Goal: Communication & Community: Share content

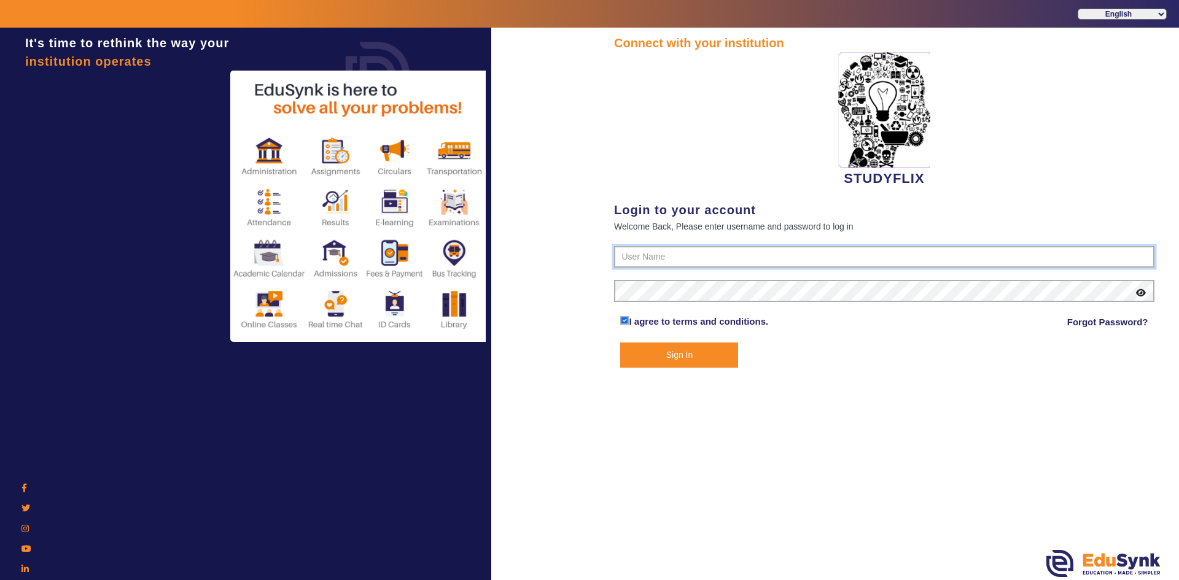
type input "6354922771"
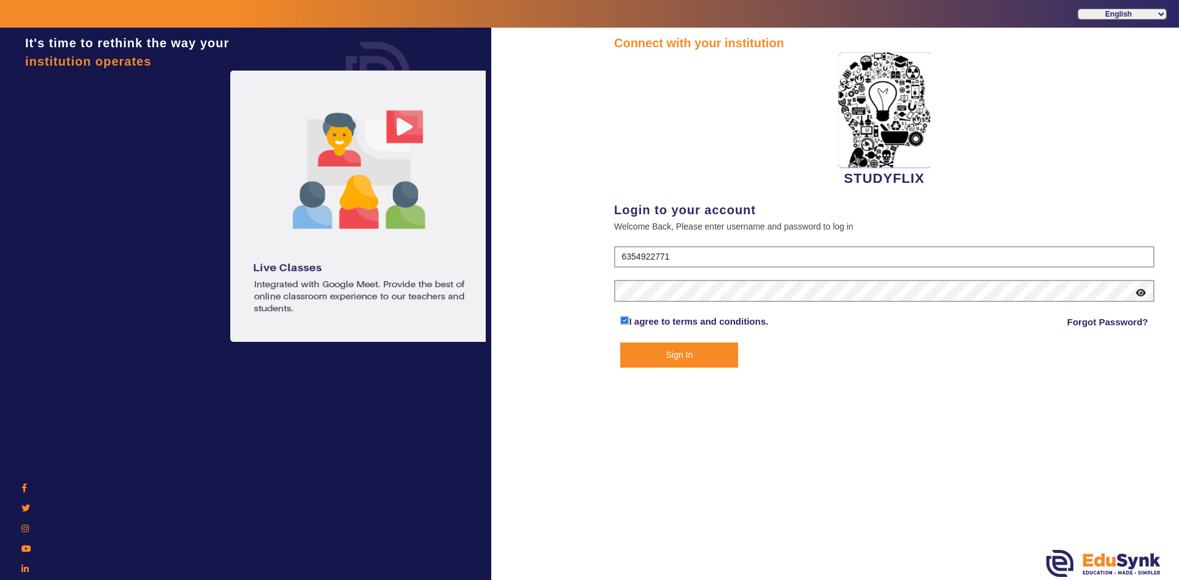
click at [644, 352] on button "Sign In" at bounding box center [679, 355] width 118 height 25
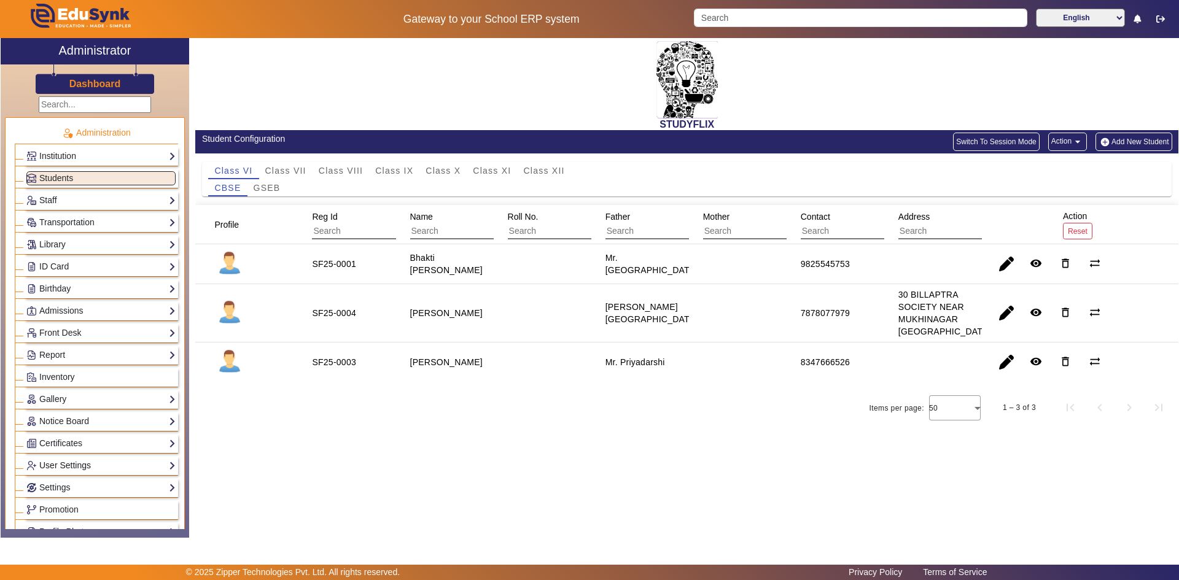
click at [53, 462] on link "User Settings" at bounding box center [100, 466] width 149 height 14
click at [46, 481] on link "Roles" at bounding box center [44, 483] width 22 height 10
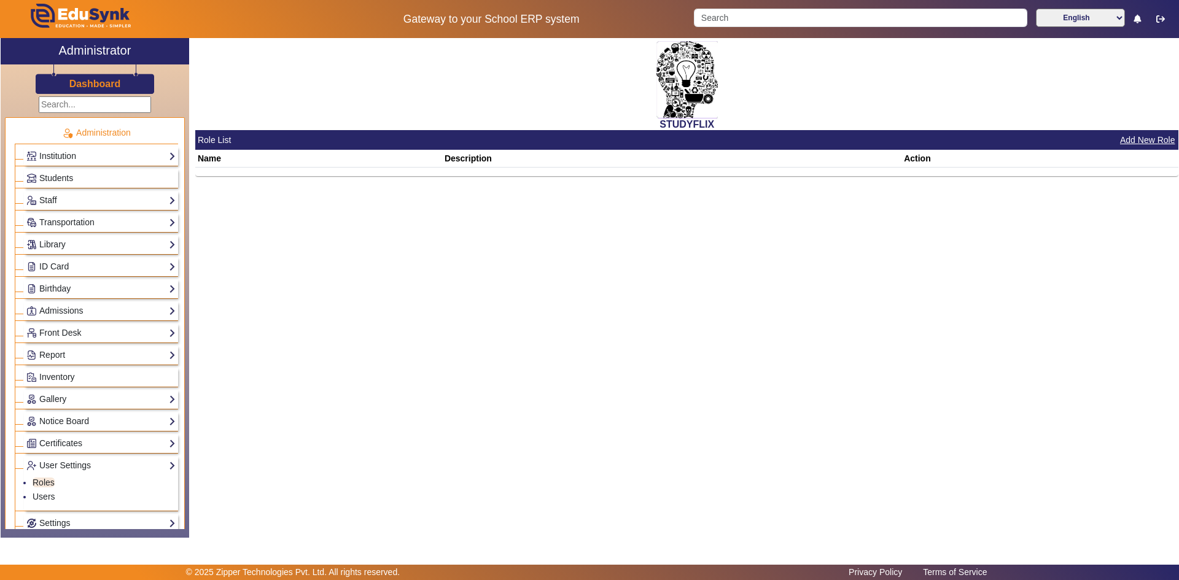
click at [1140, 140] on button "Add New Role" at bounding box center [1147, 140] width 58 height 15
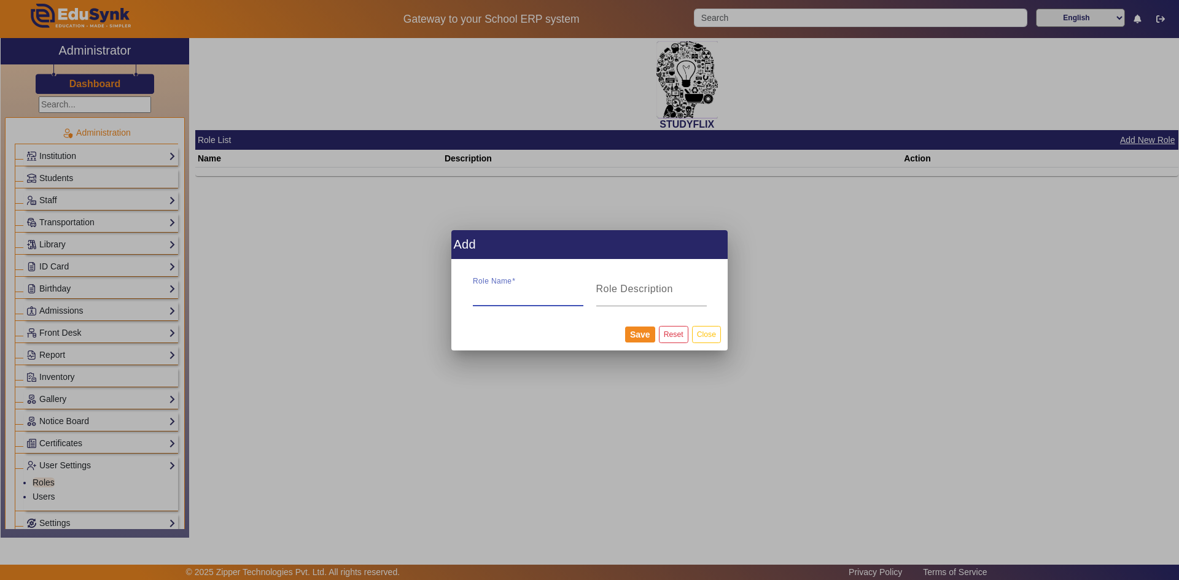
click at [511, 295] on input "Role Name" at bounding box center [528, 294] width 110 height 15
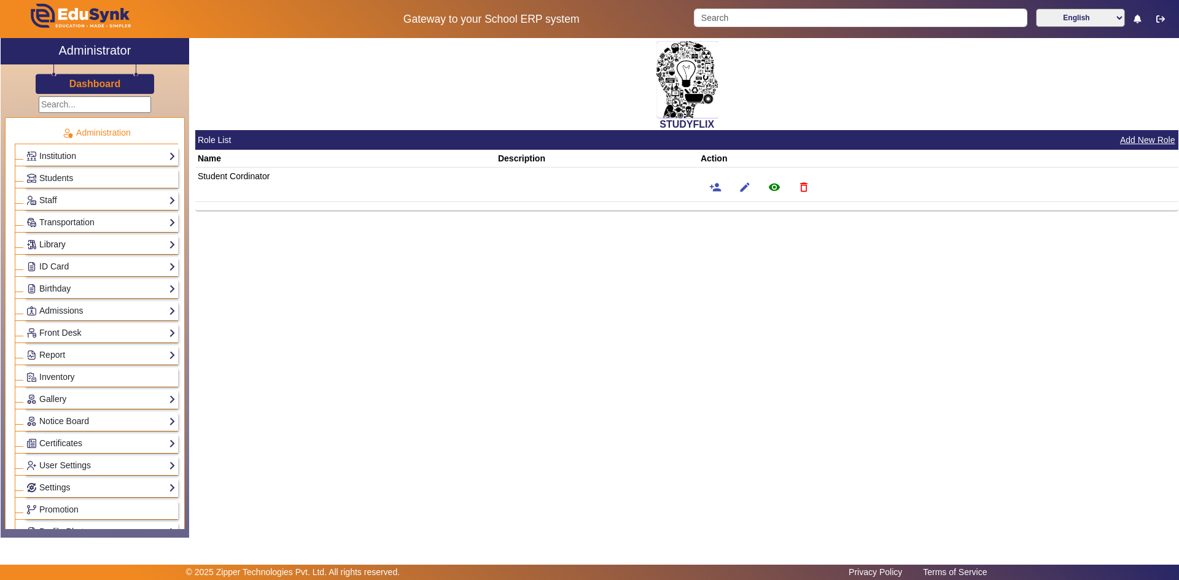
click at [52, 240] on link "Library" at bounding box center [100, 245] width 149 height 14
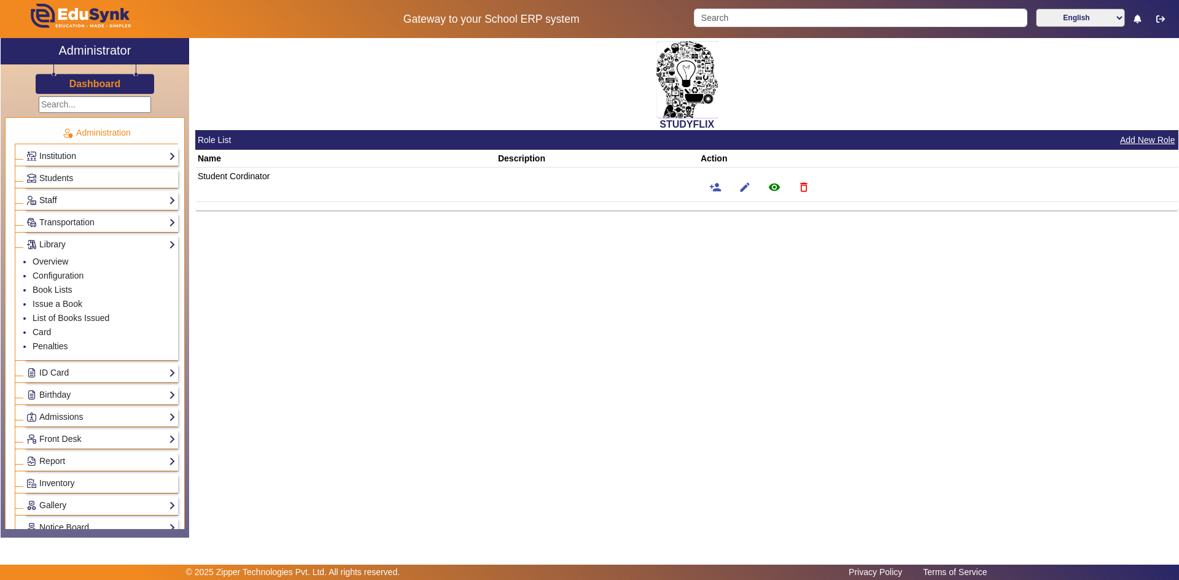
click at [57, 203] on link "Staff" at bounding box center [100, 200] width 149 height 14
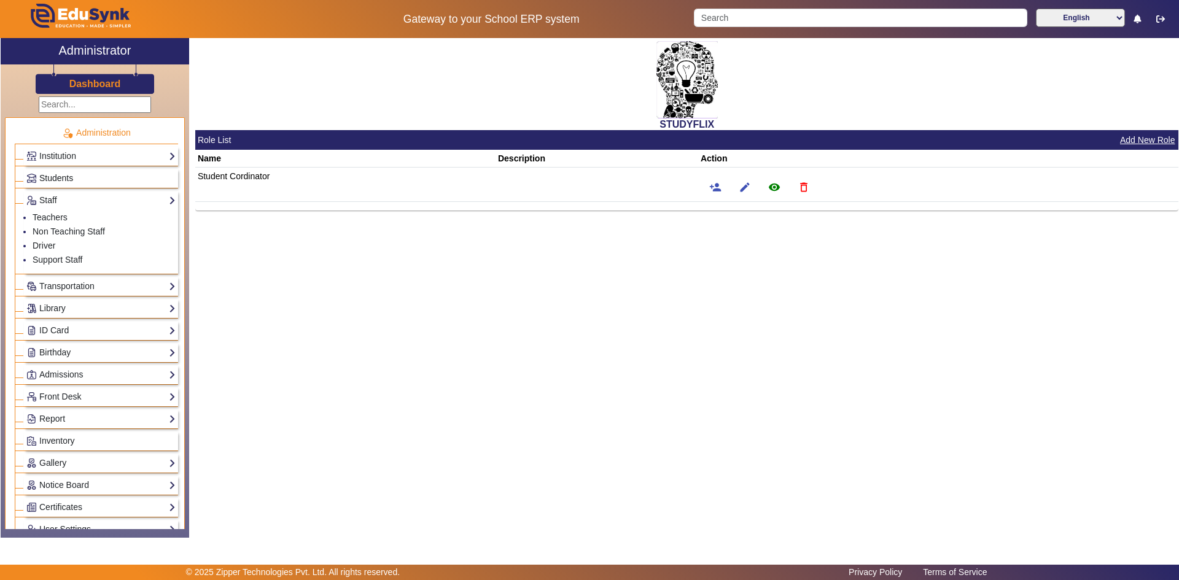
click at [54, 174] on span "Students" at bounding box center [56, 178] width 34 height 10
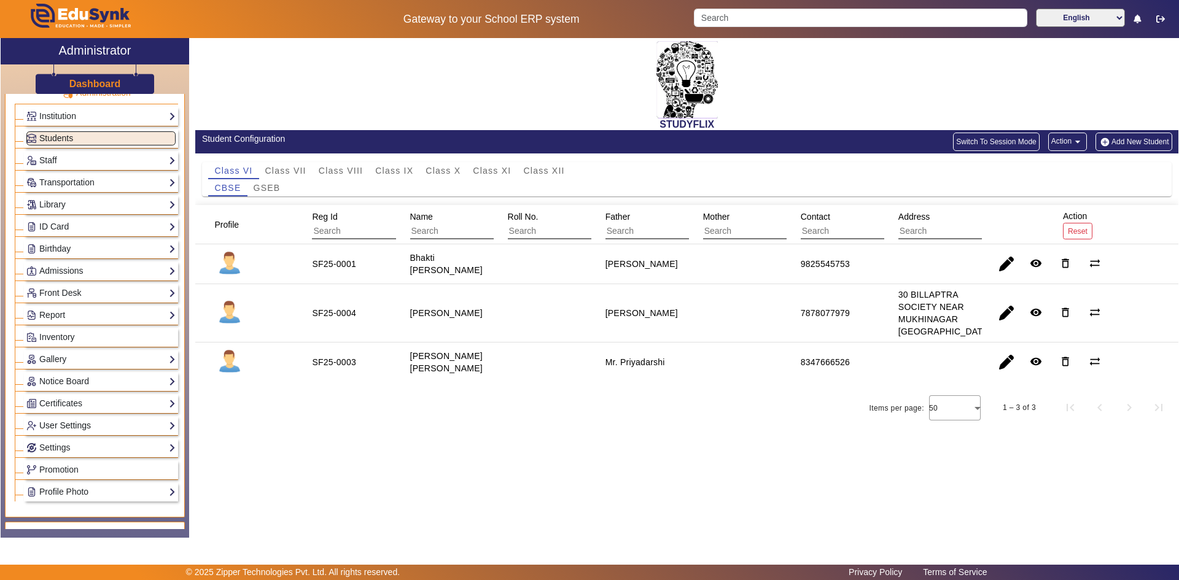
scroll to position [61, 0]
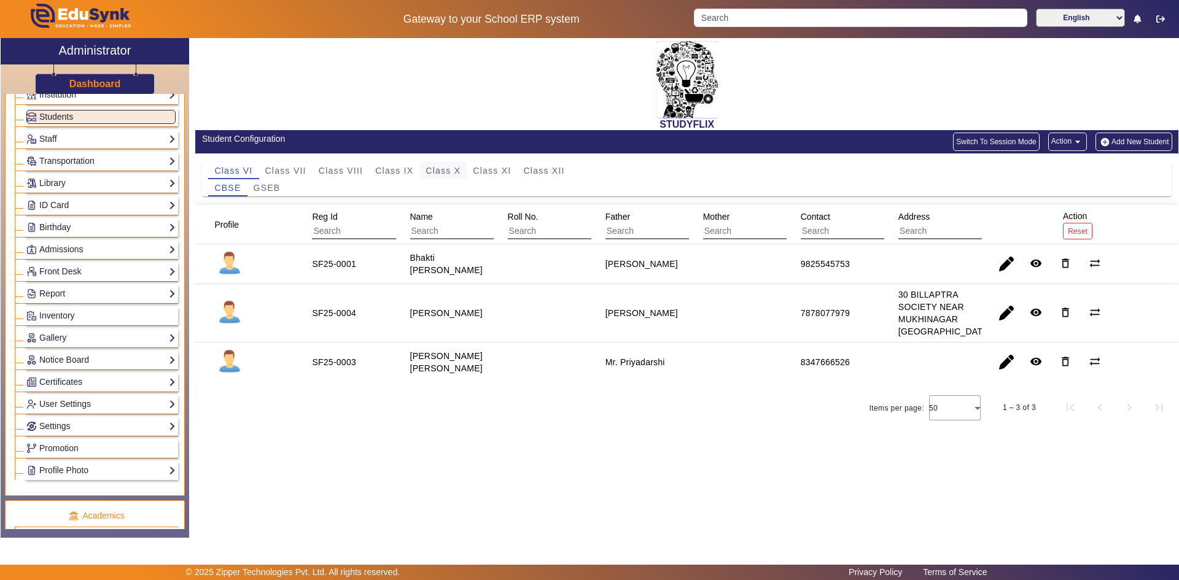
click at [449, 166] on span "Class X" at bounding box center [442, 170] width 35 height 9
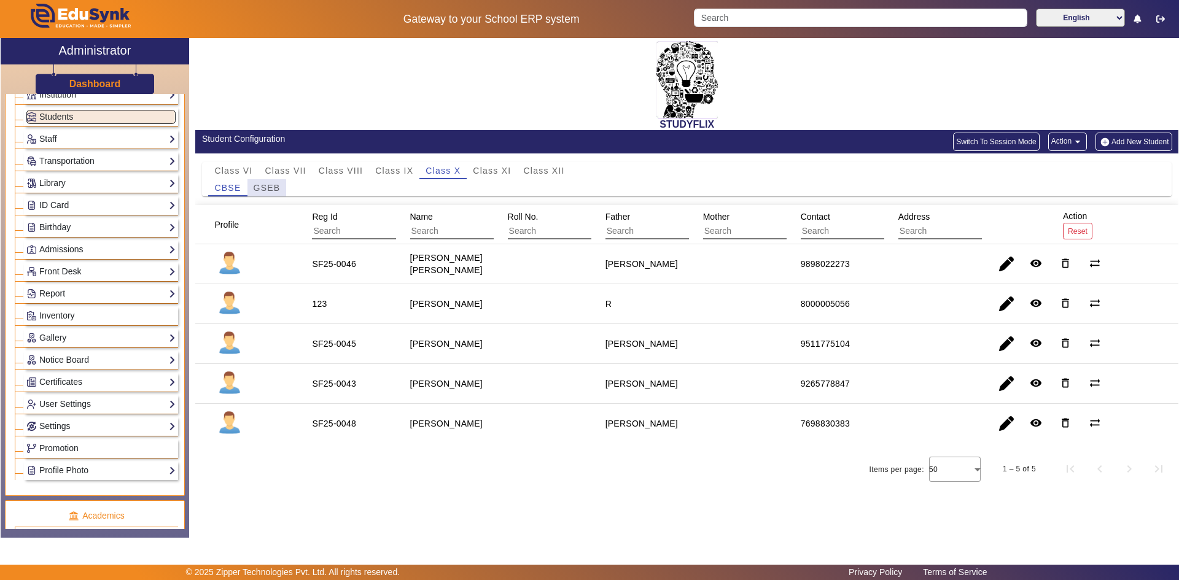
click at [266, 187] on span "GSEB" at bounding box center [267, 188] width 27 height 9
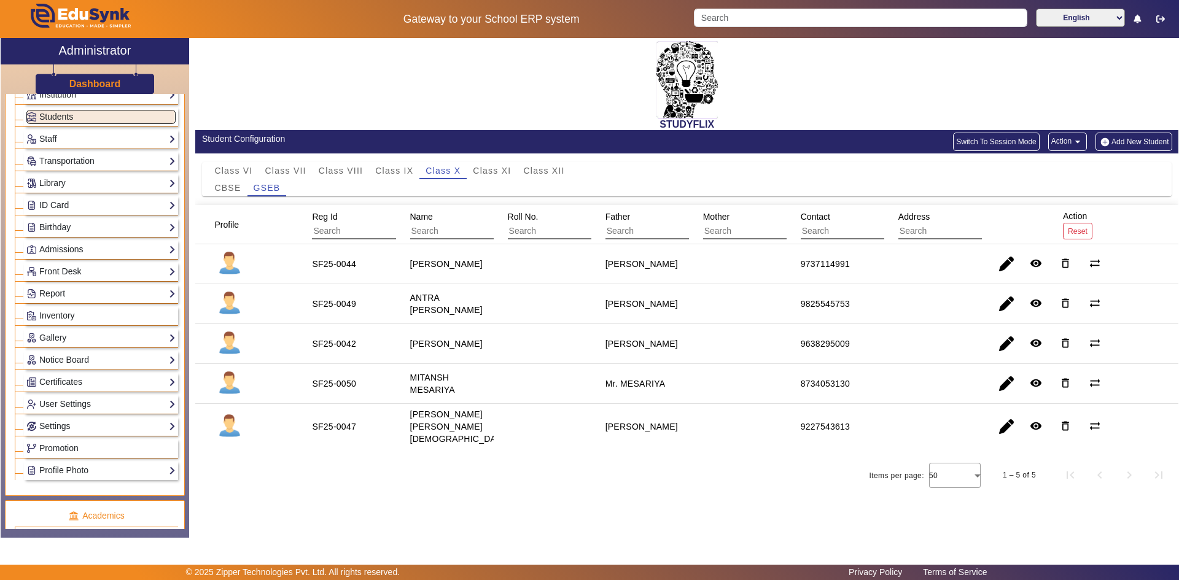
click at [65, 120] on span "Students" at bounding box center [56, 117] width 34 height 10
click at [56, 136] on link "Staff" at bounding box center [100, 139] width 149 height 14
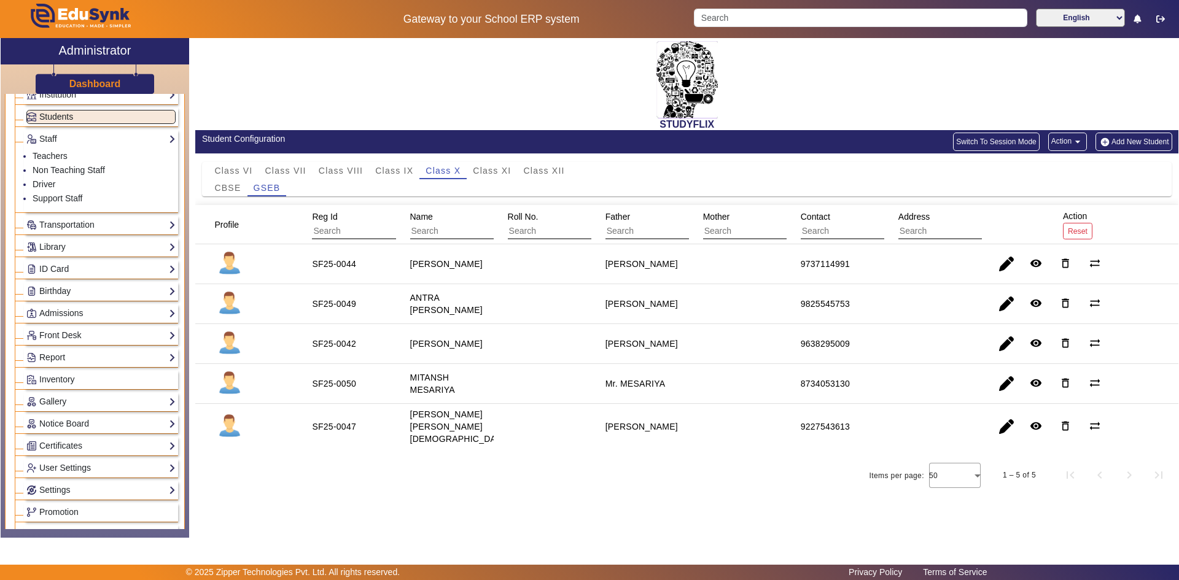
click at [58, 120] on span "Students" at bounding box center [56, 117] width 34 height 10
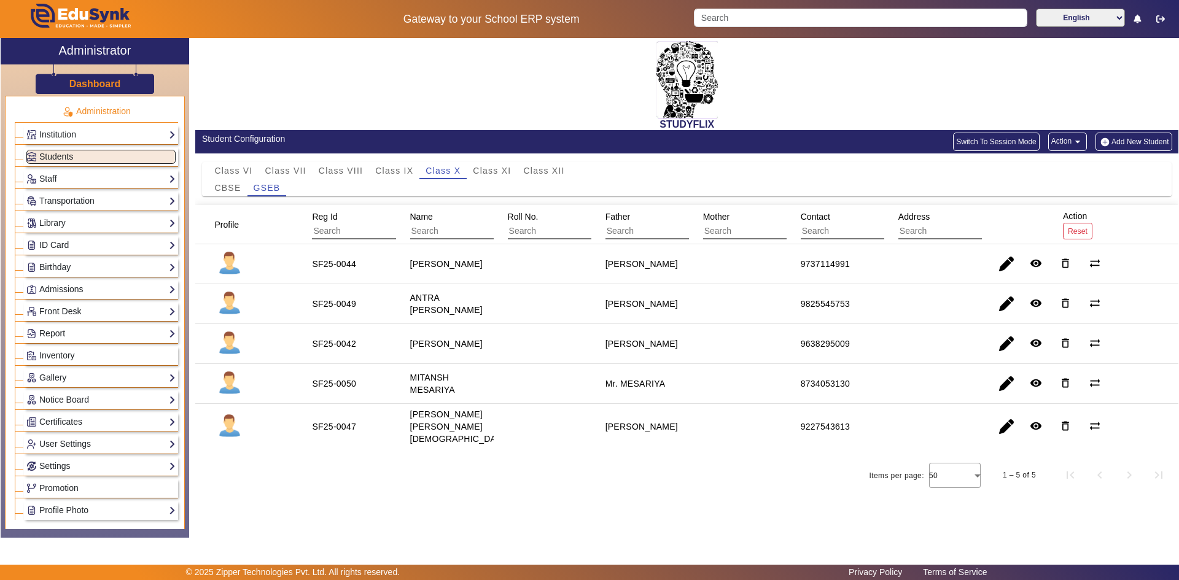
scroll to position [0, 0]
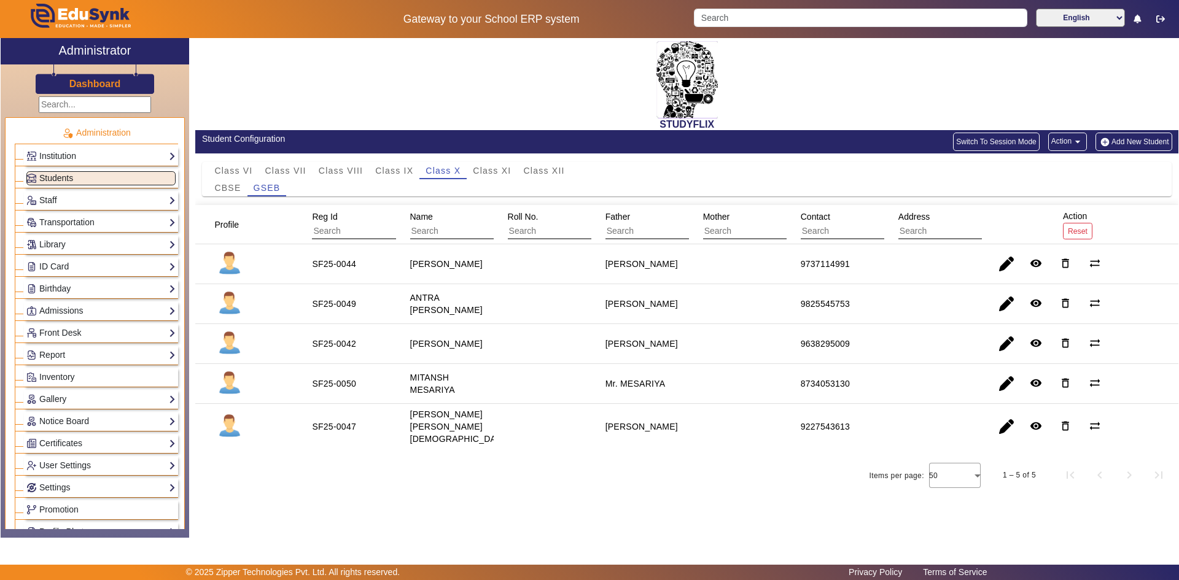
click at [77, 177] on link "Students" at bounding box center [100, 178] width 149 height 14
click at [394, 172] on span "Class IX" at bounding box center [394, 170] width 38 height 9
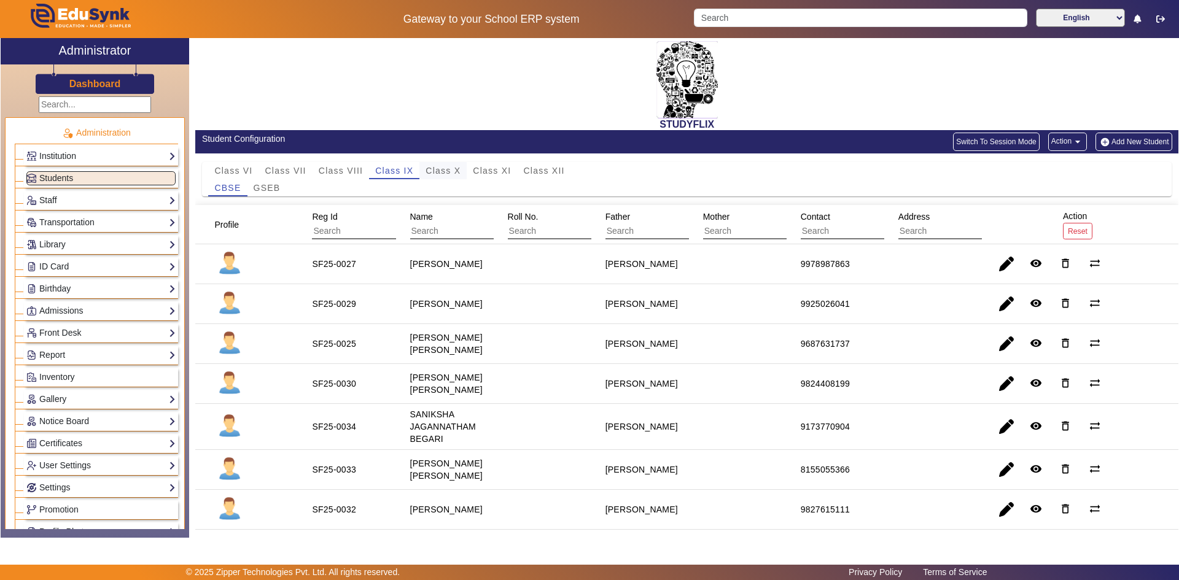
click at [436, 170] on span "Class X" at bounding box center [442, 170] width 35 height 9
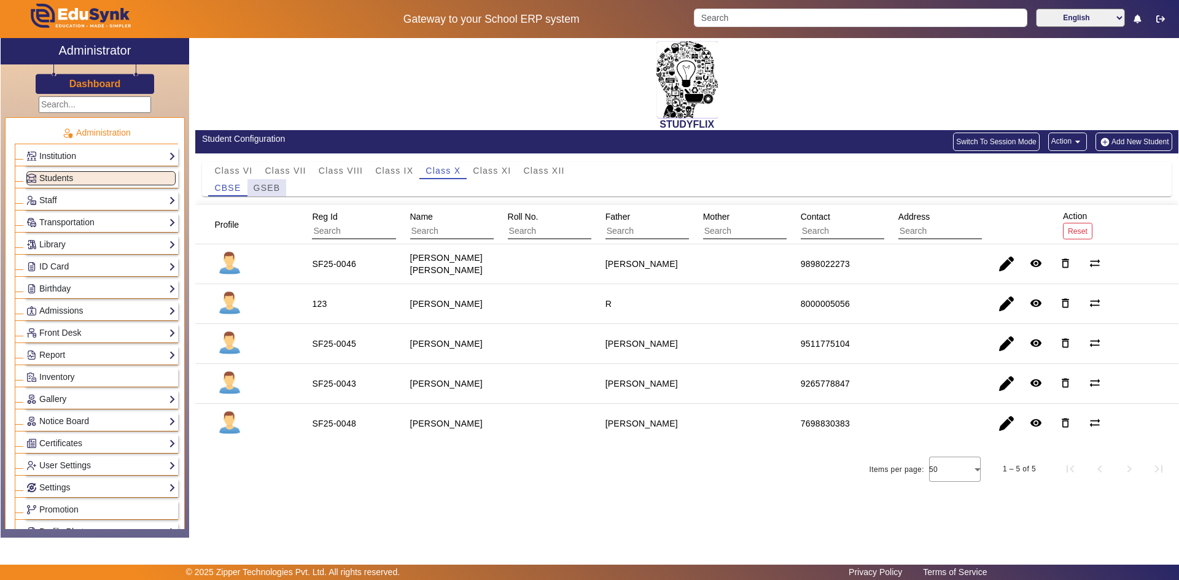
click at [275, 190] on span "GSEB" at bounding box center [267, 188] width 27 height 9
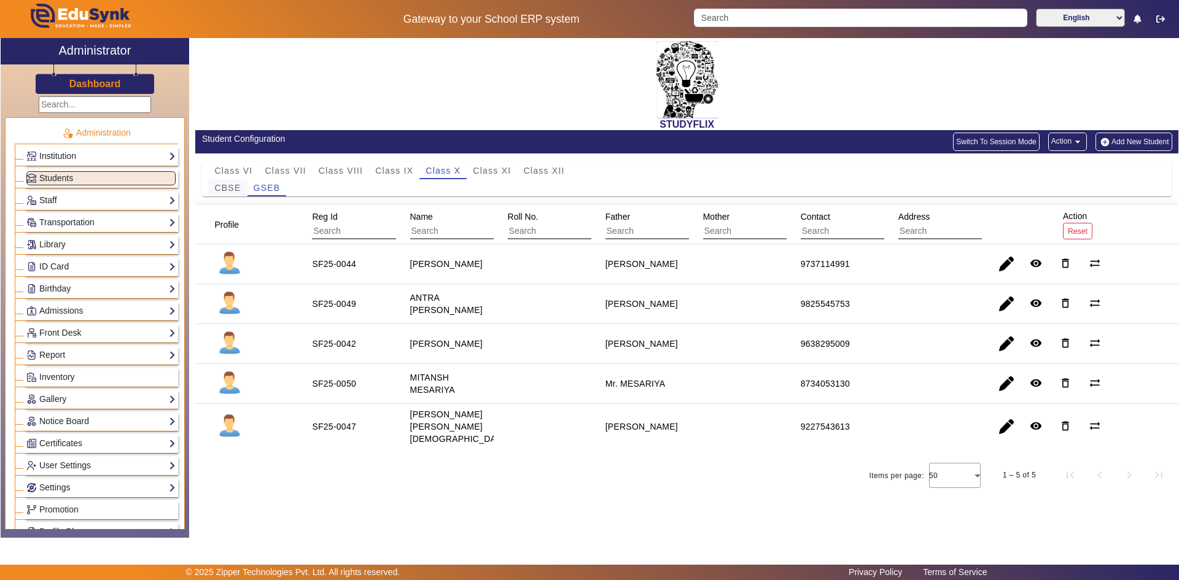
click at [233, 187] on span "CBSE" at bounding box center [227, 188] width 26 height 9
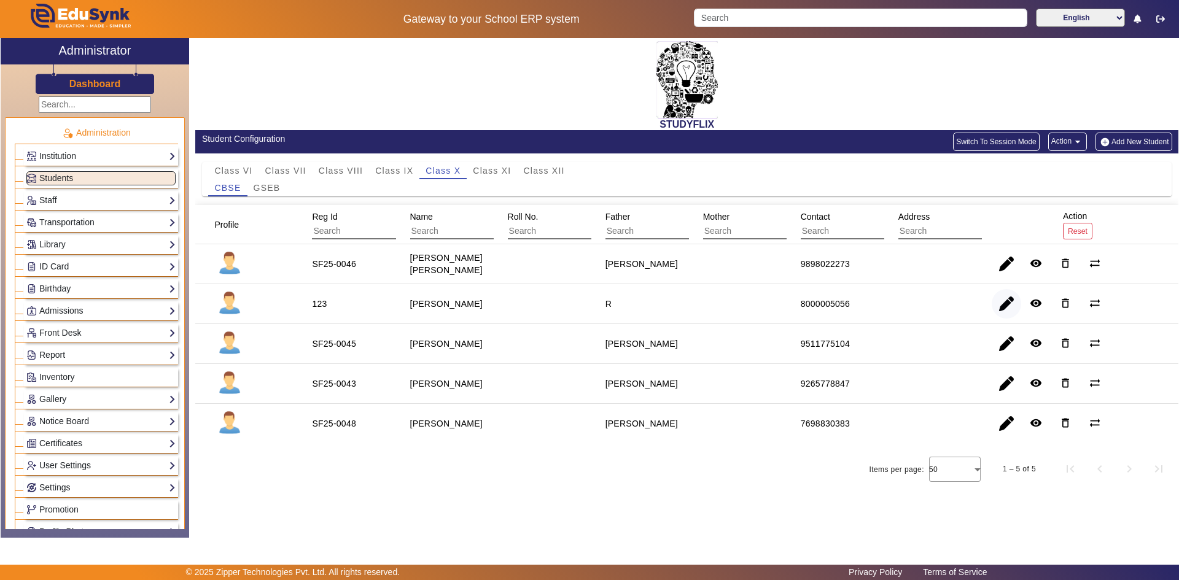
click at [1005, 308] on span "button" at bounding box center [1005, 303] width 29 height 29
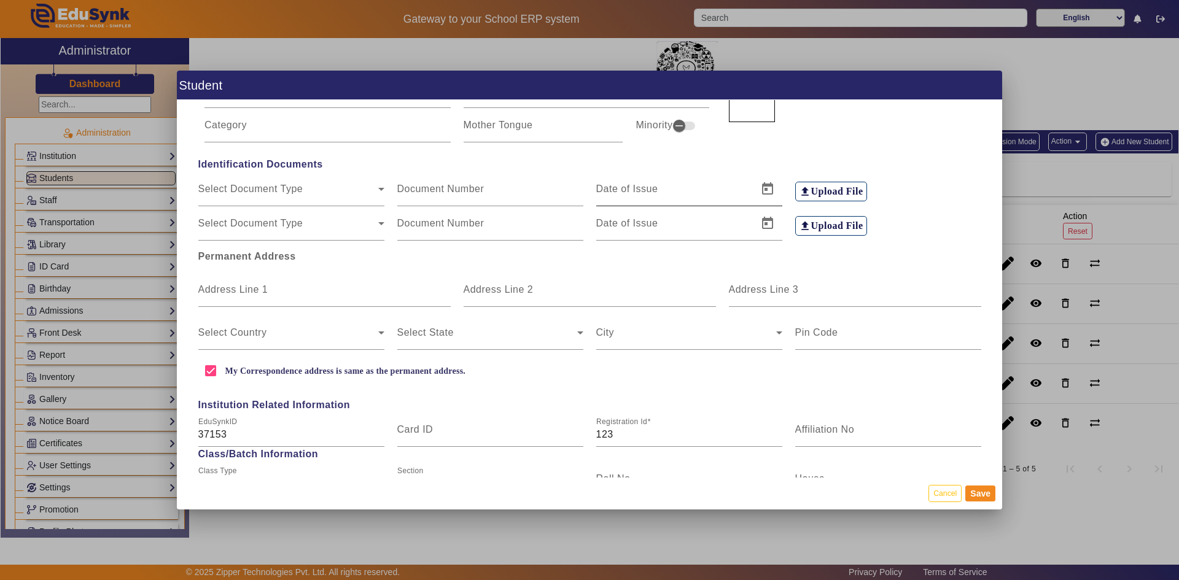
scroll to position [246, 0]
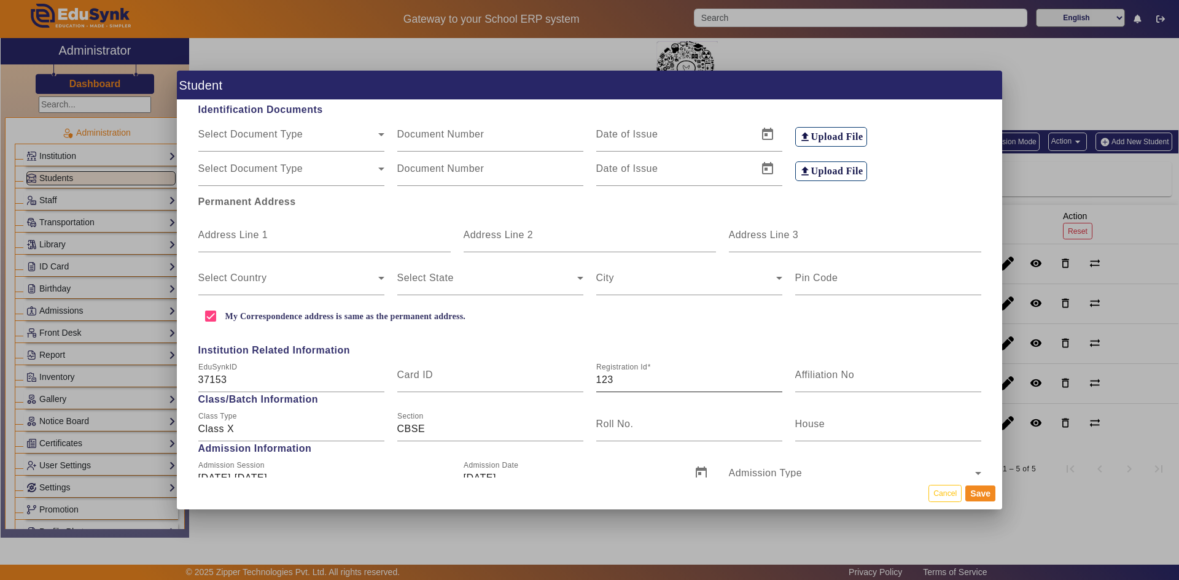
click at [654, 385] on input "123" at bounding box center [689, 380] width 186 height 15
click at [954, 495] on button "Cancel" at bounding box center [944, 493] width 33 height 17
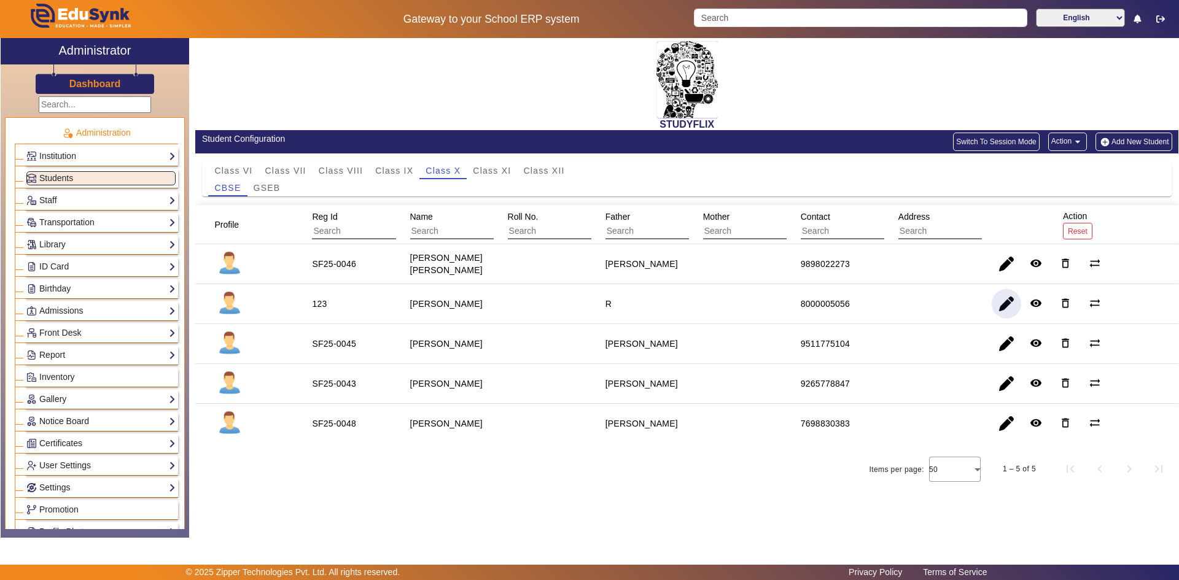
click at [47, 416] on link "Notice Board" at bounding box center [100, 421] width 149 height 14
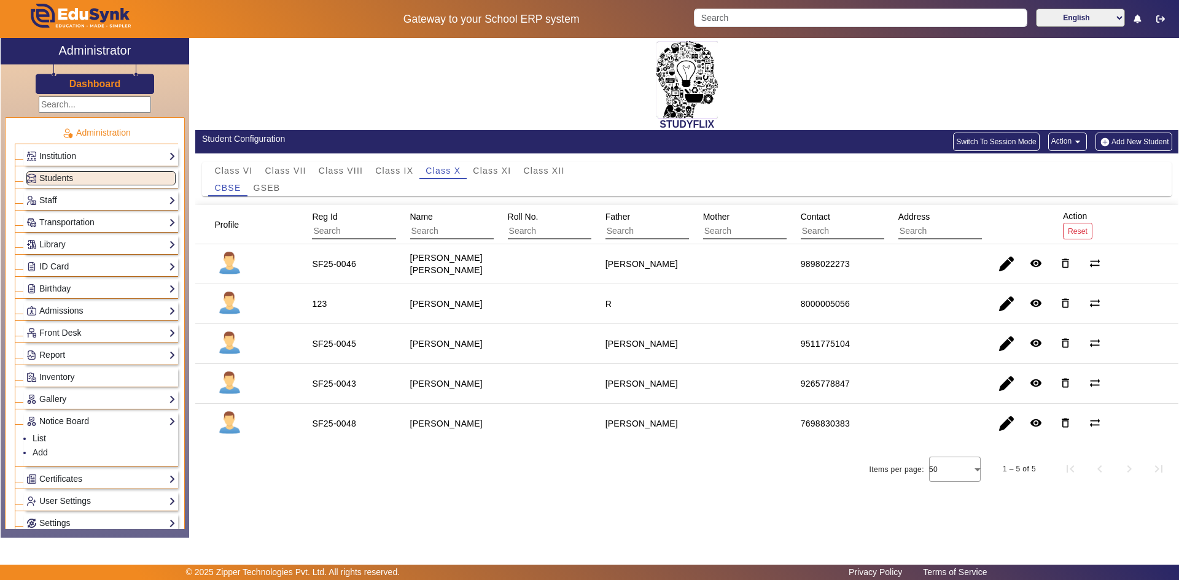
click at [47, 417] on link "Notice Board" at bounding box center [100, 421] width 149 height 14
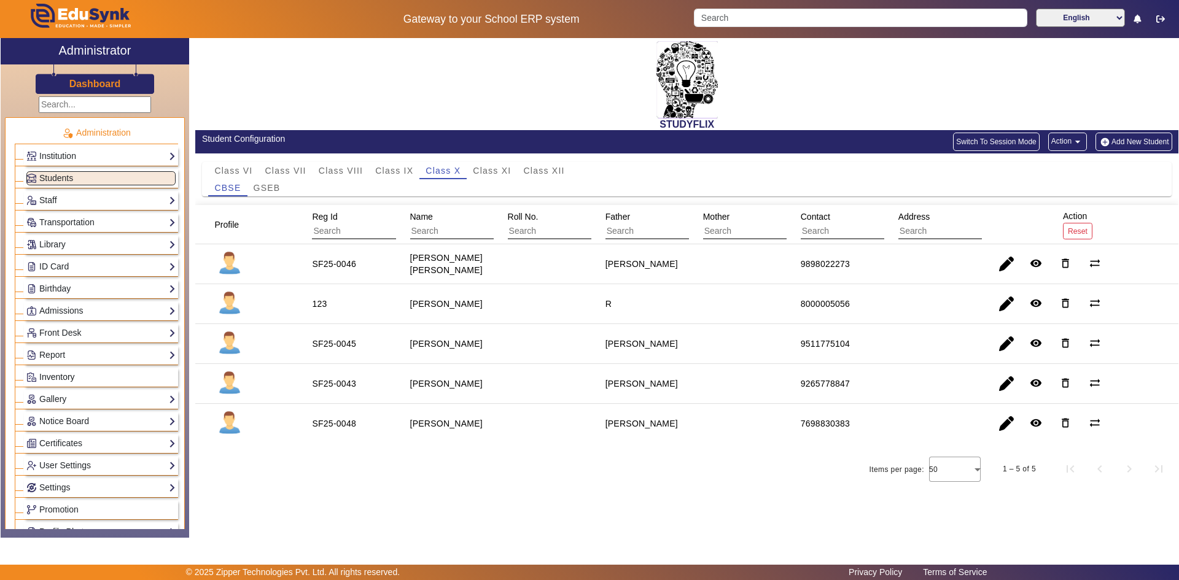
click at [40, 372] on span "Inventory" at bounding box center [57, 377] width 36 height 10
click at [47, 373] on span "Inventory" at bounding box center [57, 377] width 36 height 10
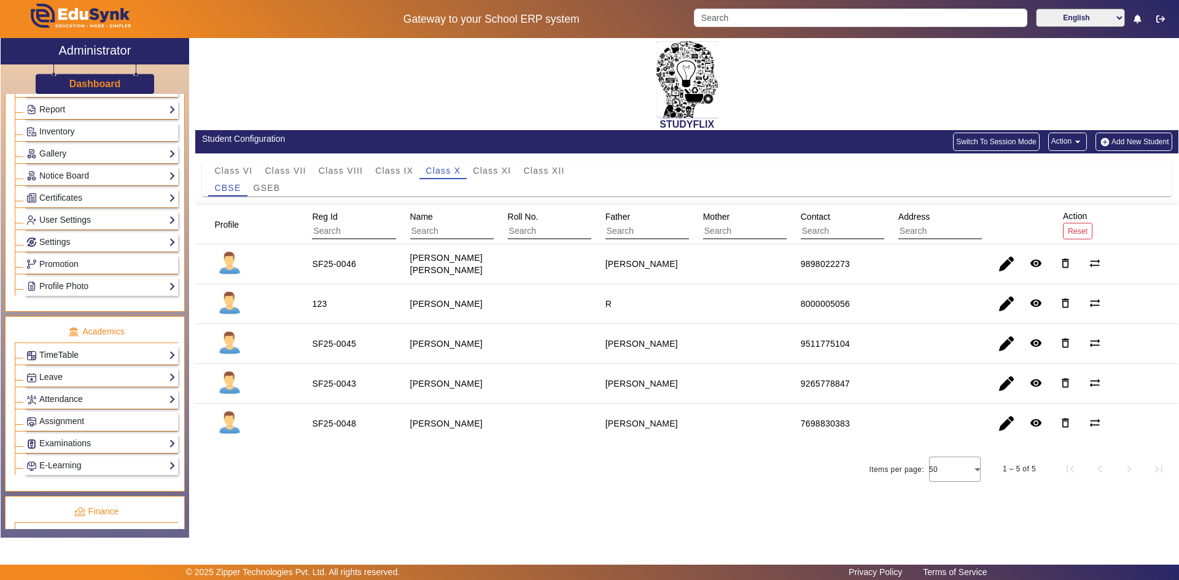
click at [58, 354] on link "TimeTable" at bounding box center [100, 355] width 149 height 14
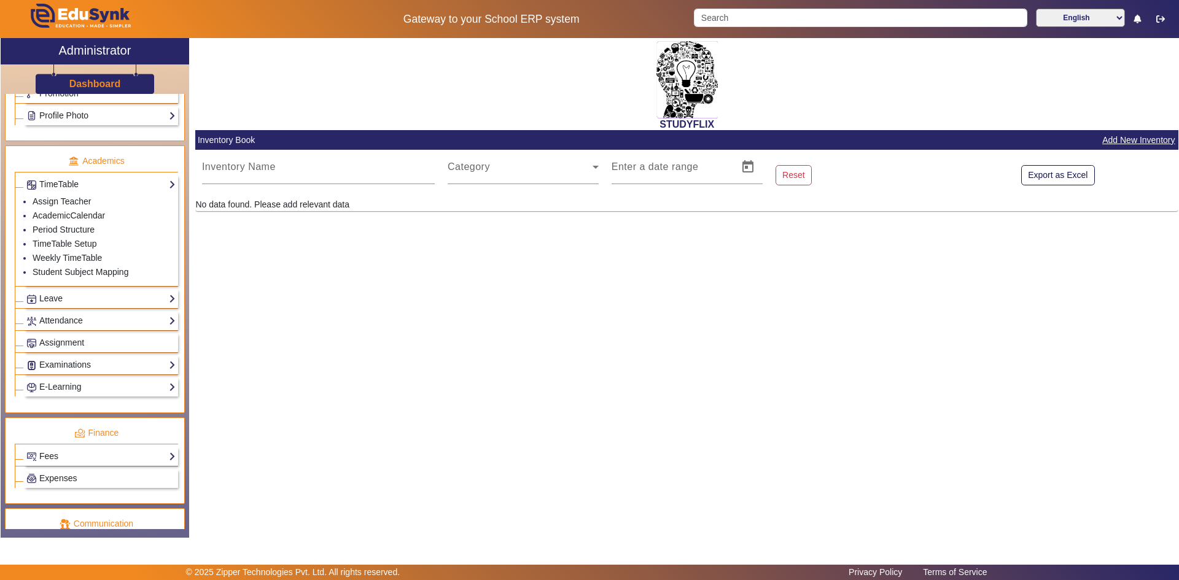
scroll to position [430, 0]
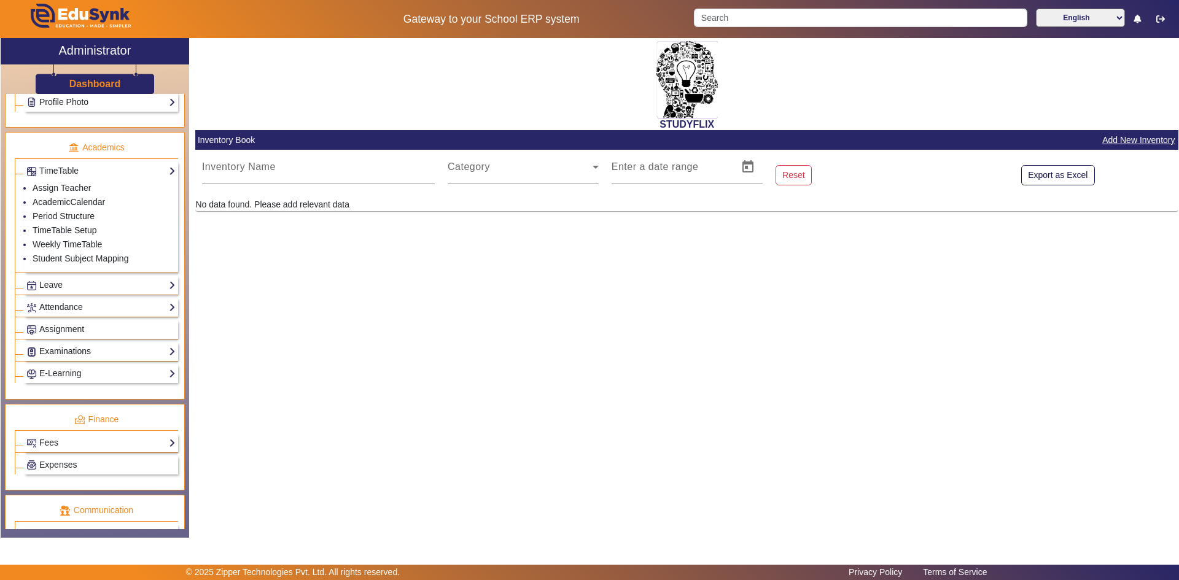
click at [47, 353] on link "Examinations" at bounding box center [100, 351] width 149 height 14
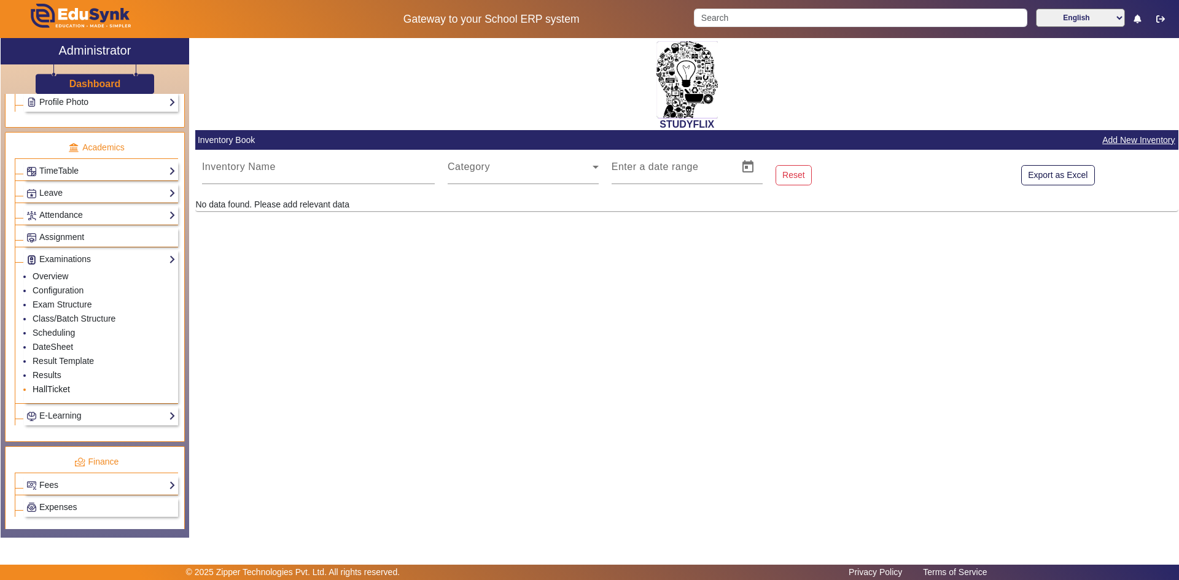
click at [50, 389] on link "HallTicket" at bounding box center [51, 389] width 37 height 10
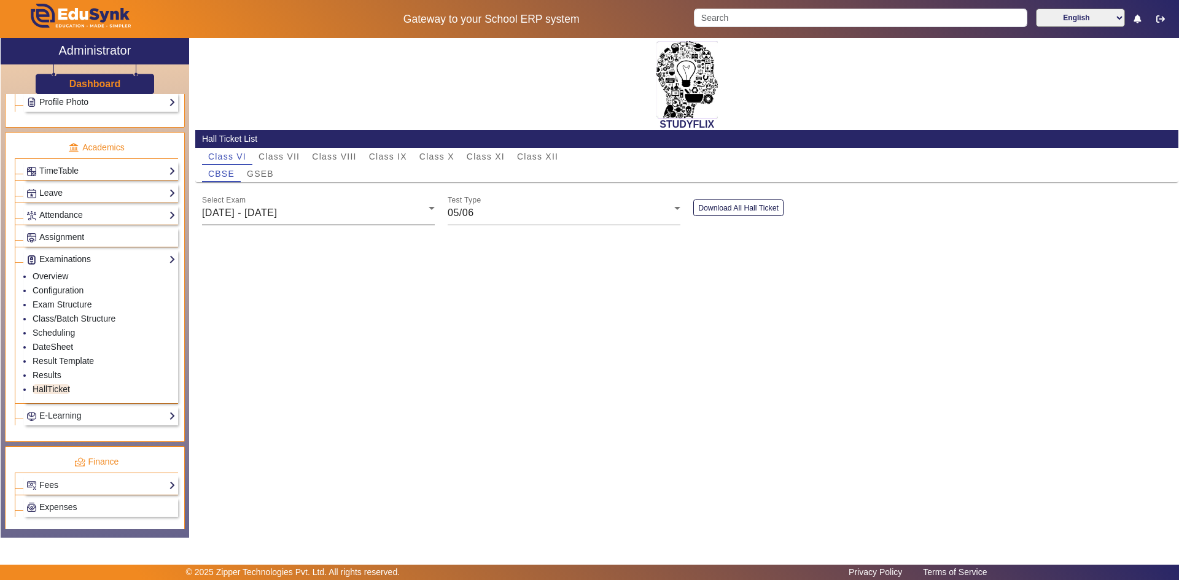
click at [274, 217] on span "[DATE] - [DATE]" at bounding box center [239, 212] width 75 height 10
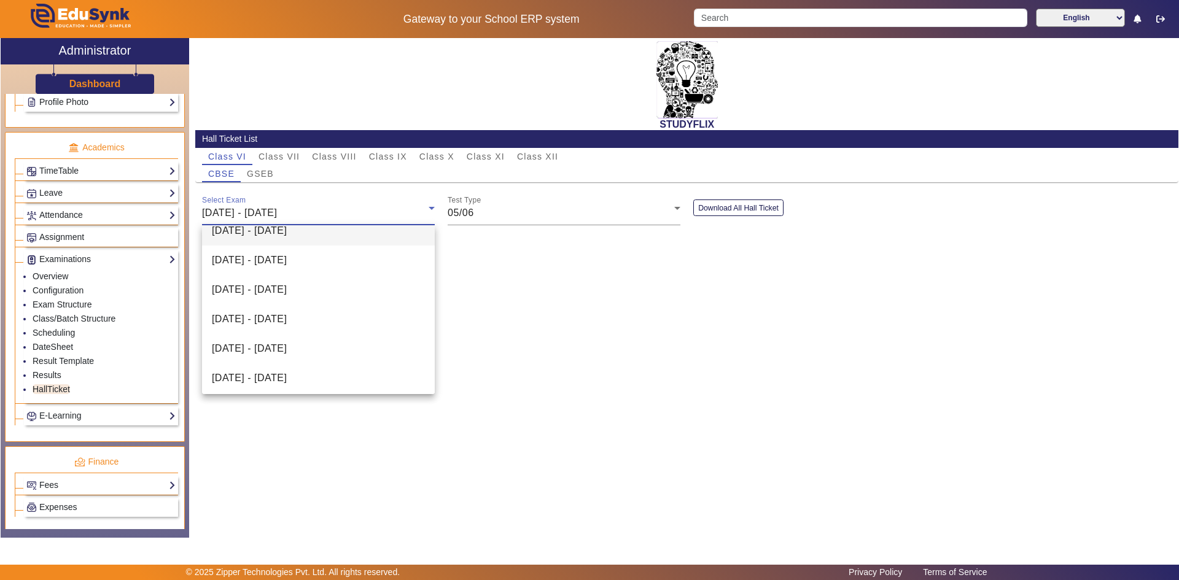
scroll to position [165, 0]
click at [260, 374] on span "Daily Test ([DATE] - [DATE])" at bounding box center [277, 374] width 131 height 15
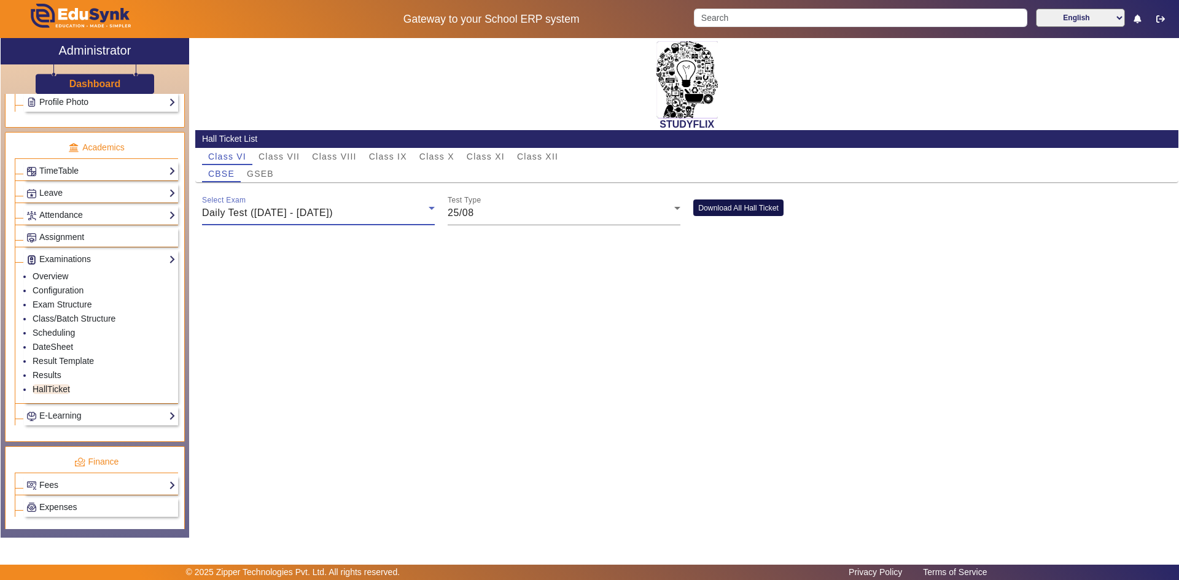
click at [710, 214] on button "Download All Hall Ticket" at bounding box center [738, 207] width 90 height 17
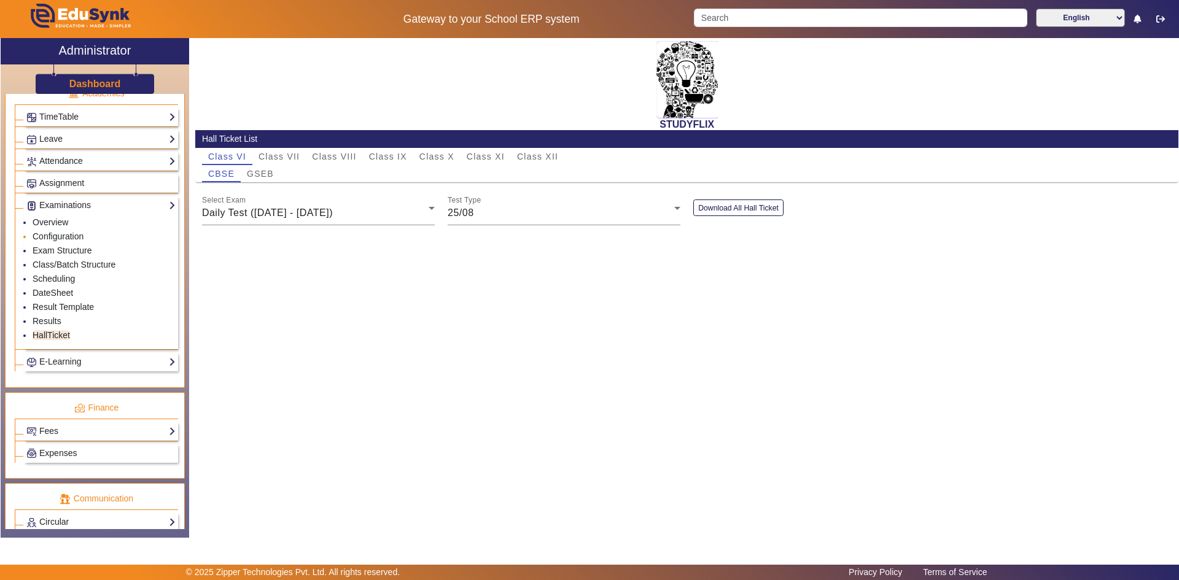
scroll to position [594, 0]
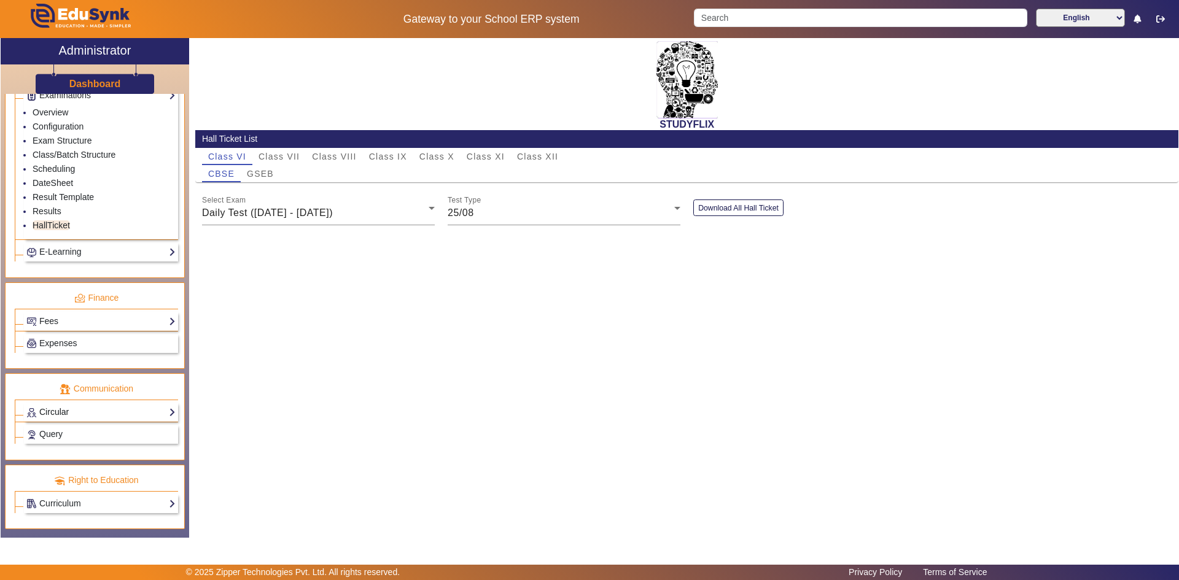
click at [71, 416] on link "Circular" at bounding box center [100, 412] width 149 height 14
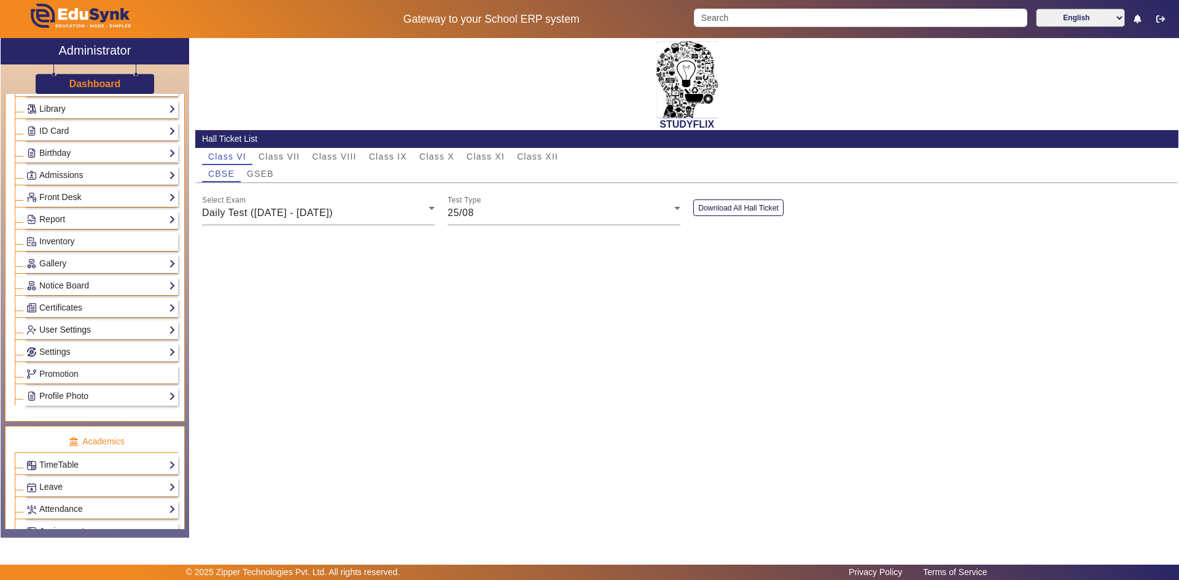
scroll to position [126, 0]
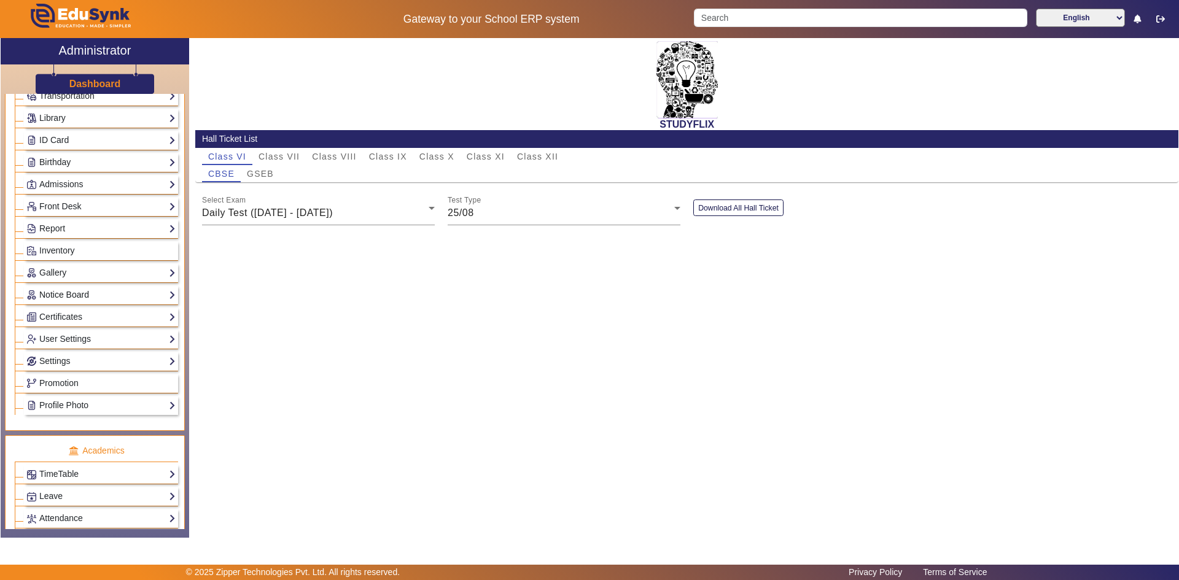
click at [59, 290] on link "Notice Board" at bounding box center [100, 295] width 149 height 14
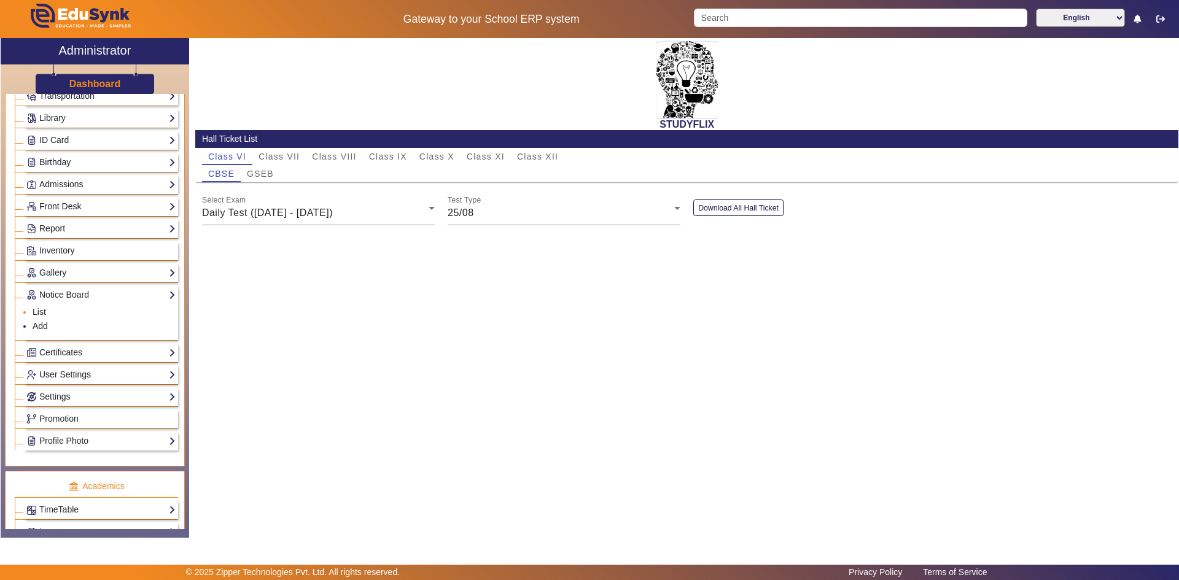
click at [46, 309] on li "List" at bounding box center [104, 313] width 143 height 14
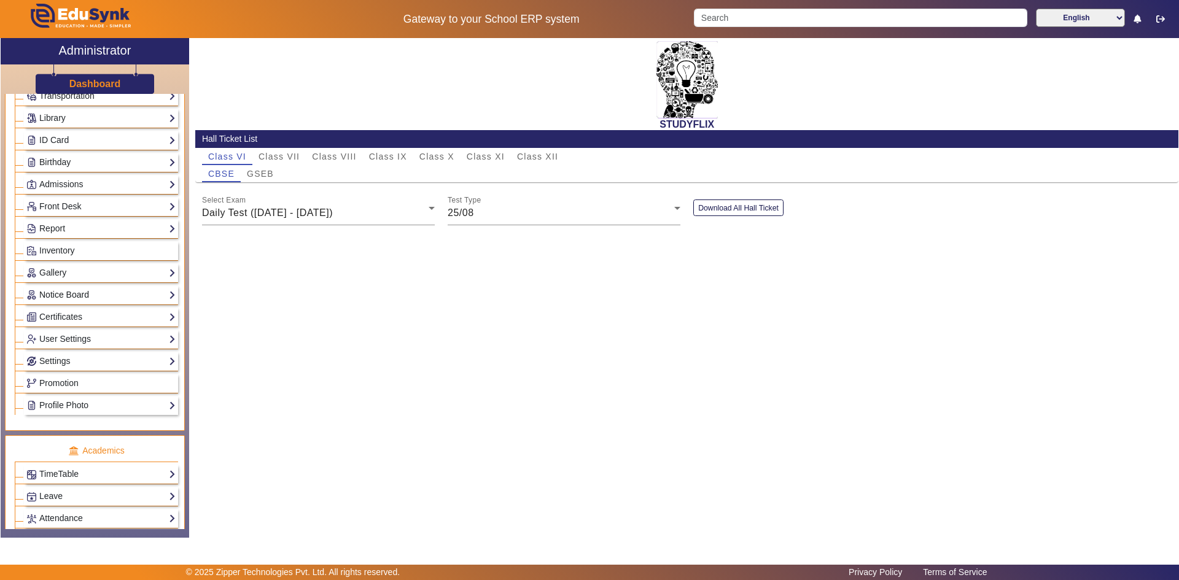
click at [53, 292] on link "Notice Board" at bounding box center [100, 295] width 149 height 14
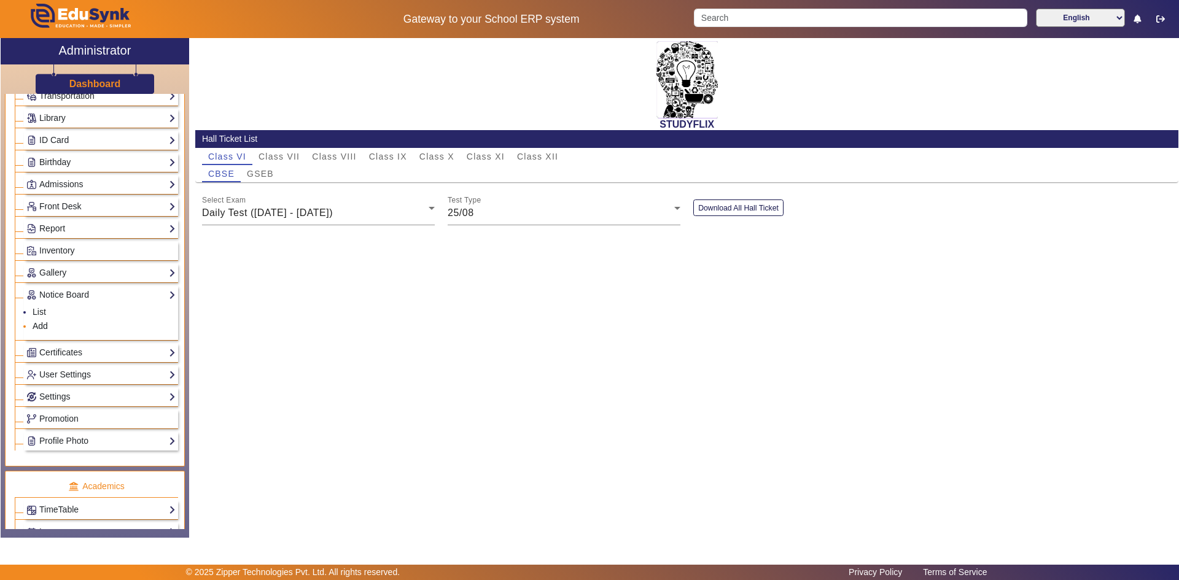
click at [44, 324] on link "Add" at bounding box center [40, 326] width 15 height 10
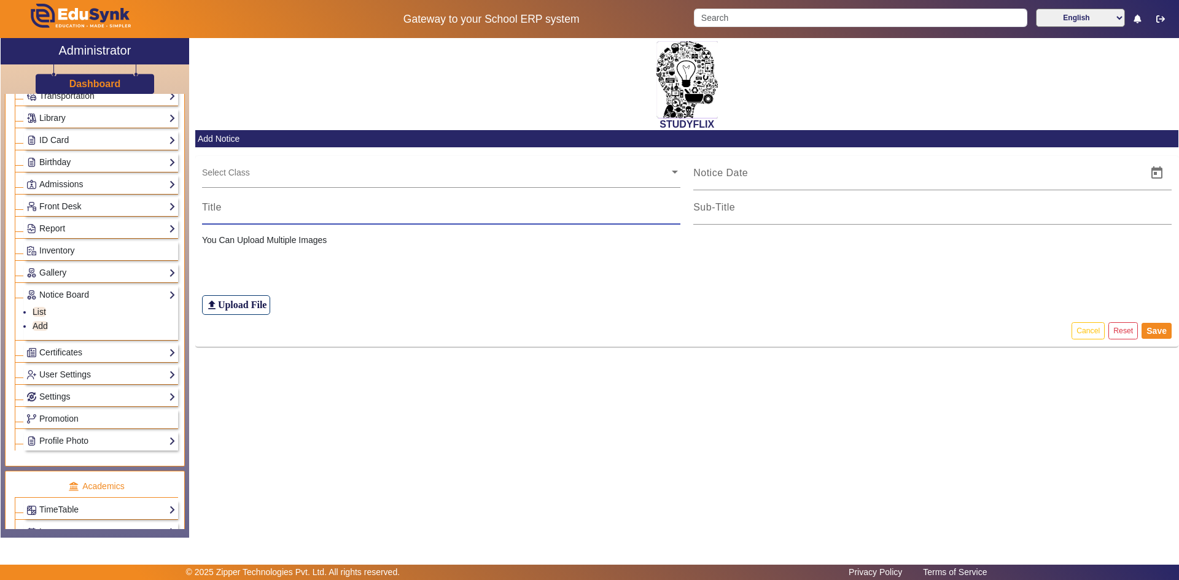
click at [207, 207] on input at bounding box center [441, 207] width 478 height 15
click at [303, 219] on div at bounding box center [441, 207] width 478 height 34
type input "t"
type input "TI"
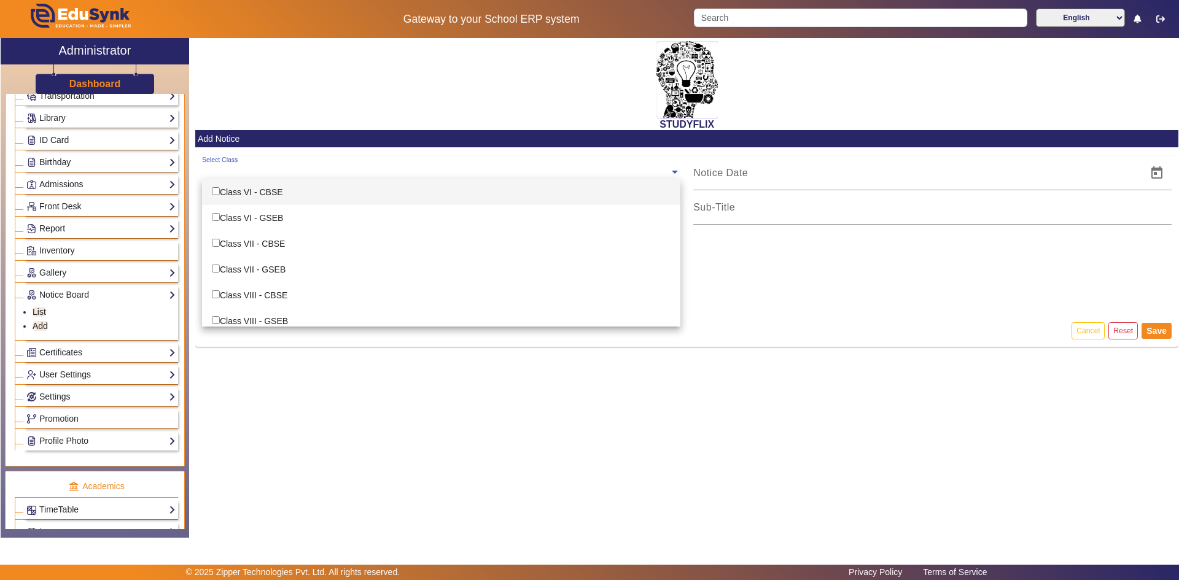
click at [312, 158] on div "Select Class" at bounding box center [435, 169] width 467 height 26
click at [219, 192] on input "Options List" at bounding box center [216, 191] width 8 height 8
checkbox input "true"
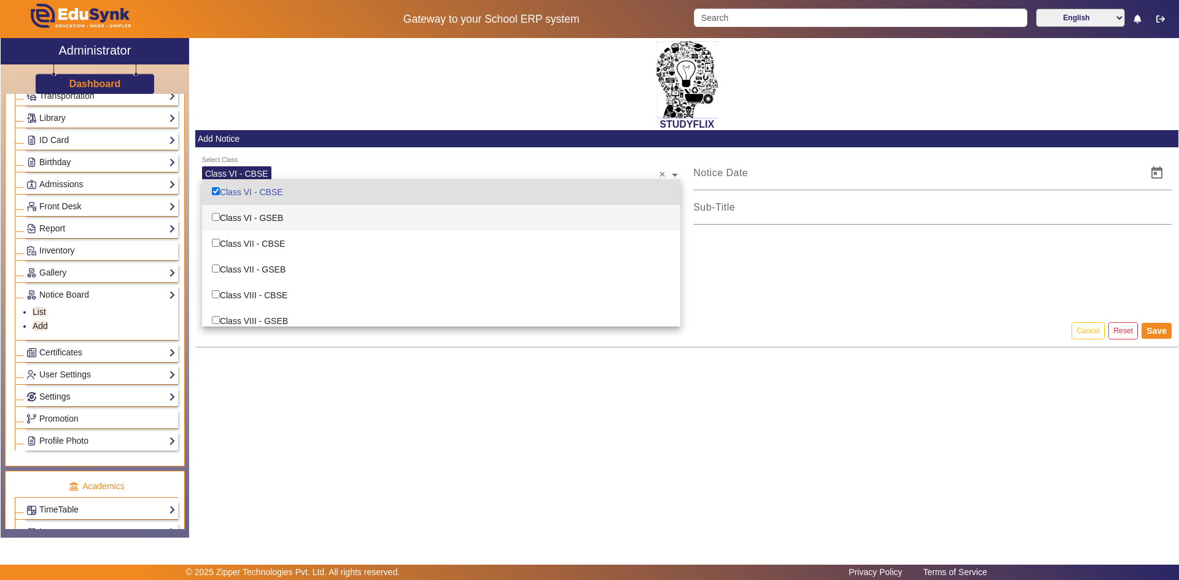
click at [218, 219] on input "Options List" at bounding box center [216, 217] width 8 height 8
checkbox input "true"
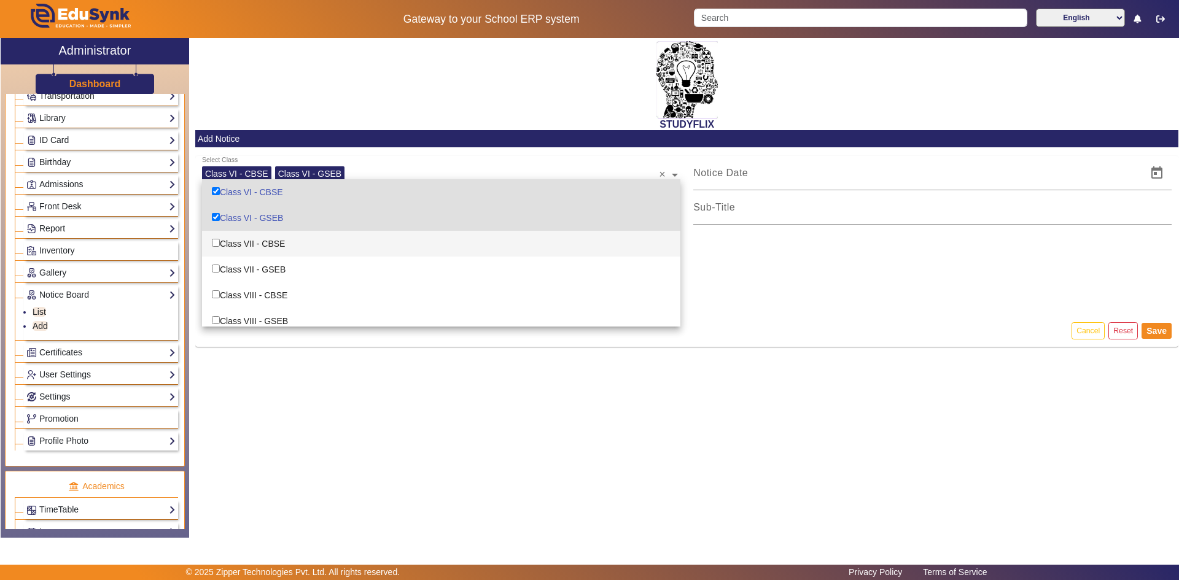
click at [216, 242] on input "Options List" at bounding box center [216, 243] width 8 height 8
checkbox input "true"
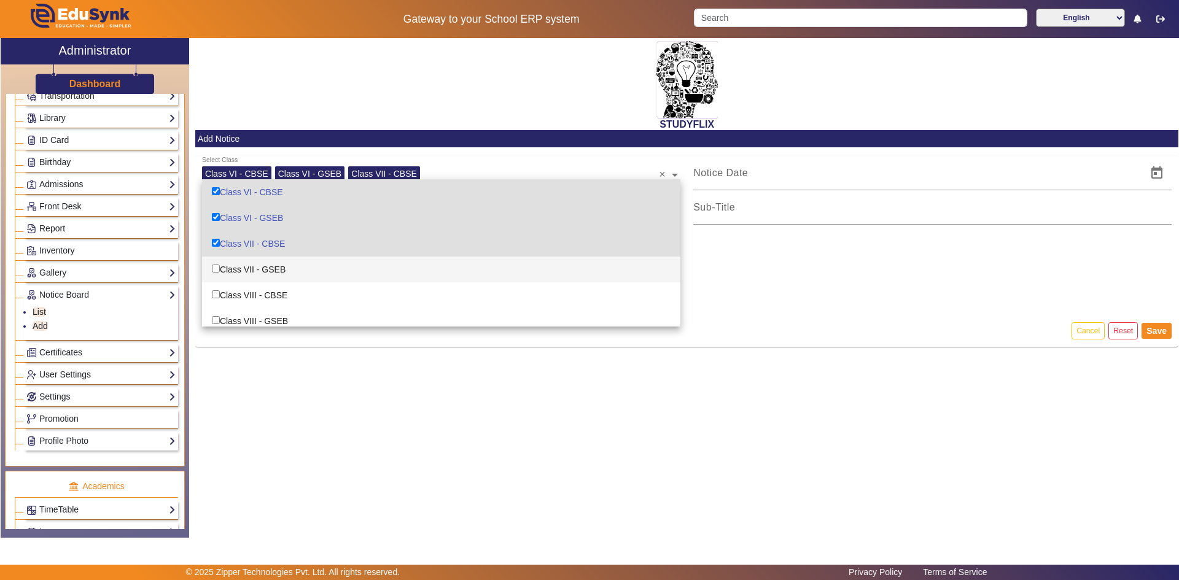
click at [215, 269] on input "Options List" at bounding box center [216, 269] width 8 height 8
checkbox input "true"
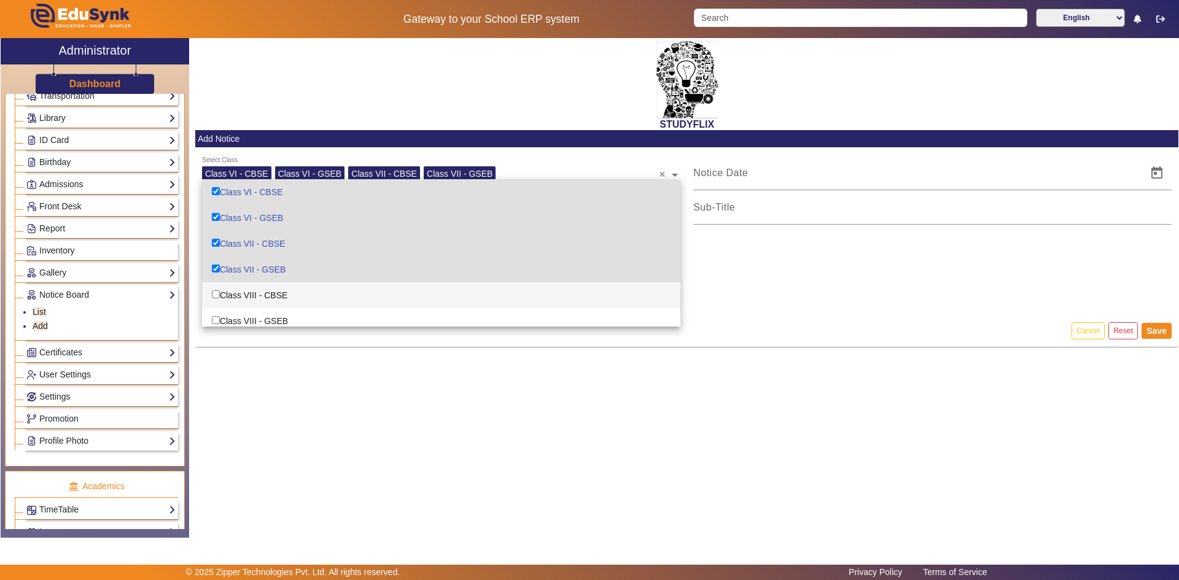
click at [215, 293] on input "Options List" at bounding box center [216, 294] width 8 height 8
checkbox input "true"
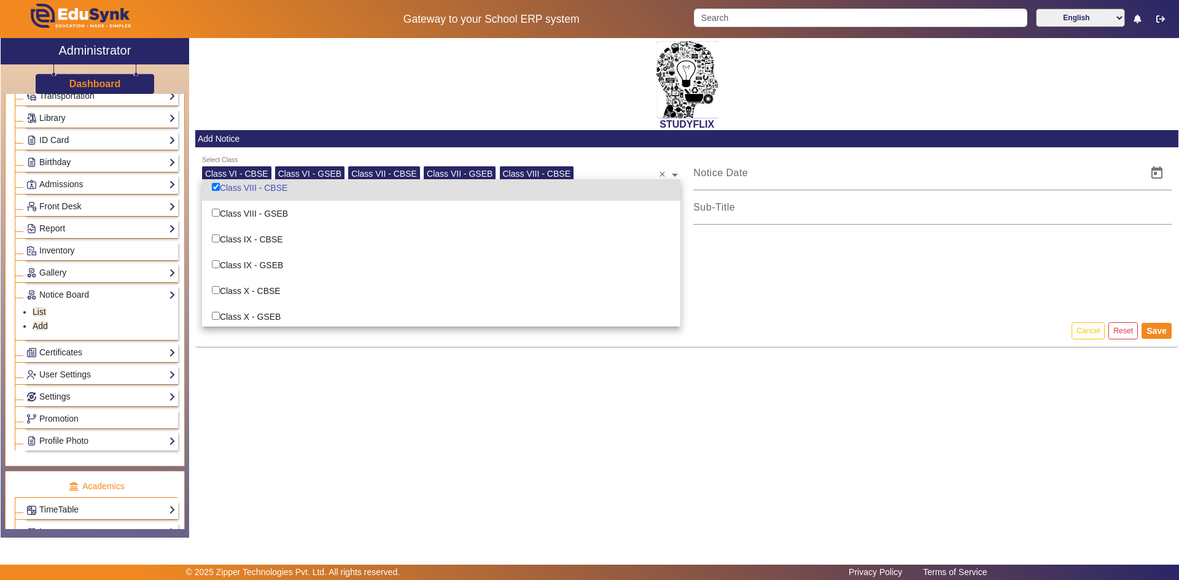
scroll to position [123, 0]
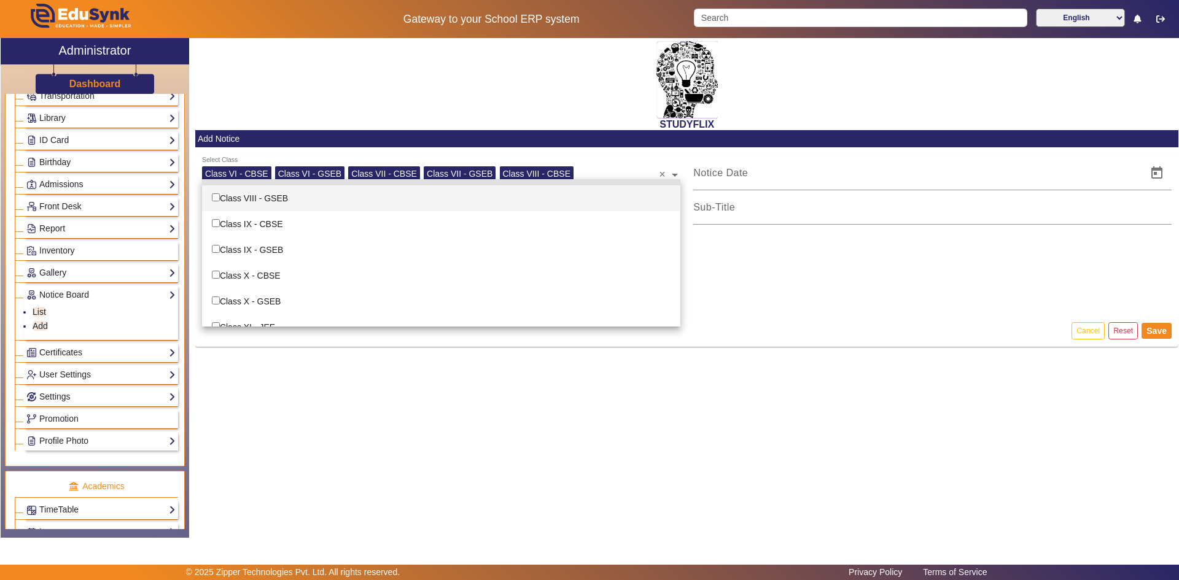
click at [216, 198] on input "Options List" at bounding box center [216, 197] width 8 height 8
checkbox input "true"
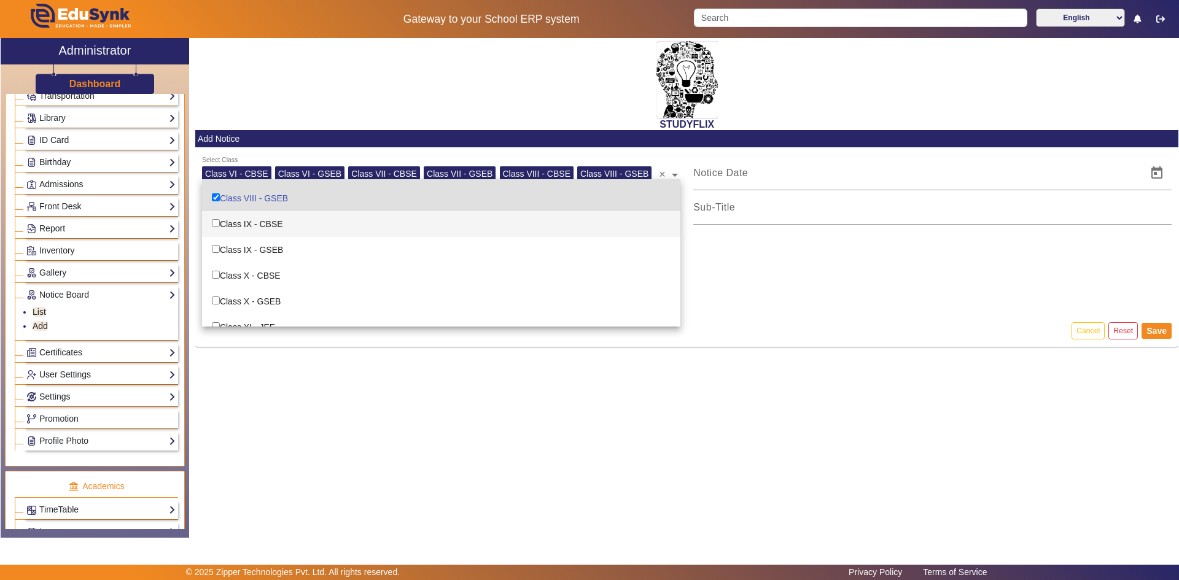
click at [214, 223] on input "Options List" at bounding box center [216, 223] width 8 height 8
checkbox input "true"
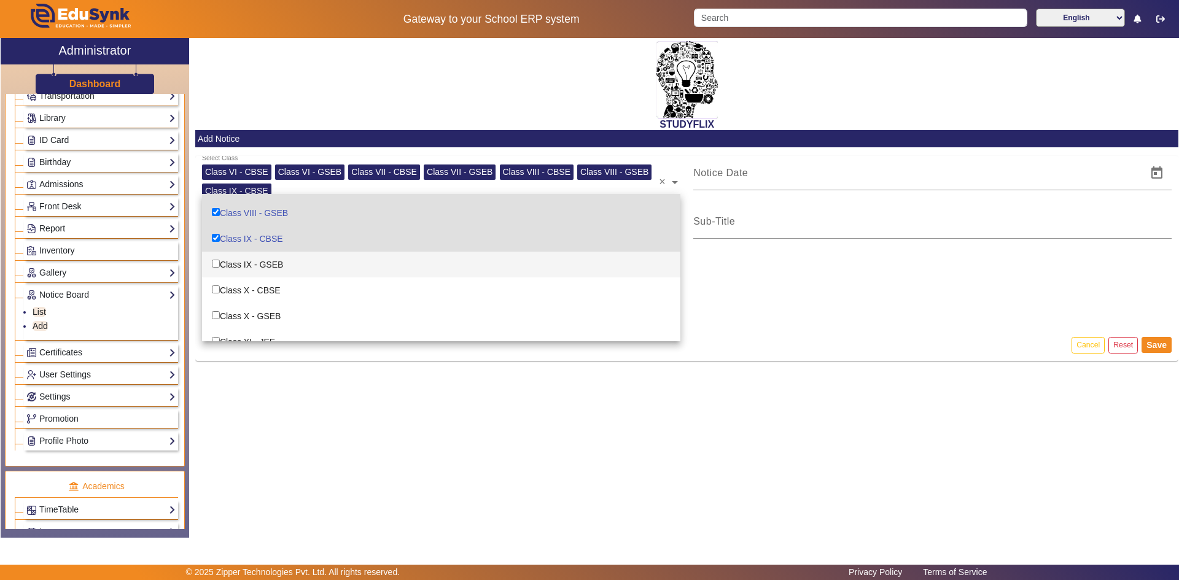
click at [220, 260] on div "Class IX - GSEB" at bounding box center [441, 265] width 478 height 26
checkbox input "true"
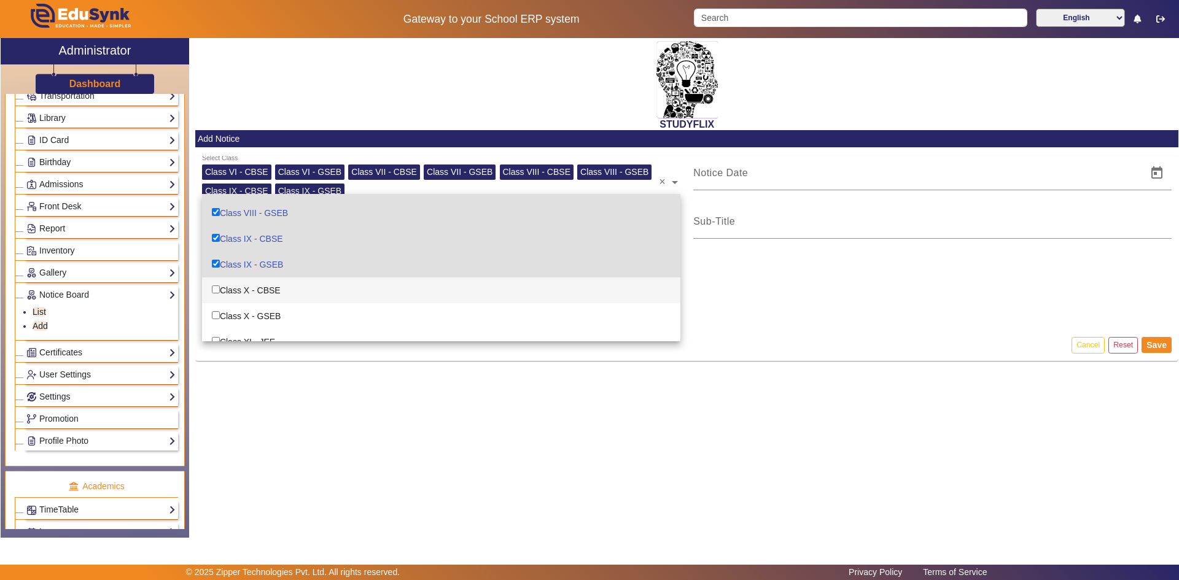
click at [219, 289] on input "Options List" at bounding box center [216, 289] width 8 height 8
checkbox input "true"
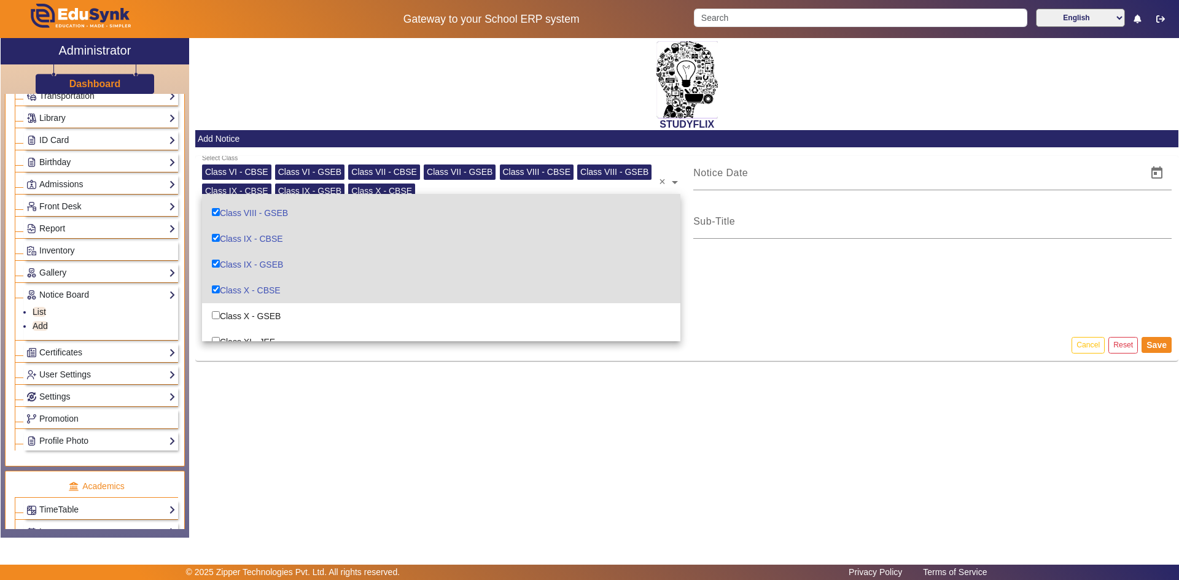
click at [722, 261] on div "file_upload Upload File" at bounding box center [687, 295] width 970 height 68
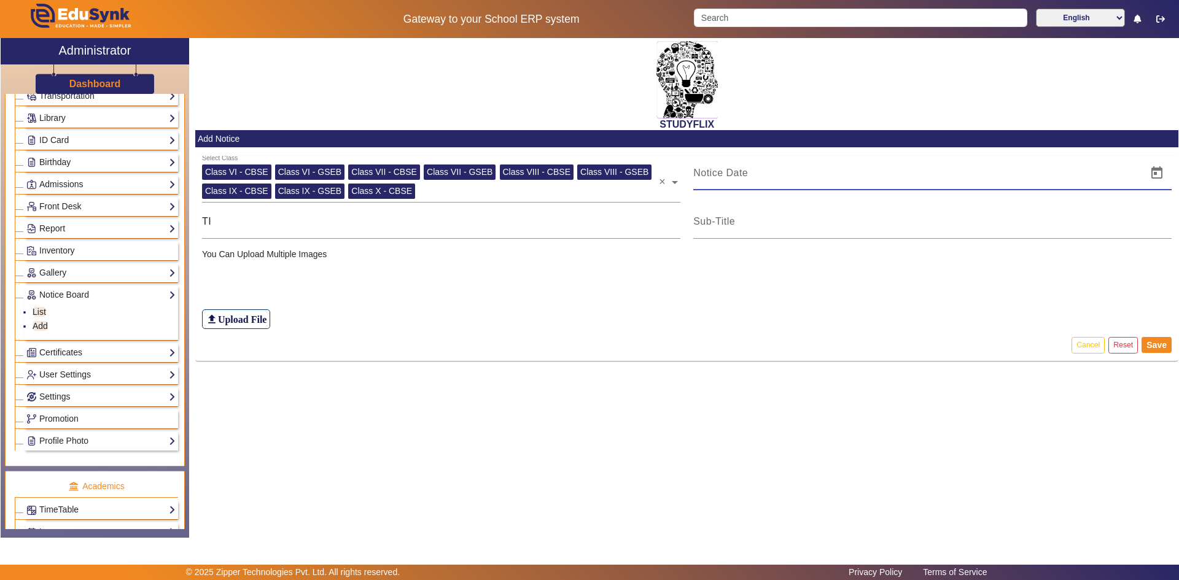
click at [738, 177] on input at bounding box center [916, 173] width 446 height 15
click at [307, 265] on div "file_upload Upload File" at bounding box center [687, 295] width 970 height 68
click at [262, 231] on div "TI" at bounding box center [441, 221] width 478 height 34
type input "T"
click at [43, 328] on link "Add" at bounding box center [40, 326] width 15 height 10
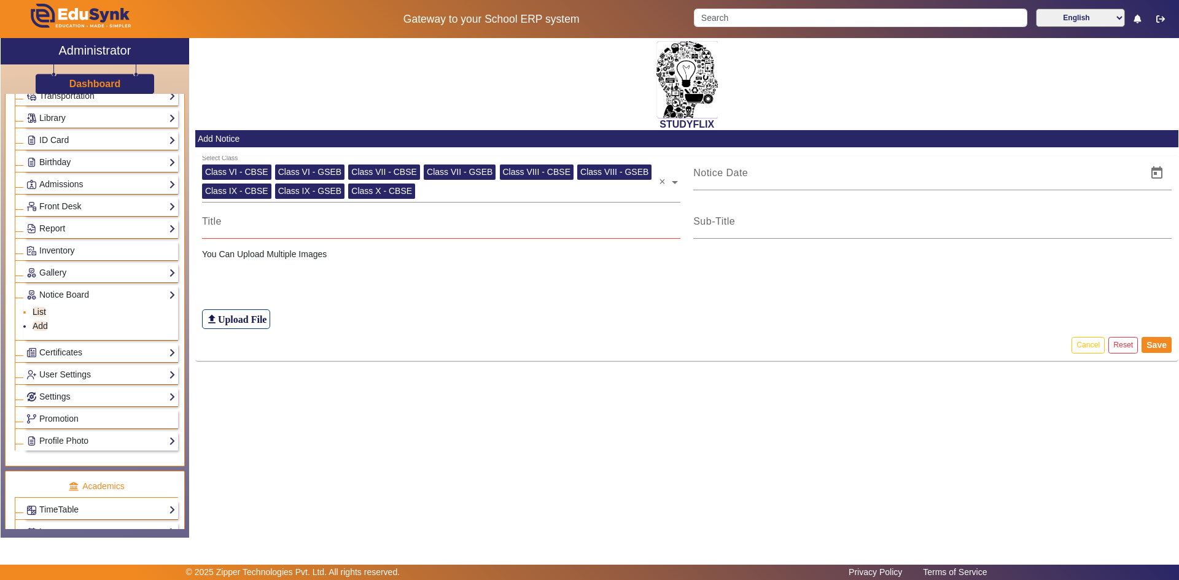
click at [41, 311] on link "List" at bounding box center [40, 312] width 14 height 10
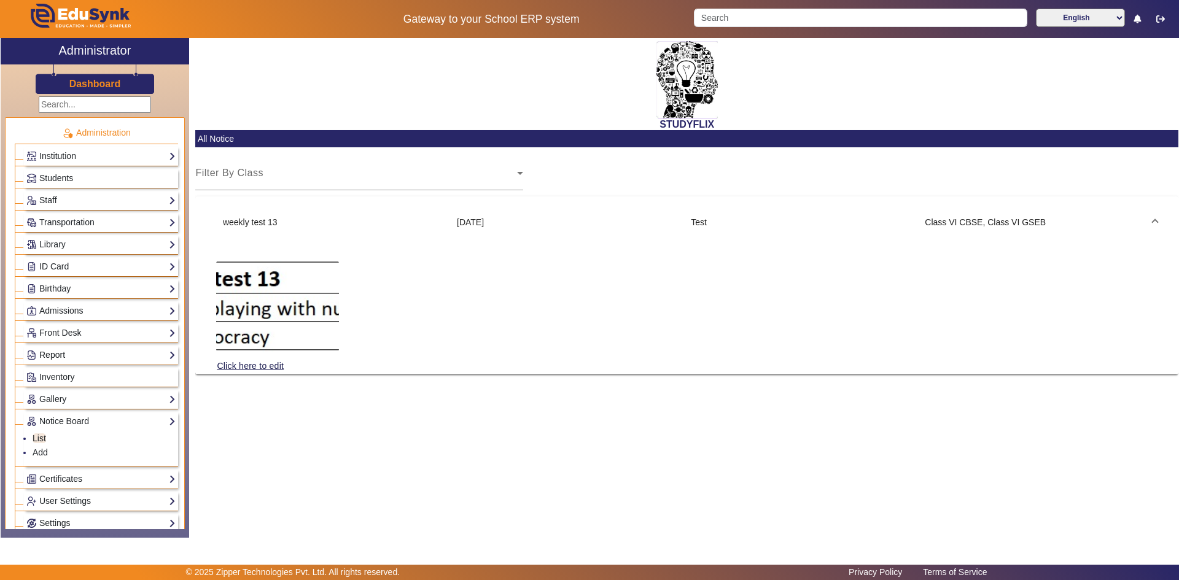
click at [81, 354] on link "Report" at bounding box center [100, 355] width 149 height 14
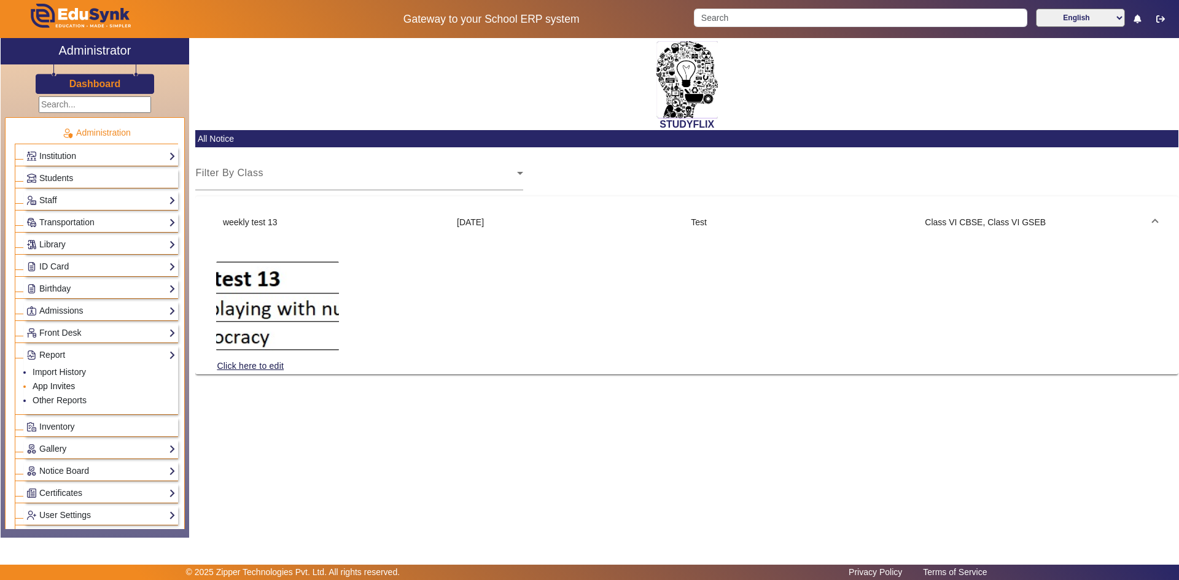
click at [61, 384] on link "App Invites" at bounding box center [54, 386] width 42 height 10
click at [58, 331] on link "Front Desk" at bounding box center [100, 333] width 149 height 14
click at [58, 305] on link "Admissions" at bounding box center [100, 311] width 149 height 14
click at [58, 307] on link "Admissions" at bounding box center [100, 311] width 149 height 14
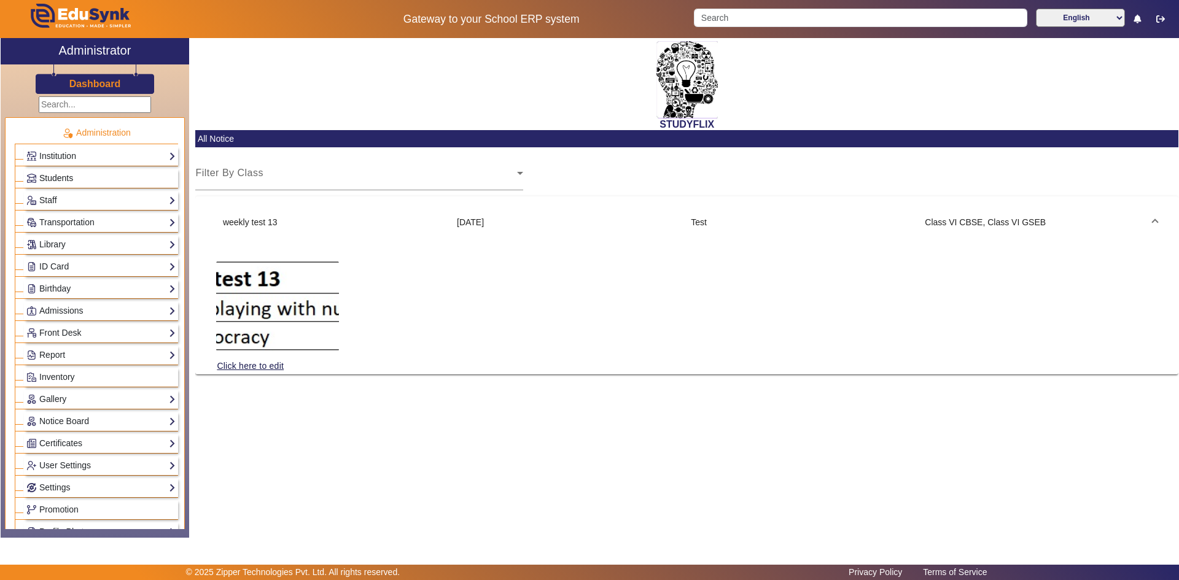
click at [59, 177] on span "Students" at bounding box center [56, 178] width 34 height 10
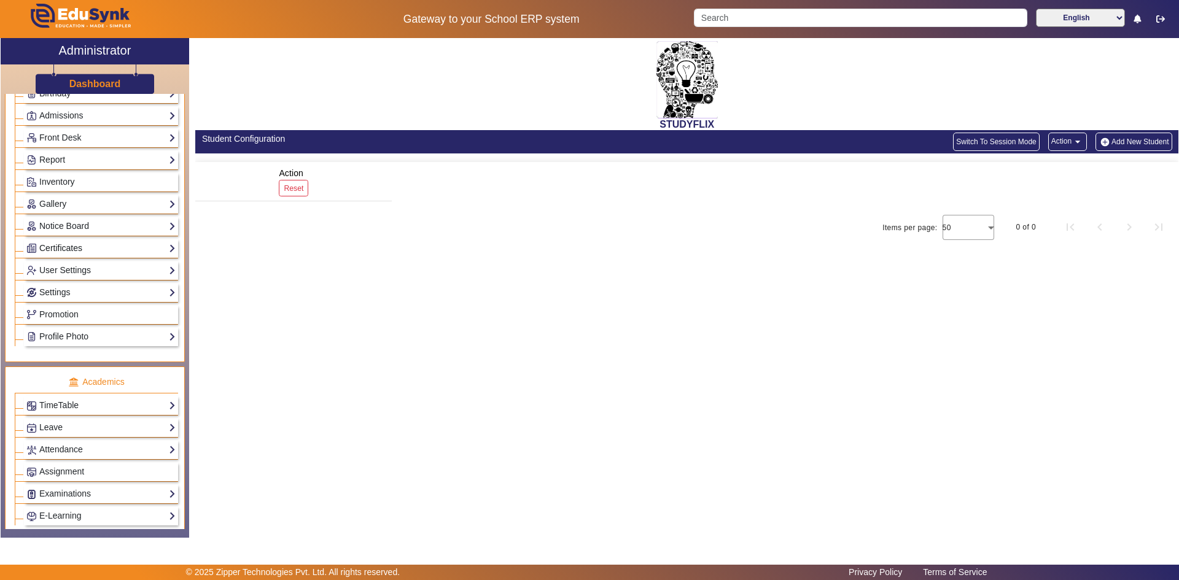
scroll to position [246, 0]
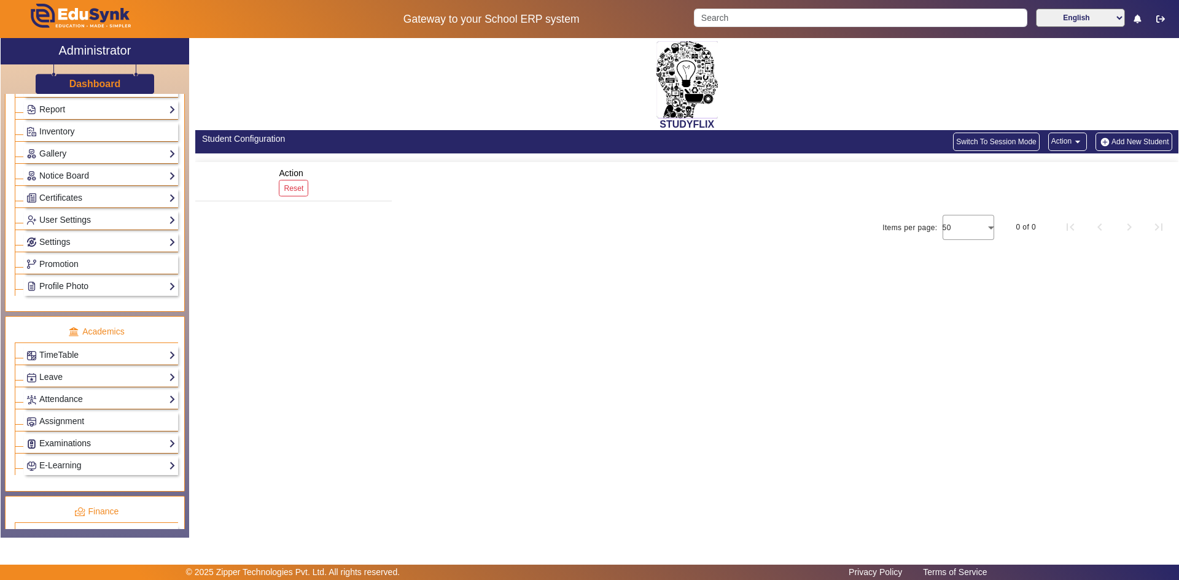
click at [71, 436] on link "Examinations" at bounding box center [100, 443] width 149 height 14
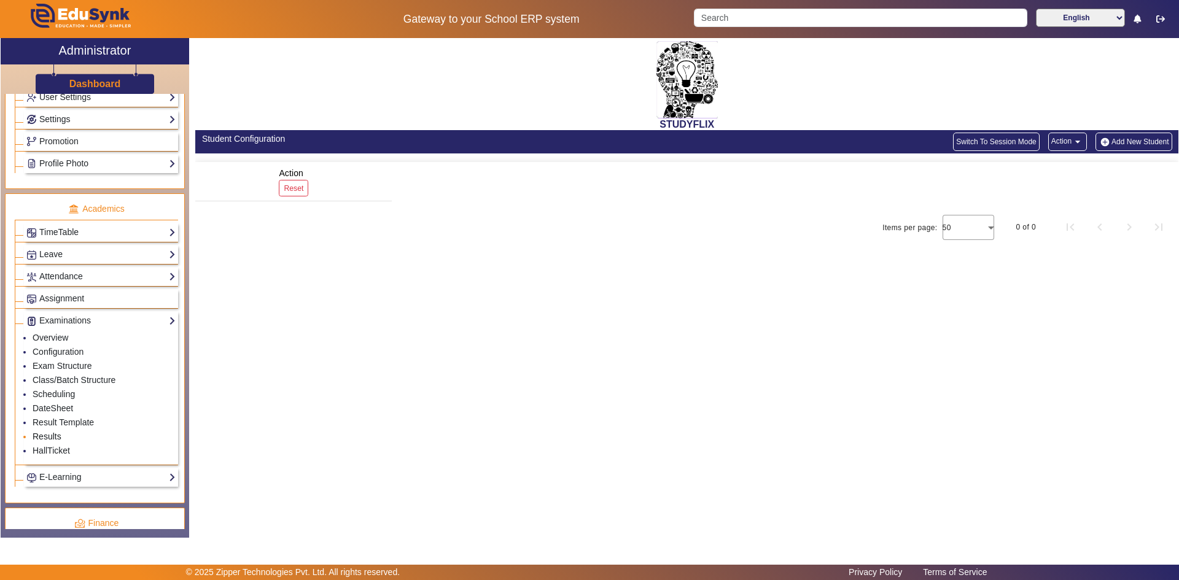
click at [53, 434] on link "Results" at bounding box center [47, 437] width 29 height 10
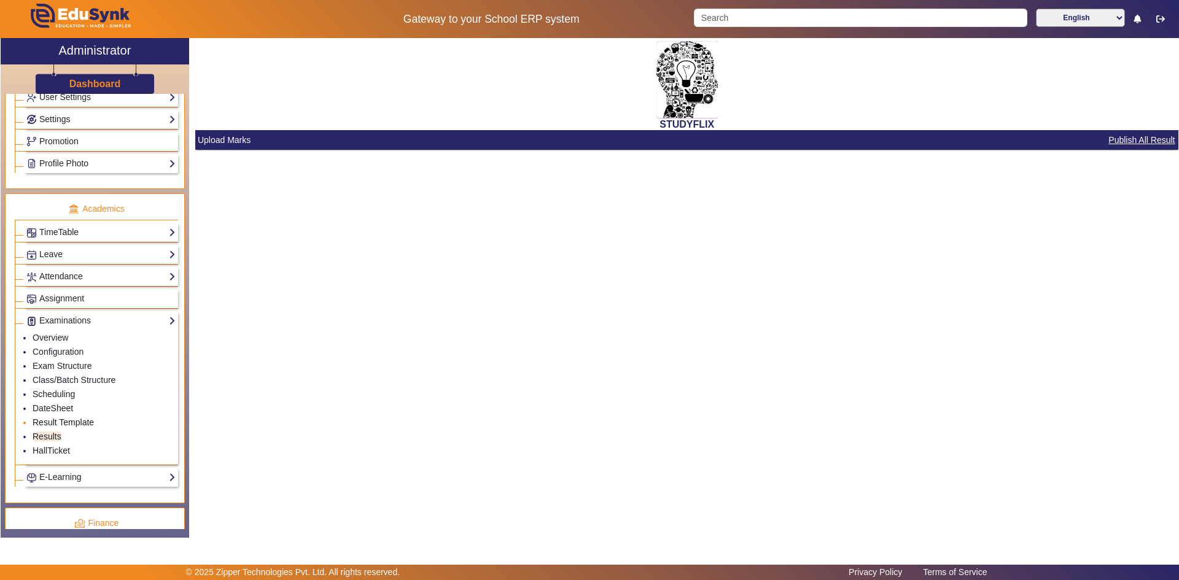
click at [73, 425] on link "Result Template" at bounding box center [63, 422] width 61 height 10
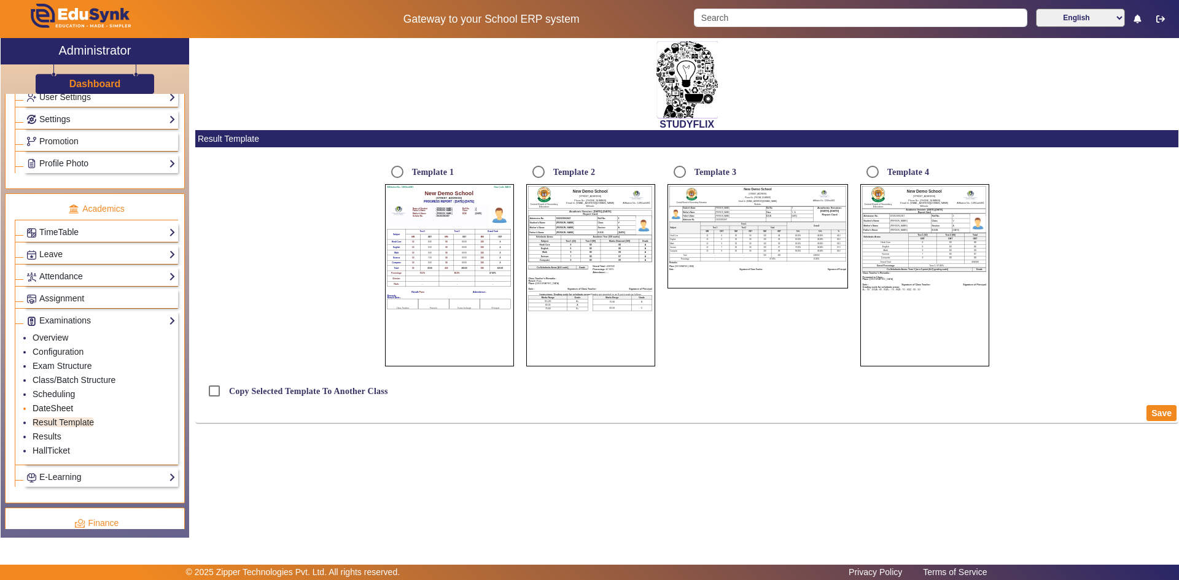
click at [55, 410] on link "DateSheet" at bounding box center [53, 408] width 41 height 10
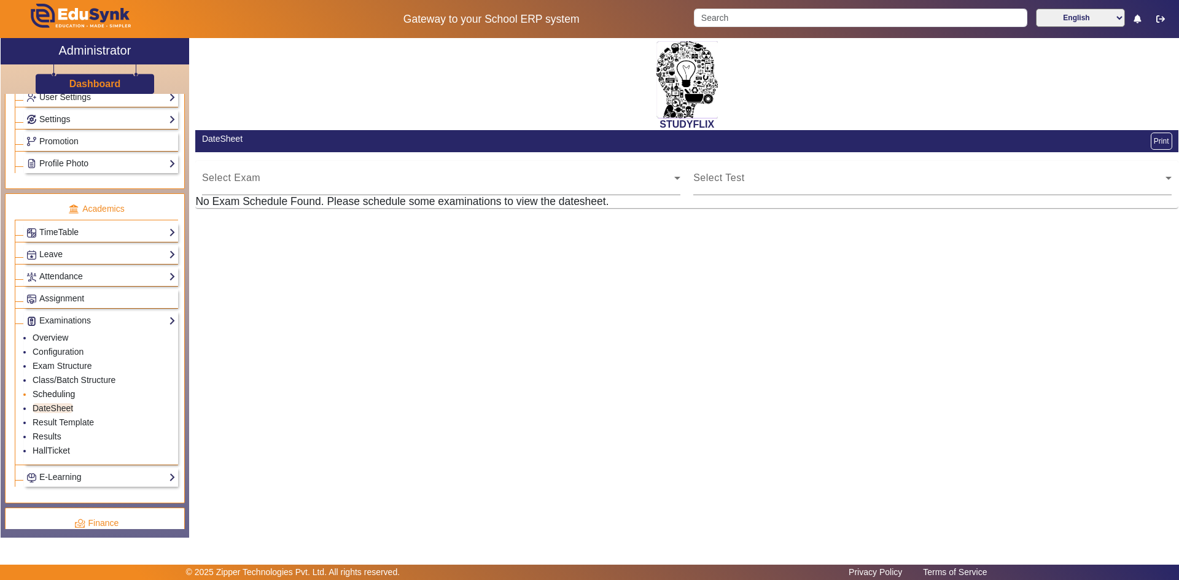
click at [58, 394] on link "Scheduling" at bounding box center [54, 394] width 42 height 10
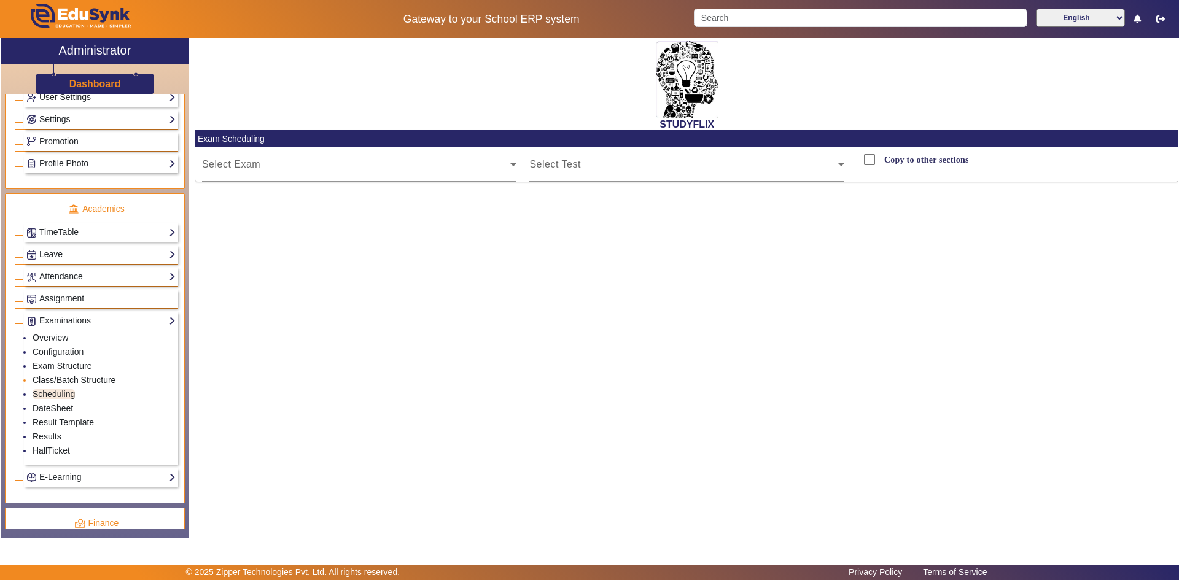
click at [63, 382] on link "Class/Batch Structure" at bounding box center [74, 380] width 83 height 10
click at [63, 365] on link "Exam Structure" at bounding box center [62, 366] width 59 height 10
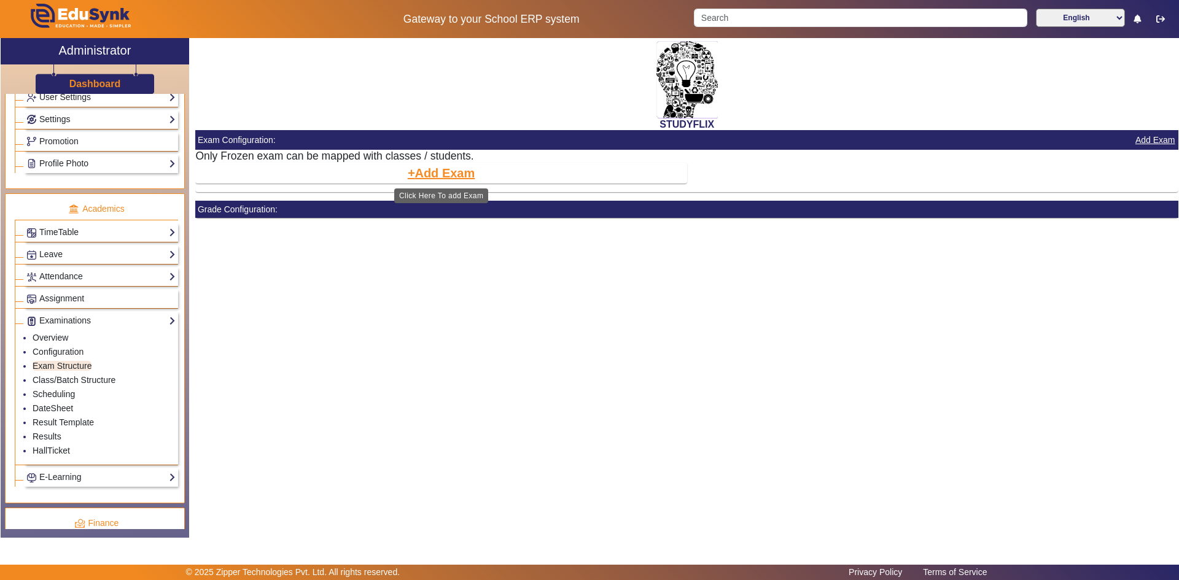
click at [430, 176] on button "Add Exam" at bounding box center [441, 173] width 70 height 21
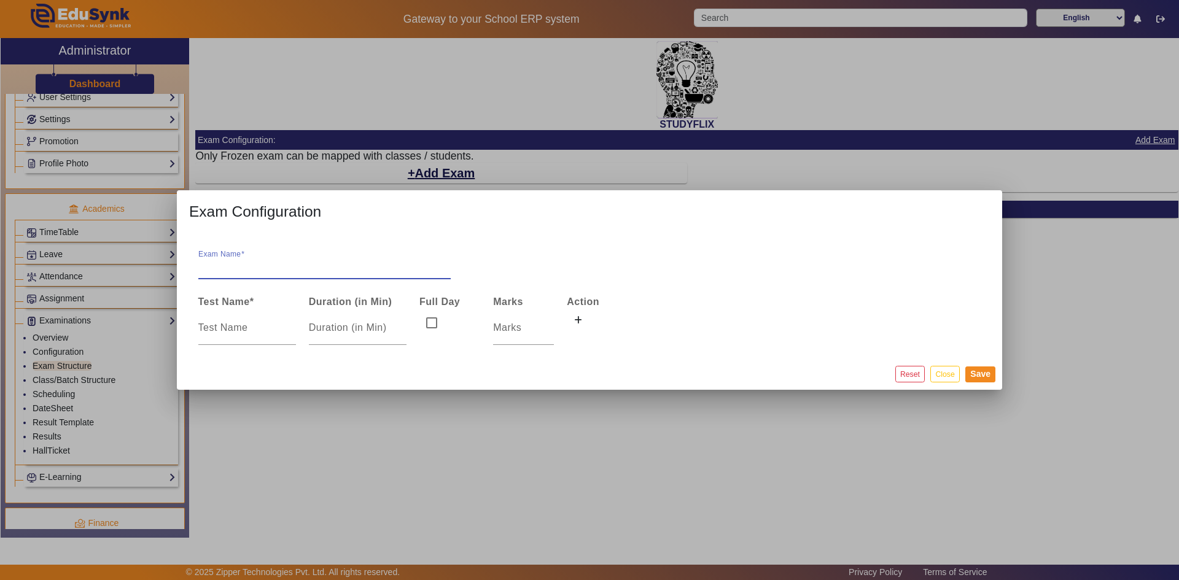
click at [398, 392] on div at bounding box center [589, 290] width 1179 height 580
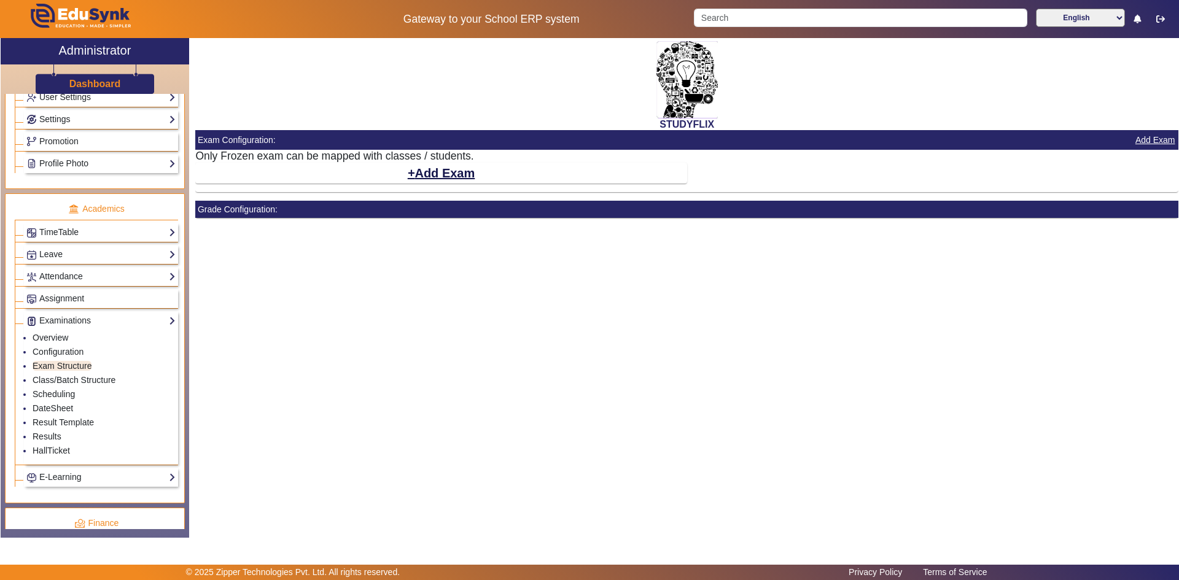
click at [244, 182] on mat-card "Add Exam" at bounding box center [440, 173] width 491 height 21
click at [434, 170] on button "Add Exam" at bounding box center [441, 173] width 70 height 21
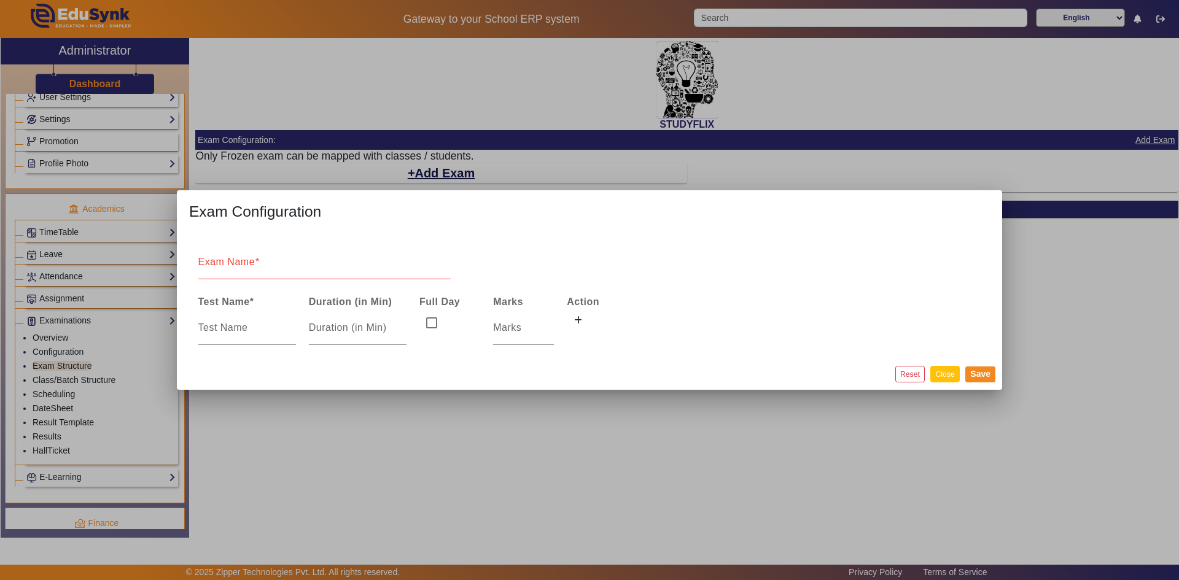
click at [934, 378] on button "Close" at bounding box center [944, 374] width 29 height 17
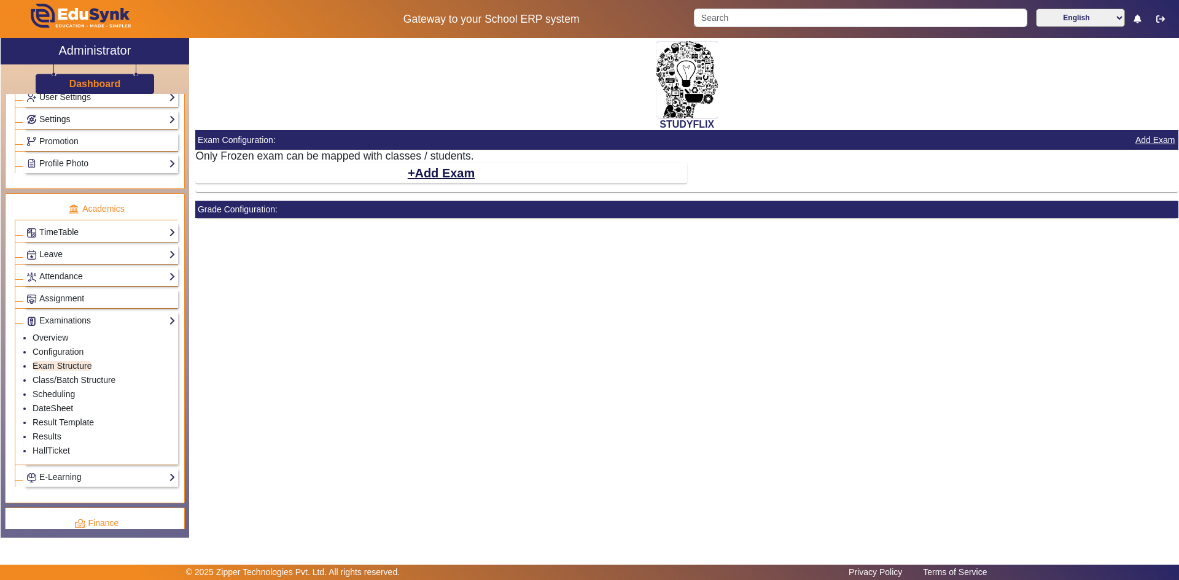
click at [60, 231] on link "TimeTable" at bounding box center [100, 232] width 149 height 14
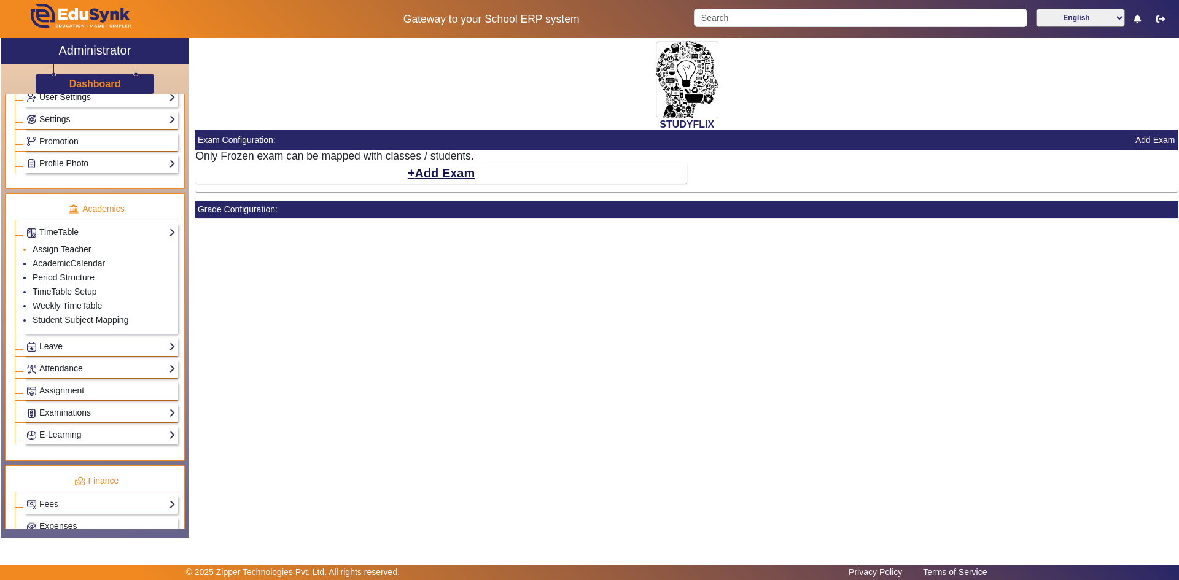
click at [59, 251] on link "Assign Teacher" at bounding box center [62, 249] width 58 height 10
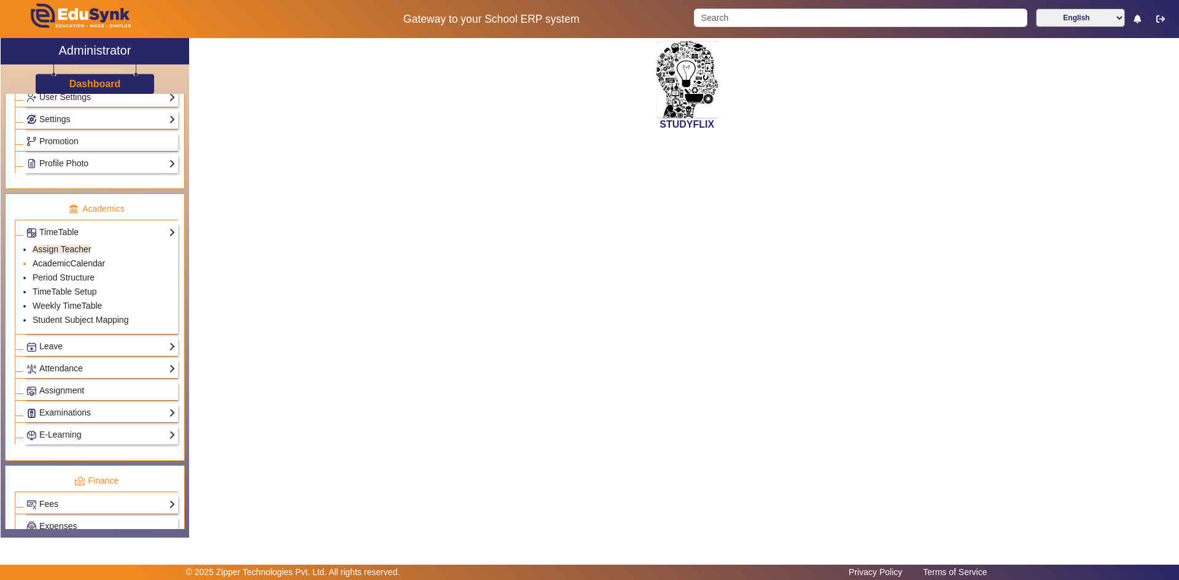
click at [51, 263] on link "AcademicCalendar" at bounding box center [69, 263] width 72 height 10
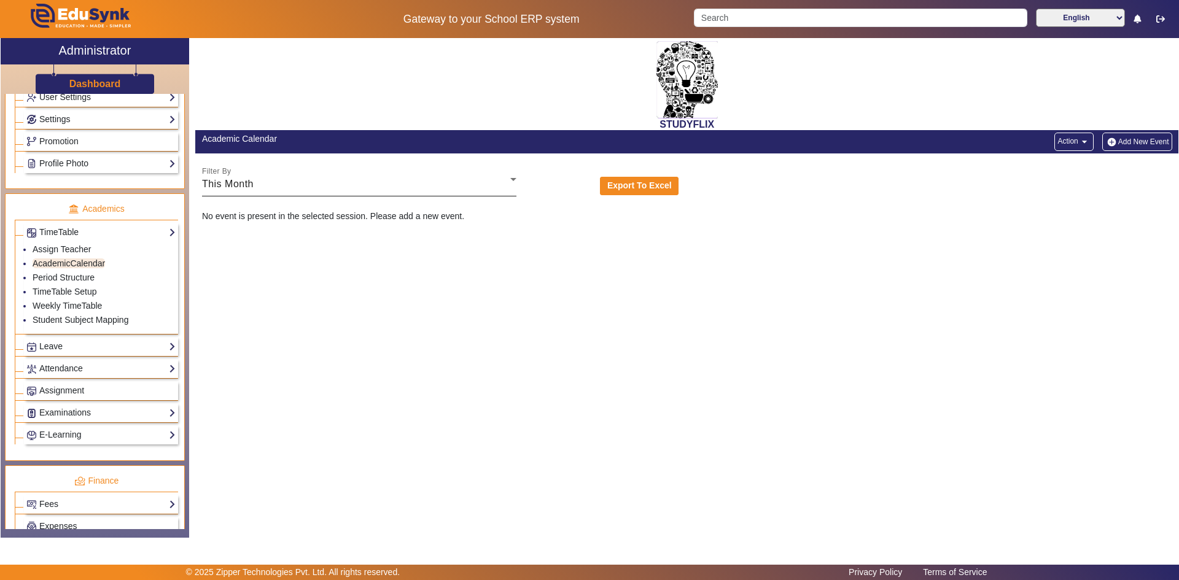
click at [250, 185] on span "This Month" at bounding box center [228, 184] width 52 height 10
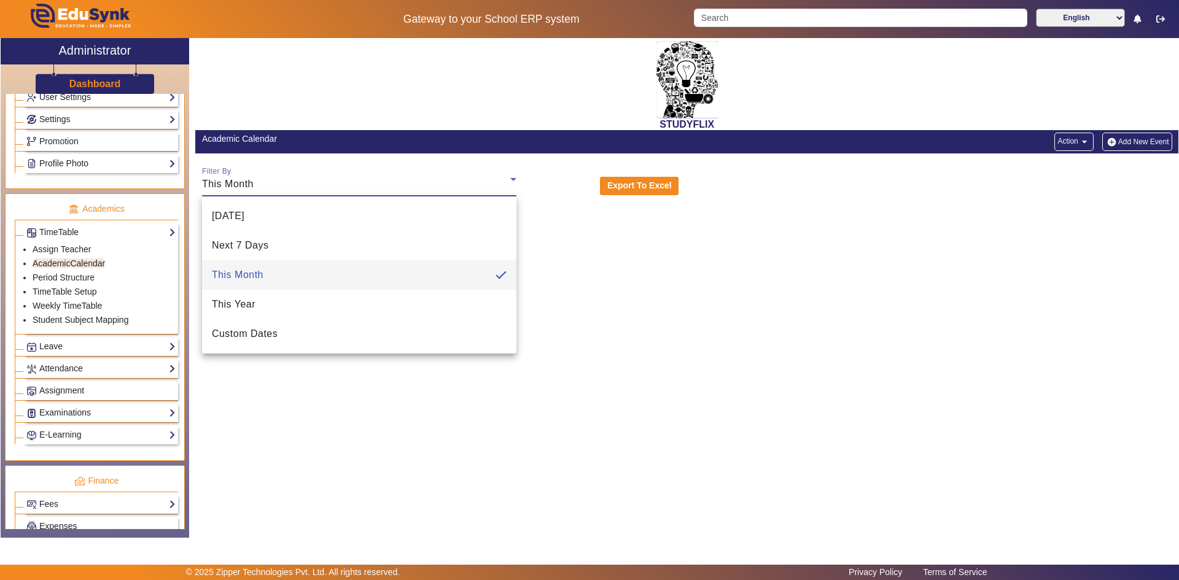
click at [297, 156] on div at bounding box center [589, 290] width 1179 height 580
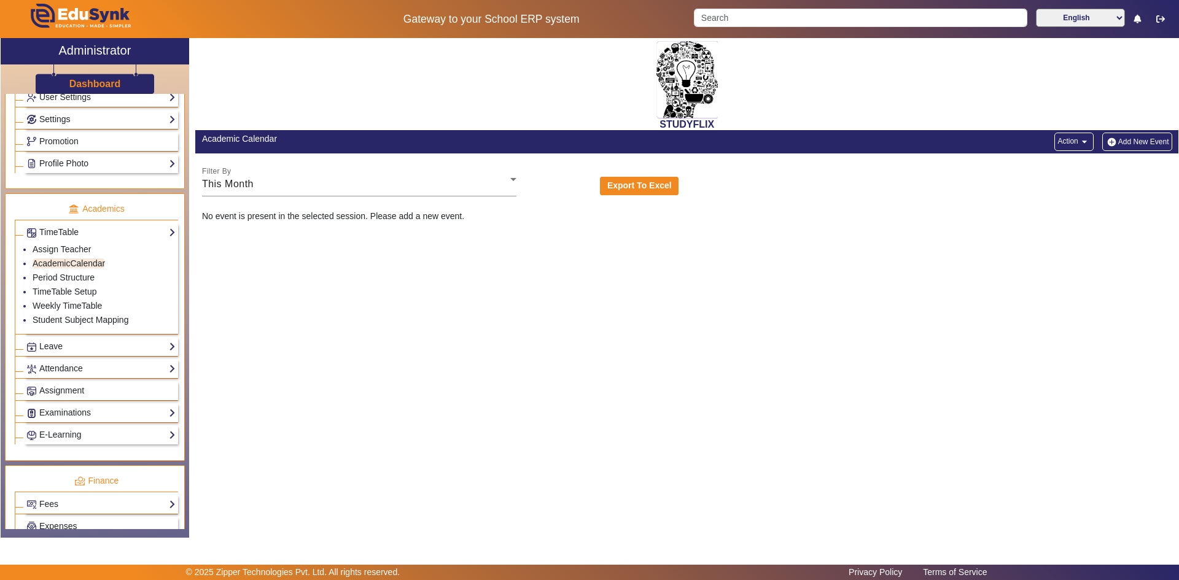
click at [636, 353] on div "STUDYFLIX Academic Calendar Action arrow_drop_down Add New Event Filter By This…" at bounding box center [683, 281] width 989 height 487
click at [85, 277] on link "Period Structure" at bounding box center [64, 278] width 62 height 10
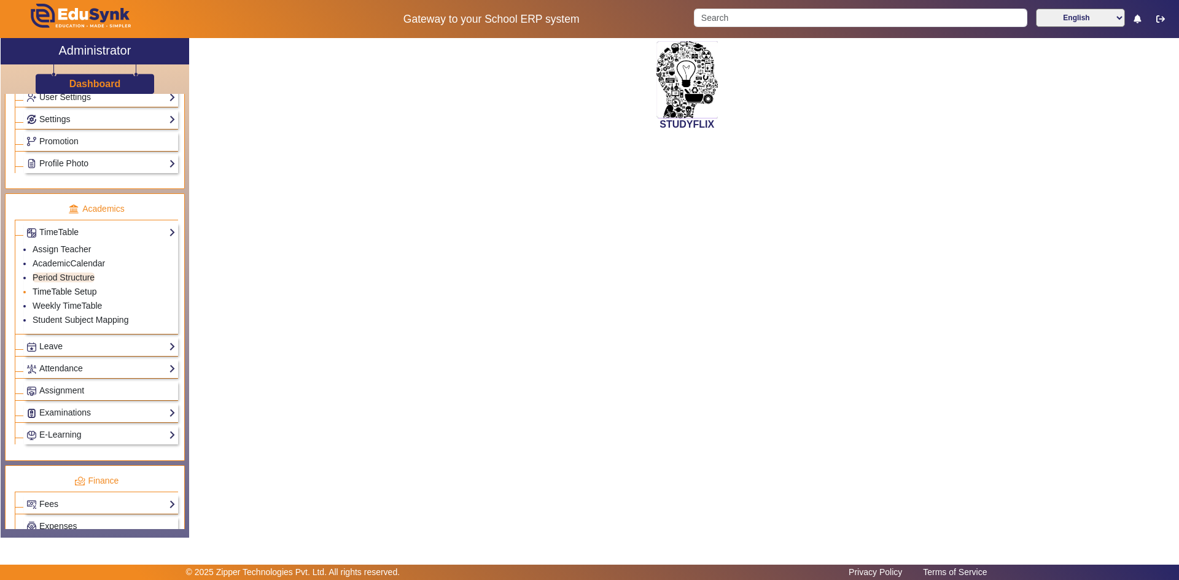
click at [85, 293] on link "TimeTable Setup" at bounding box center [65, 292] width 64 height 10
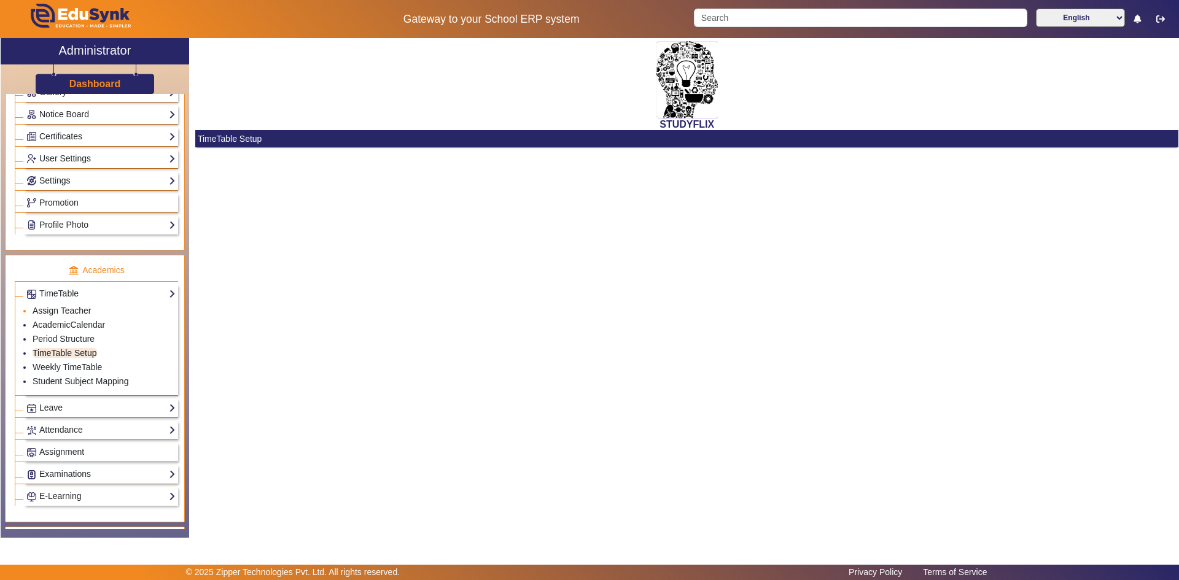
scroll to position [246, 0]
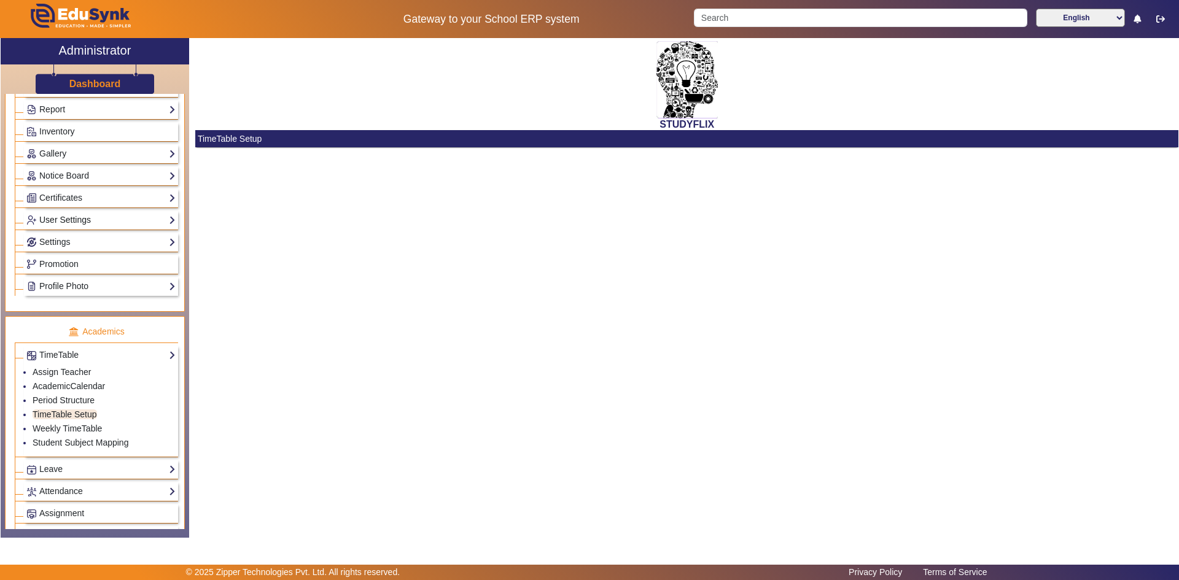
click at [63, 219] on link "User Settings" at bounding box center [100, 220] width 149 height 14
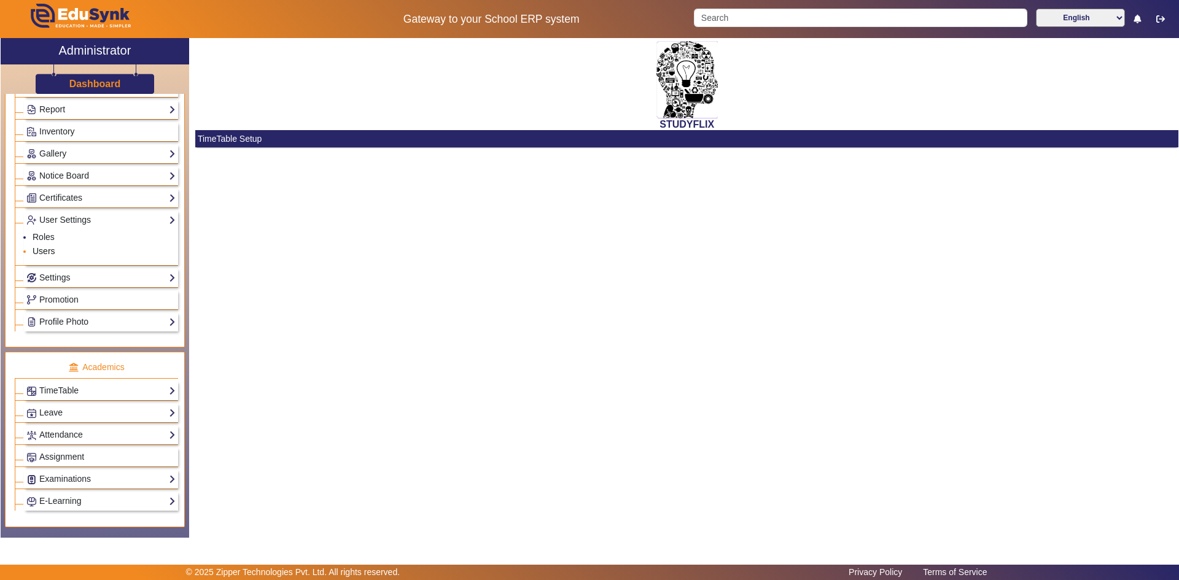
click at [47, 250] on link "Users" at bounding box center [44, 251] width 23 height 10
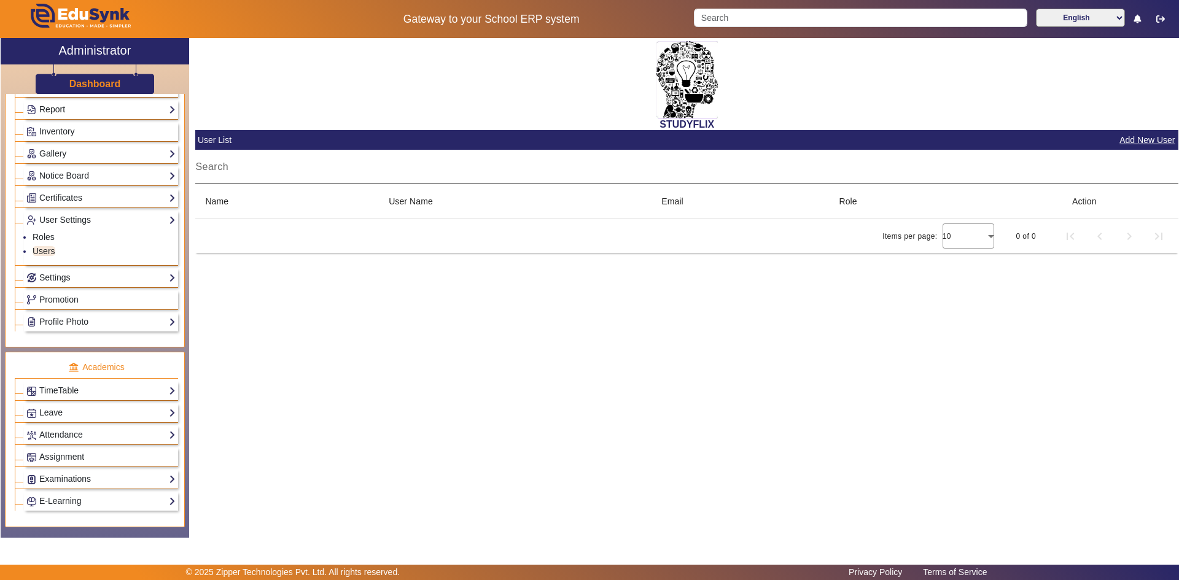
click at [288, 160] on div "Search" at bounding box center [686, 167] width 983 height 34
click at [1131, 169] on input "[PERSON_NAME]" at bounding box center [686, 172] width 983 height 15
type input "V"
click at [44, 238] on link "Roles" at bounding box center [44, 237] width 22 height 10
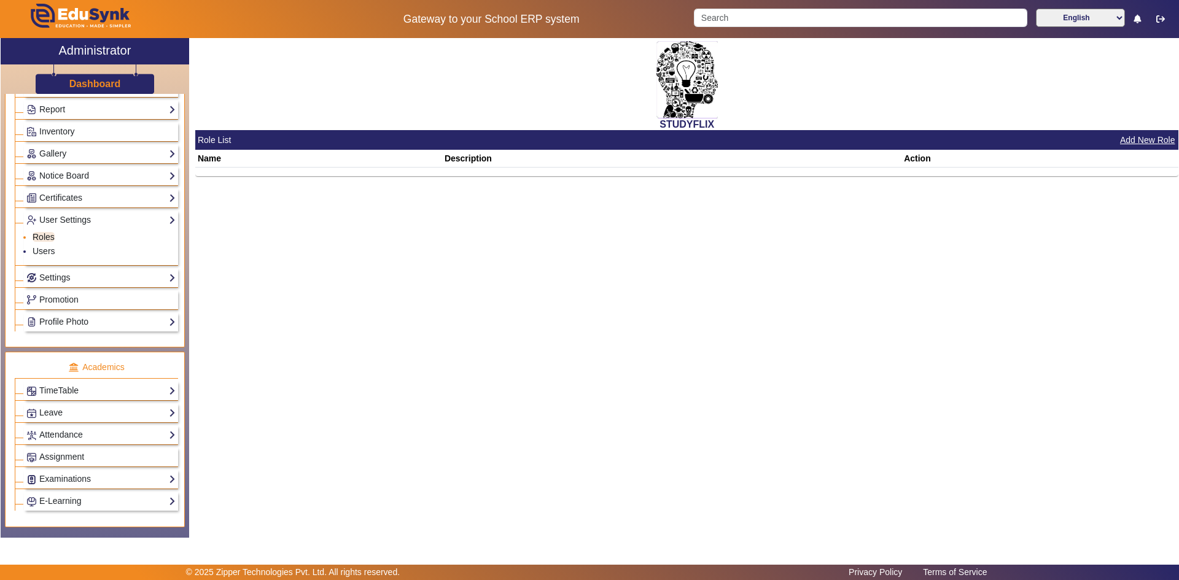
click at [44, 238] on link "Roles" at bounding box center [44, 237] width 22 height 10
click at [233, 54] on div "STUDYFLIX" at bounding box center [686, 84] width 983 height 92
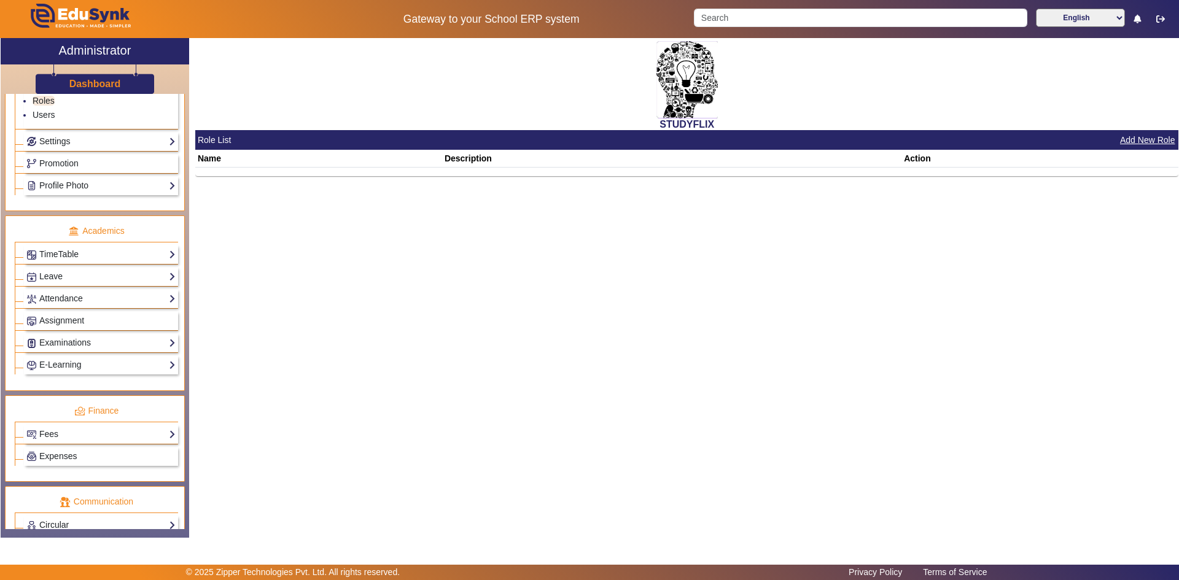
scroll to position [368, 0]
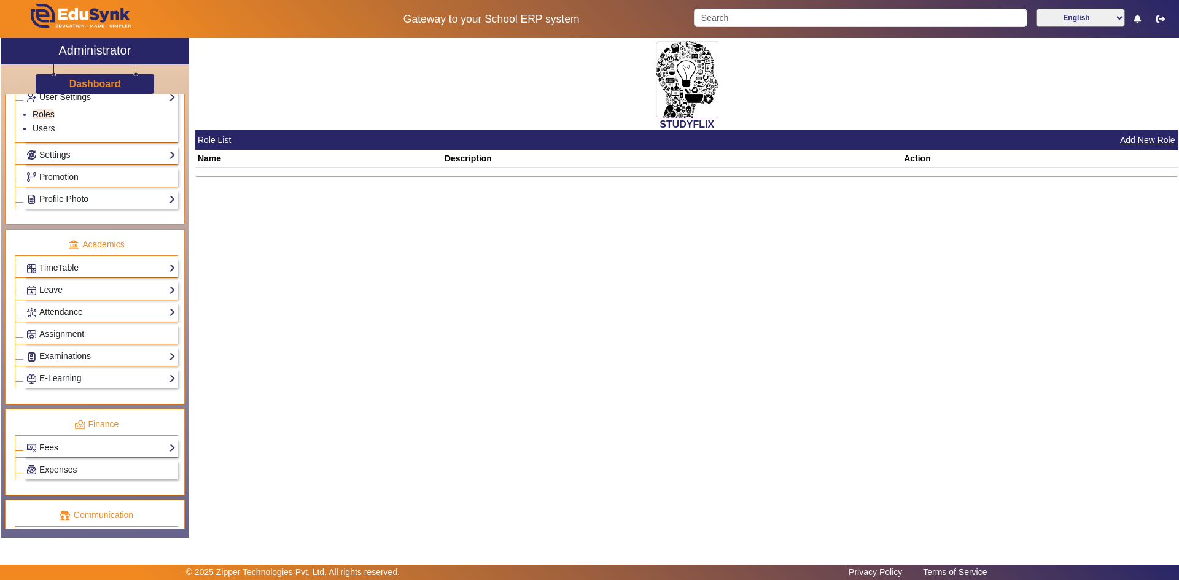
click at [55, 308] on link "Attendance" at bounding box center [100, 312] width 149 height 14
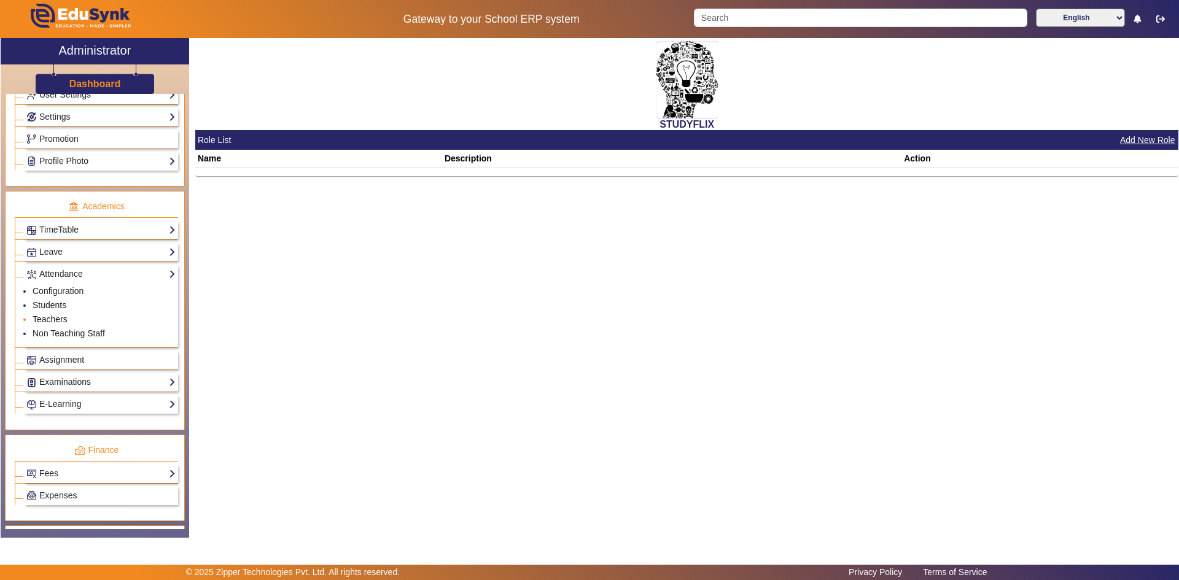
click at [51, 316] on link "Teachers" at bounding box center [50, 319] width 35 height 10
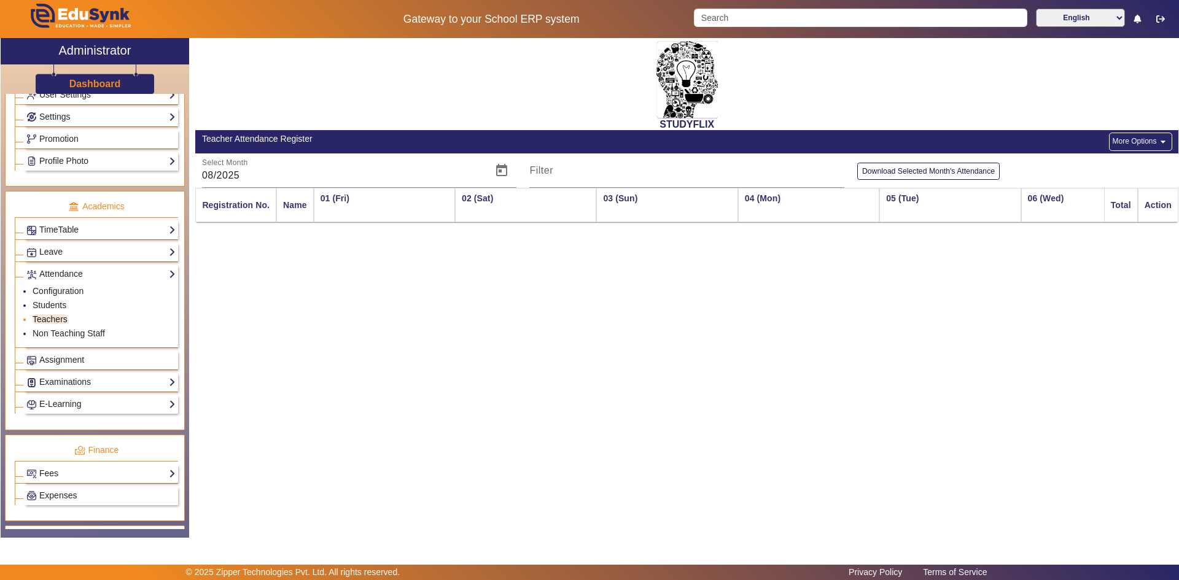
scroll to position [0, 1829]
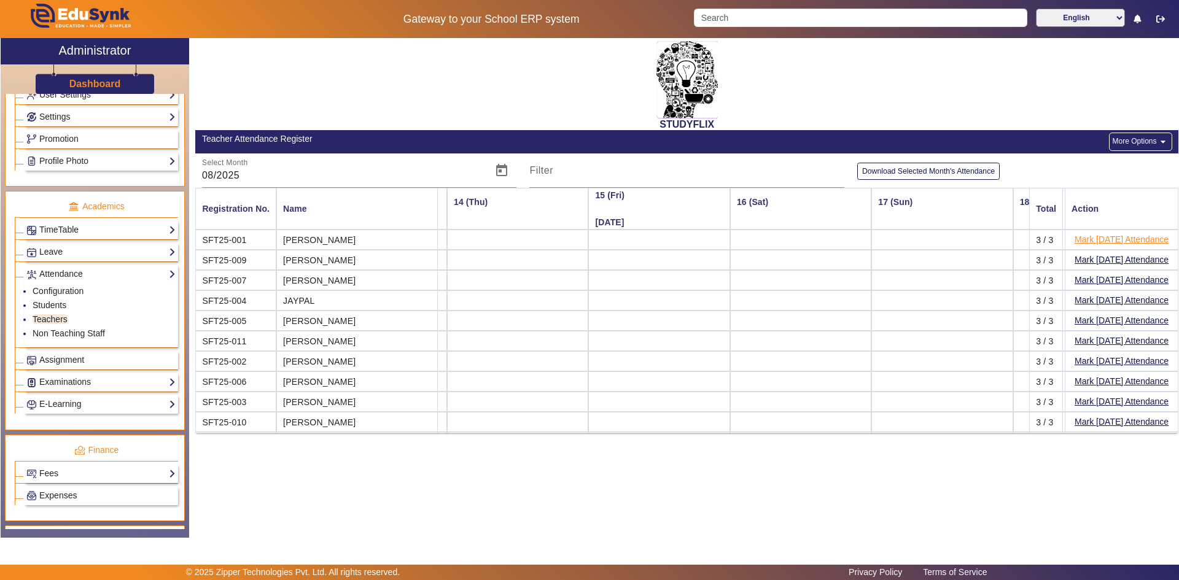
click at [1113, 238] on button "Mark [DATE] Attendance" at bounding box center [1121, 239] width 96 height 15
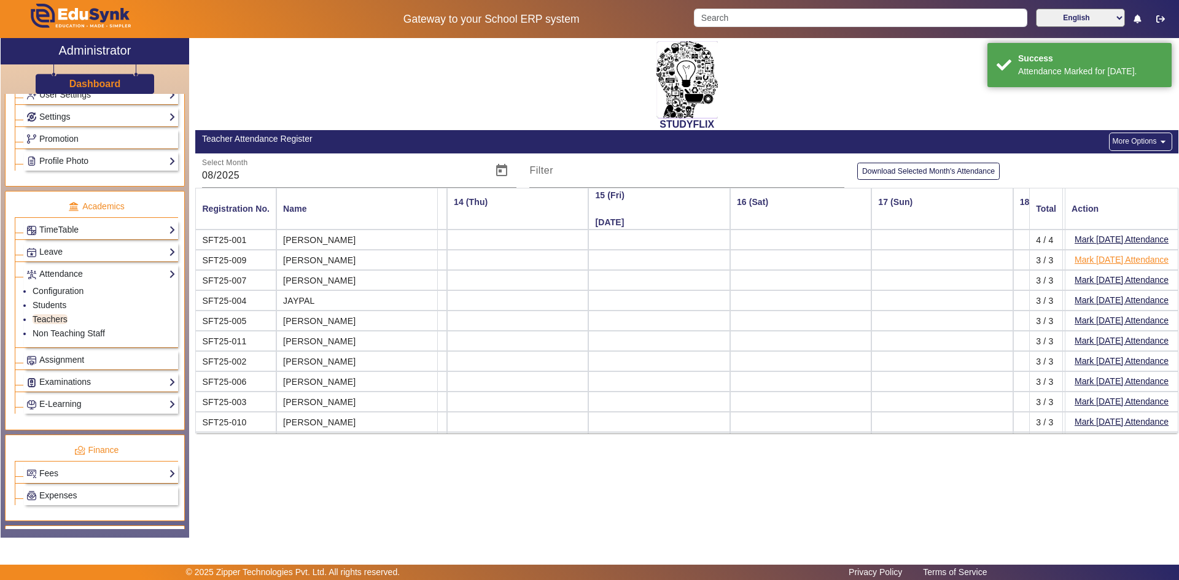
click at [1101, 259] on button "Mark [DATE] Attendance" at bounding box center [1121, 259] width 96 height 15
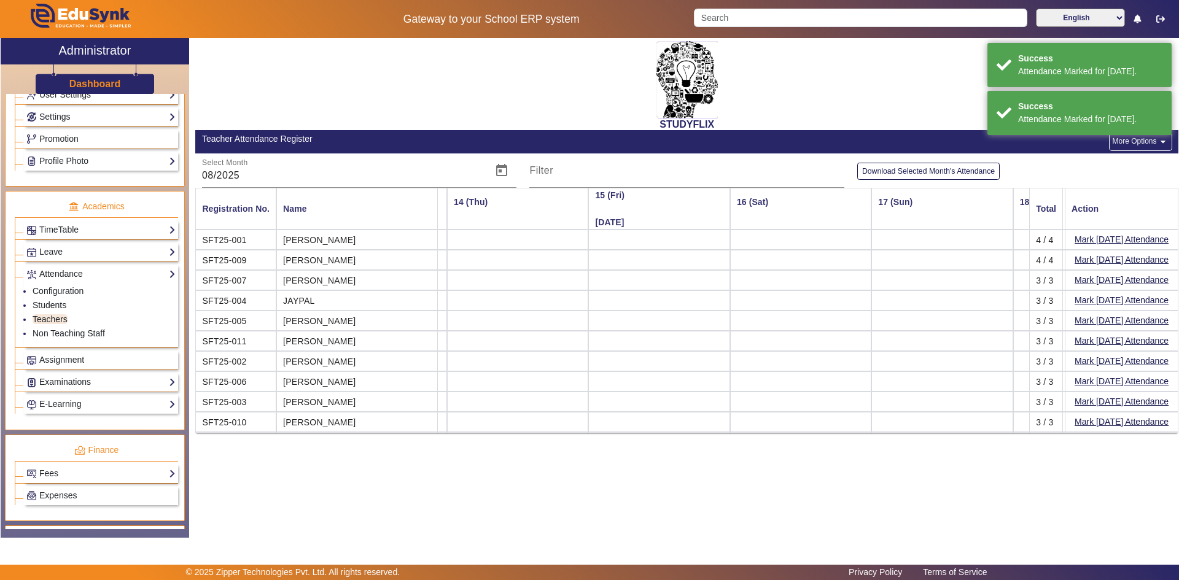
click at [1106, 276] on button "Mark [DATE] Attendance" at bounding box center [1121, 280] width 96 height 15
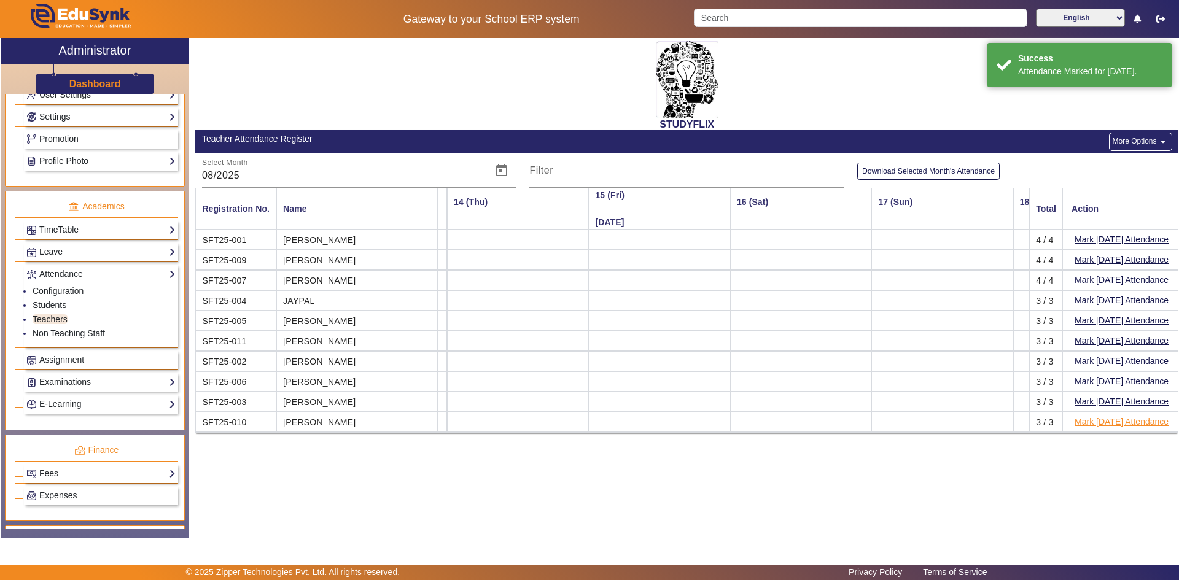
click at [1074, 419] on button "Mark [DATE] Attendance" at bounding box center [1121, 421] width 96 height 15
click at [1081, 397] on button "Mark [DATE] Attendance" at bounding box center [1121, 401] width 96 height 15
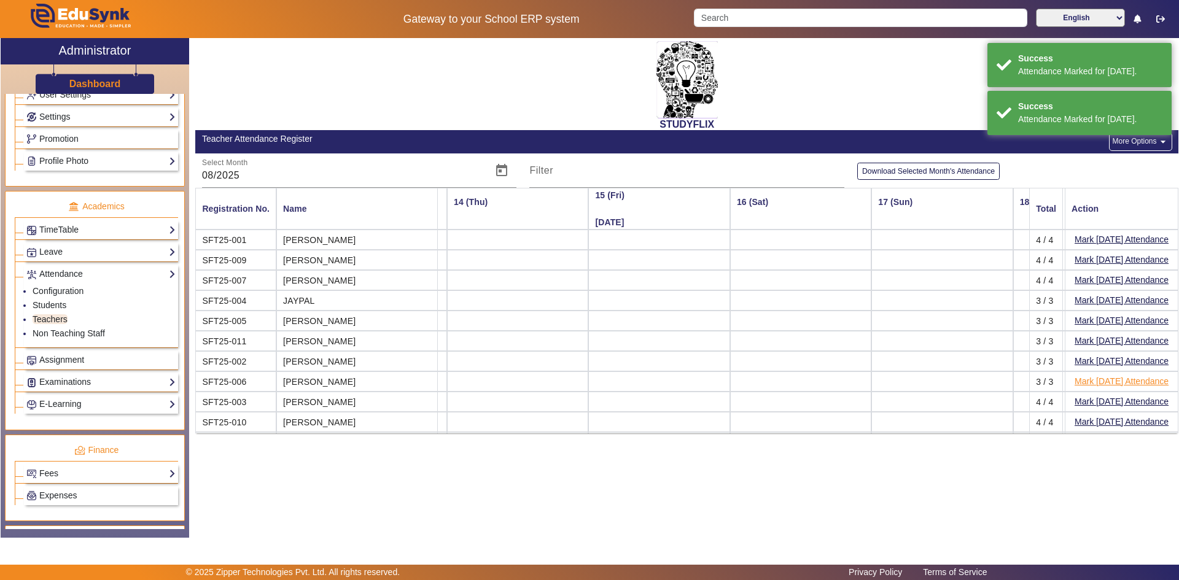
click at [1083, 378] on button "Mark [DATE] Attendance" at bounding box center [1121, 381] width 96 height 15
click at [1085, 357] on button "Mark [DATE] Attendance" at bounding box center [1121, 361] width 96 height 15
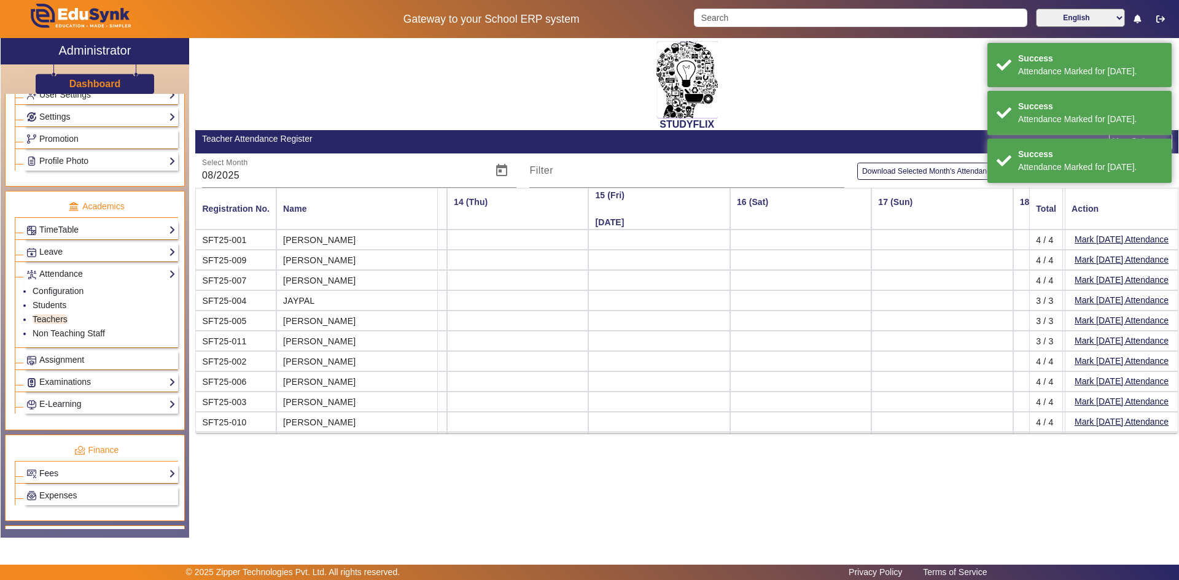
click at [1092, 330] on mat-cell "Mark [DATE] Attendance" at bounding box center [1121, 321] width 114 height 20
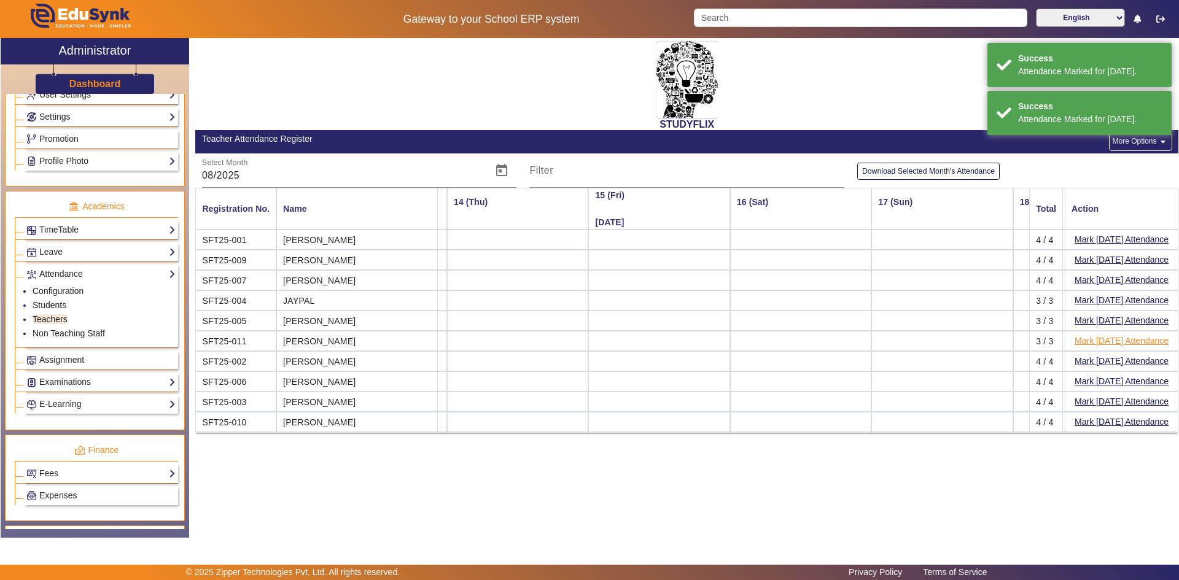
click at [1092, 338] on button "Mark [DATE] Attendance" at bounding box center [1121, 340] width 96 height 15
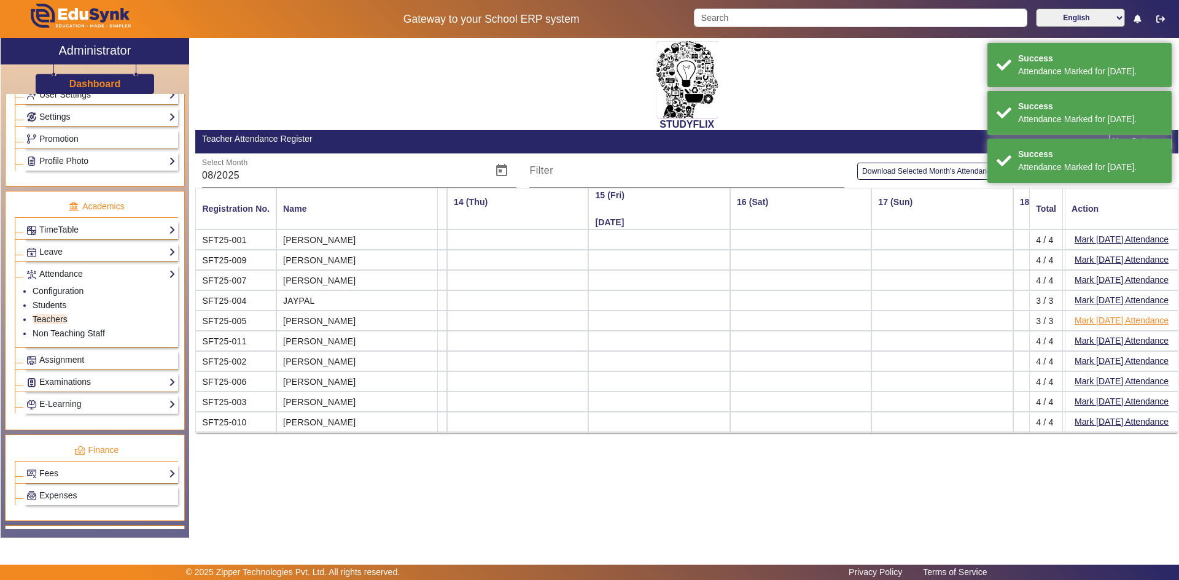
click at [1093, 319] on button "Mark [DATE] Attendance" at bounding box center [1121, 320] width 96 height 15
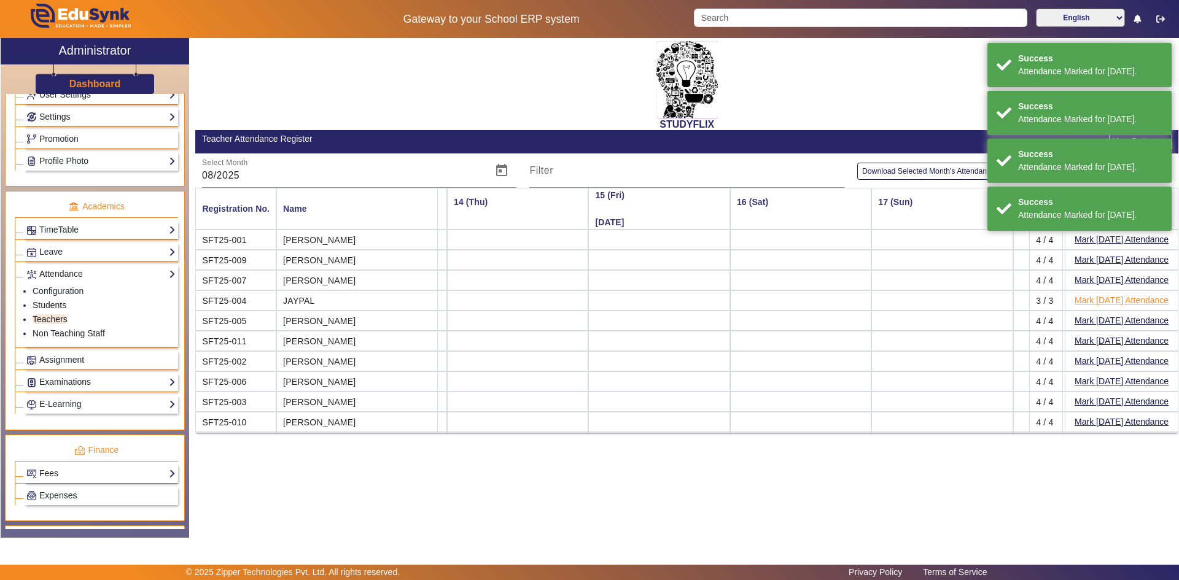
click at [1094, 298] on button "Mark [DATE] Attendance" at bounding box center [1121, 300] width 96 height 15
click at [1094, 282] on button "Mark [DATE] Attendance" at bounding box center [1121, 280] width 96 height 15
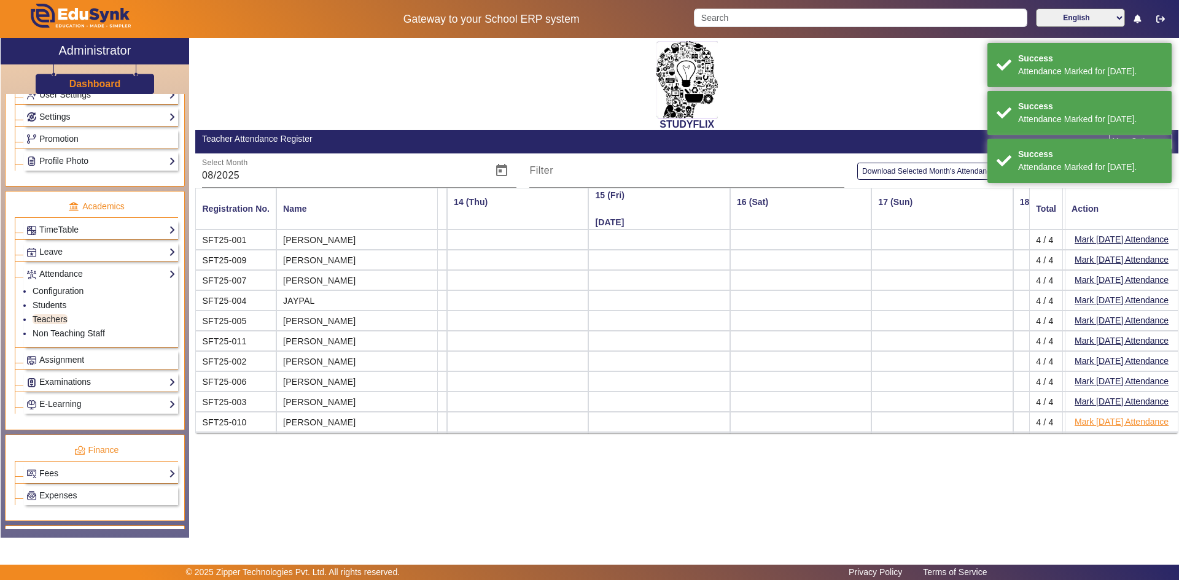
click at [1096, 420] on button "Mark [DATE] Attendance" at bounding box center [1121, 421] width 96 height 15
click at [1096, 400] on button "Mark [DATE] Attendance" at bounding box center [1121, 401] width 96 height 15
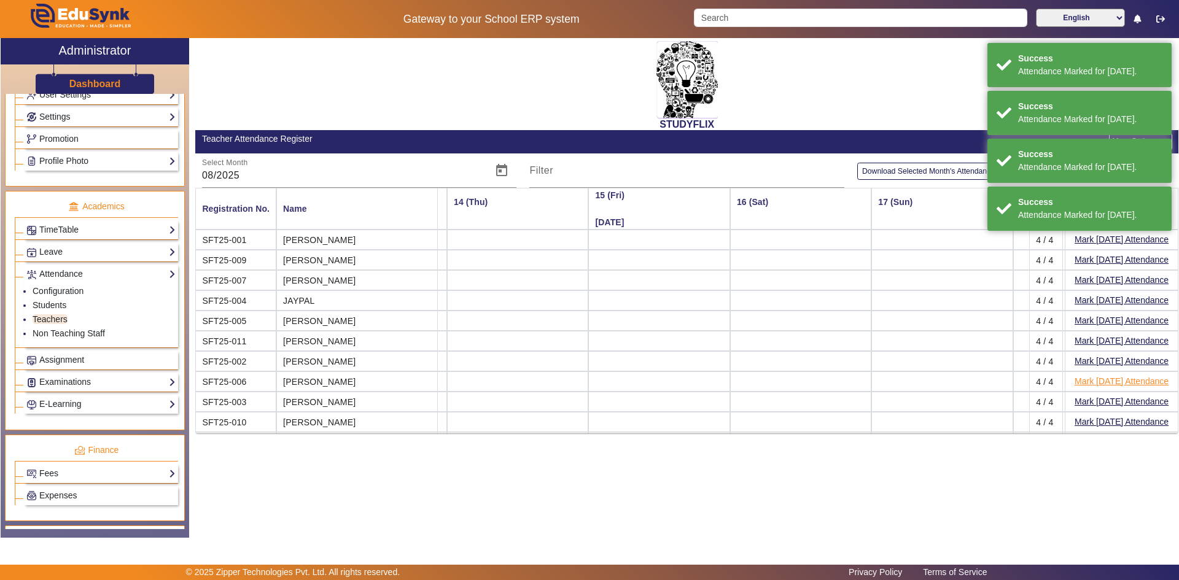
click at [1096, 381] on button "Mark [DATE] Attendance" at bounding box center [1121, 381] width 96 height 15
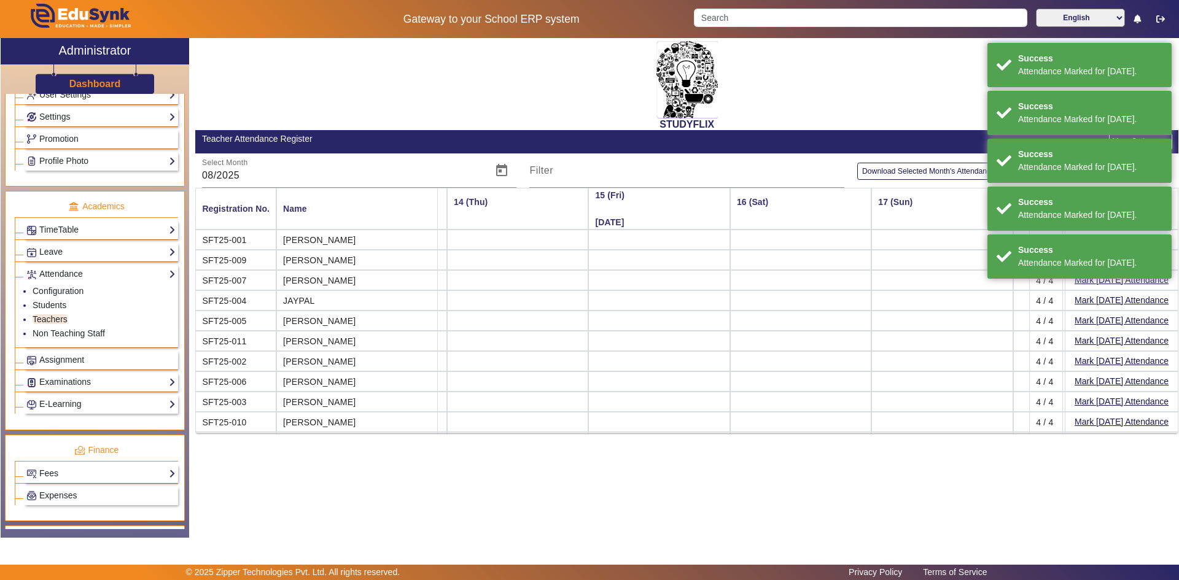
click at [1091, 366] on button "Mark [DATE] Attendance" at bounding box center [1121, 361] width 96 height 15
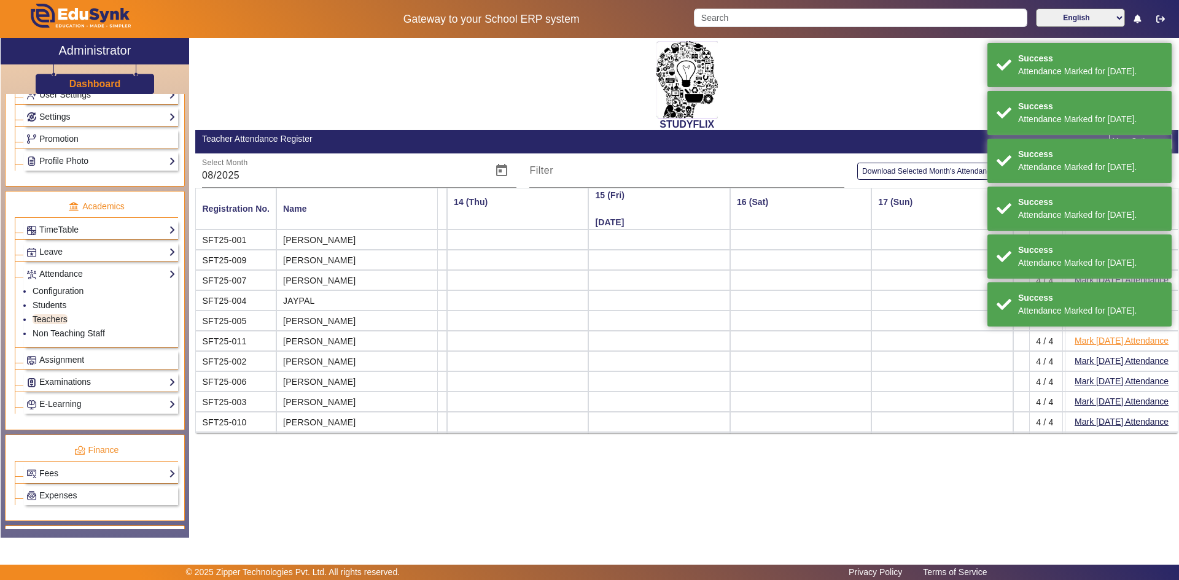
click at [1090, 344] on button "Mark [DATE] Attendance" at bounding box center [1121, 340] width 96 height 15
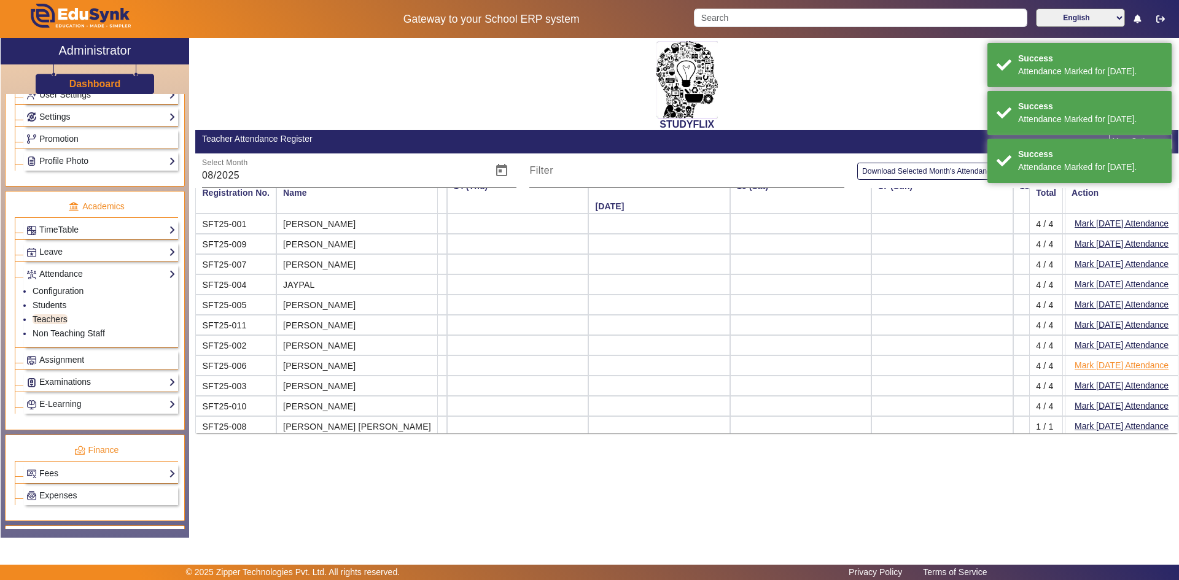
scroll to position [25, 1829]
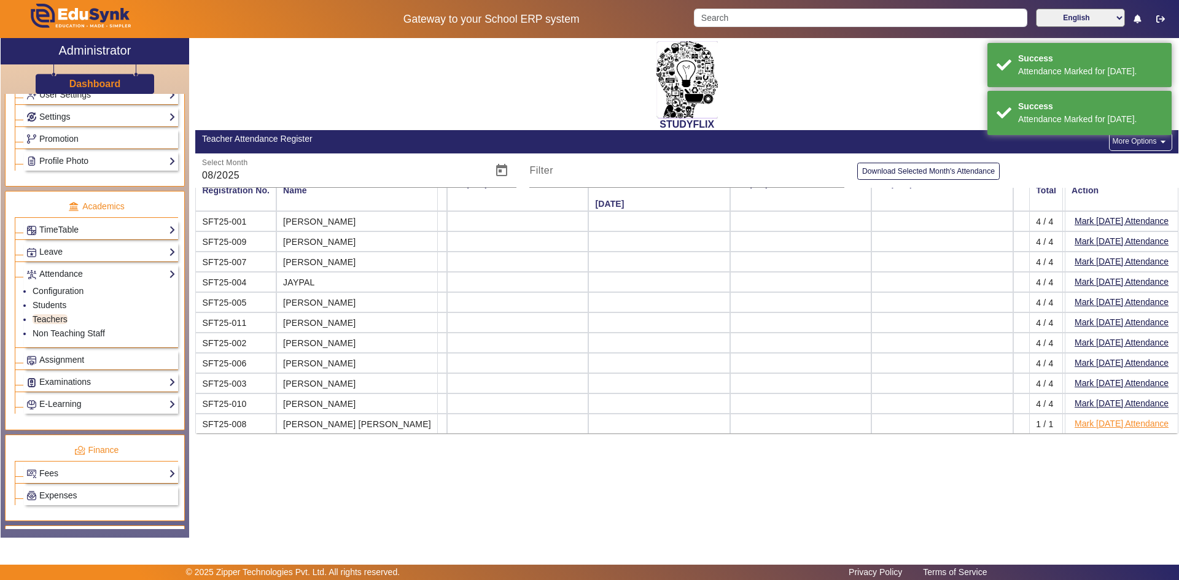
click at [1099, 421] on button "Mark [DATE] Attendance" at bounding box center [1121, 423] width 96 height 15
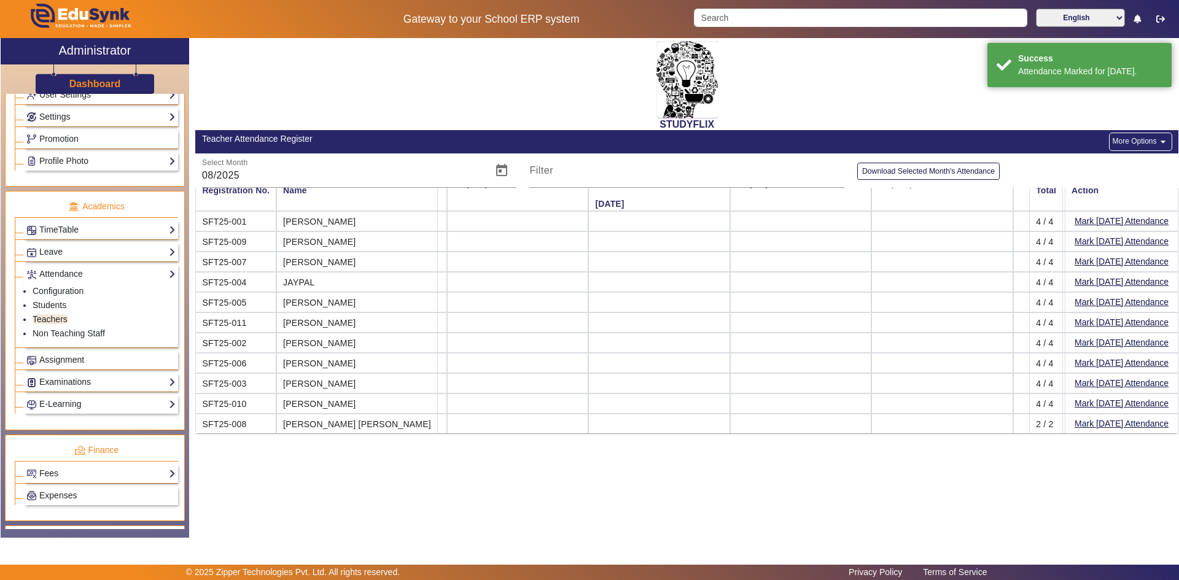
click at [1100, 419] on button "Mark [DATE] Attendance" at bounding box center [1121, 423] width 96 height 15
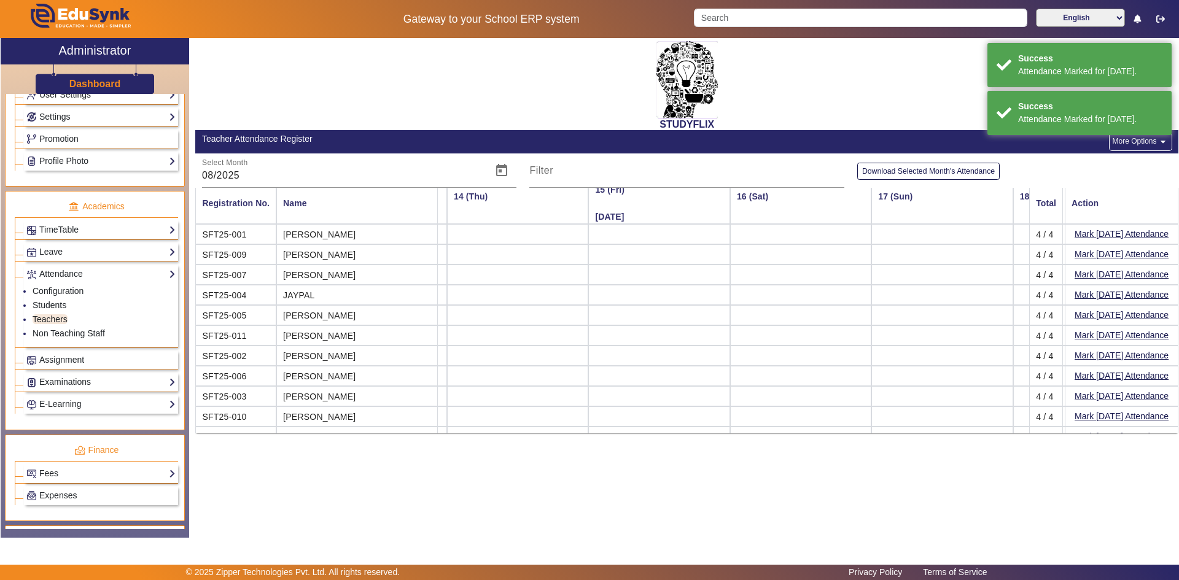
scroll to position [0, 1829]
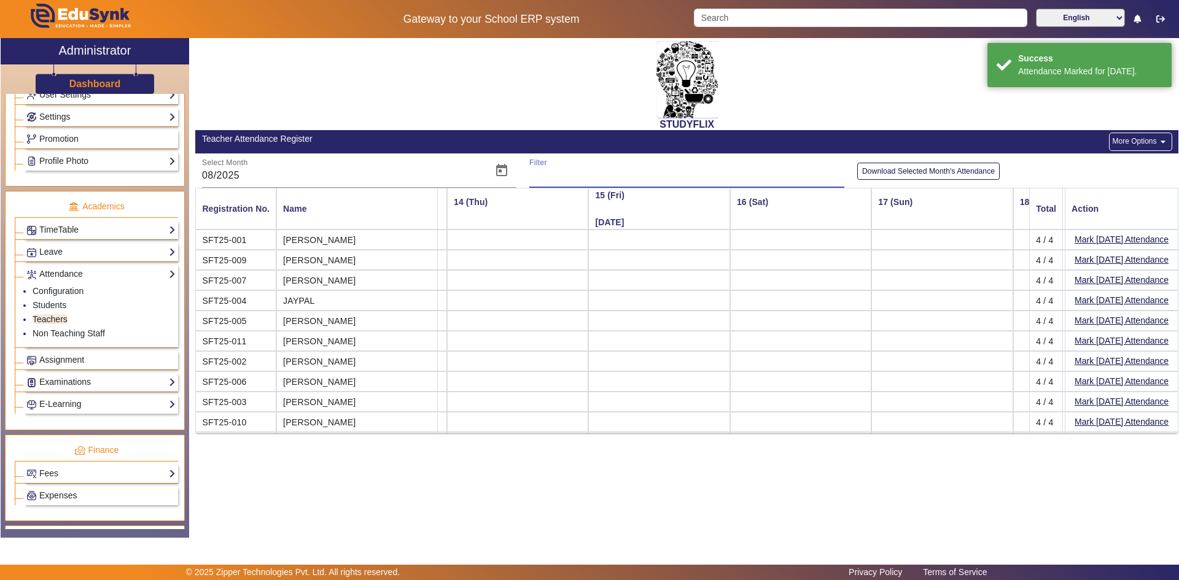
click at [559, 174] on input "Filter" at bounding box center [686, 175] width 315 height 15
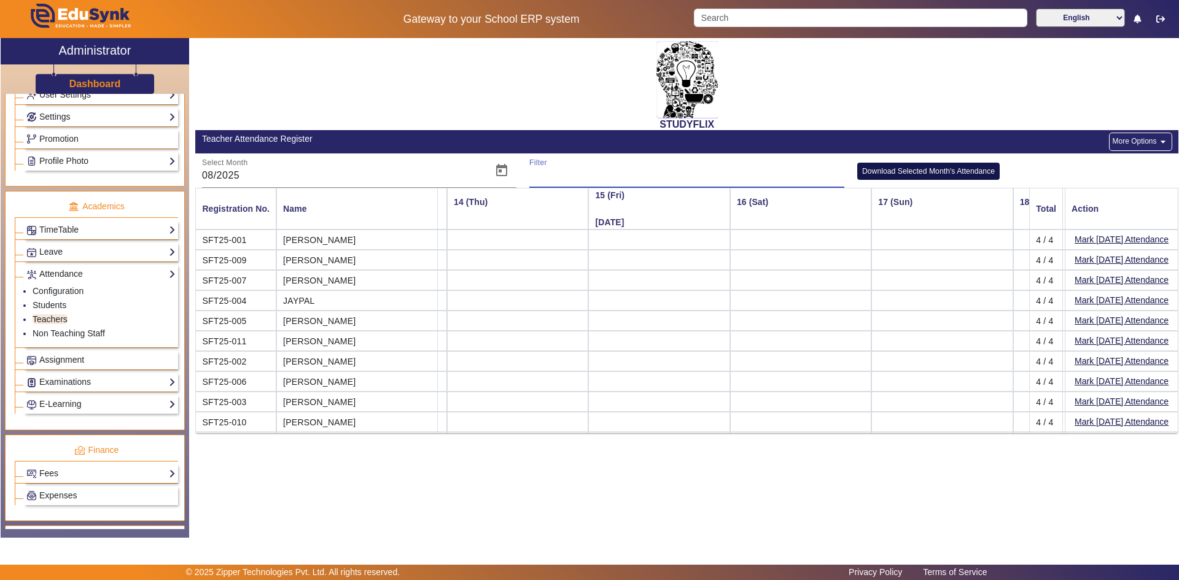
click at [928, 175] on button "Download Selected Month's Attendance" at bounding box center [928, 171] width 142 height 17
click at [1126, 138] on button "More Options arrow_drop_down" at bounding box center [1140, 142] width 63 height 18
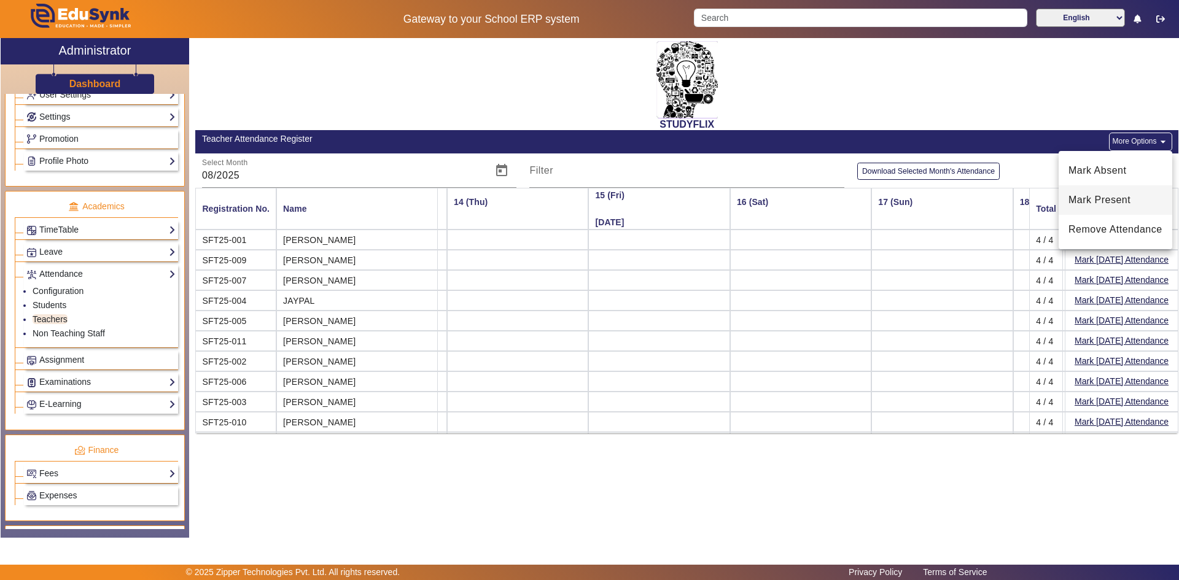
click at [1104, 202] on span "Mark Present" at bounding box center [1115, 200] width 94 height 15
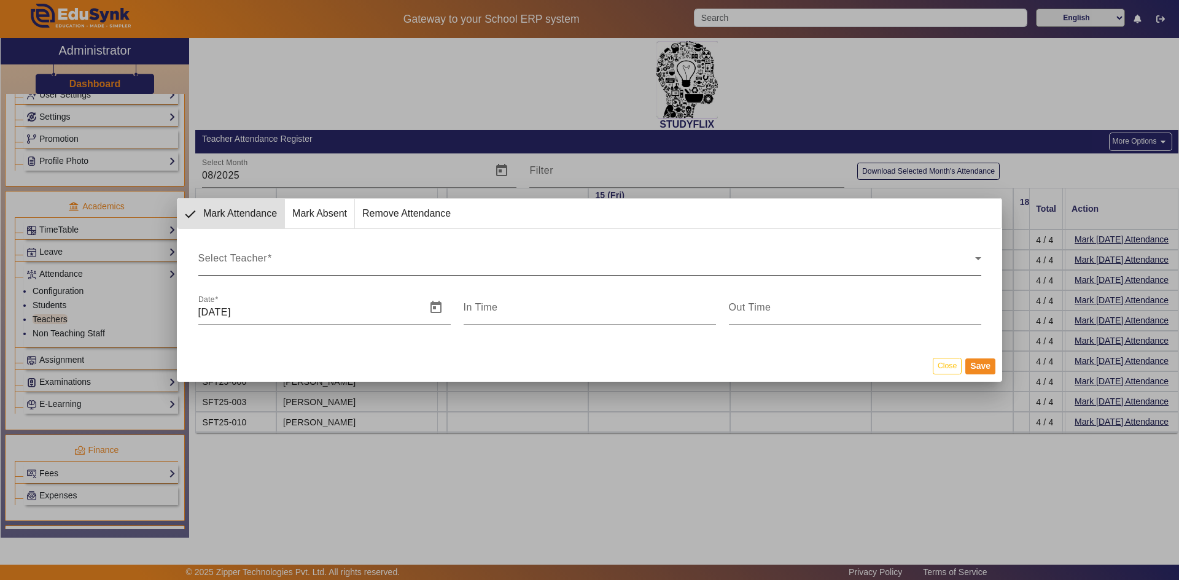
click at [286, 255] on div "Select Teacher Select Teacher" at bounding box center [589, 258] width 783 height 34
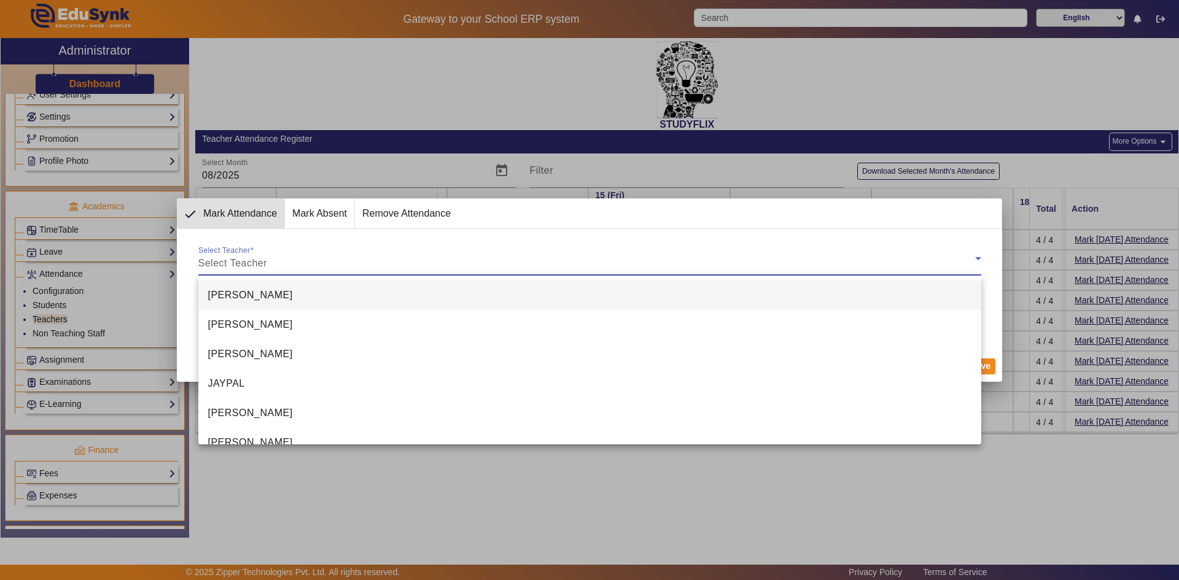
click at [286, 255] on div at bounding box center [589, 290] width 1179 height 580
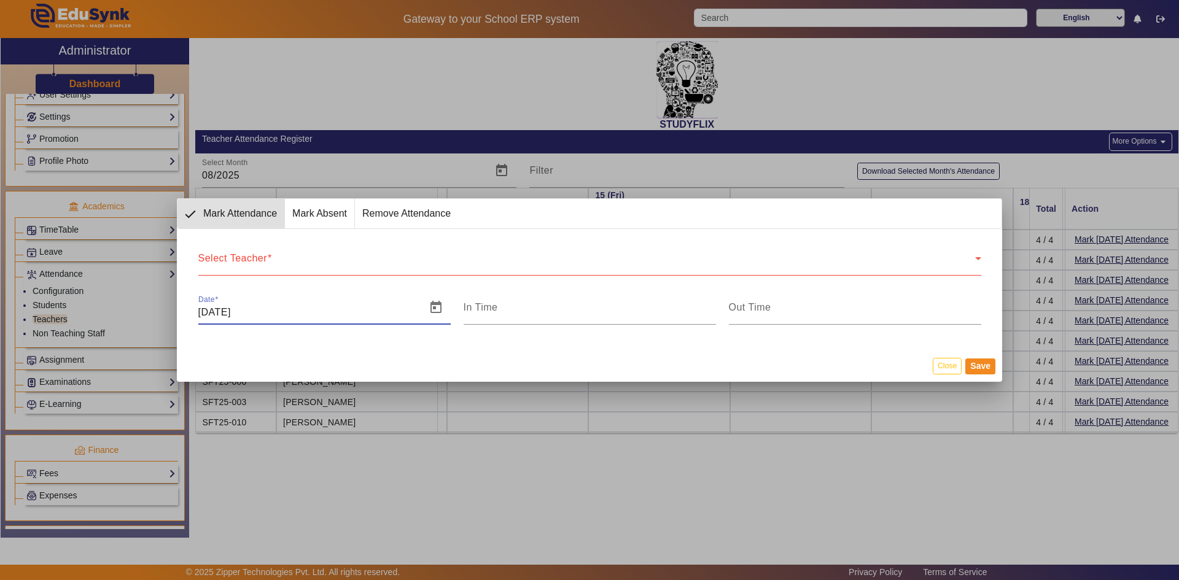
click at [294, 310] on input "[DATE]" at bounding box center [308, 312] width 220 height 15
click at [209, 315] on input "[DATE]" at bounding box center [308, 312] width 220 height 15
click at [434, 310] on span "Open calendar" at bounding box center [435, 307] width 29 height 29
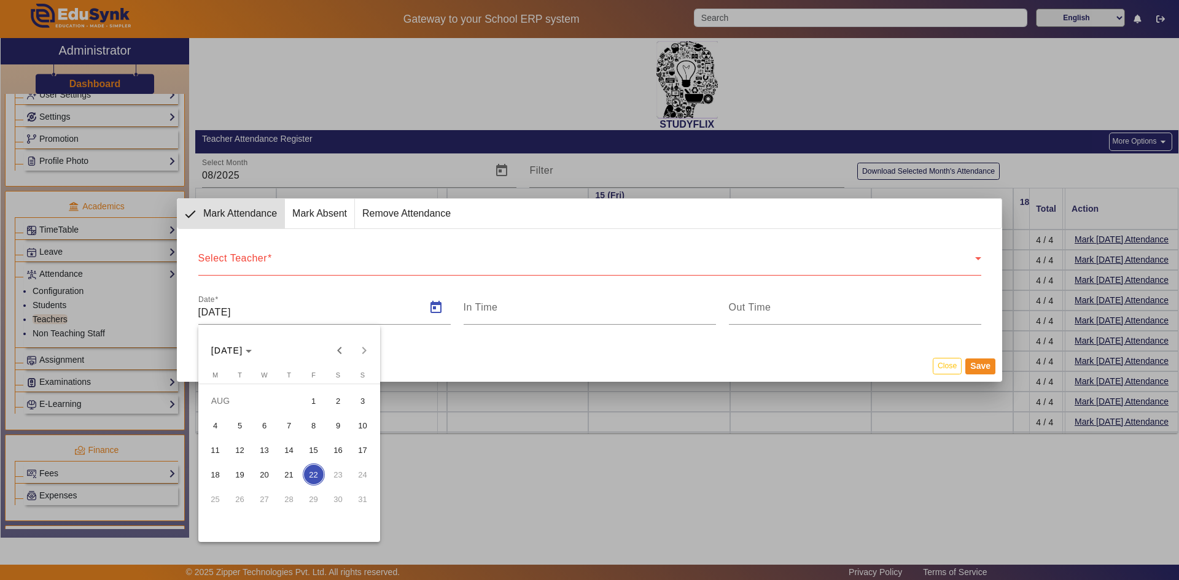
click at [309, 402] on span "1" at bounding box center [314, 401] width 22 height 22
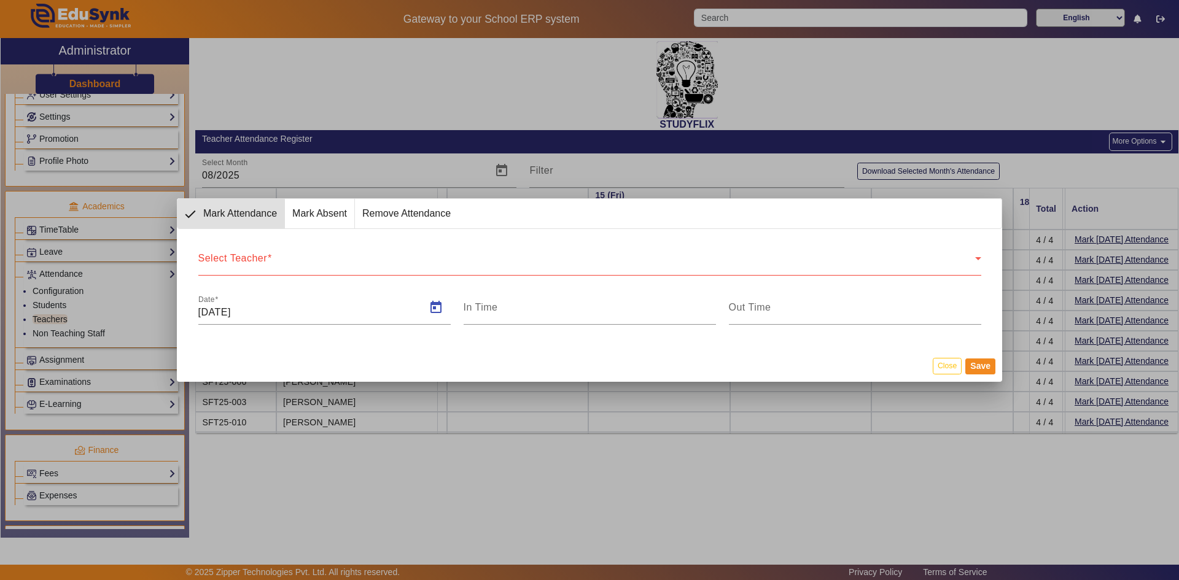
type input "[DATE]"
type input "8:27 pm"
click at [710, 320] on div "In Time 8:27 pm" at bounding box center [589, 307] width 252 height 34
click at [306, 249] on div "Select Teacher Select Teacher" at bounding box center [589, 258] width 783 height 34
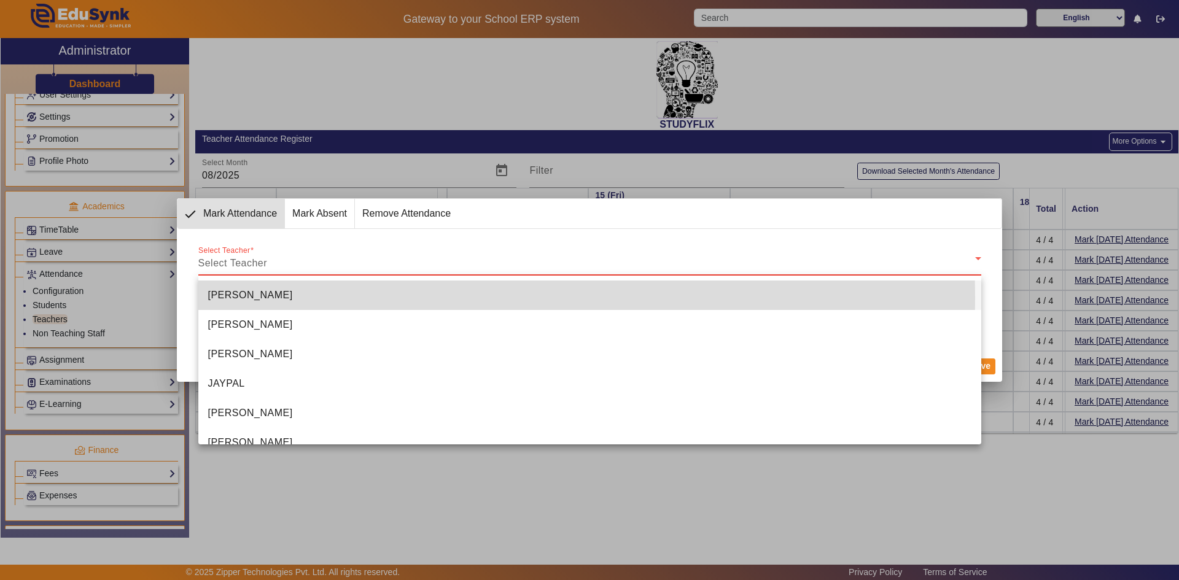
click at [287, 298] on span "[PERSON_NAME]" at bounding box center [250, 295] width 85 height 15
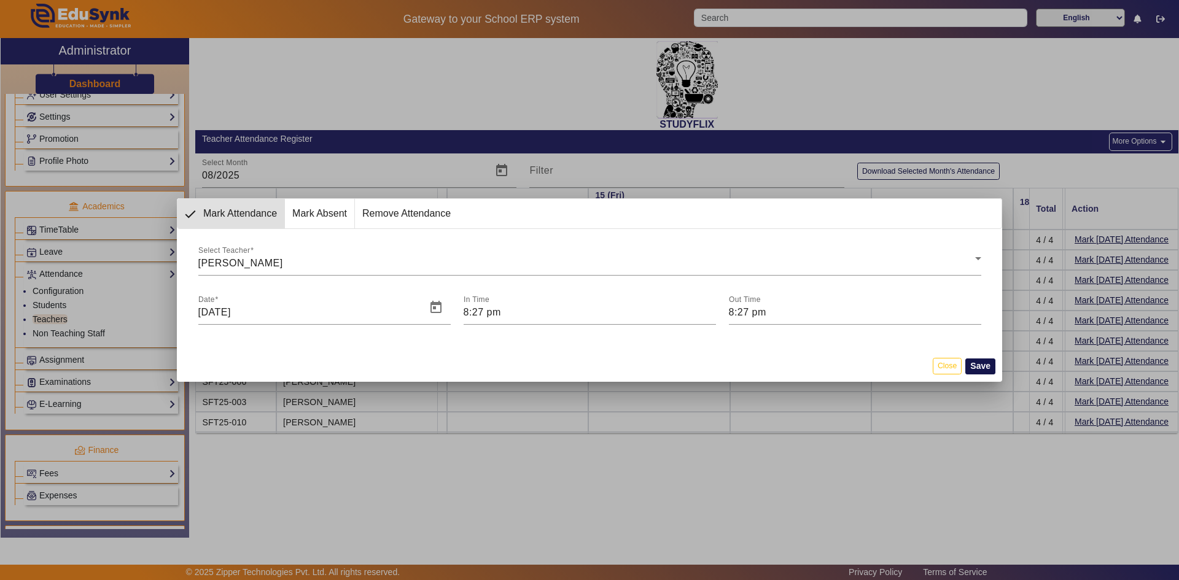
click at [968, 368] on button "Save" at bounding box center [980, 366] width 30 height 16
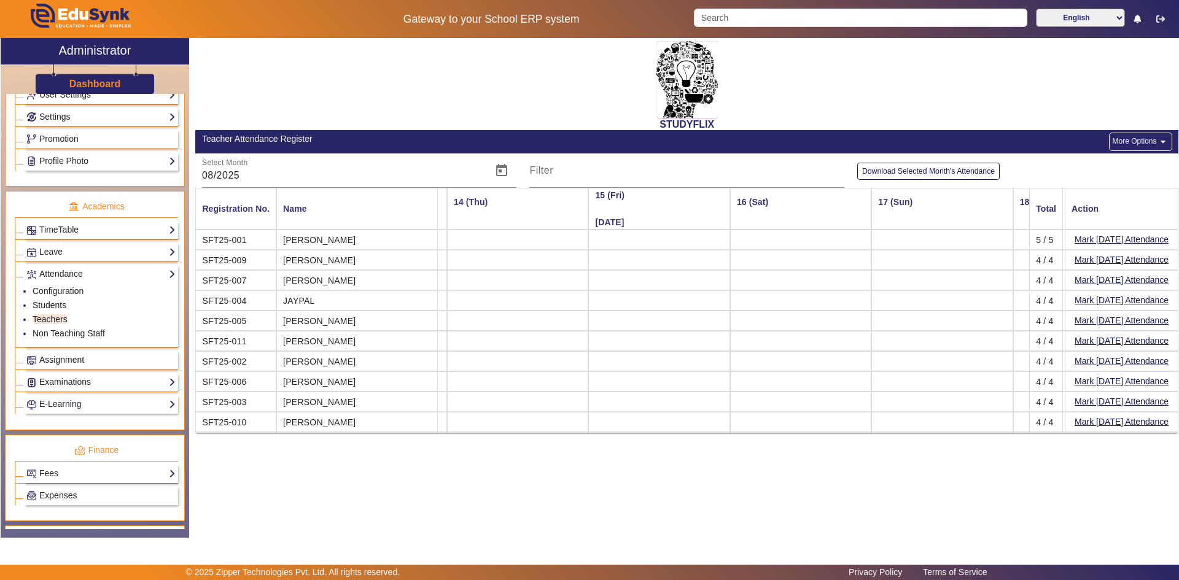
click at [68, 357] on span "Assignment" at bounding box center [61, 360] width 45 height 10
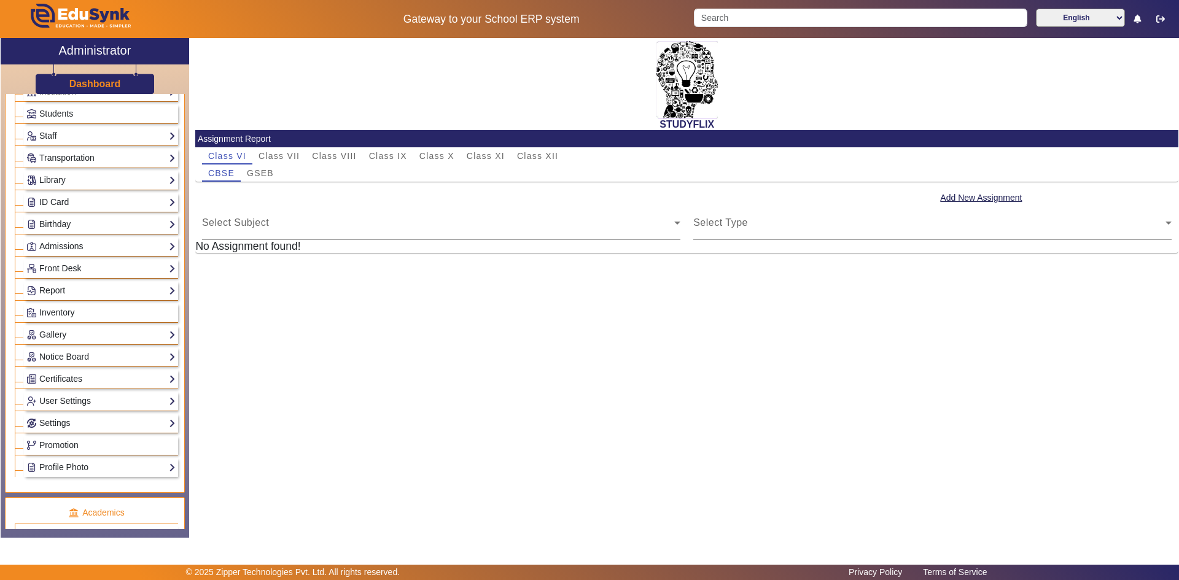
scroll to position [64, 0]
click at [72, 314] on span "Inventory" at bounding box center [57, 313] width 36 height 10
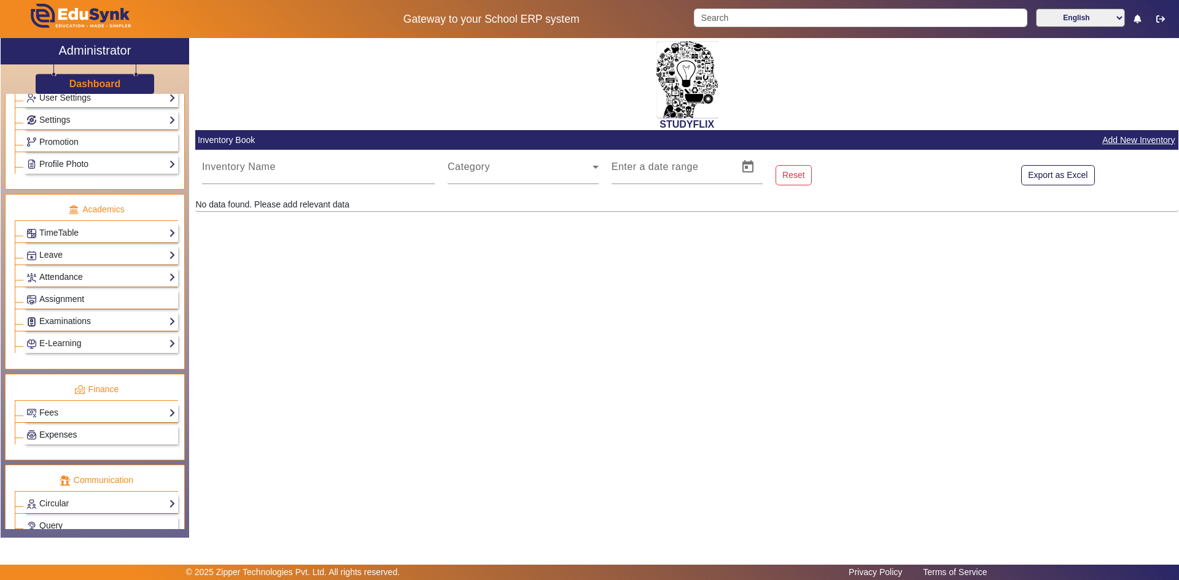
scroll to position [368, 0]
click at [71, 319] on link "Examinations" at bounding box center [100, 321] width 149 height 14
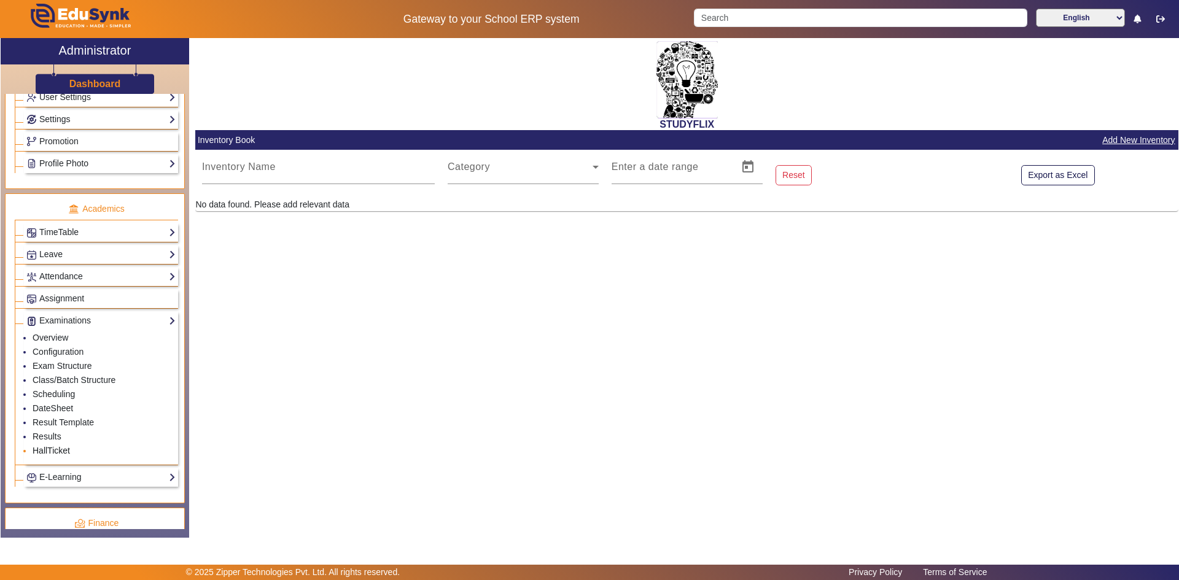
click at [61, 449] on link "HallTicket" at bounding box center [51, 451] width 37 height 10
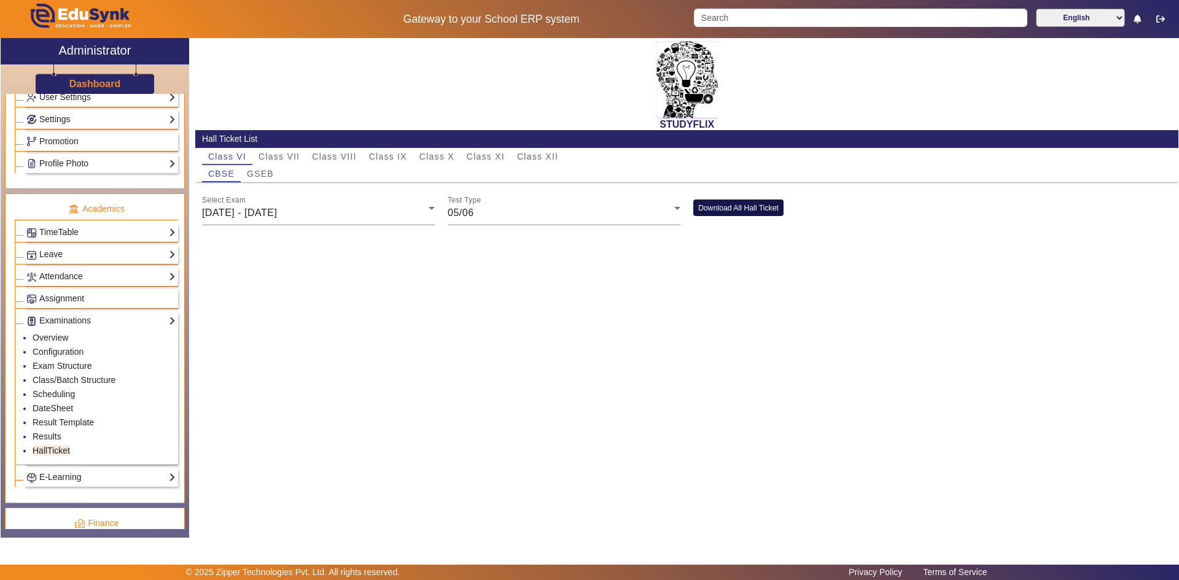
click at [766, 206] on button "Download All Hall Ticket" at bounding box center [738, 207] width 90 height 17
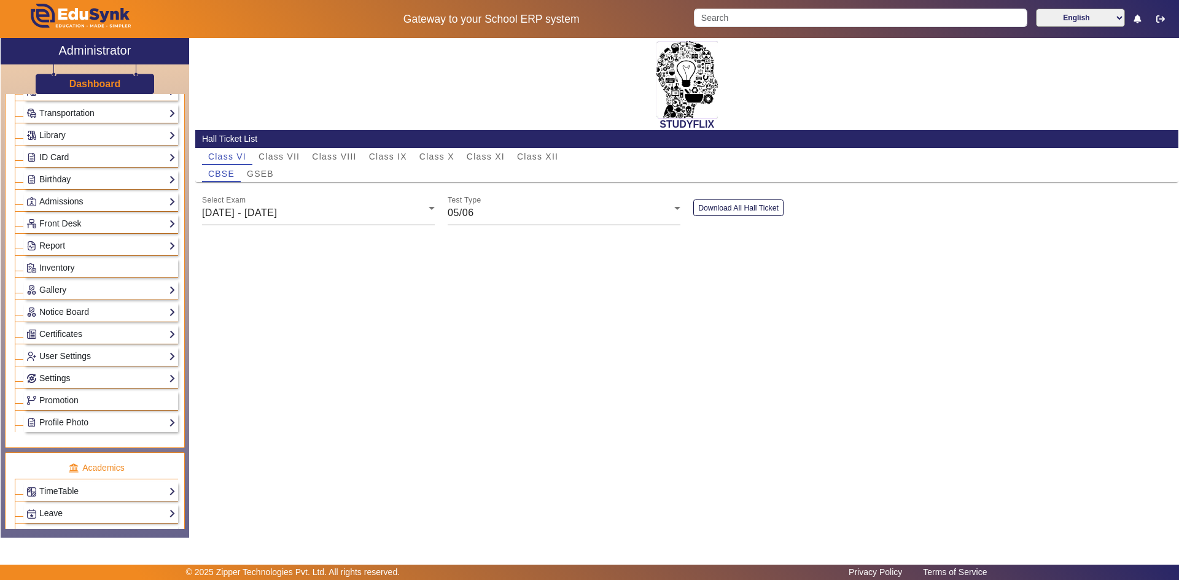
scroll to position [61, 0]
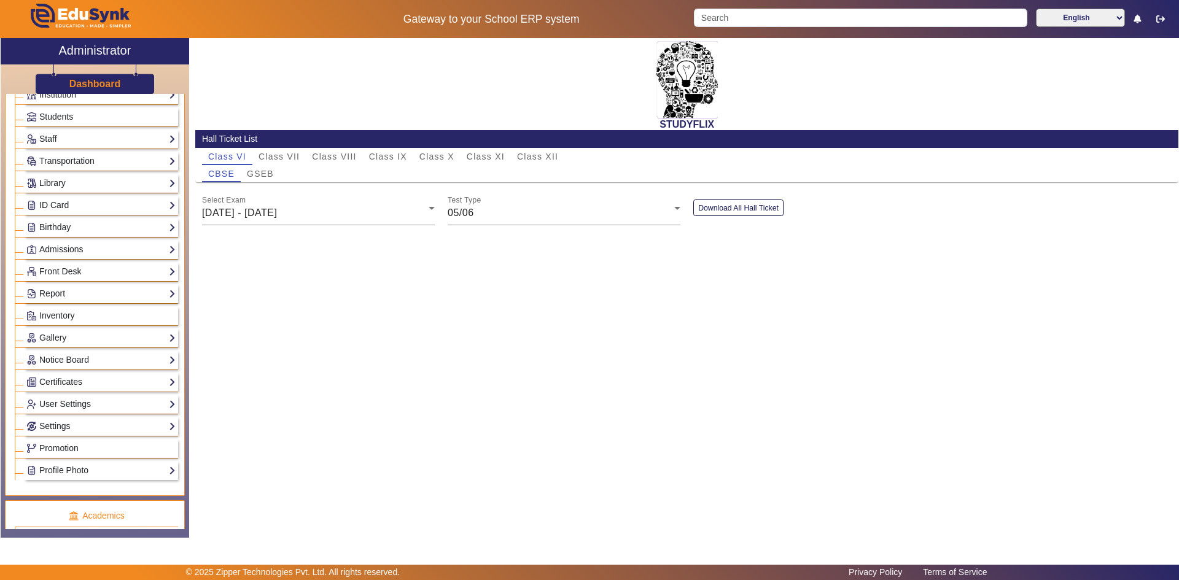
click at [90, 182] on link "Library" at bounding box center [100, 183] width 149 height 14
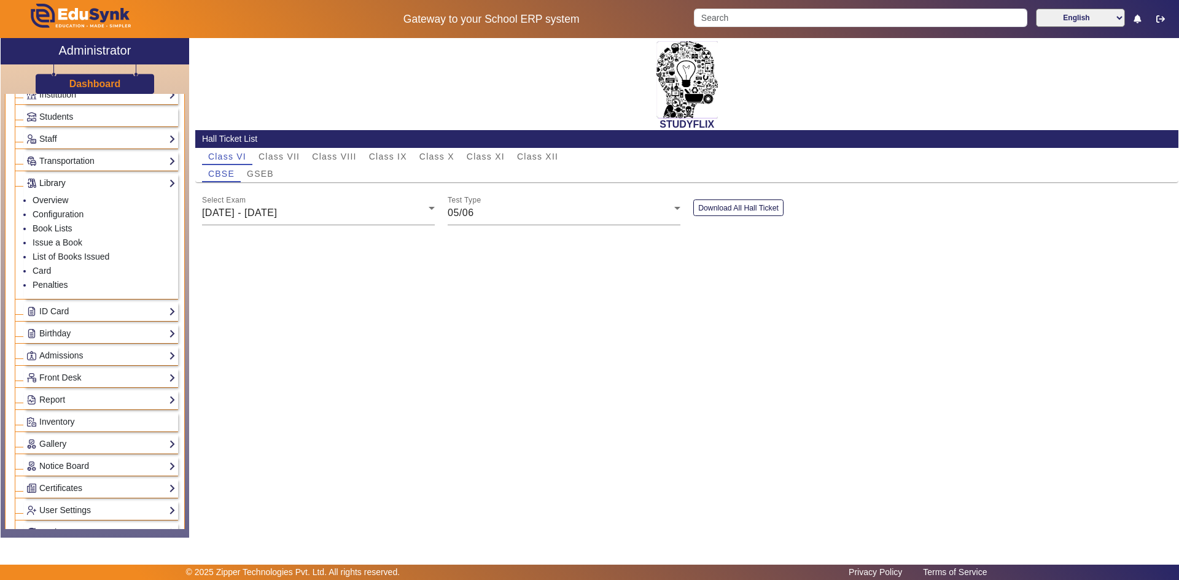
click at [90, 182] on link "Library" at bounding box center [100, 183] width 149 height 14
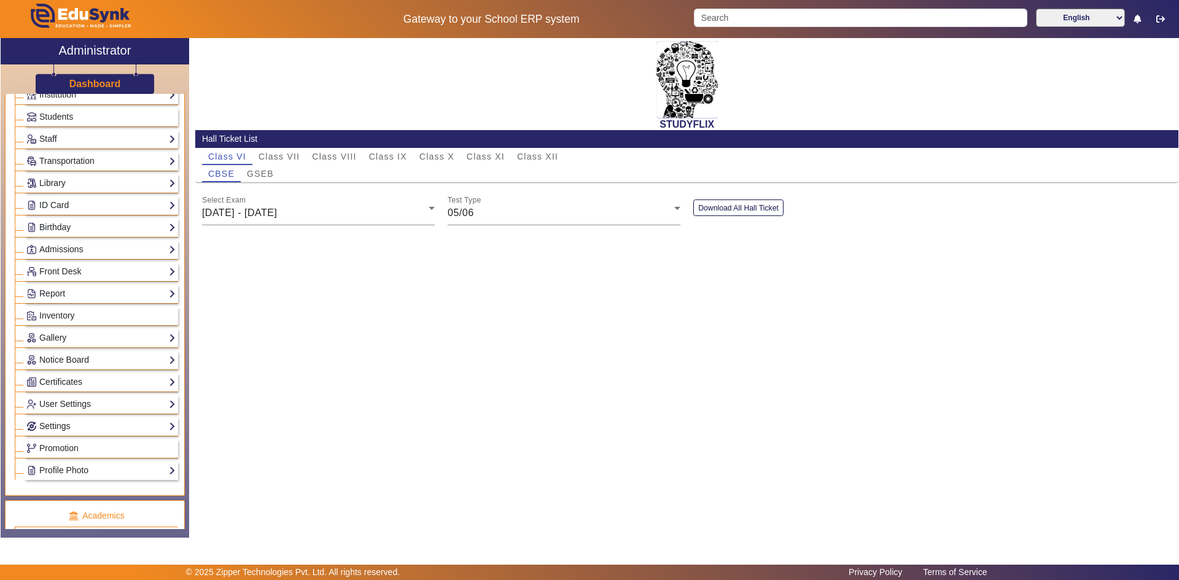
click at [699, 252] on div "STUDYFLIX Hall Ticket List Class VI Class VII Class VIII Class IX Class X Class…" at bounding box center [683, 281] width 989 height 487
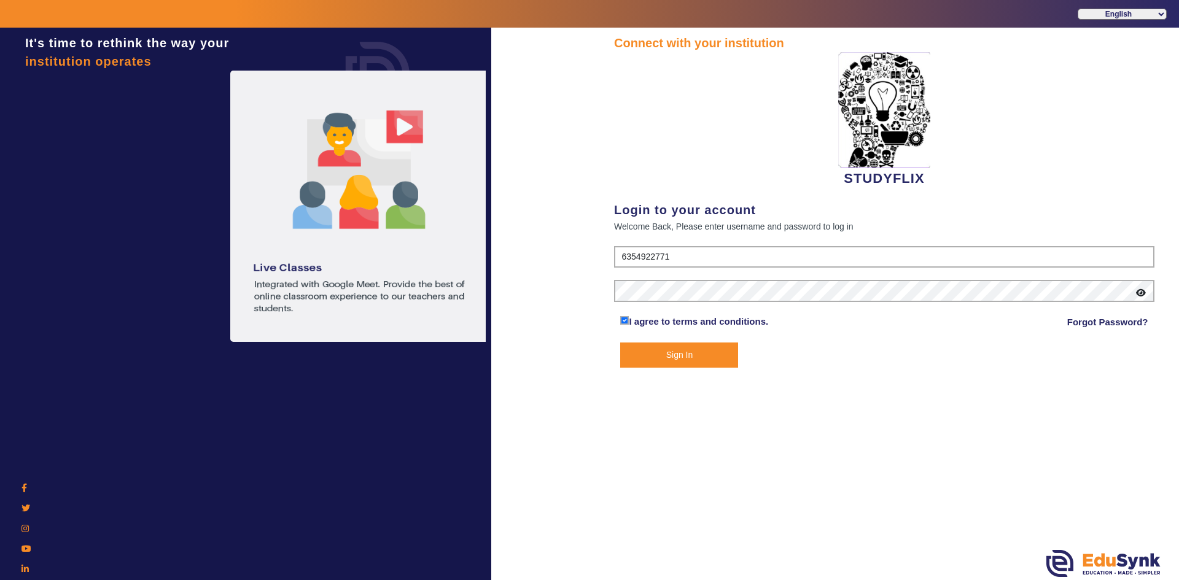
click at [1140, 297] on icon at bounding box center [1141, 292] width 10 height 9
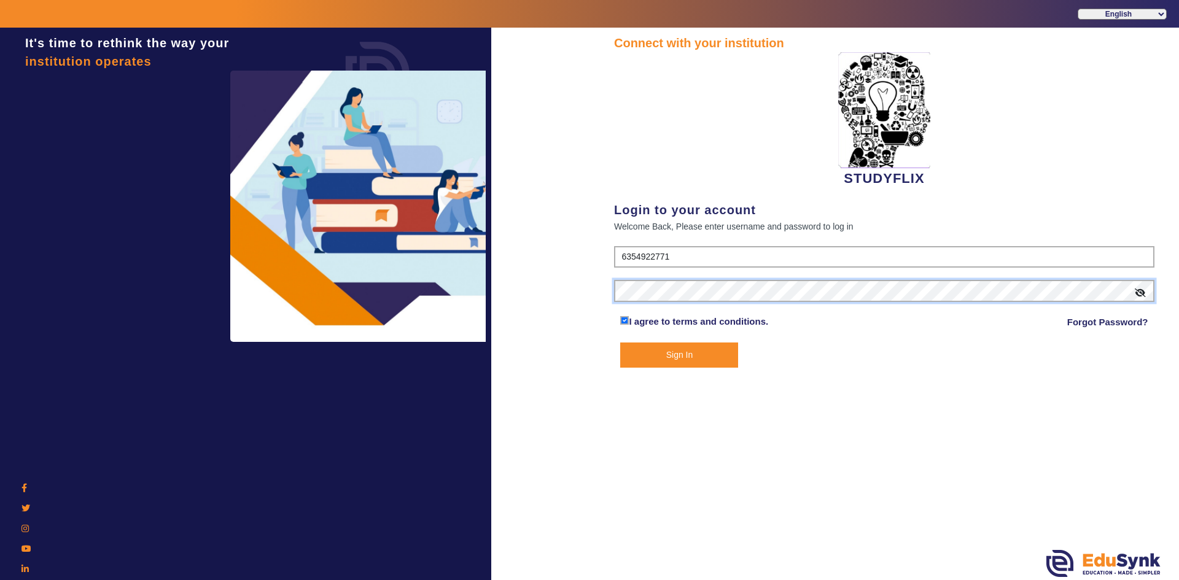
click at [562, 304] on div "It's time to rethink the way your institution operates Connect with your instit…" at bounding box center [589, 318] width 1179 height 580
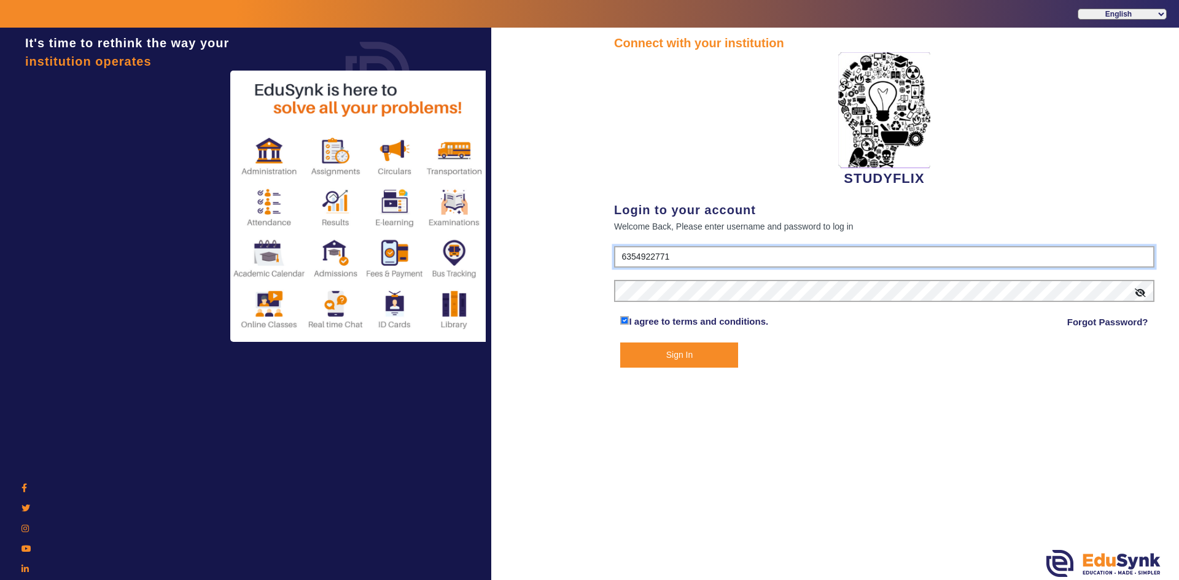
click at [701, 255] on input "6354922771" at bounding box center [884, 257] width 540 height 22
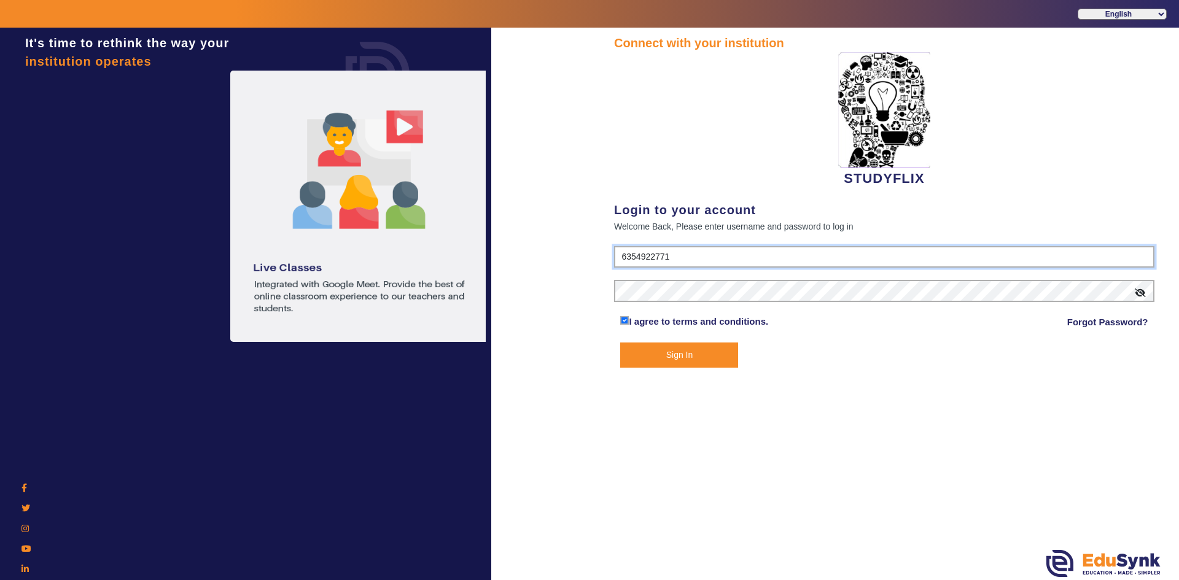
click at [701, 255] on input "6354922771" at bounding box center [884, 257] width 540 height 22
click at [699, 254] on input "6354922771" at bounding box center [884, 257] width 540 height 22
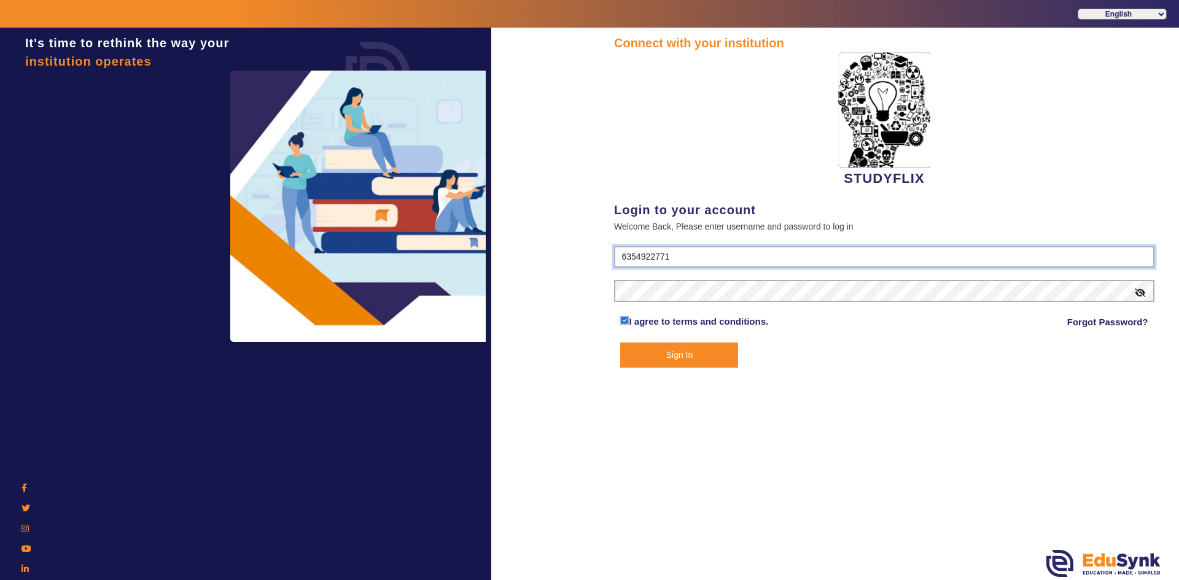
click at [699, 254] on input "6354922771" at bounding box center [884, 257] width 540 height 22
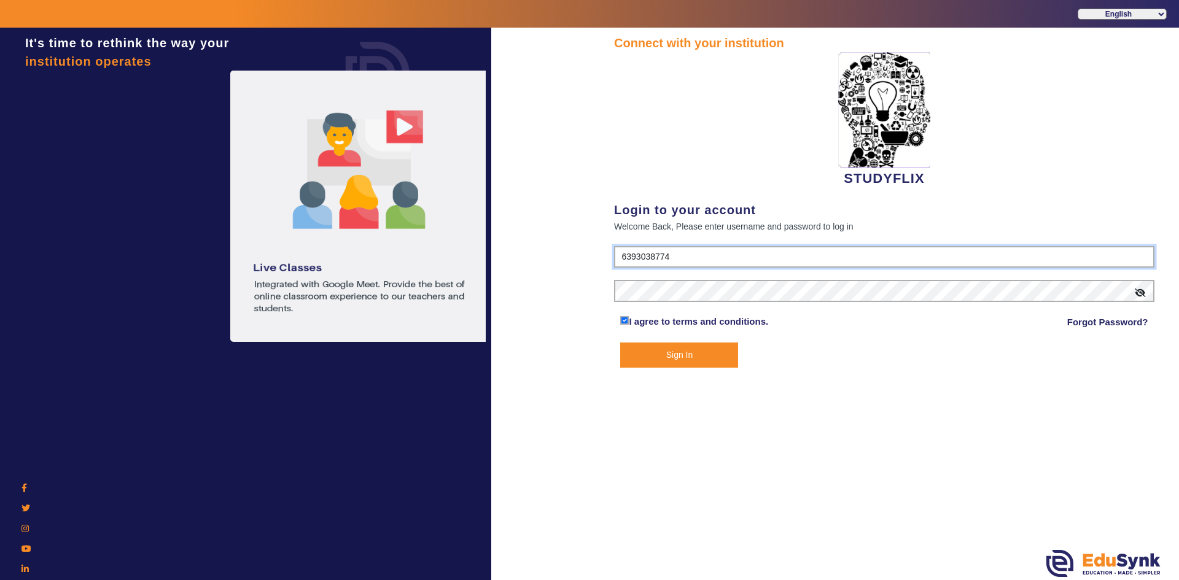
type input "6393038774"
click at [645, 357] on button "Sign In" at bounding box center [679, 355] width 118 height 25
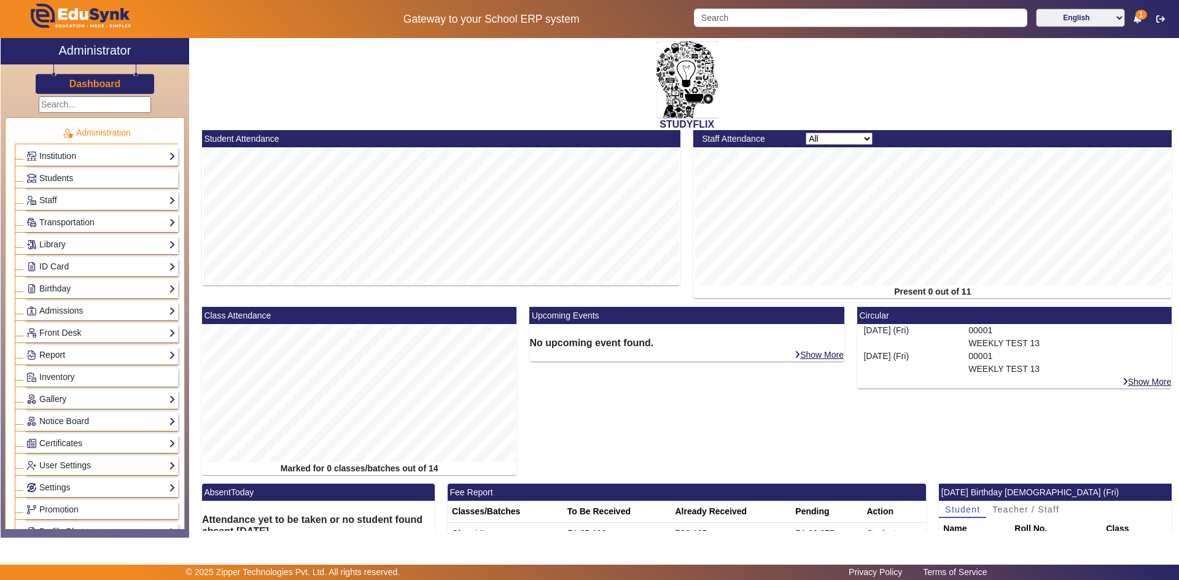
click at [58, 352] on link "Report" at bounding box center [100, 355] width 149 height 14
click at [58, 353] on link "Report" at bounding box center [100, 355] width 149 height 14
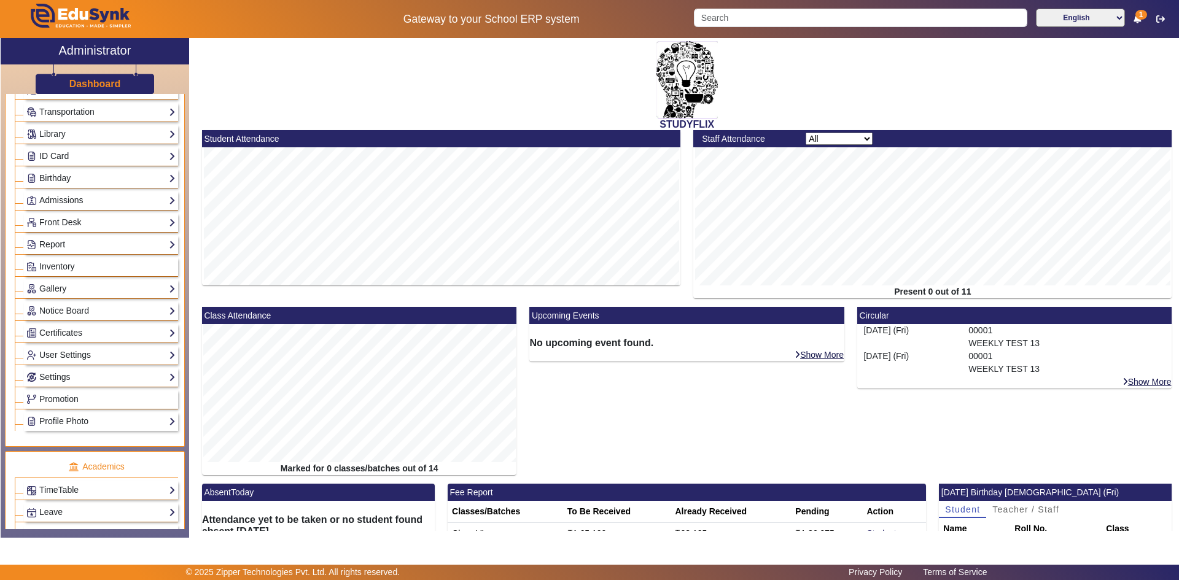
scroll to position [123, 0]
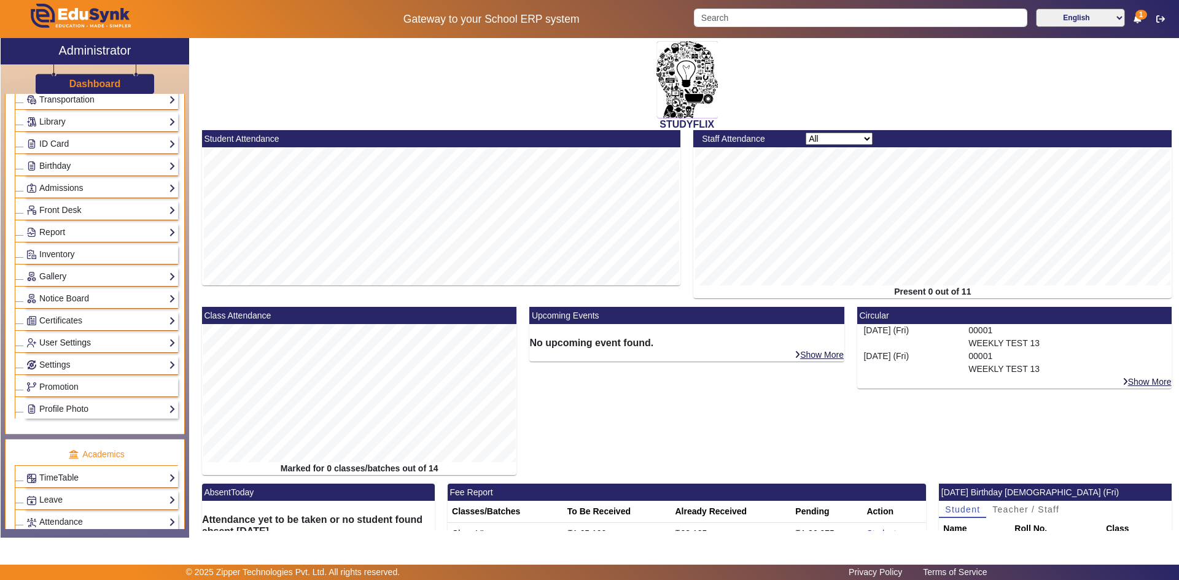
click at [60, 344] on link "User Settings" at bounding box center [100, 343] width 149 height 14
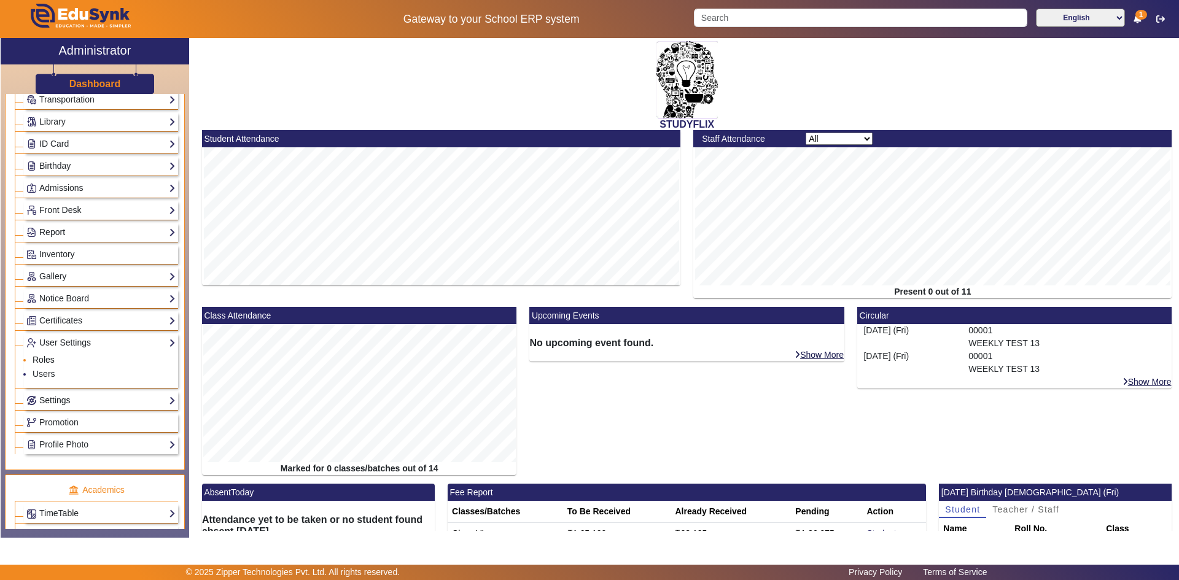
click at [48, 360] on link "Roles" at bounding box center [44, 360] width 22 height 10
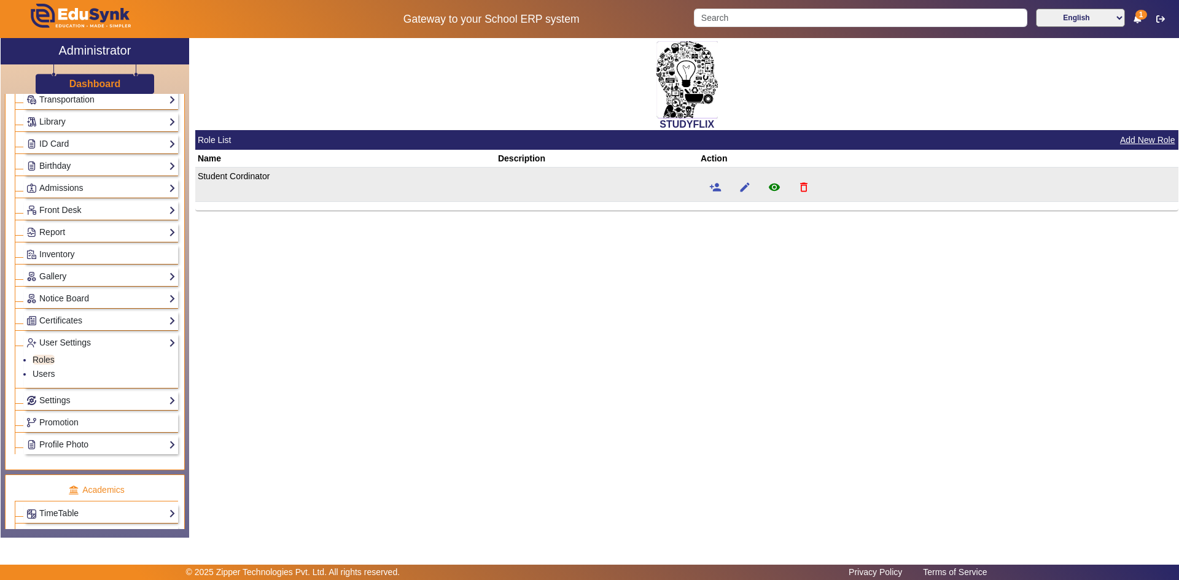
click at [226, 181] on td "Student Cordinator" at bounding box center [345, 185] width 300 height 34
click at [717, 185] on mat-icon "person_add" at bounding box center [715, 187] width 12 height 12
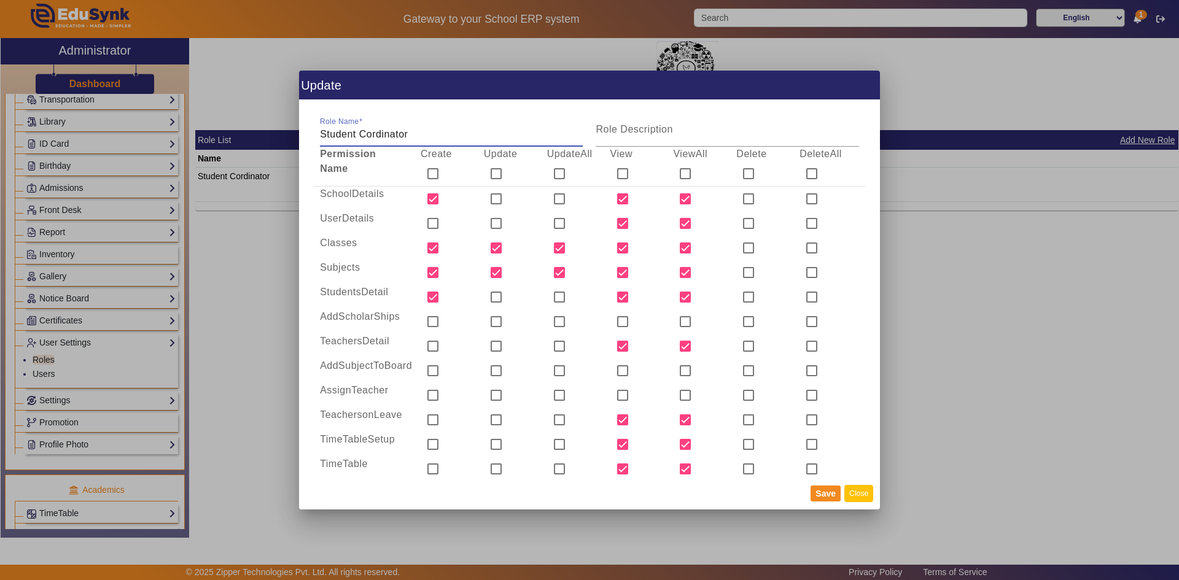
click at [856, 490] on button "Close" at bounding box center [858, 493] width 29 height 17
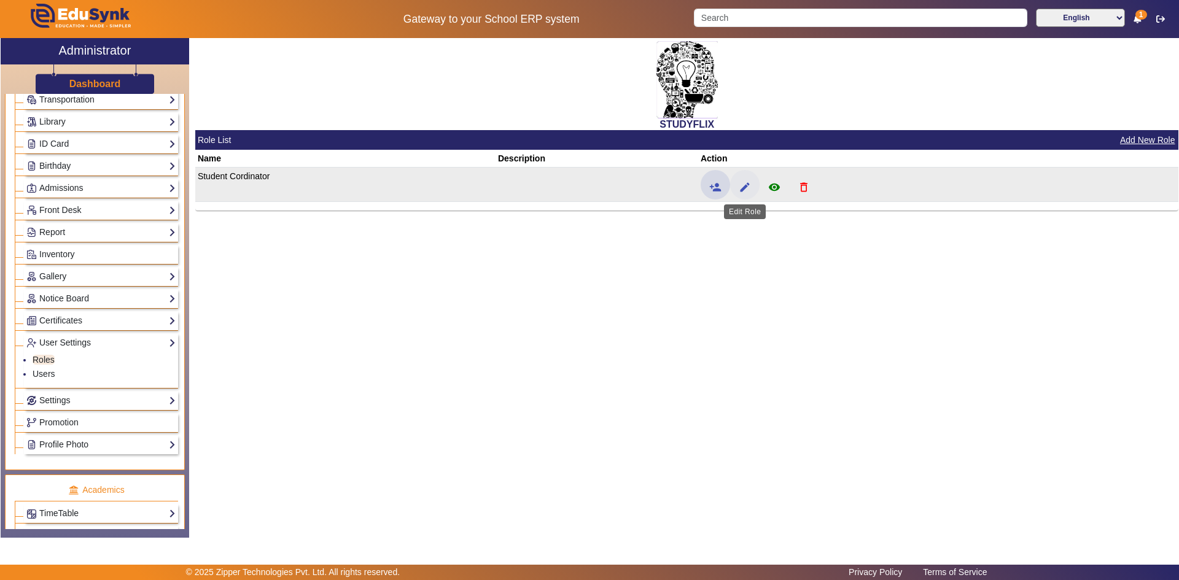
click at [746, 193] on mat-icon "edit" at bounding box center [744, 187] width 12 height 12
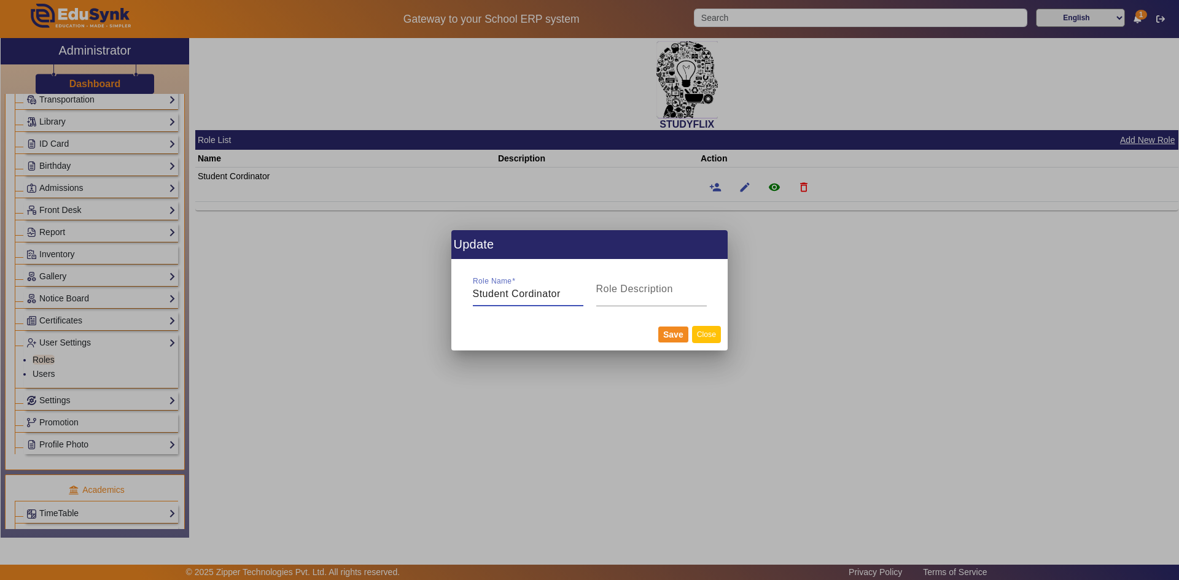
click at [707, 331] on button "Close" at bounding box center [706, 334] width 29 height 17
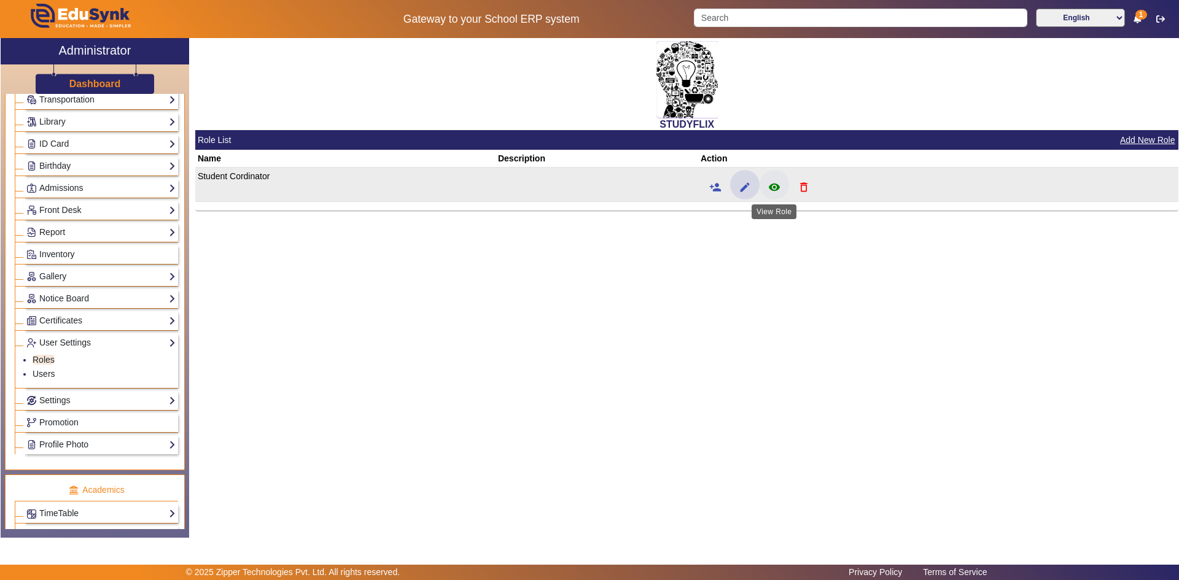
click at [773, 187] on mat-icon "remove_red_eye" at bounding box center [774, 187] width 12 height 12
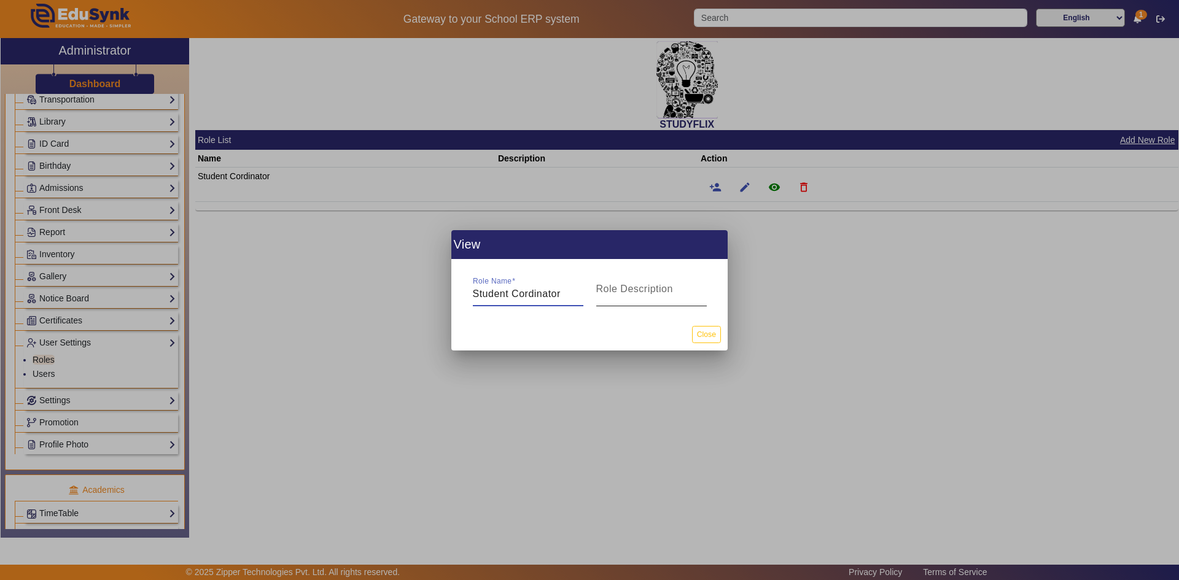
click at [627, 289] on mat-label "Role Description" at bounding box center [634, 289] width 77 height 10
click at [627, 289] on input "Role Description" at bounding box center [651, 294] width 110 height 15
click at [524, 296] on input "Student Cordinator" at bounding box center [528, 294] width 110 height 15
drag, startPoint x: 709, startPoint y: 341, endPoint x: 737, endPoint y: 303, distance: 47.9
click at [712, 341] on button "Close" at bounding box center [706, 334] width 29 height 17
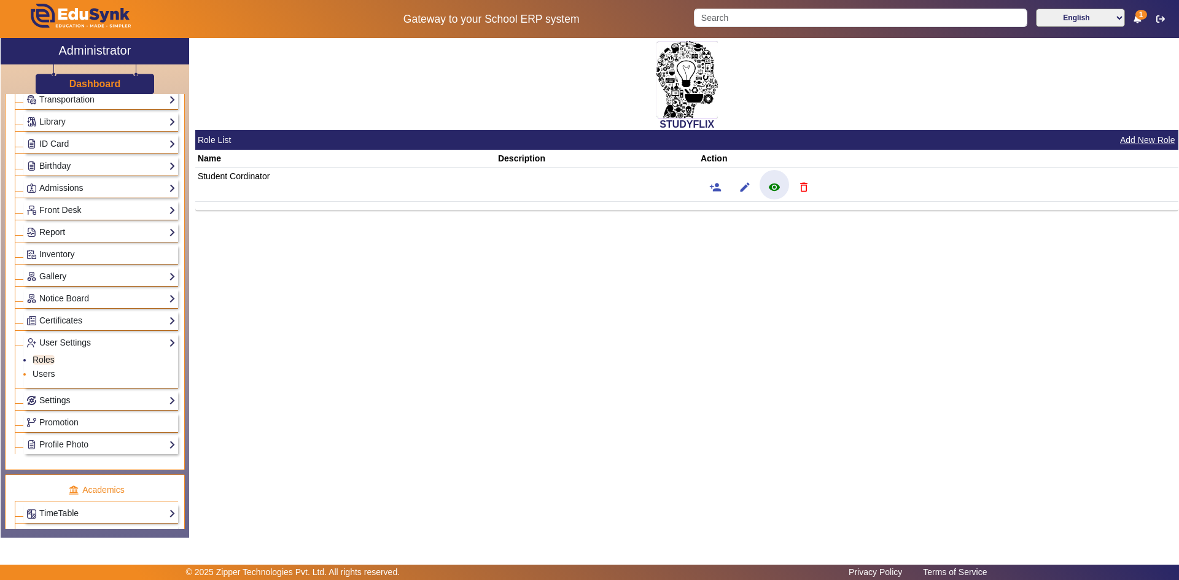
click at [47, 377] on link "Users" at bounding box center [44, 374] width 23 height 10
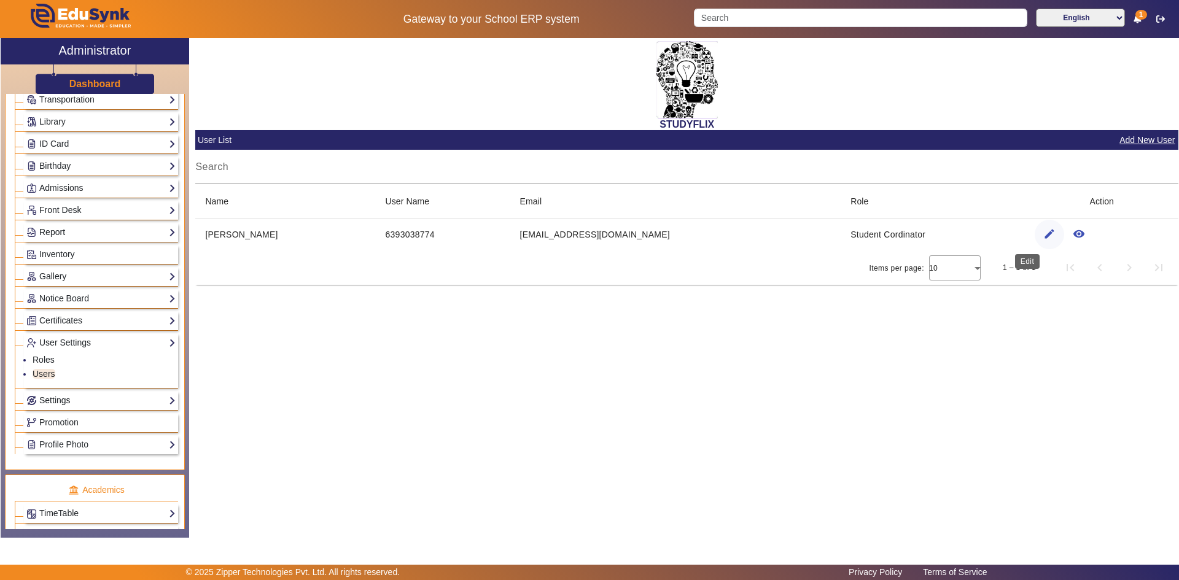
click at [1043, 235] on mat-icon "edit" at bounding box center [1049, 234] width 12 height 12
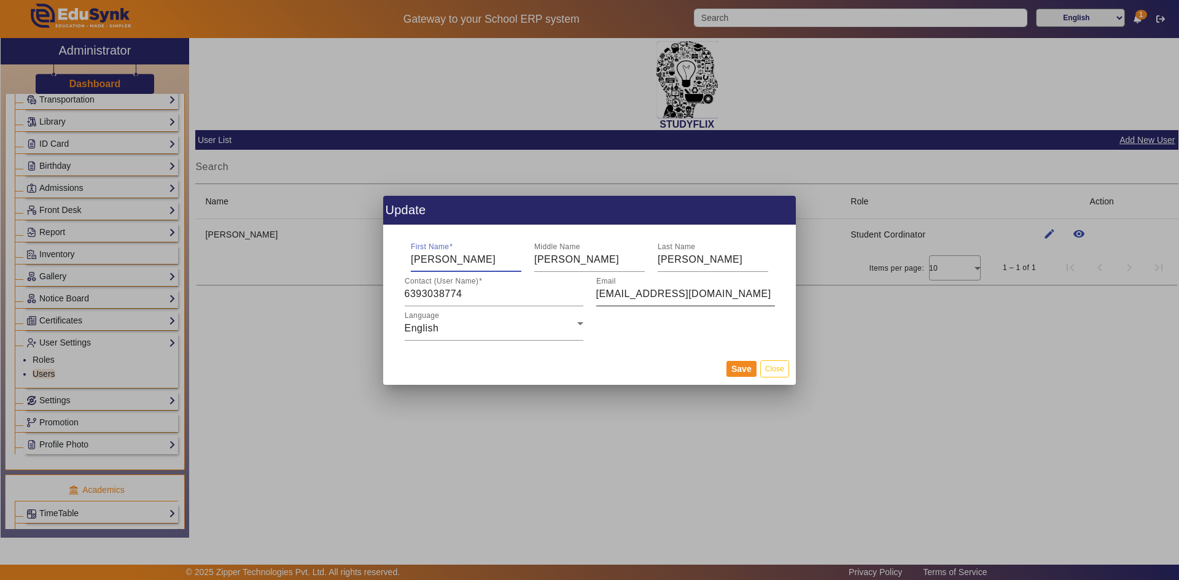
click at [641, 296] on input "dedvivekskumarsingh@gmail.com" at bounding box center [685, 294] width 179 height 15
type input "dedvivekkumarsingh@gmail.com"
click at [732, 370] on button "Save" at bounding box center [741, 369] width 30 height 16
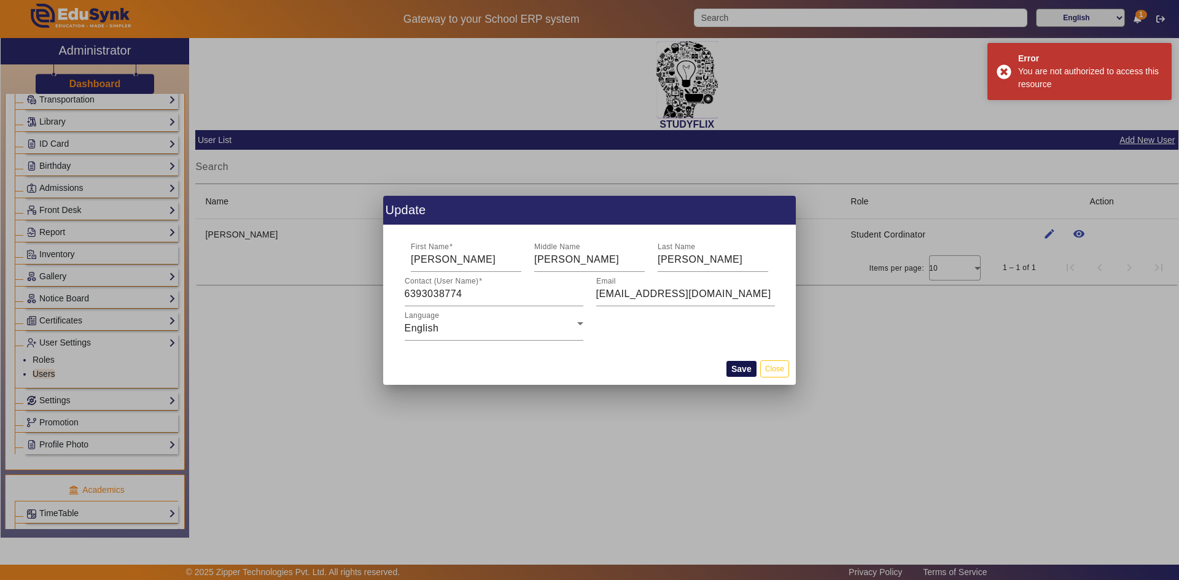
click at [733, 365] on button "Save" at bounding box center [741, 369] width 30 height 16
click at [730, 370] on button "Save" at bounding box center [741, 369] width 30 height 16
click at [826, 343] on div at bounding box center [589, 290] width 1179 height 580
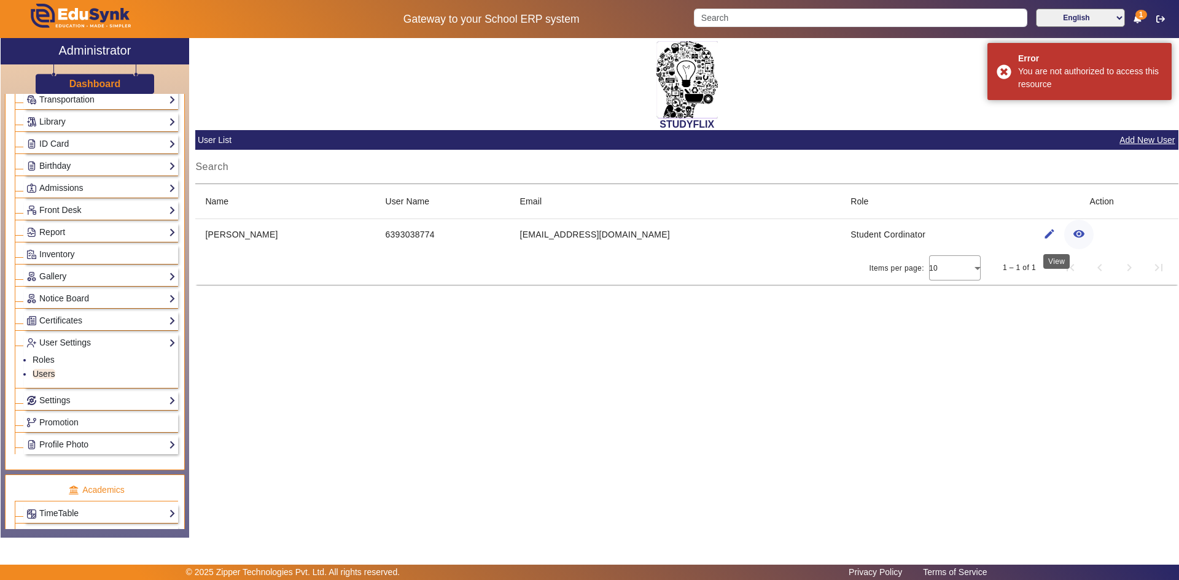
click at [1072, 234] on mat-icon "remove_red_eye" at bounding box center [1078, 234] width 12 height 12
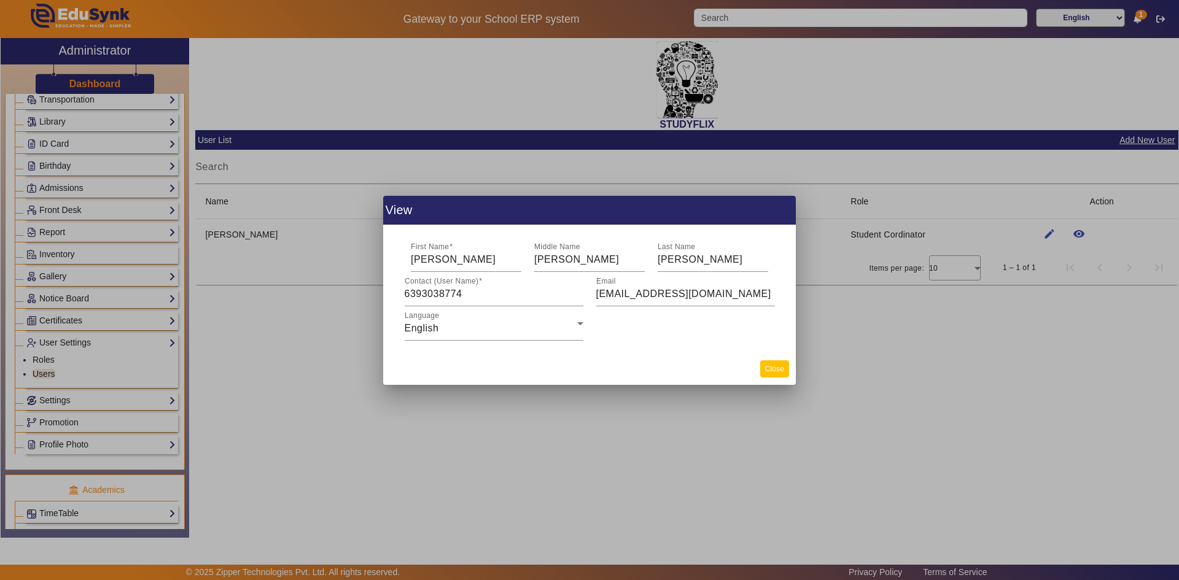
click at [770, 374] on button "Close" at bounding box center [774, 368] width 29 height 17
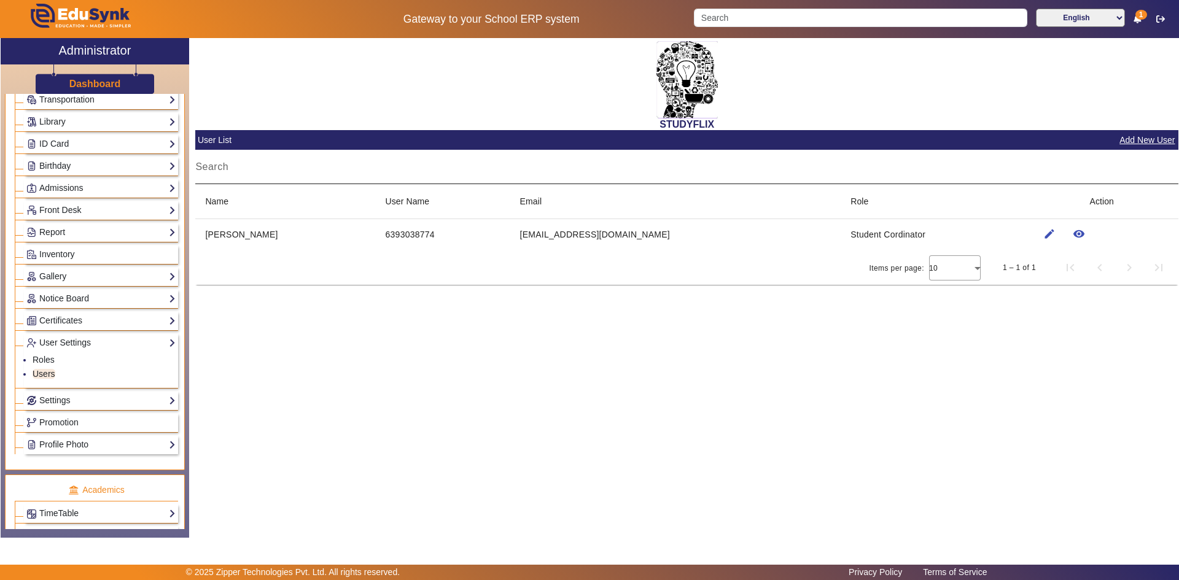
click at [206, 169] on mat-label "Search" at bounding box center [211, 166] width 33 height 10
click at [206, 169] on input "Search" at bounding box center [686, 172] width 983 height 15
type input "v"
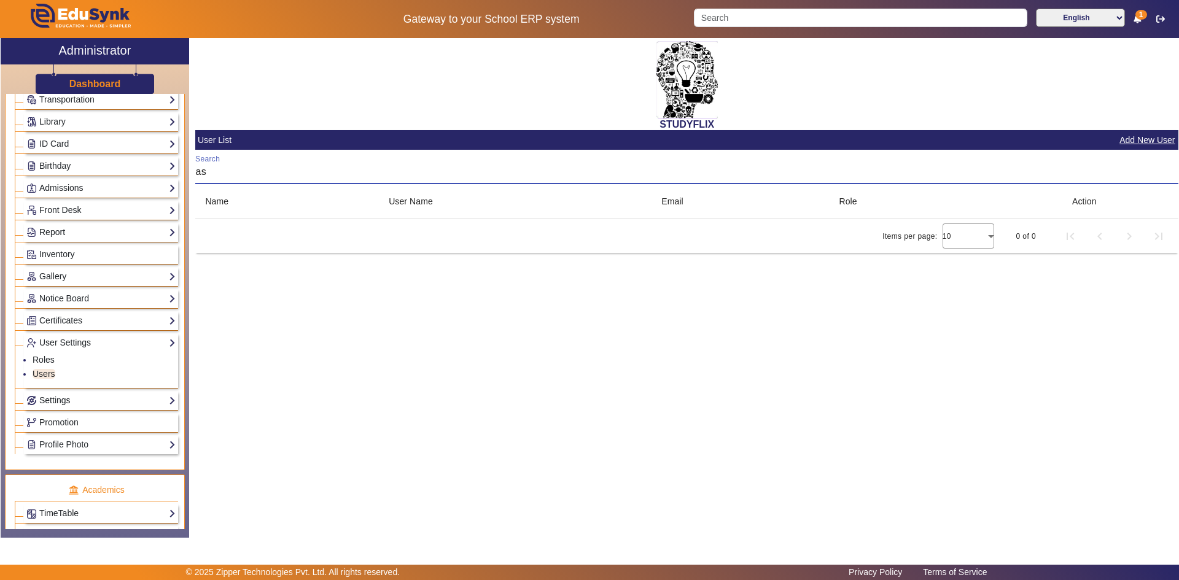
type input "a"
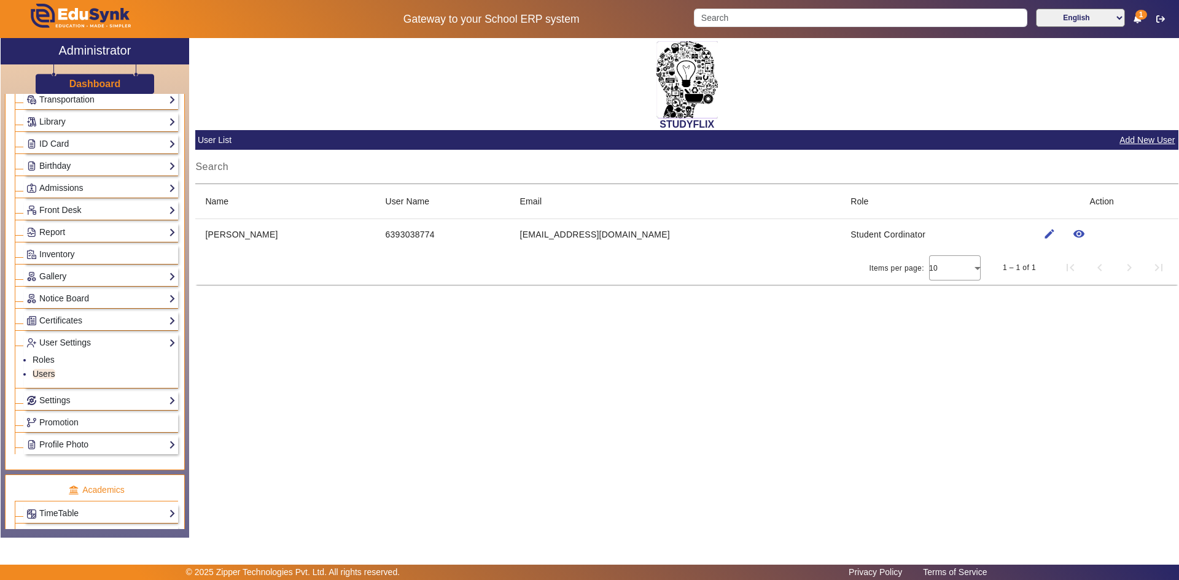
click at [211, 267] on div "Items per page: 10 1 – 1 of 1" at bounding box center [686, 267] width 983 height 34
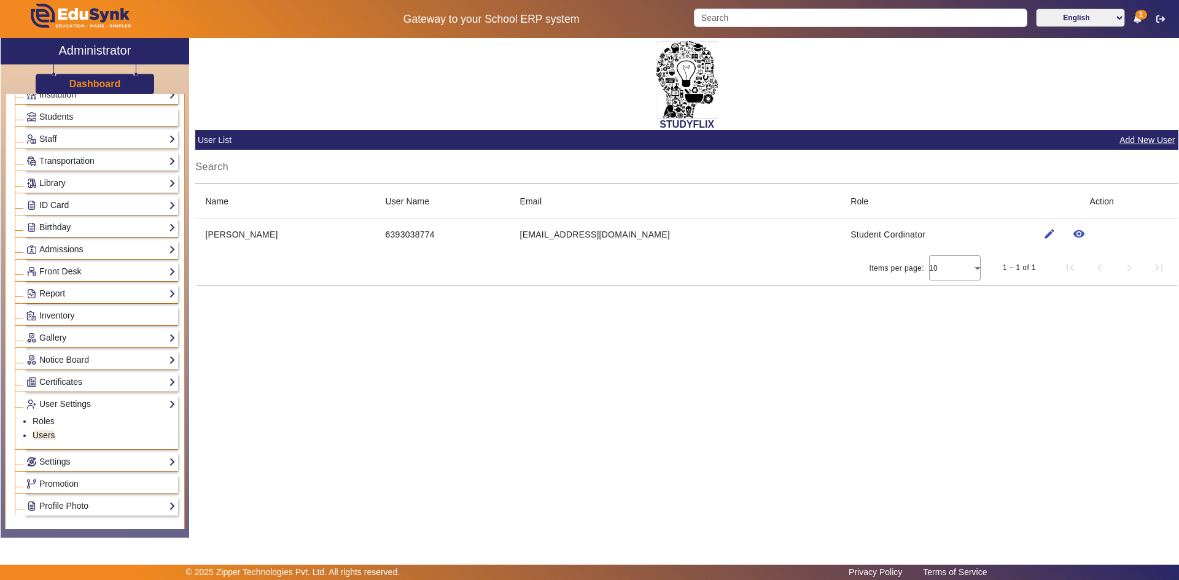
scroll to position [123, 0]
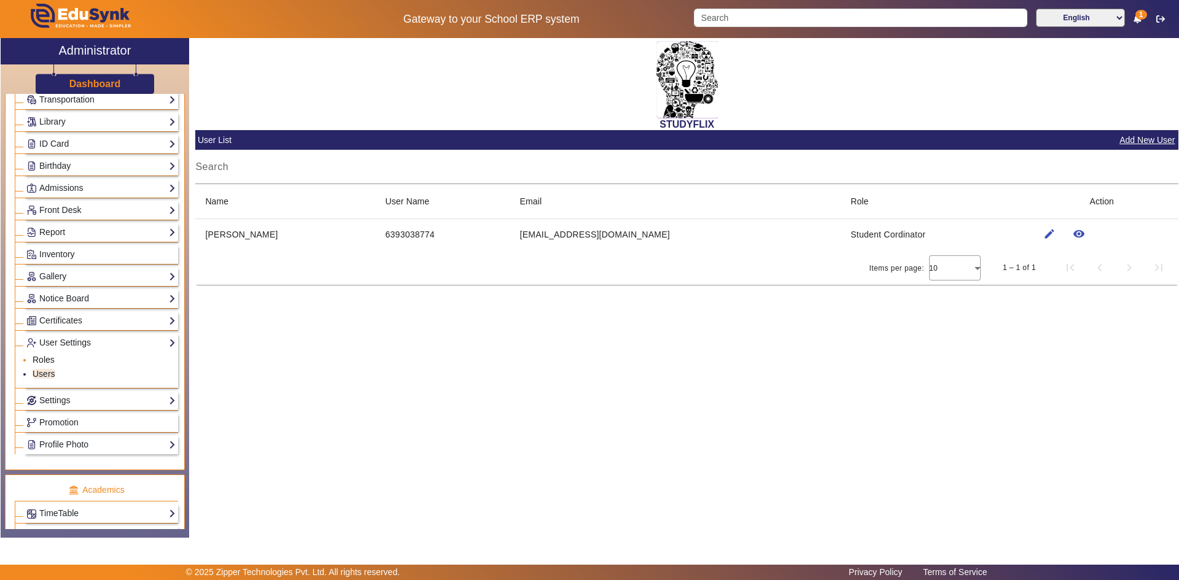
click at [46, 361] on link "Roles" at bounding box center [44, 360] width 22 height 10
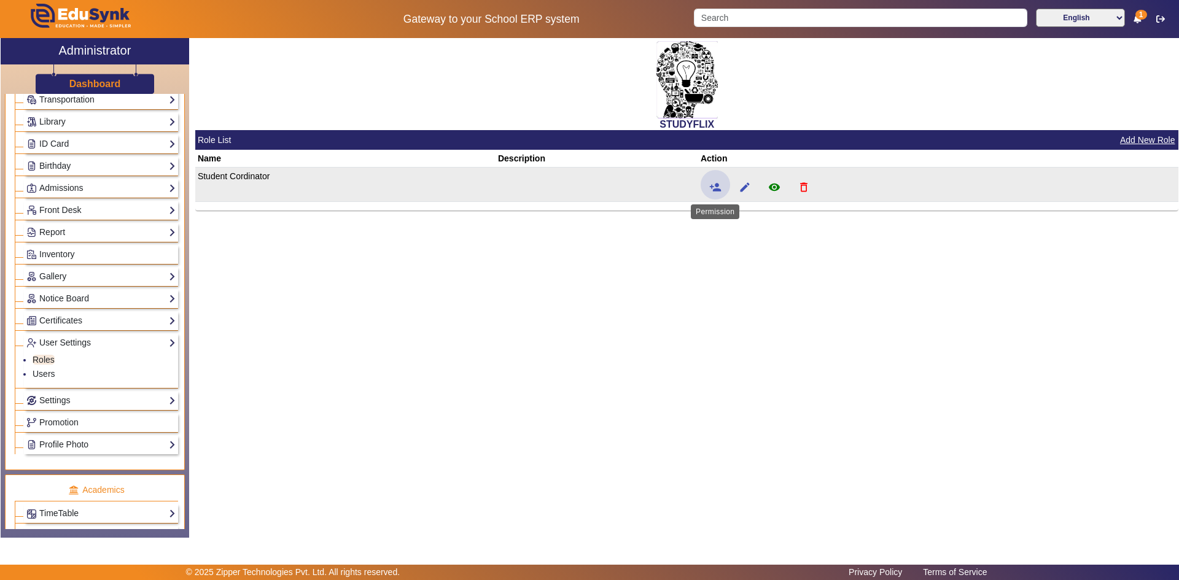
click at [712, 185] on mat-icon "person_add" at bounding box center [715, 187] width 12 height 12
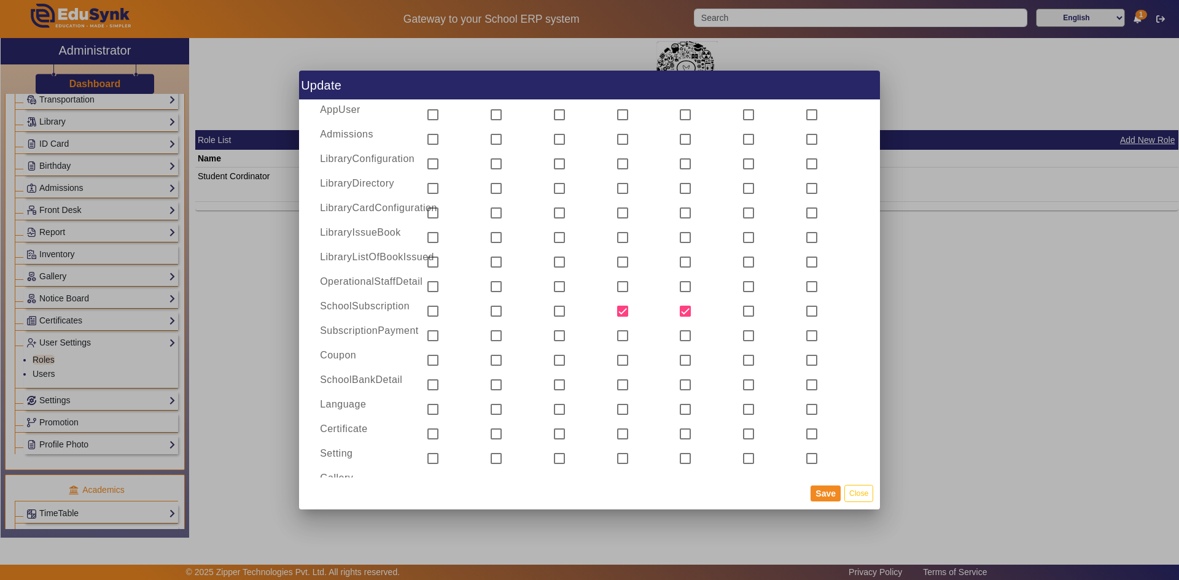
scroll to position [1514, 0]
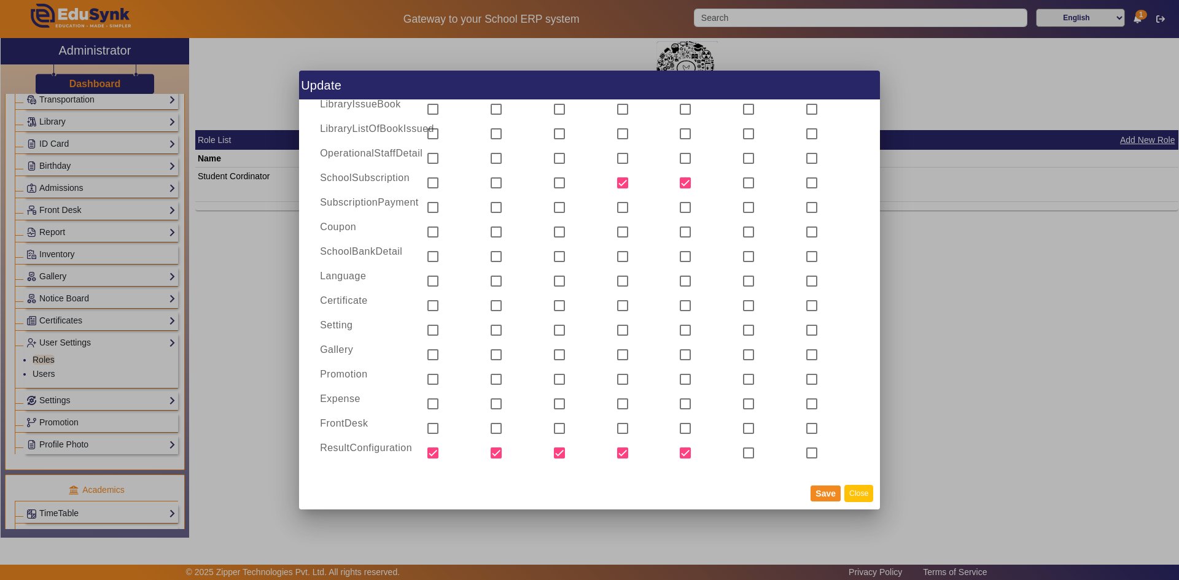
click at [853, 491] on button "Close" at bounding box center [858, 493] width 29 height 17
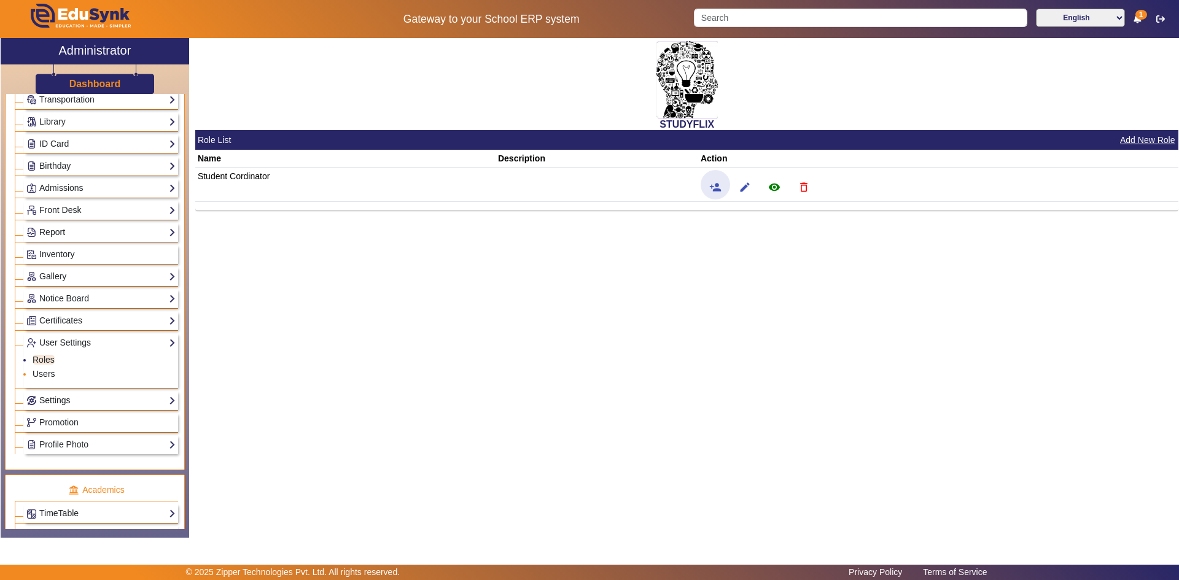
click at [36, 370] on link "Users" at bounding box center [44, 374] width 23 height 10
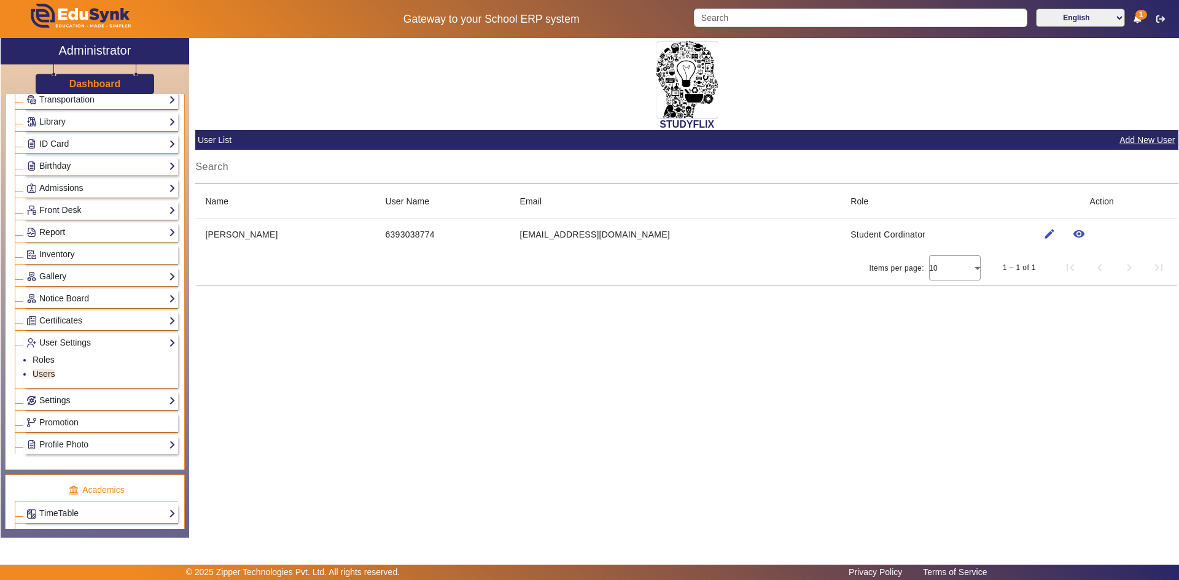
click at [510, 192] on th "Email" at bounding box center [675, 201] width 331 height 34
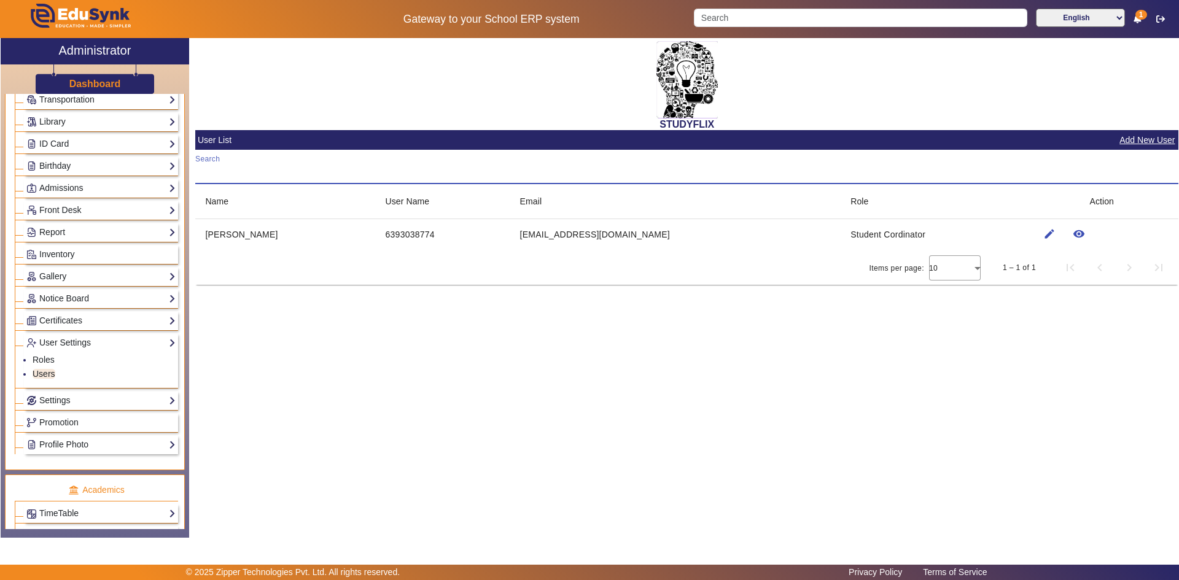
click at [290, 174] on input "Search" at bounding box center [686, 172] width 983 height 15
type input "s"
click at [974, 268] on div "Select page of periodic elements" at bounding box center [955, 267] width 52 height 29
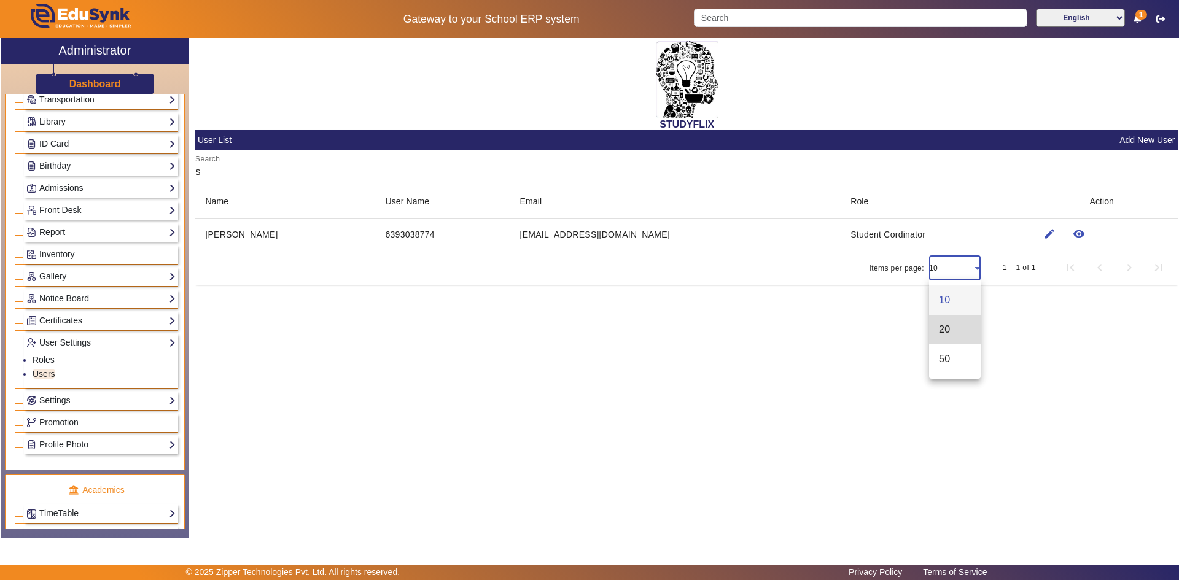
click at [954, 333] on mat-option "20" at bounding box center [955, 329] width 52 height 29
click at [1045, 270] on div "1 – 1 of 1" at bounding box center [1080, 267] width 185 height 29
click at [1076, 263] on span "First page" at bounding box center [1069, 267] width 29 height 29
click at [1114, 263] on span "Next page" at bounding box center [1128, 267] width 29 height 29
click at [1091, 193] on th "Action" at bounding box center [1100, 201] width 153 height 34
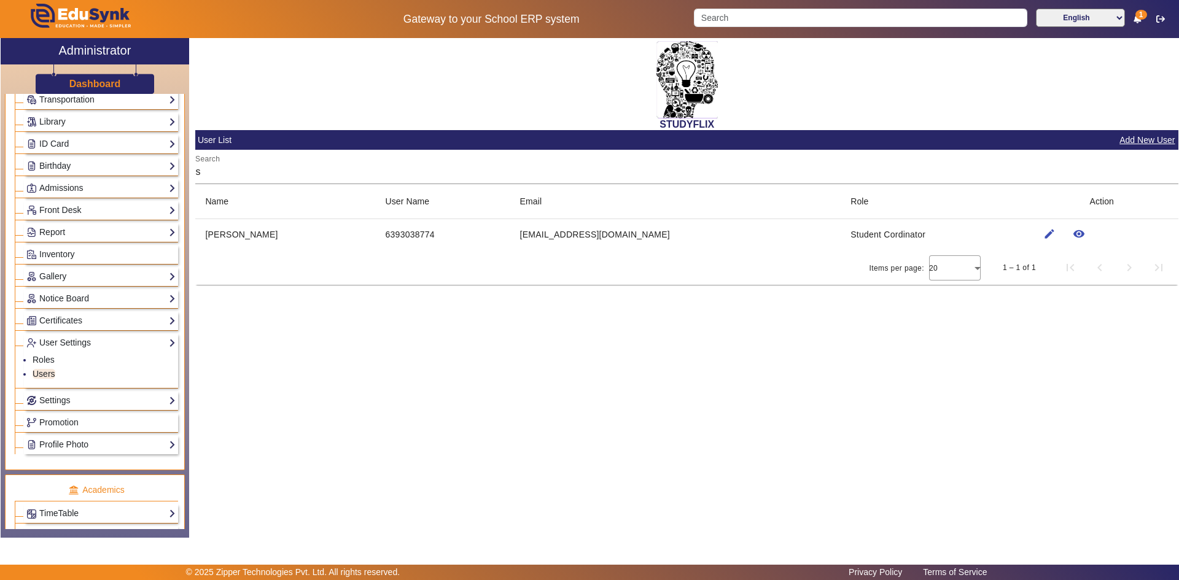
click at [1134, 139] on button "Add New User" at bounding box center [1147, 140] width 58 height 15
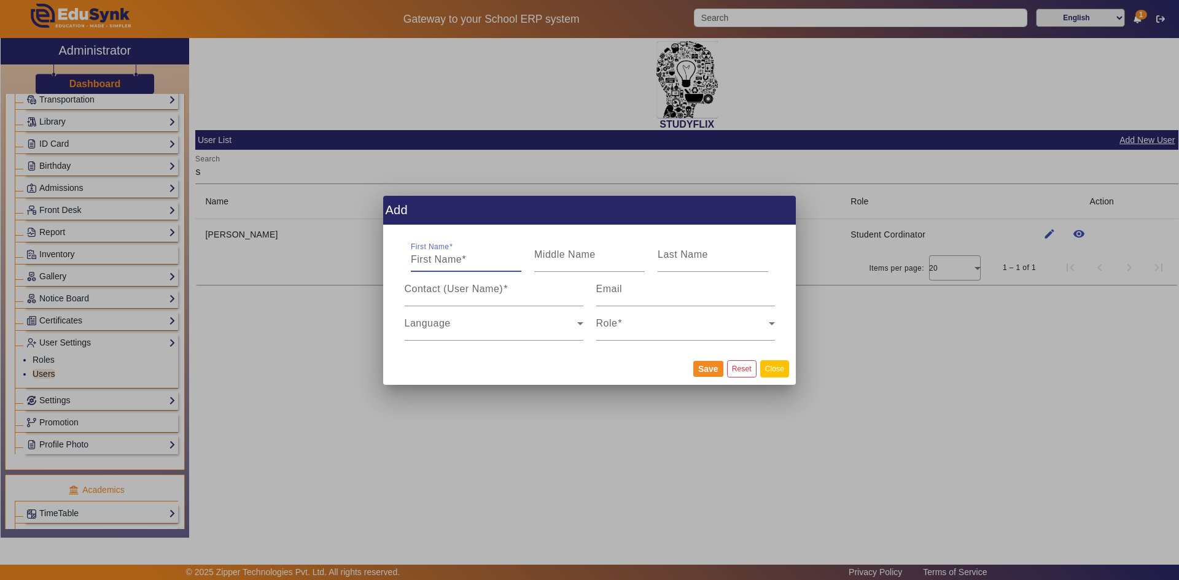
click at [770, 375] on button "Close" at bounding box center [774, 368] width 29 height 17
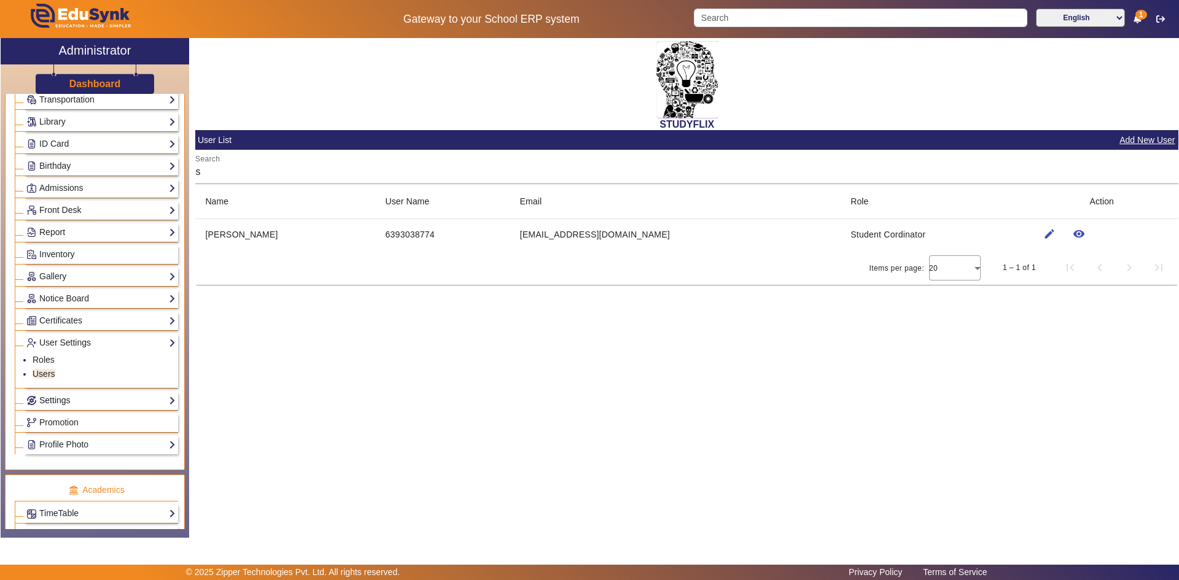
click at [40, 400] on link "Settings" at bounding box center [100, 400] width 149 height 14
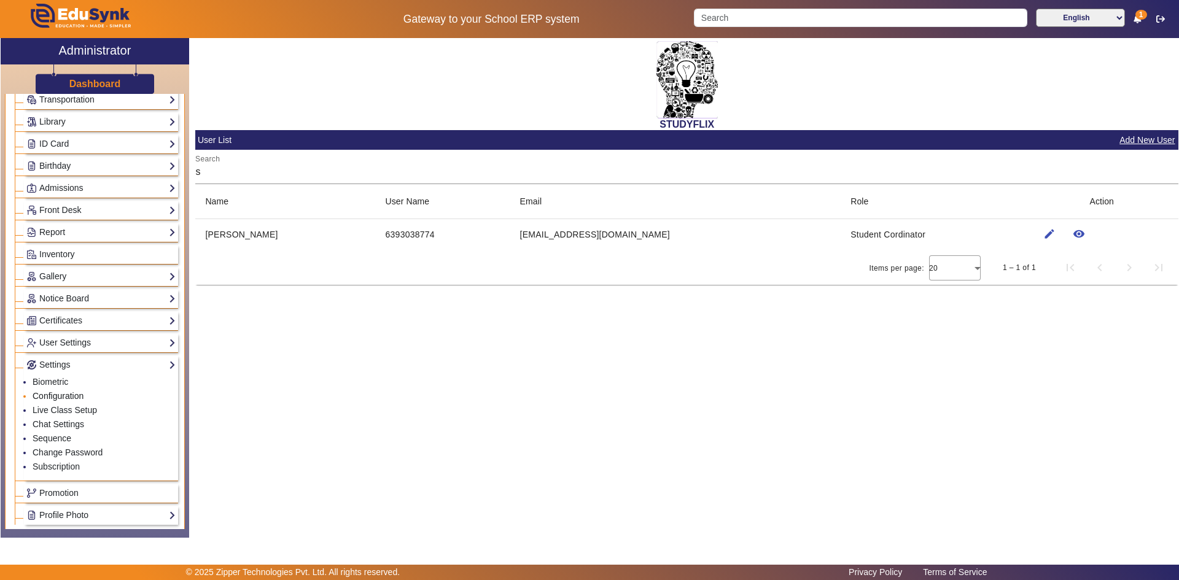
click at [58, 392] on link "Configuration" at bounding box center [58, 396] width 51 height 10
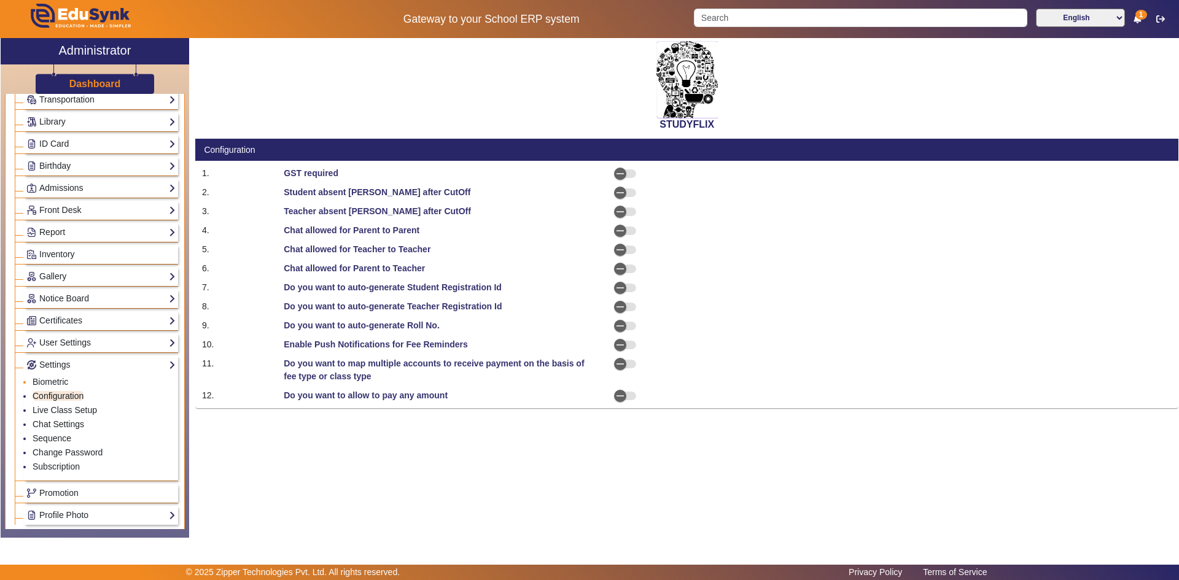
scroll to position [61, 0]
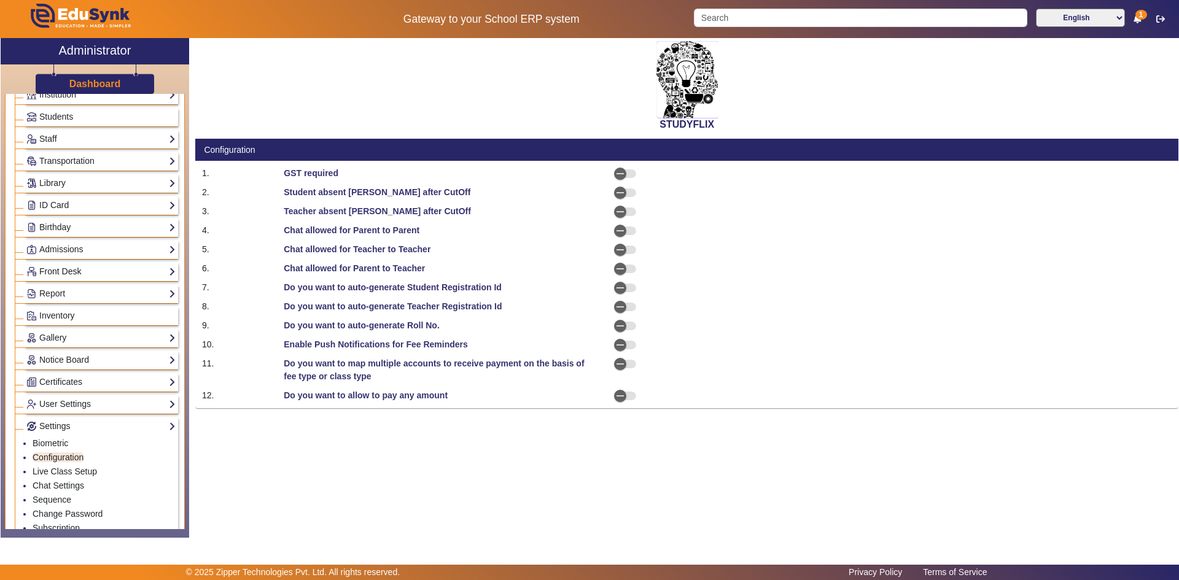
click at [59, 269] on link "Front Desk" at bounding box center [100, 272] width 149 height 14
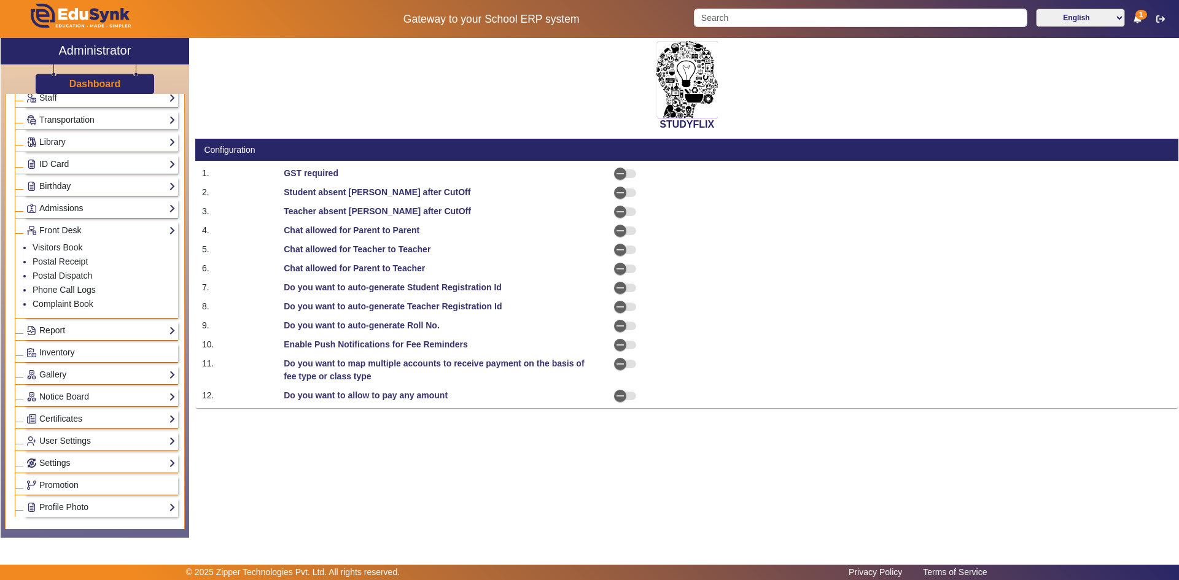
scroll to position [123, 0]
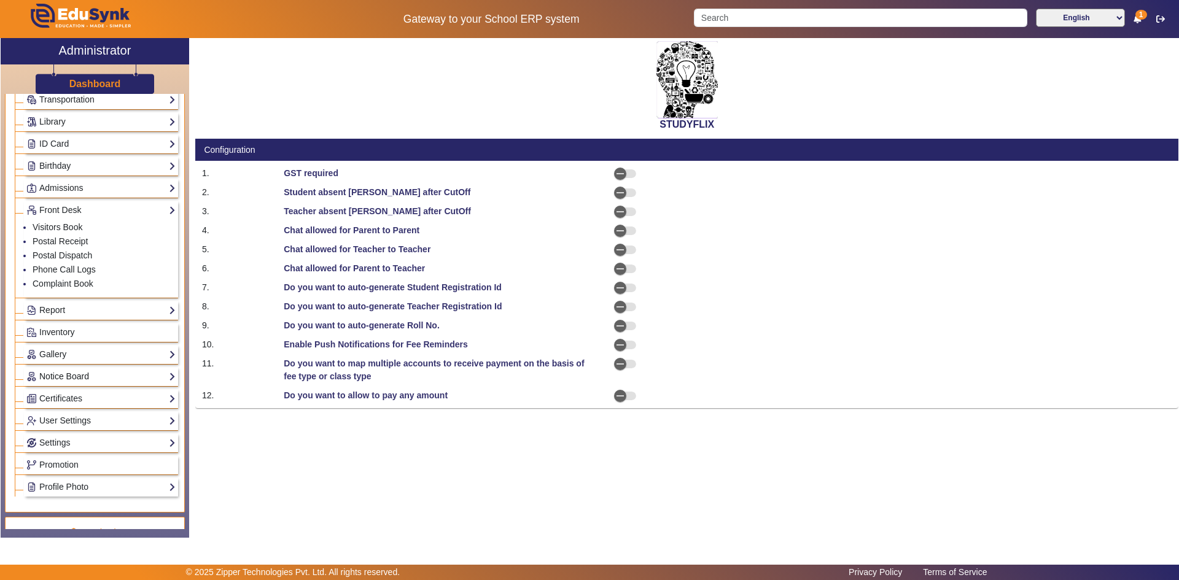
click at [55, 375] on link "Notice Board" at bounding box center [100, 377] width 149 height 14
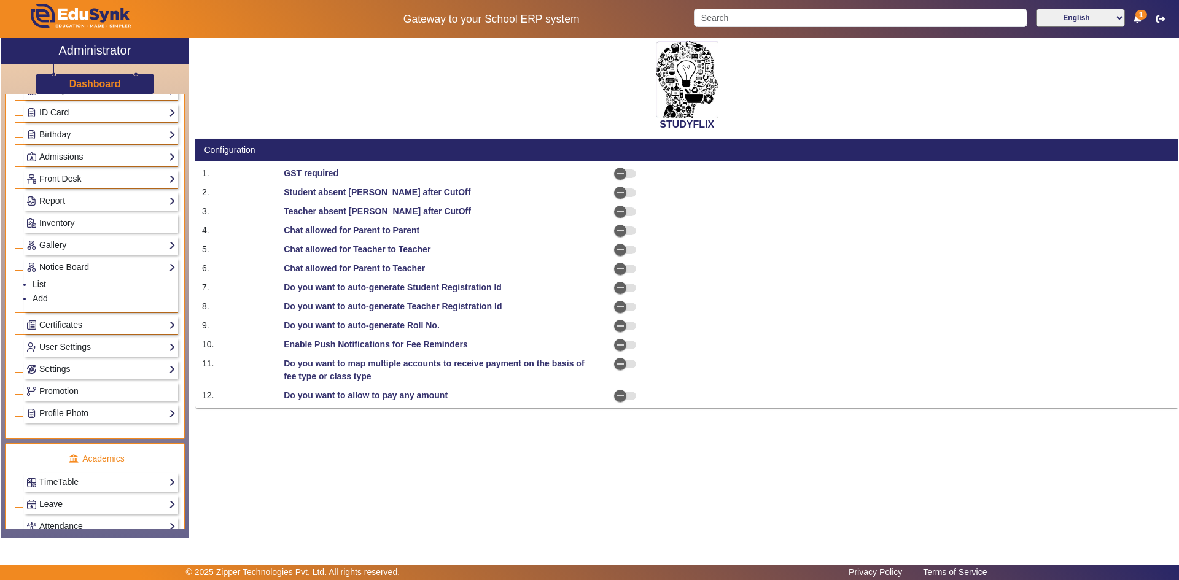
scroll to position [184, 0]
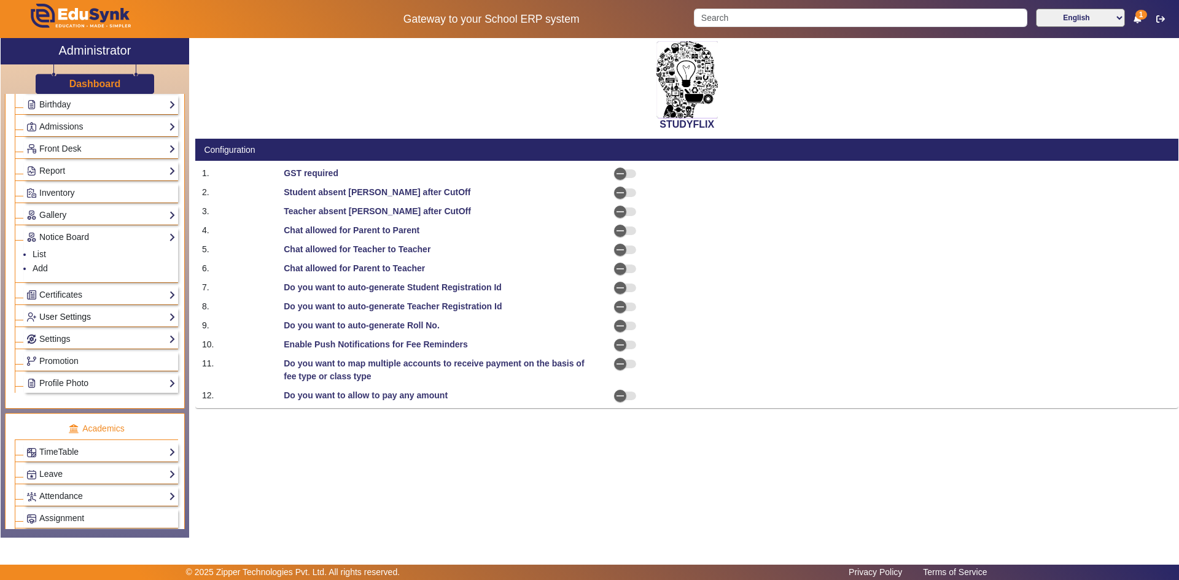
click at [64, 315] on link "User Settings" at bounding box center [100, 317] width 149 height 14
click at [44, 301] on link "Roles" at bounding box center [44, 298] width 22 height 10
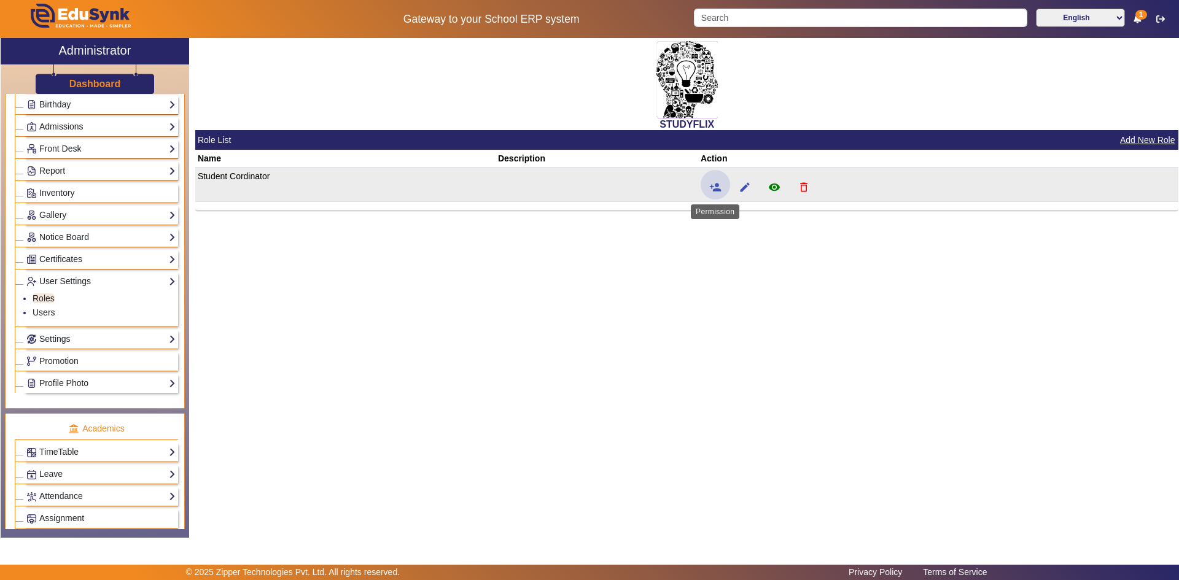
click at [714, 187] on mat-icon "person_add" at bounding box center [715, 187] width 12 height 12
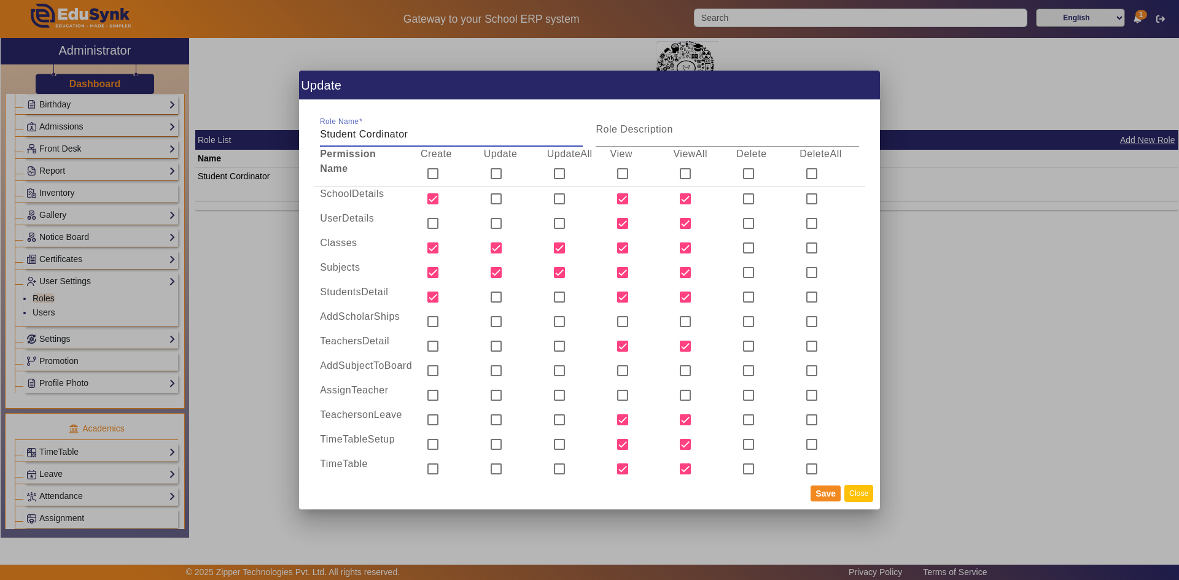
drag, startPoint x: 871, startPoint y: 495, endPoint x: 864, endPoint y: 495, distance: 6.8
click at [872, 495] on button "Close" at bounding box center [858, 493] width 29 height 17
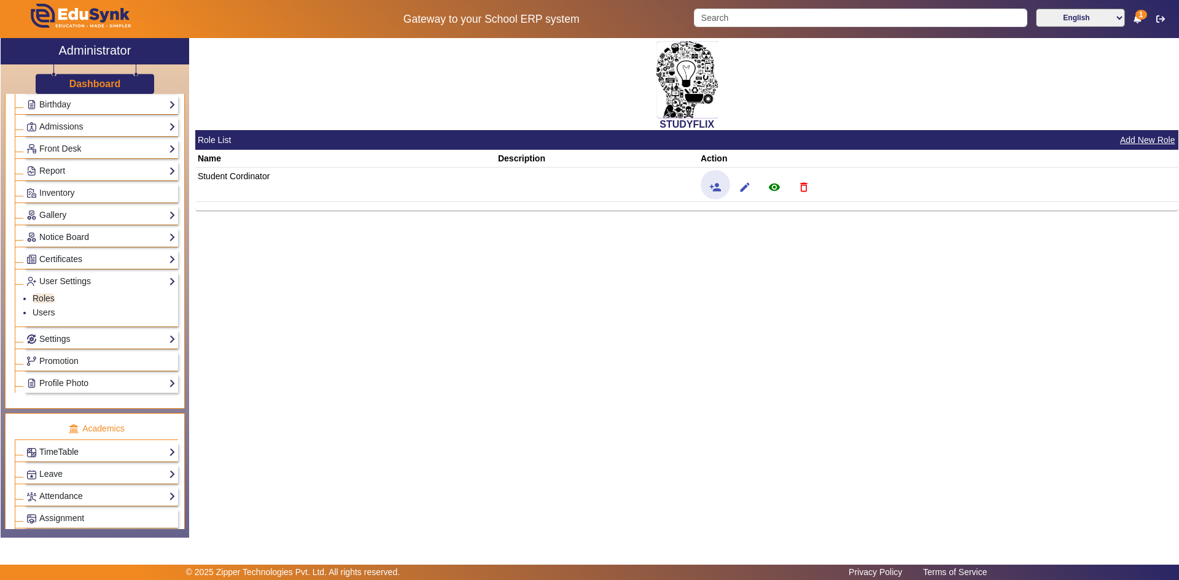
click at [63, 452] on link "TimeTable" at bounding box center [100, 452] width 149 height 14
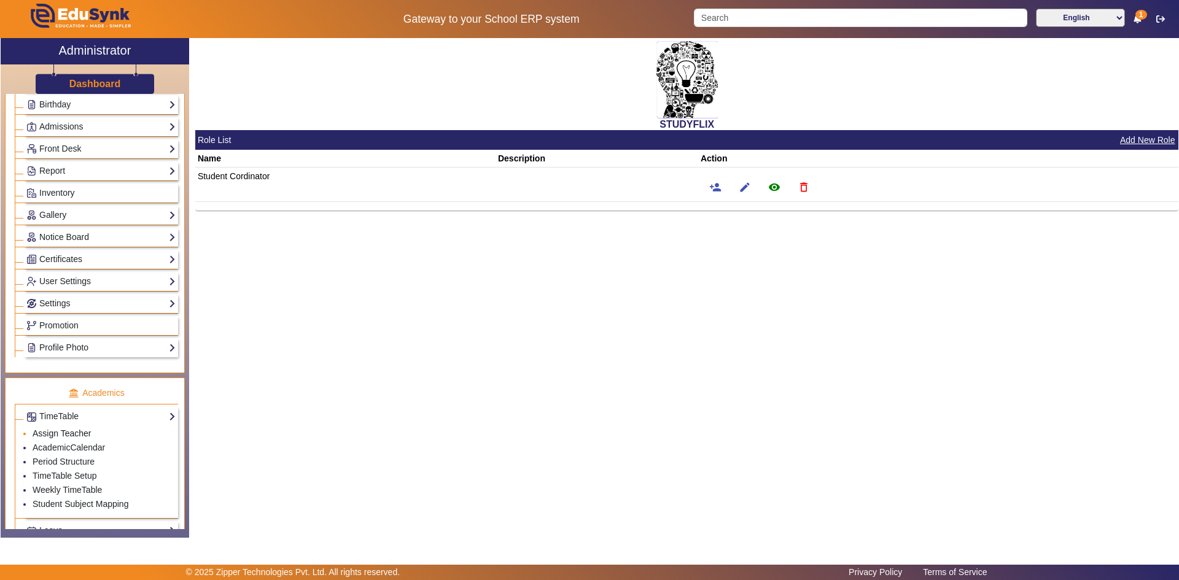
click at [58, 434] on link "Assign Teacher" at bounding box center [62, 433] width 58 height 10
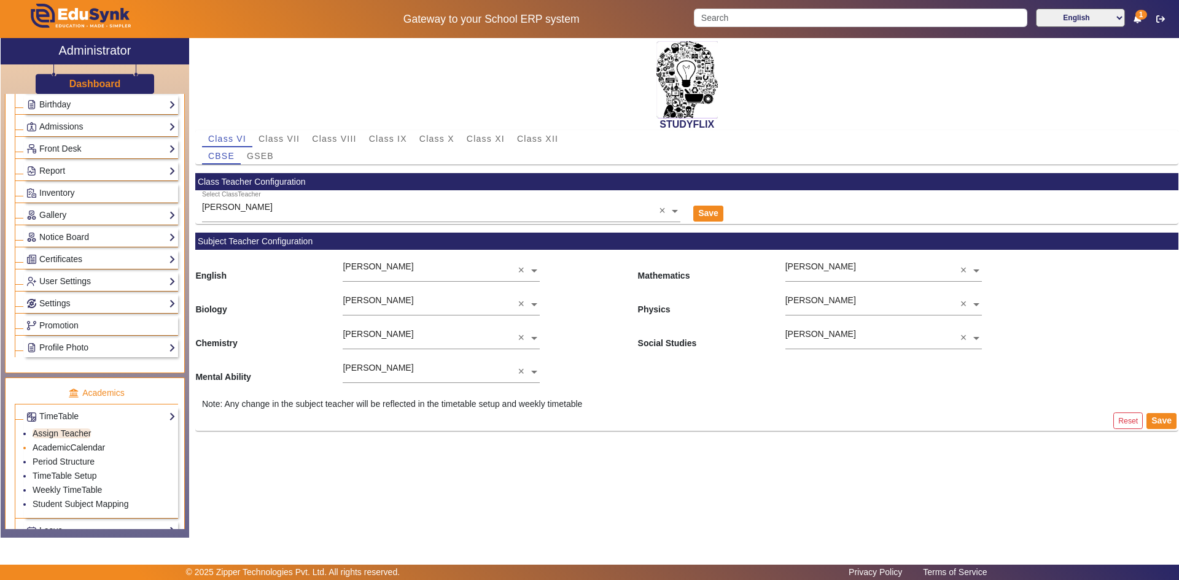
click at [58, 447] on link "AcademicCalendar" at bounding box center [69, 448] width 72 height 10
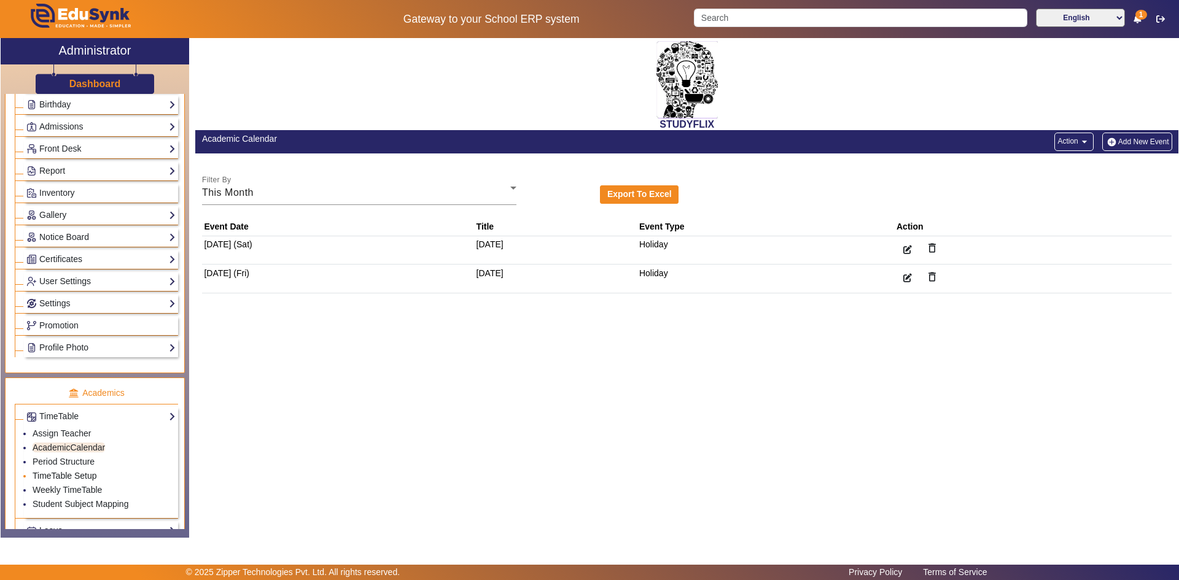
click at [63, 479] on link "TimeTable Setup" at bounding box center [65, 476] width 64 height 10
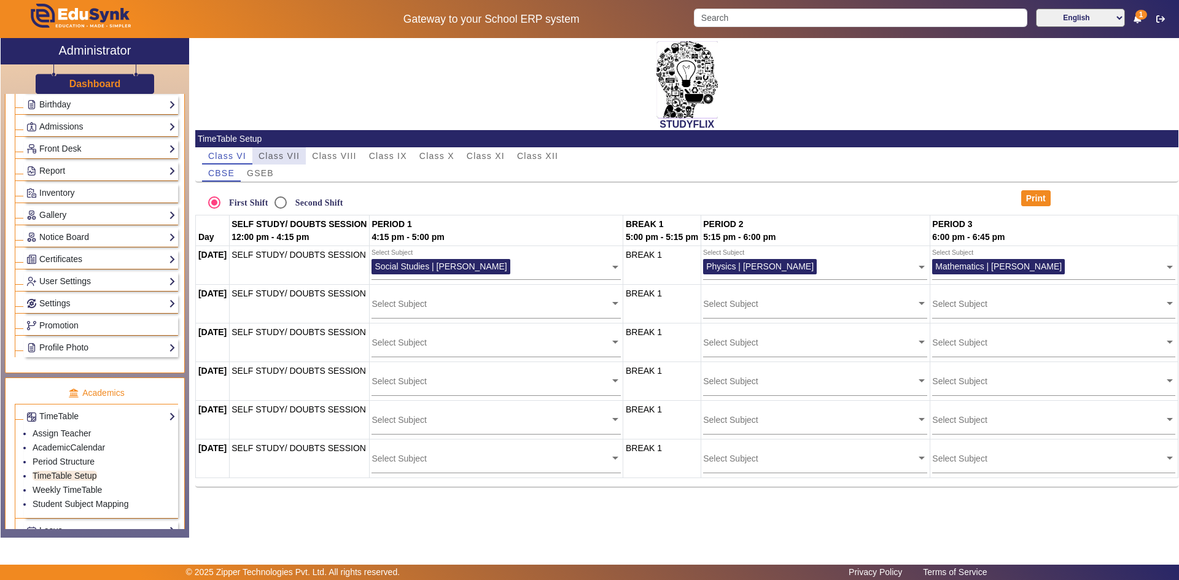
click at [293, 149] on span "Class VII" at bounding box center [278, 155] width 41 height 17
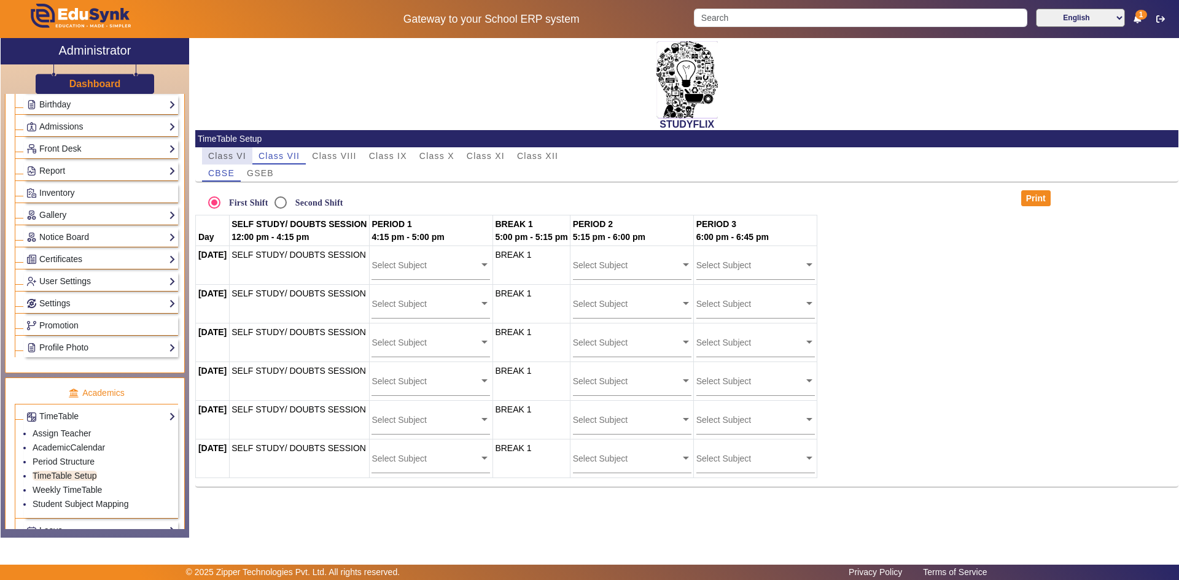
click at [226, 153] on span "Class VI" at bounding box center [227, 156] width 38 height 9
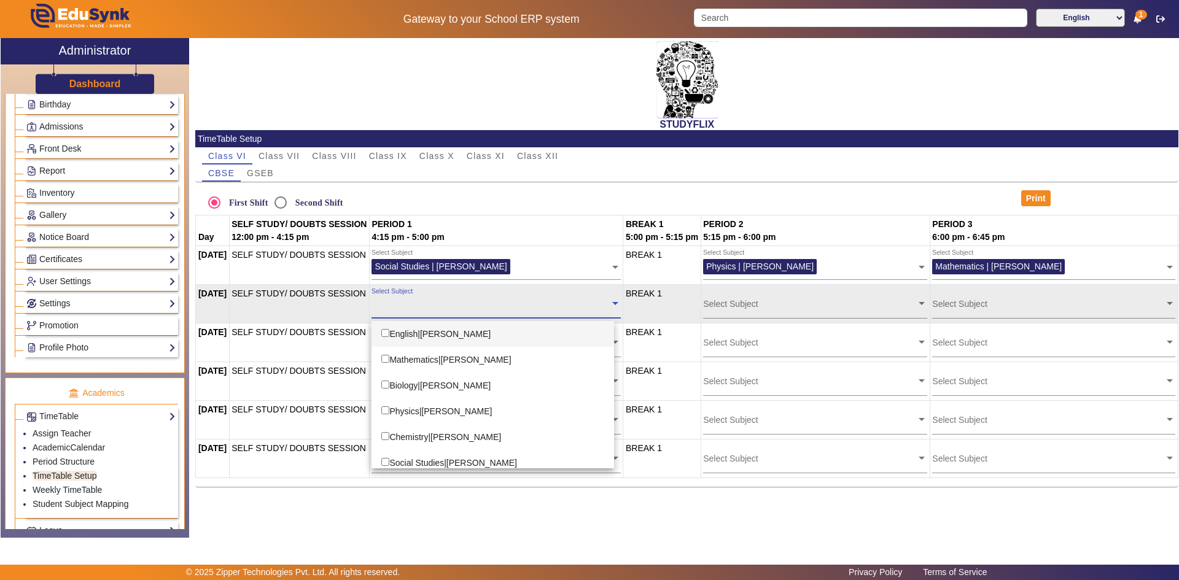
click at [414, 306] on input "text" at bounding box center [490, 304] width 238 height 12
drag, startPoint x: 743, startPoint y: 302, endPoint x: 922, endPoint y: 302, distance: 179.2
click at [757, 302] on input "text" at bounding box center [809, 304] width 213 height 12
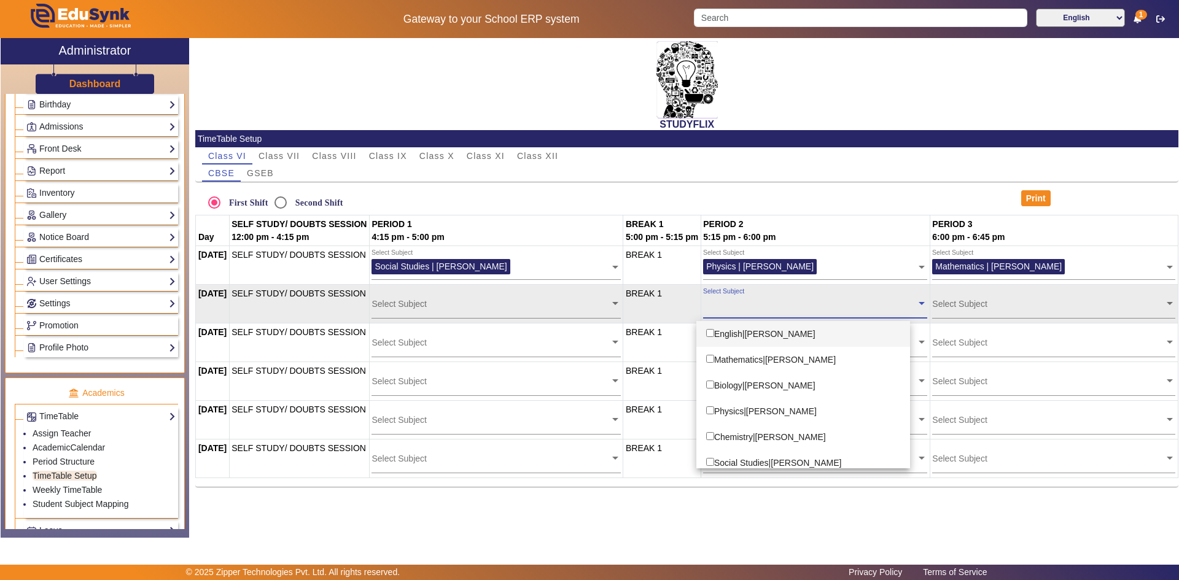
click at [977, 298] on input "text" at bounding box center [1048, 304] width 232 height 12
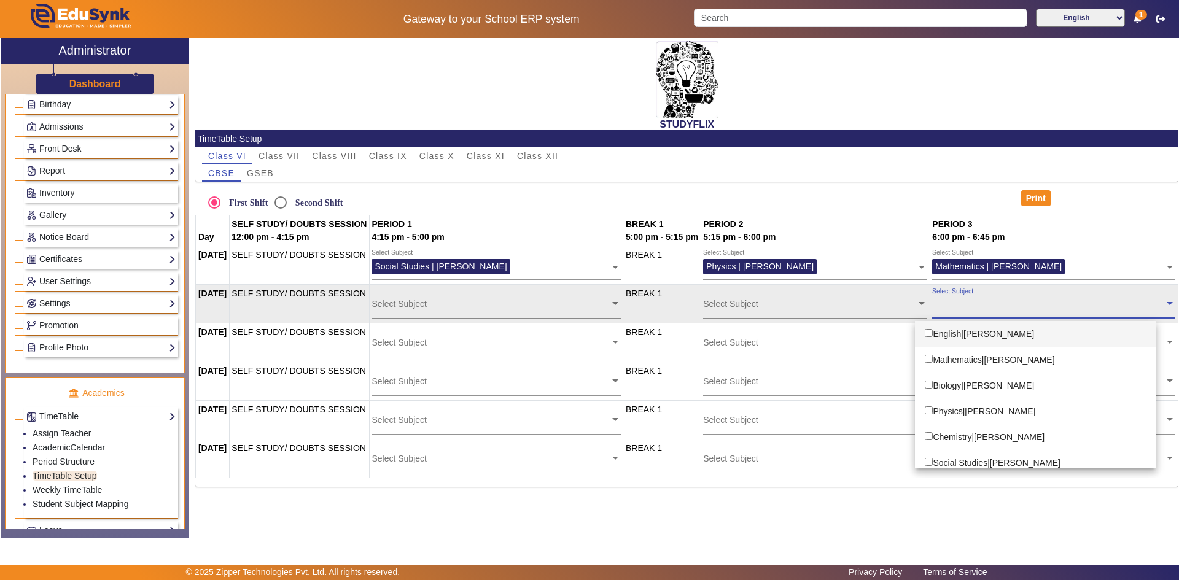
click at [959, 302] on input "text" at bounding box center [1048, 304] width 232 height 12
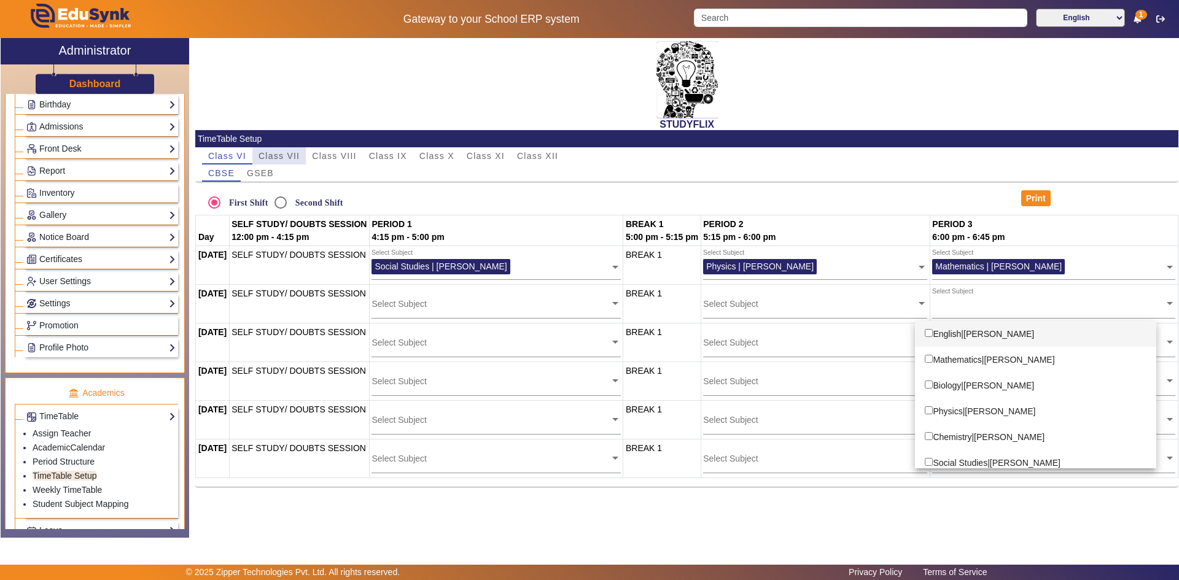
click at [277, 154] on span "Class VII" at bounding box center [278, 156] width 41 height 9
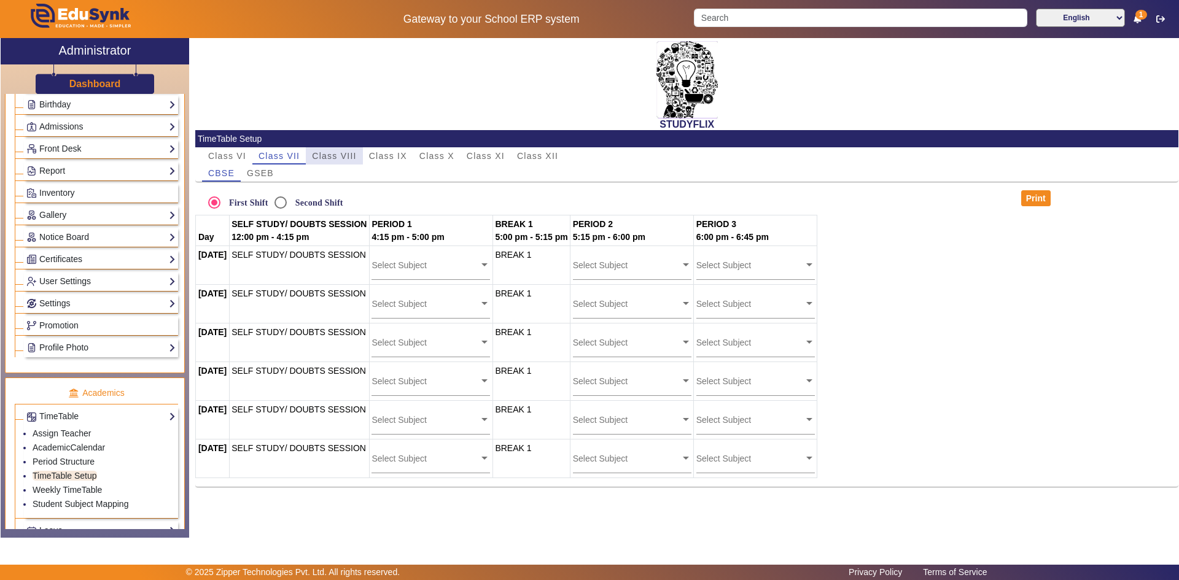
click at [325, 152] on span "Class VIII" at bounding box center [334, 156] width 44 height 9
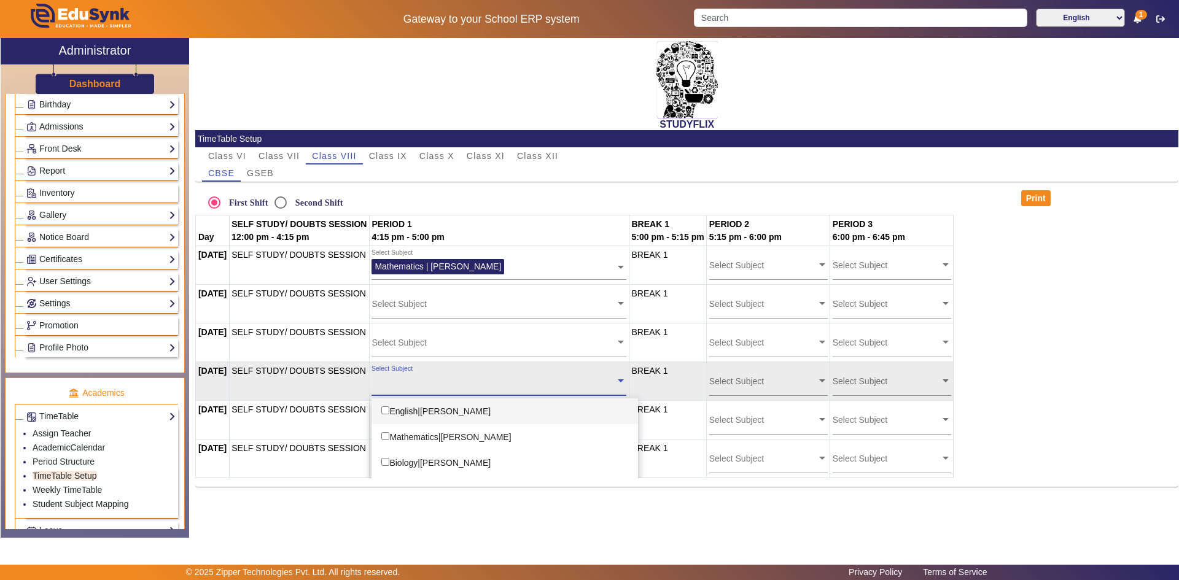
click at [546, 373] on div "Select Subject" at bounding box center [493, 378] width 244 height 26
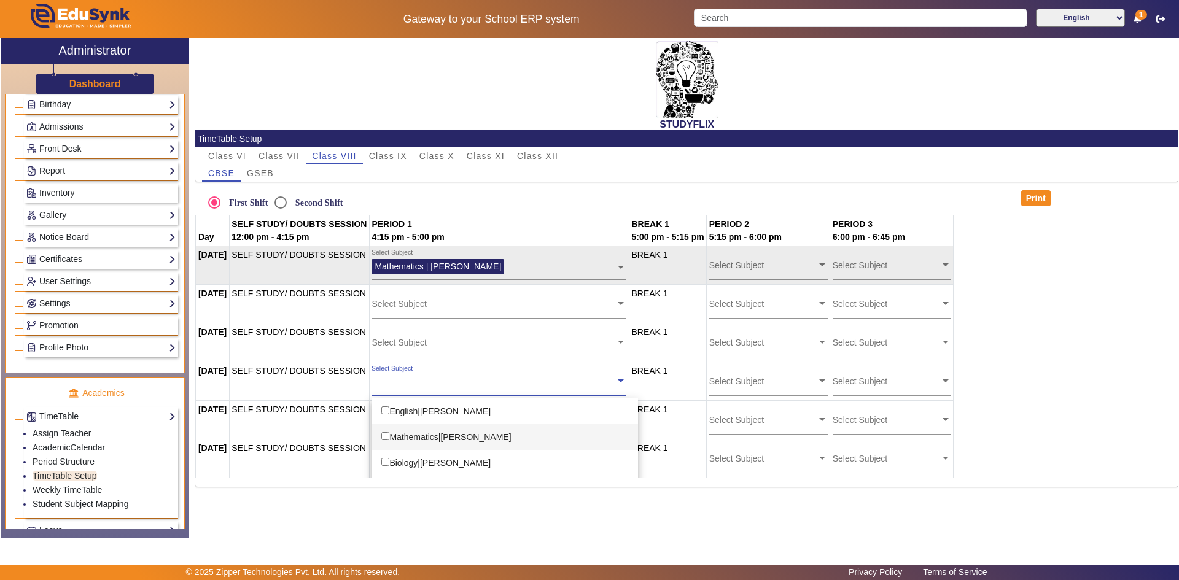
click at [478, 441] on div "Mathematics|ASHUTOSH KATARIA" at bounding box center [504, 437] width 266 height 26
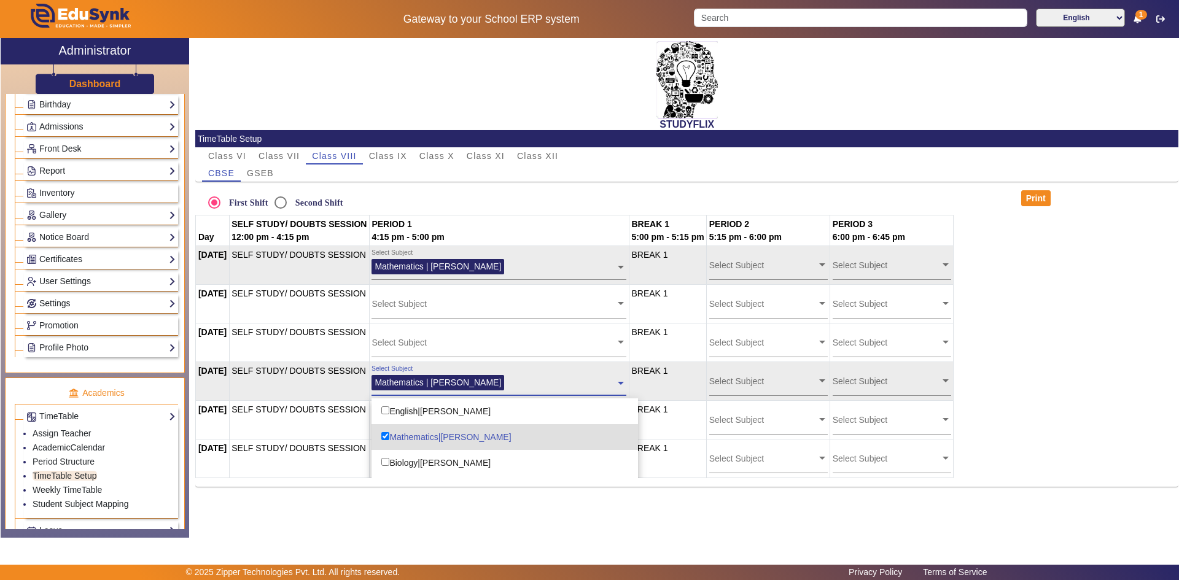
click at [563, 378] on input "text" at bounding box center [561, 381] width 107 height 12
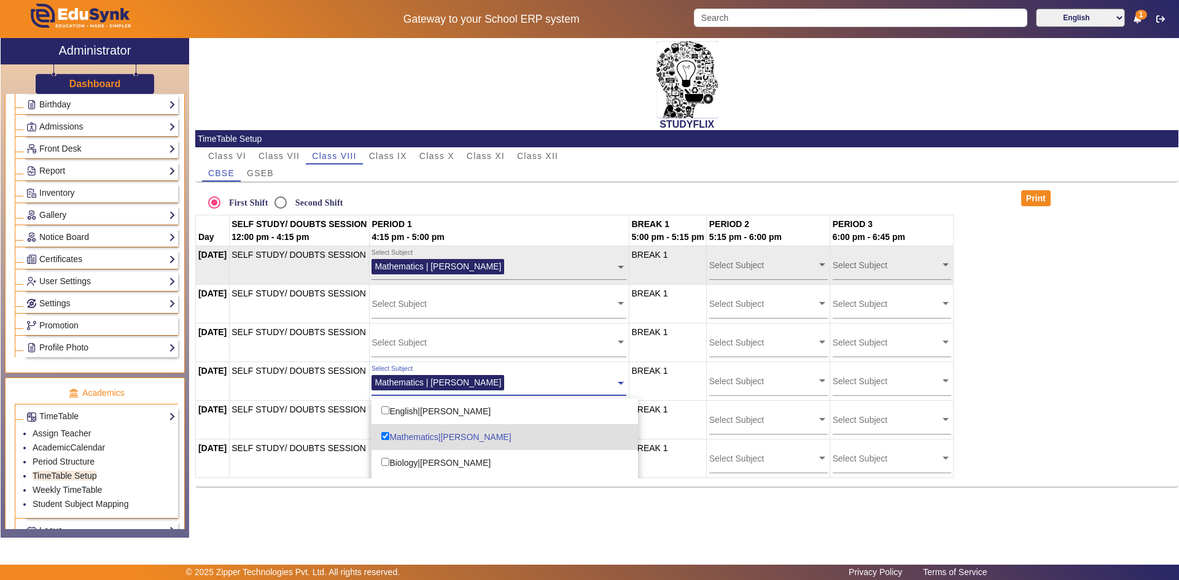
click at [471, 439] on div "Mathematics|ASHUTOSH KATARIA" at bounding box center [504, 437] width 266 height 26
checkbox input "false"
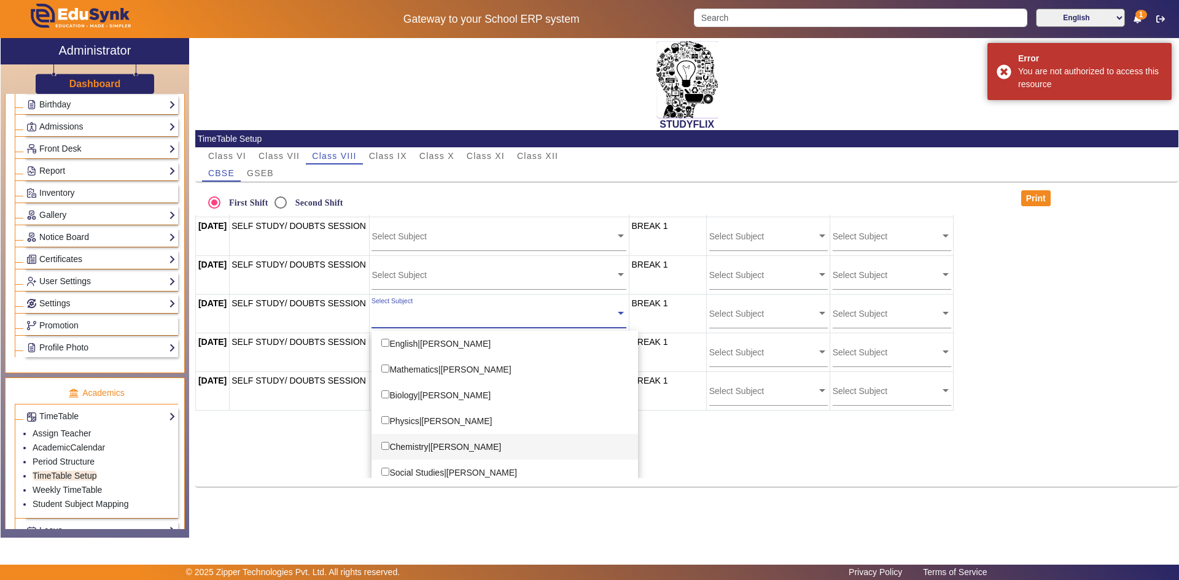
click at [767, 451] on table "Day SELF STUDY/ DOUBTS SESSION 12:00 pm - 4:15 pm PERIOD 1 4:15 pm - 5:00 pm BR…" at bounding box center [686, 346] width 983 height 263
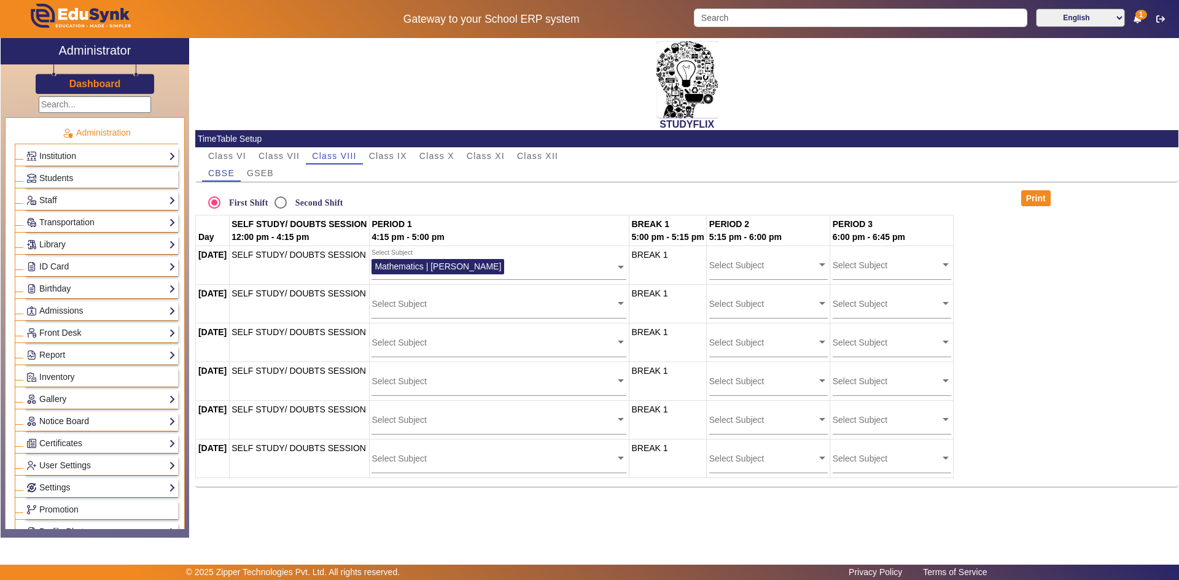
click at [56, 419] on link "Notice Board" at bounding box center [100, 421] width 149 height 14
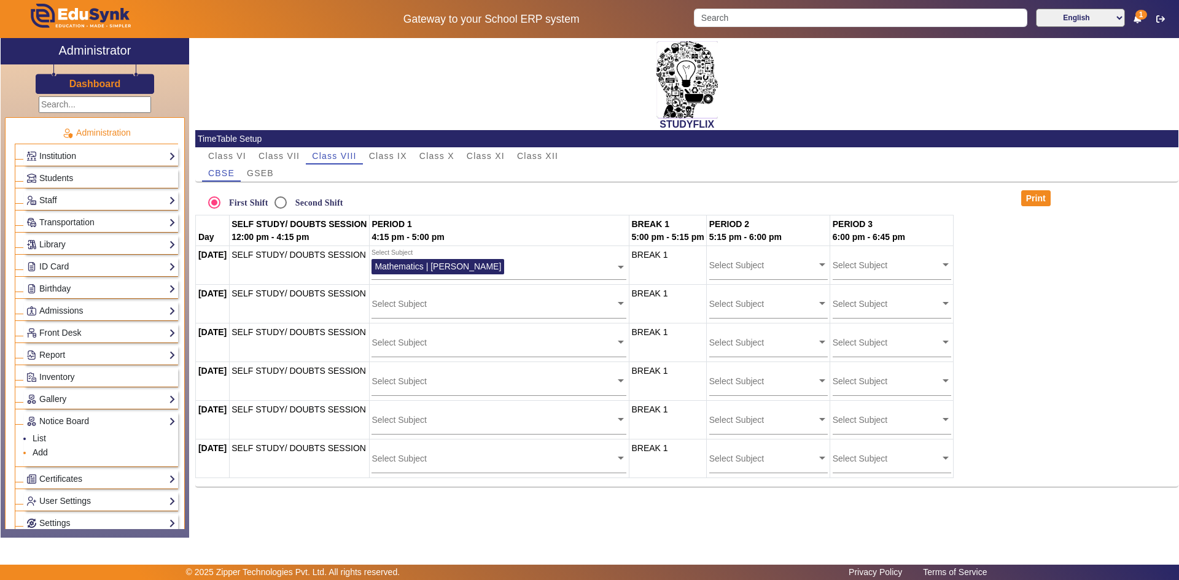
click at [42, 450] on link "Add" at bounding box center [40, 452] width 15 height 10
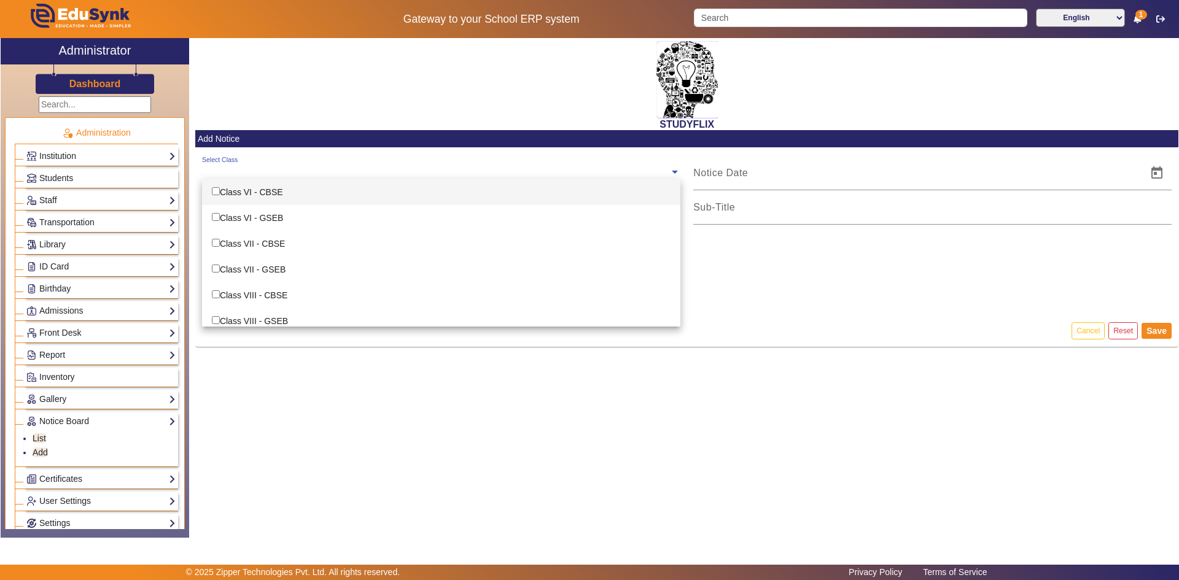
click at [253, 176] on input "text" at bounding box center [435, 172] width 467 height 12
click at [252, 191] on div "Class VI - CBSE" at bounding box center [441, 192] width 478 height 26
checkbox input "true"
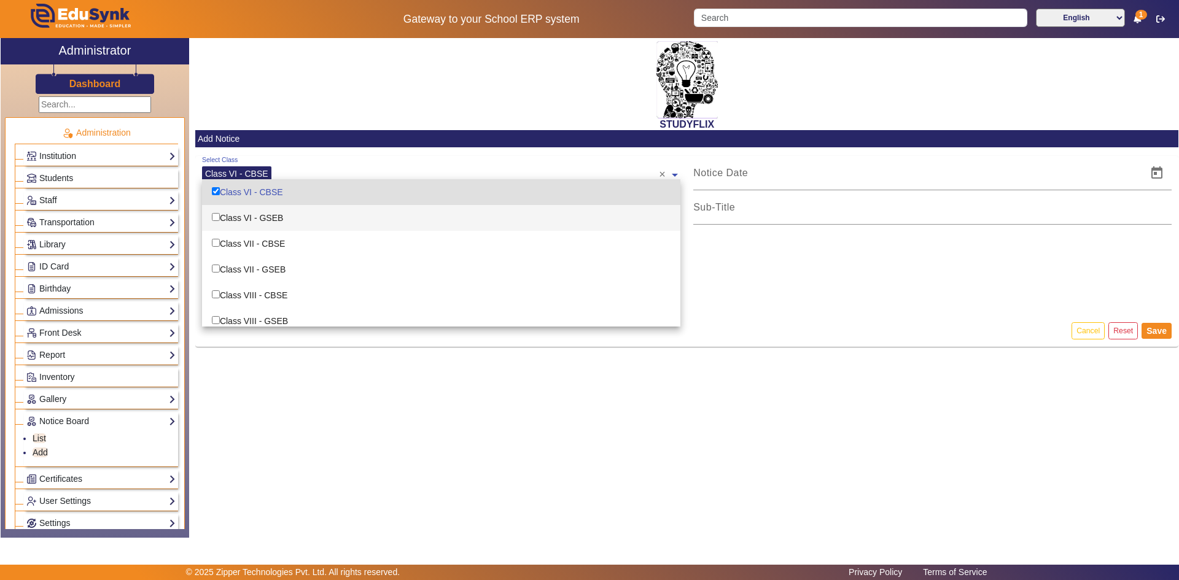
click at [252, 214] on div "Class VI - GSEB" at bounding box center [441, 218] width 478 height 26
checkbox input "true"
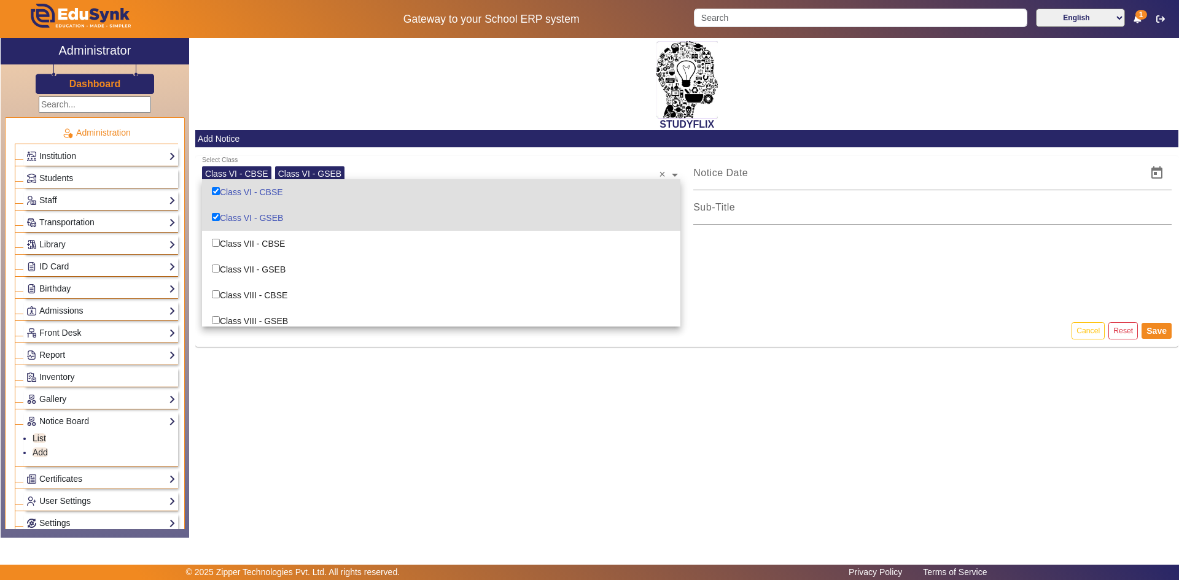
click at [778, 258] on div "file_upload Upload File" at bounding box center [687, 281] width 970 height 68
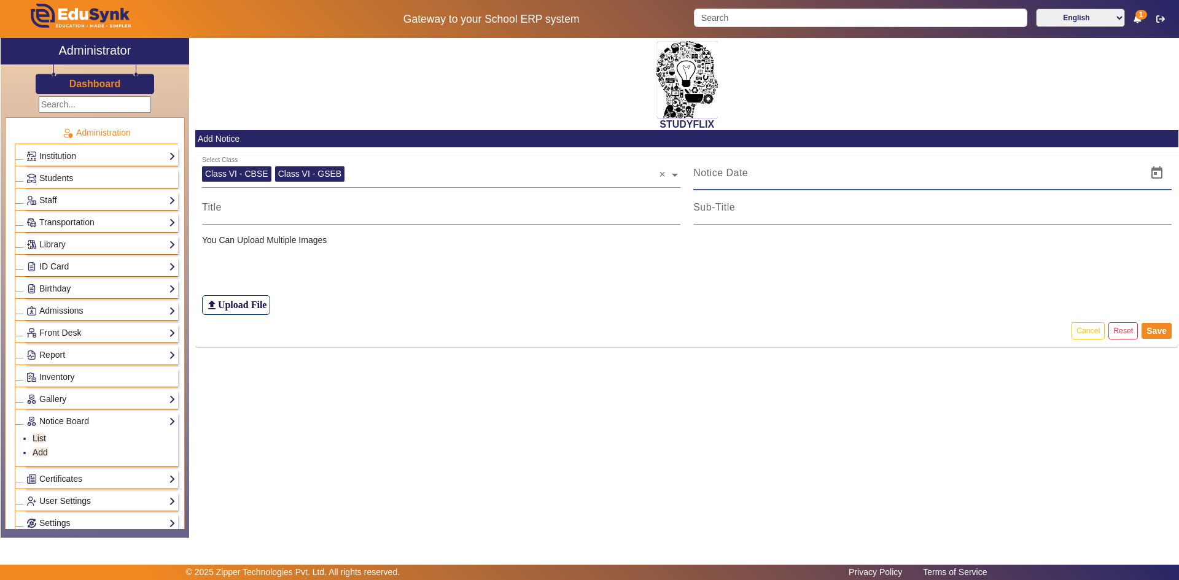
click at [748, 173] on input at bounding box center [916, 173] width 446 height 15
type input "23/08/2025"
click at [729, 203] on input at bounding box center [932, 207] width 478 height 15
click at [213, 209] on input at bounding box center [441, 207] width 478 height 15
click at [322, 274] on div "file_upload Upload File" at bounding box center [687, 281] width 970 height 68
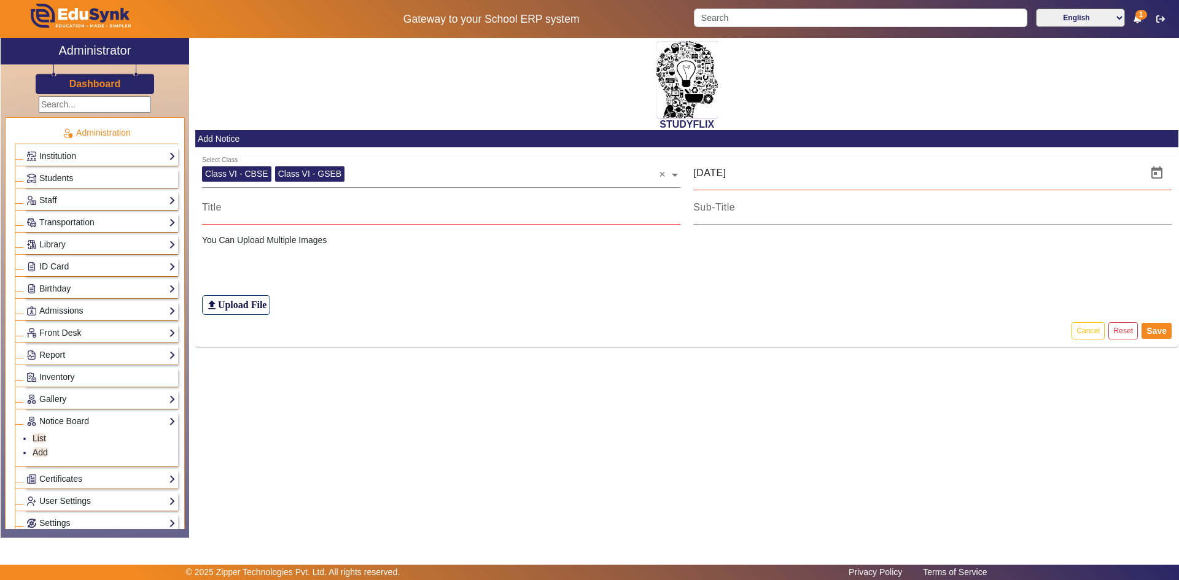
click at [279, 244] on p "You Can Upload Multiple Images" at bounding box center [687, 240] width 970 height 13
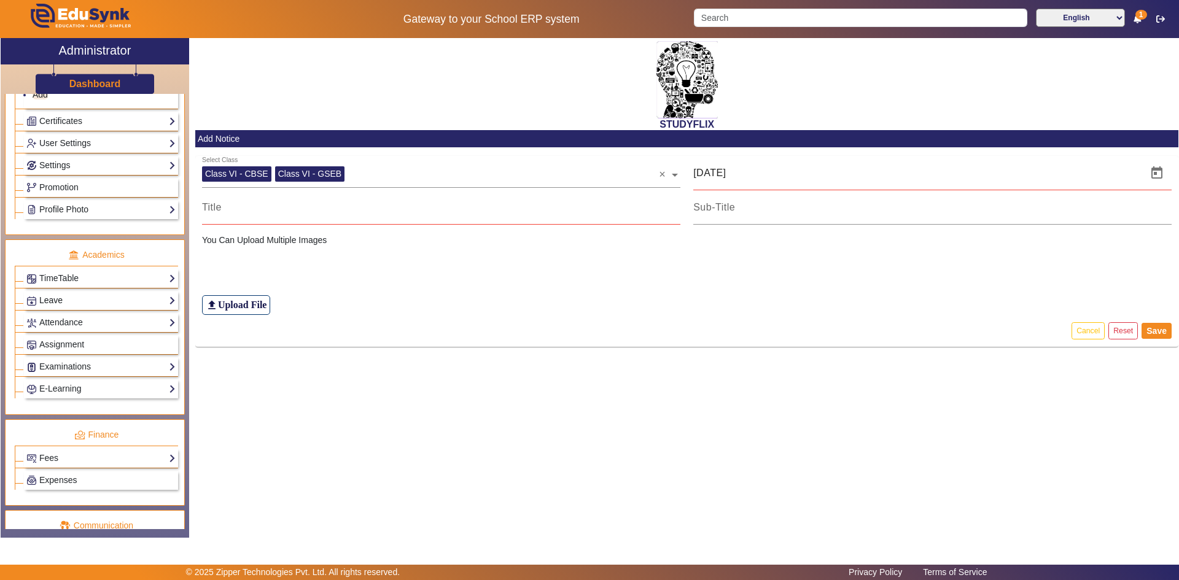
scroll to position [495, 0]
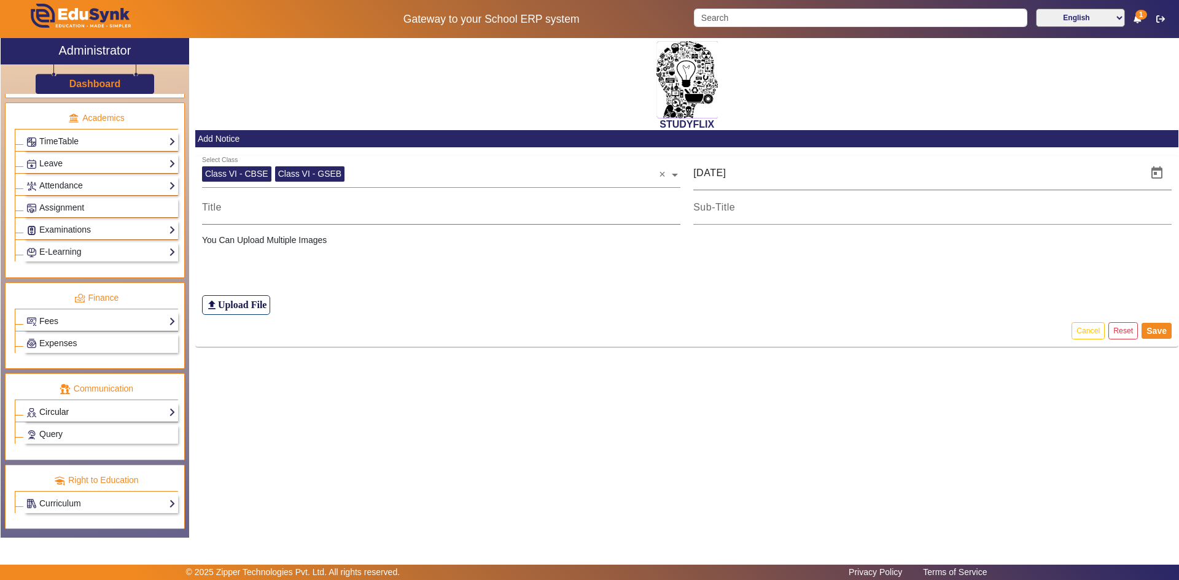
click at [58, 408] on link "Circular" at bounding box center [100, 412] width 149 height 14
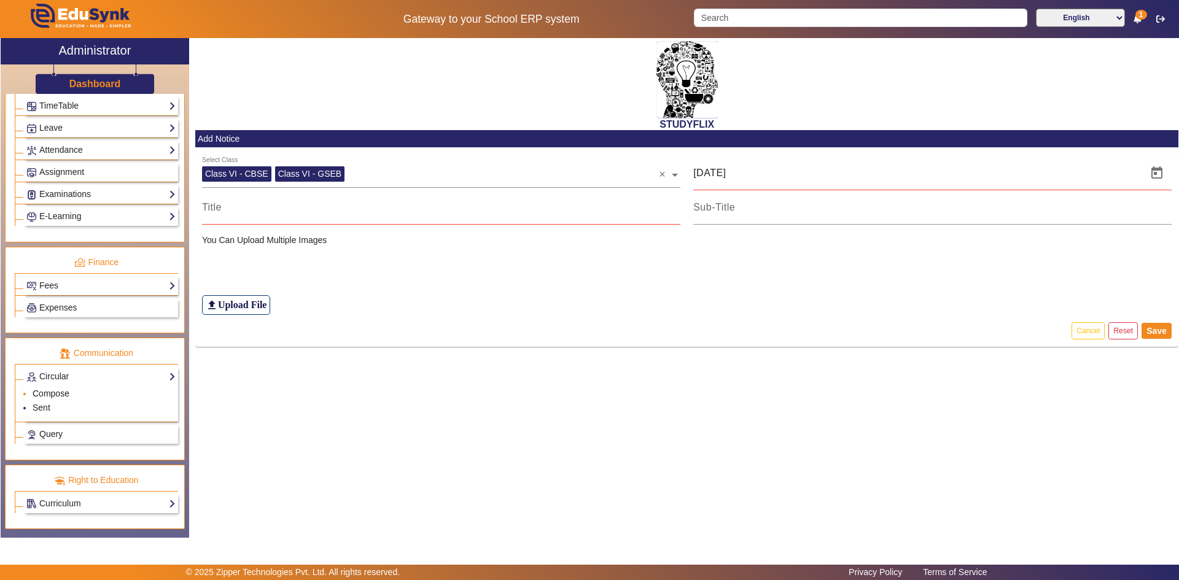
click at [45, 390] on link "Compose" at bounding box center [51, 394] width 37 height 10
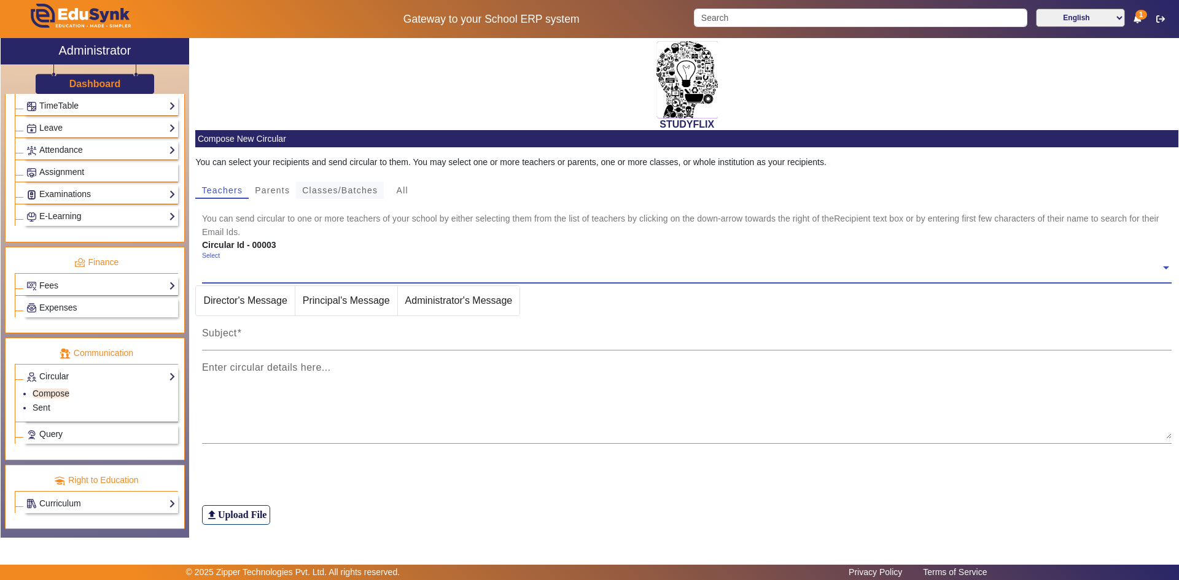
click at [357, 187] on span "Classes/Batches" at bounding box center [339, 190] width 75 height 9
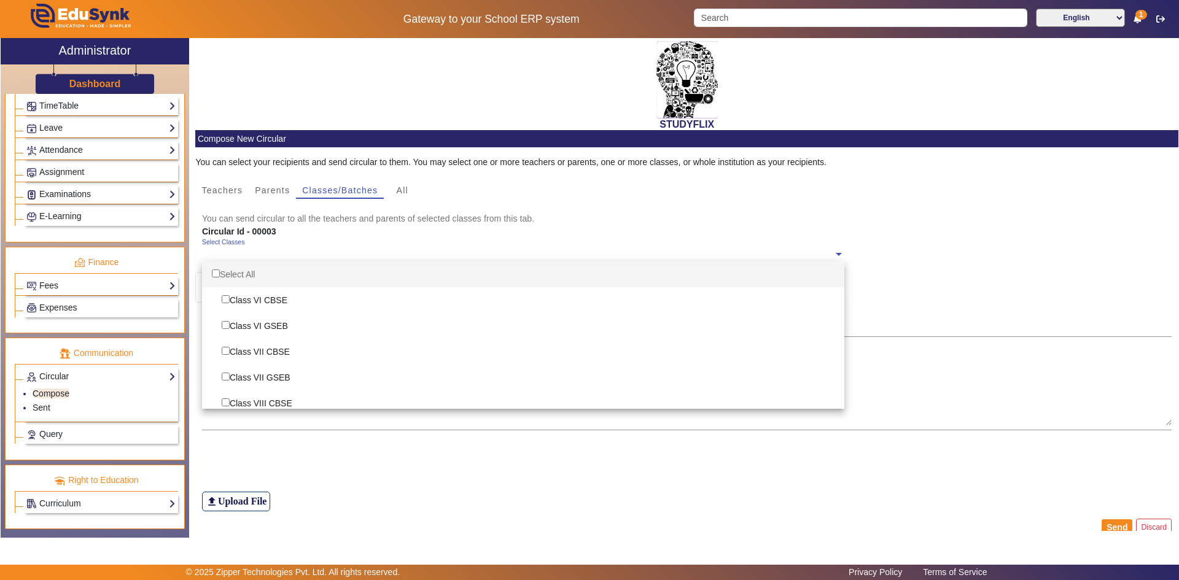
click at [236, 261] on ng-select "Select Classes Select All Class VI CBSE Class VI GSEB Class VII CBSE Class VII …" at bounding box center [523, 255] width 642 height 34
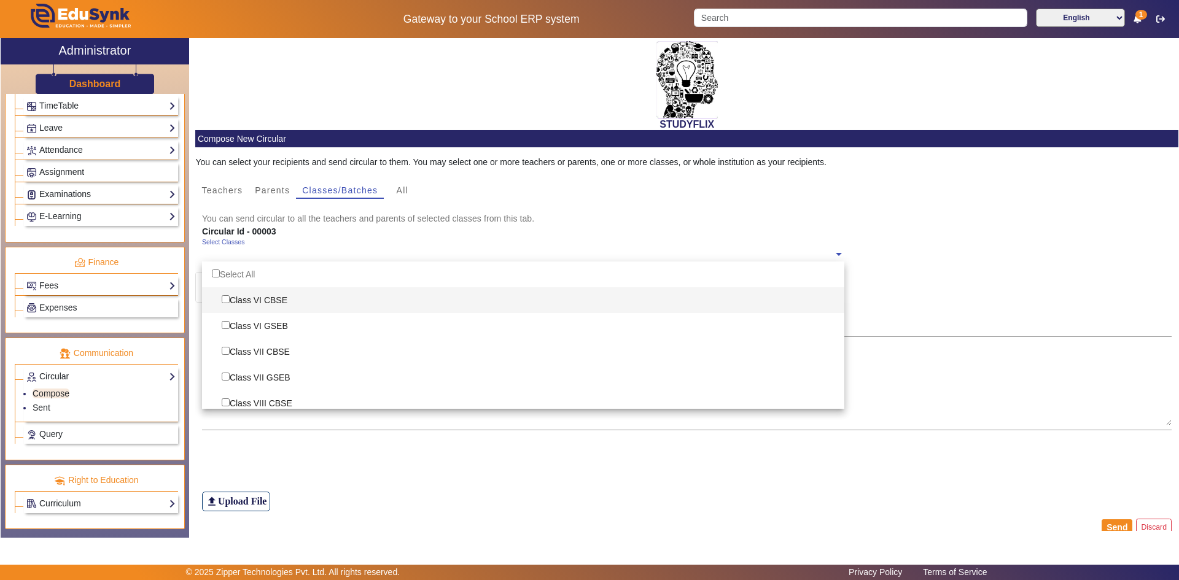
click at [237, 298] on div "Class VI CBSE" at bounding box center [523, 300] width 642 height 26
checkbox input "true"
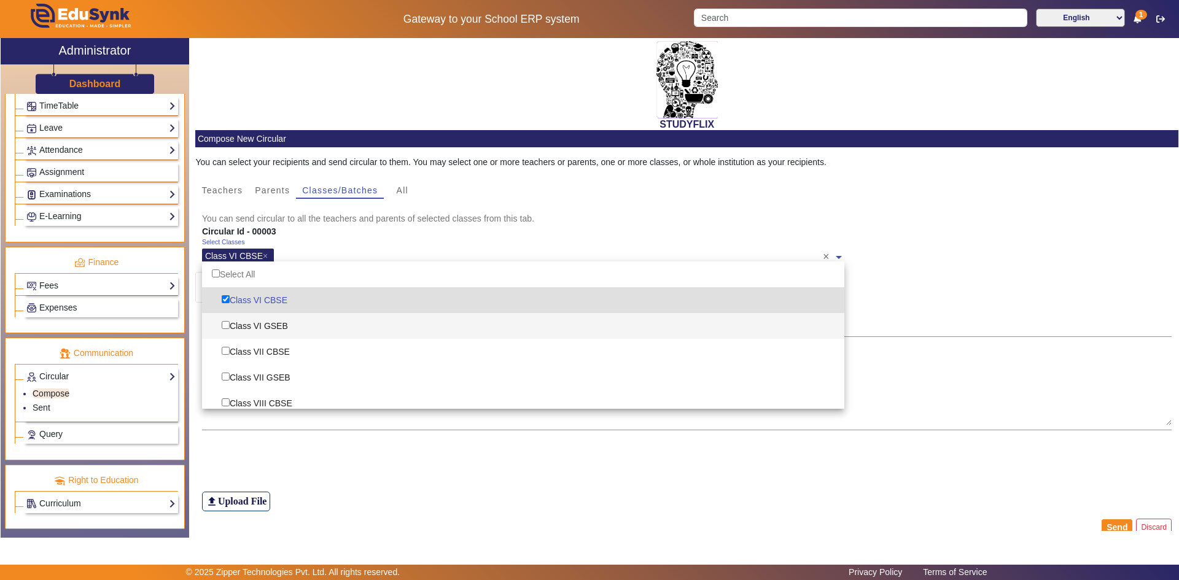
click at [243, 328] on div "Class VI GSEB" at bounding box center [523, 326] width 642 height 26
checkbox input "true"
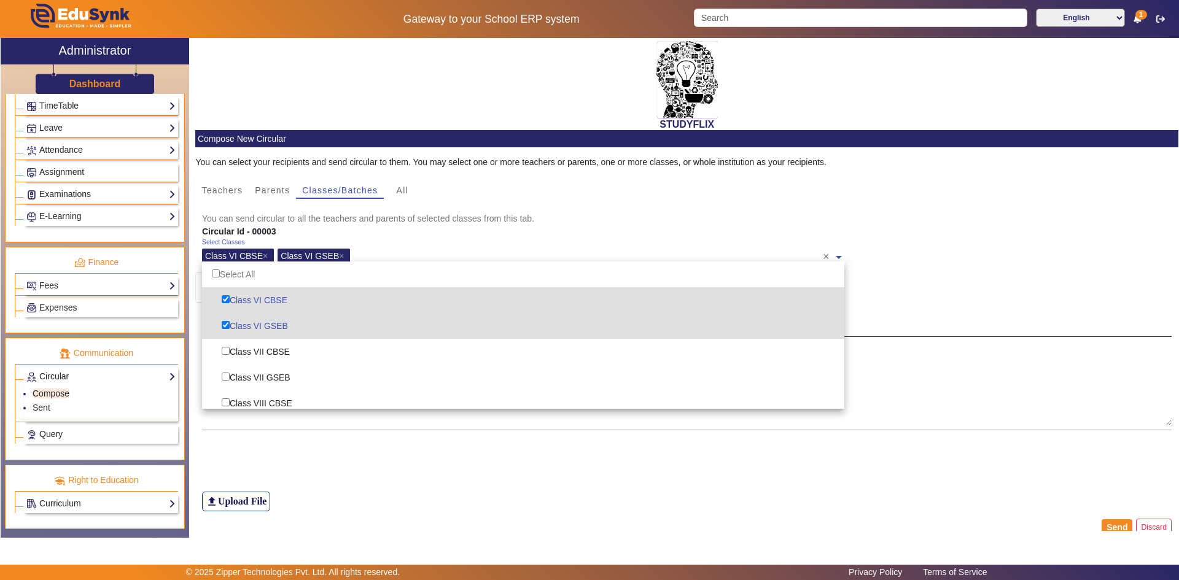
click at [857, 333] on div "Subject" at bounding box center [687, 320] width 970 height 34
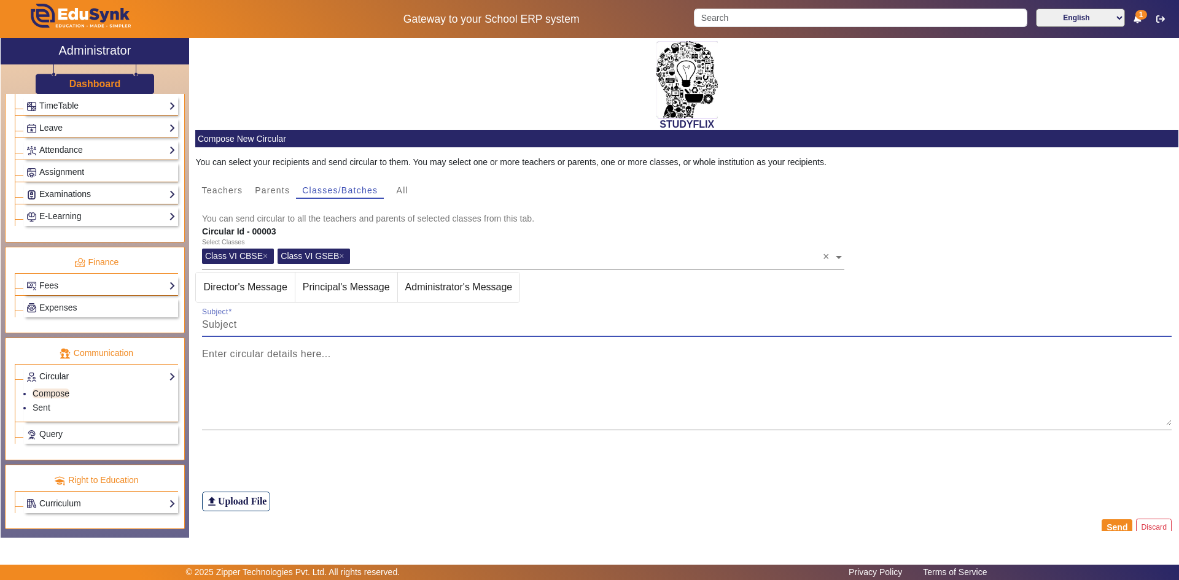
click at [254, 292] on span "Director's Message" at bounding box center [245, 287] width 98 height 29
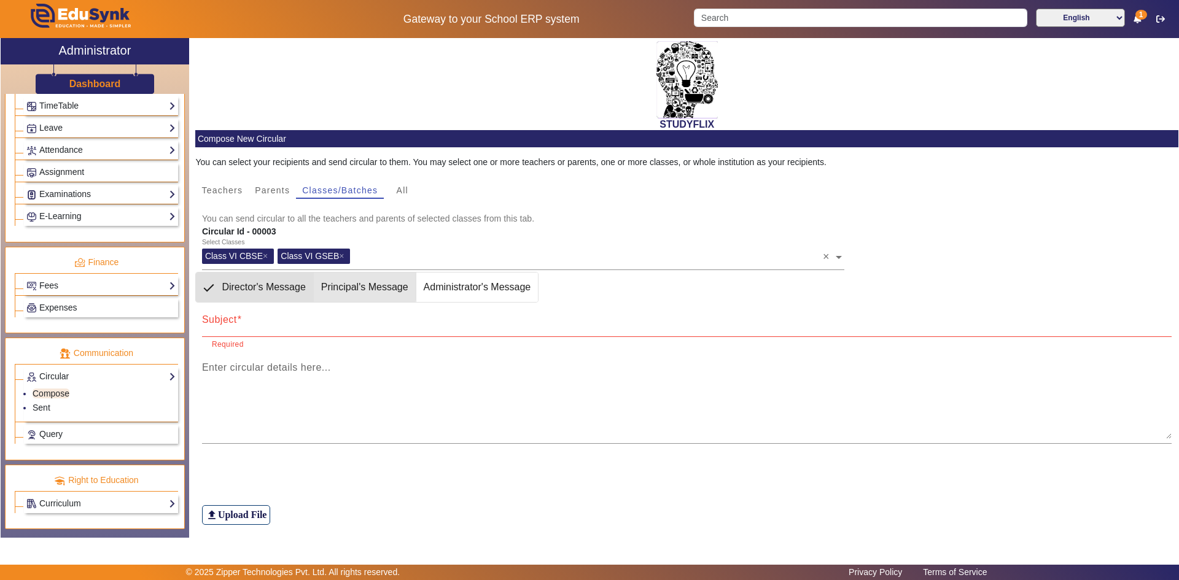
click at [338, 287] on span "Principal's Message" at bounding box center [365, 287] width 102 height 29
click at [454, 284] on span "Administrator's Message" at bounding box center [477, 287] width 122 height 29
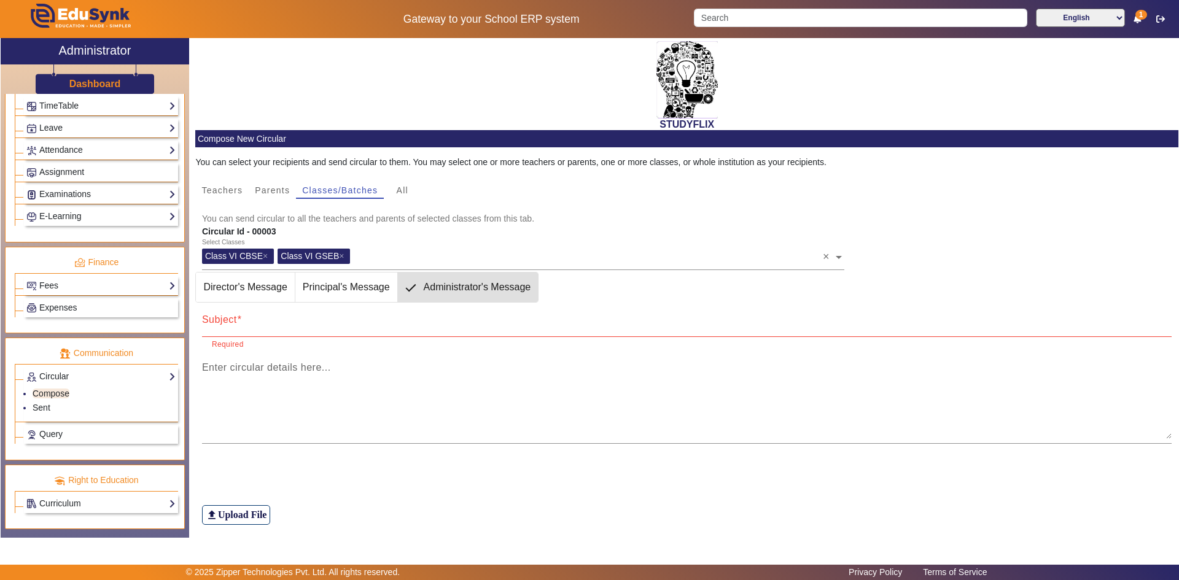
click at [301, 316] on div "Subject" at bounding box center [687, 320] width 970 height 34
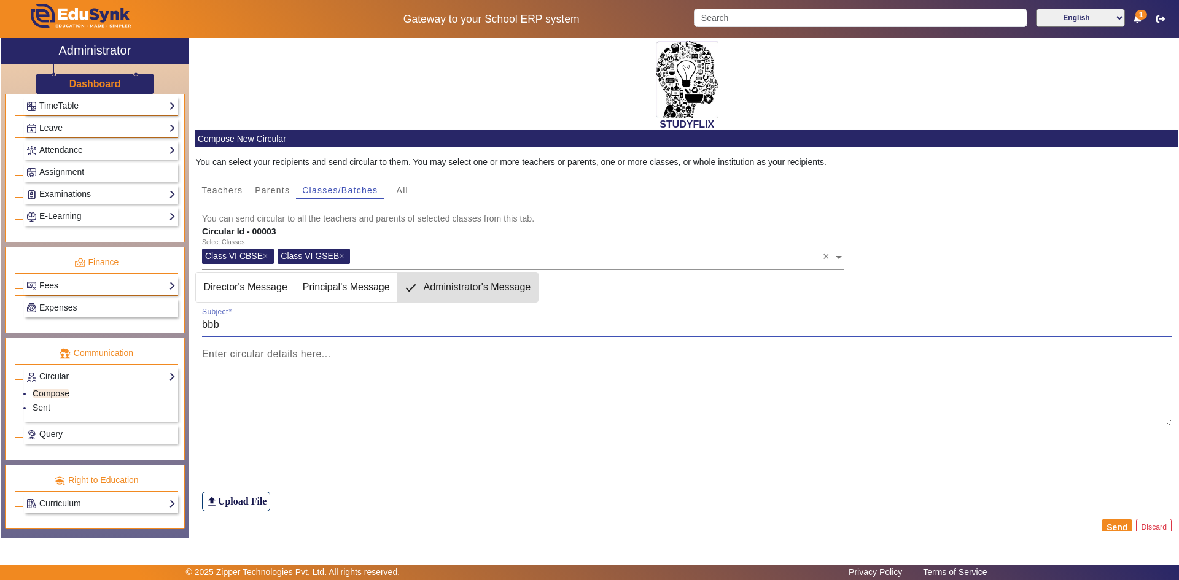
type input "bbb"
click at [271, 356] on mat-label "Enter circular details here..." at bounding box center [266, 354] width 129 height 10
click at [271, 356] on textarea "Enter circular details here..." at bounding box center [687, 389] width 970 height 74
drag, startPoint x: 271, startPoint y: 356, endPoint x: 296, endPoint y: 357, distance: 25.8
click at [276, 356] on textarea "Enter circular details here..." at bounding box center [687, 389] width 970 height 74
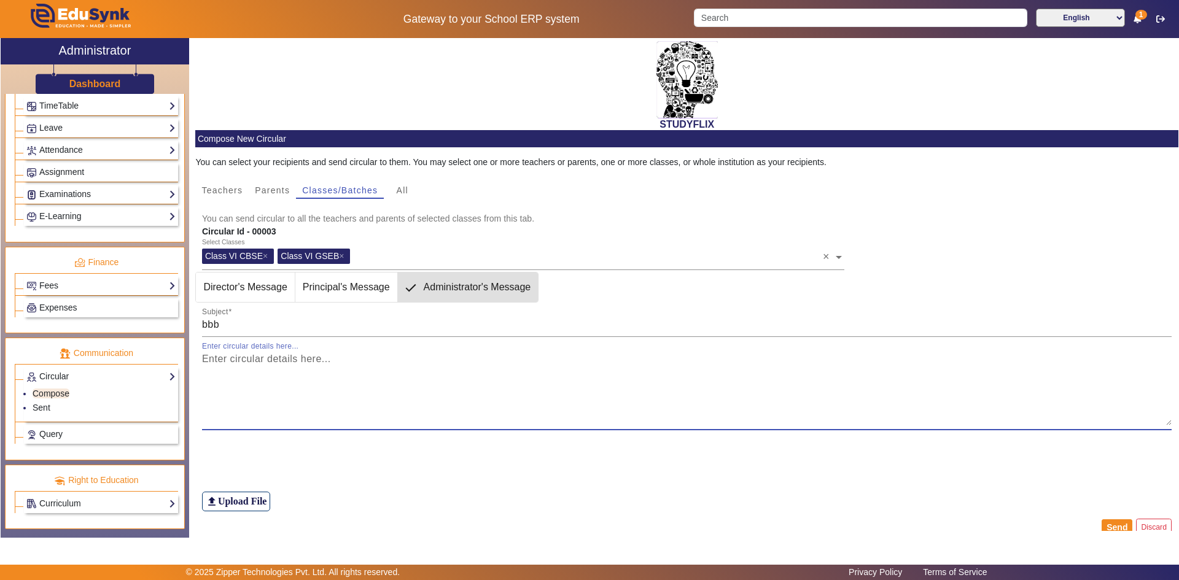
drag, startPoint x: 478, startPoint y: 393, endPoint x: 406, endPoint y: 440, distance: 86.0
click at [478, 393] on textarea "Enter circular details here..." at bounding box center [687, 389] width 970 height 74
click at [378, 402] on textarea "Enter circular details here..." at bounding box center [687, 389] width 970 height 74
